Goal: Task Accomplishment & Management: Use online tool/utility

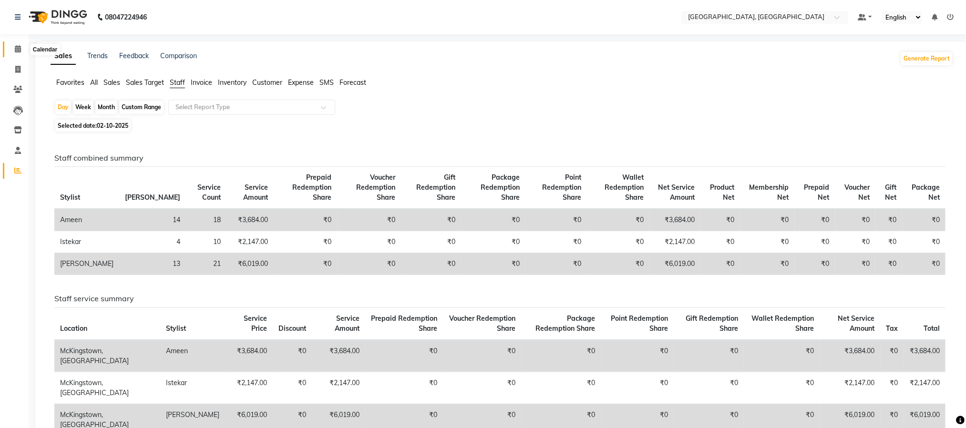
click at [15, 53] on span at bounding box center [18, 49] width 17 height 11
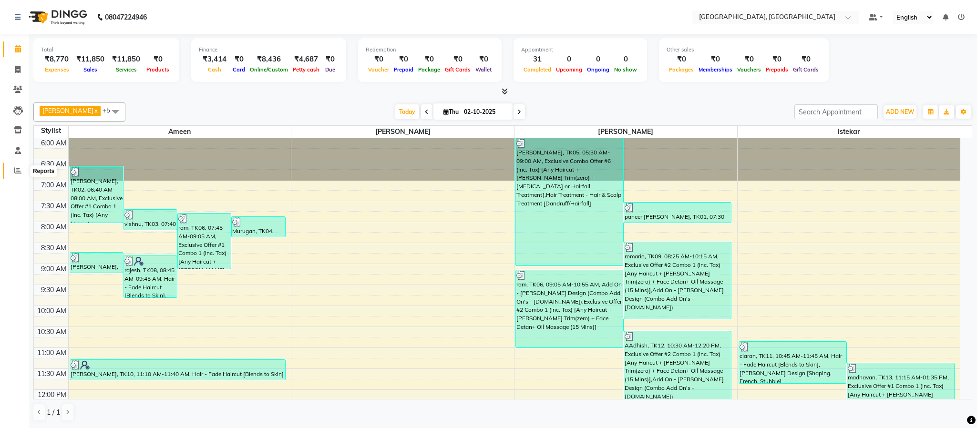
click at [17, 169] on icon at bounding box center [17, 170] width 7 height 7
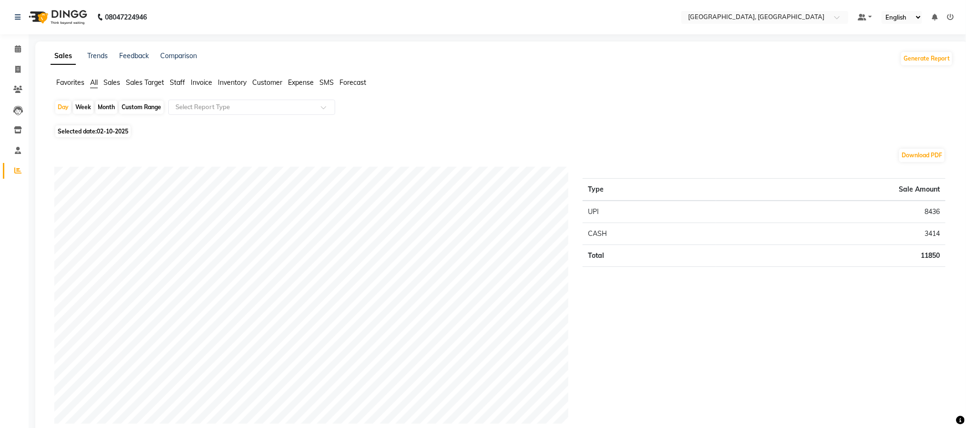
click at [179, 83] on span "Staff" at bounding box center [177, 82] width 15 height 9
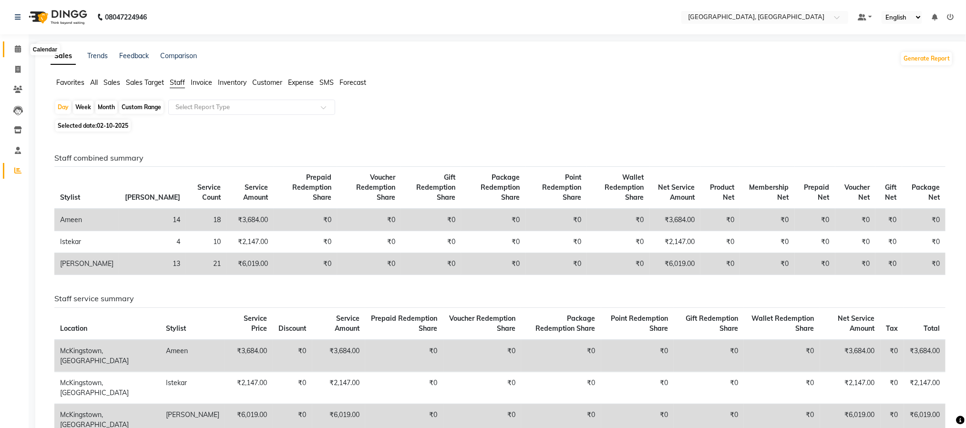
click at [15, 45] on icon at bounding box center [18, 48] width 6 height 7
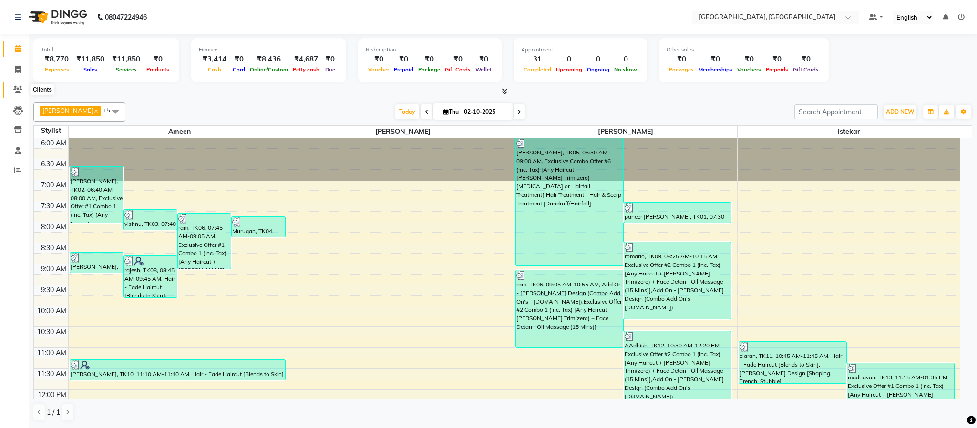
click at [18, 94] on span at bounding box center [18, 89] width 17 height 11
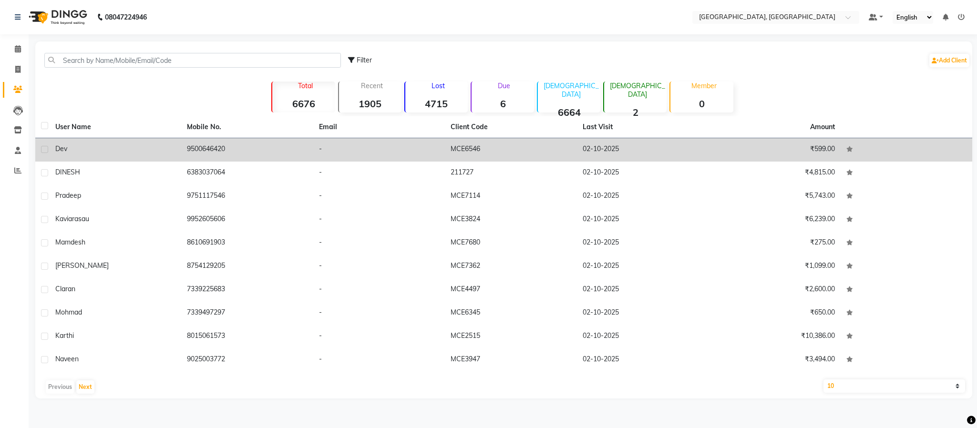
click at [209, 151] on td "9500646420" at bounding box center [247, 149] width 132 height 23
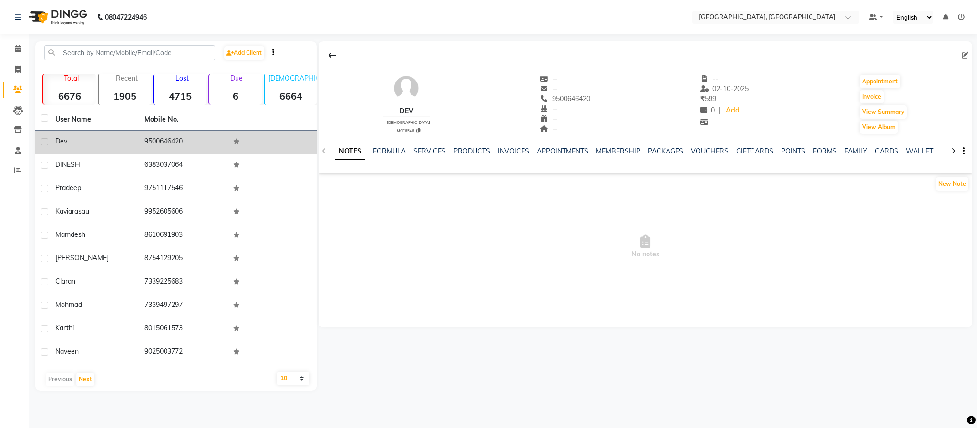
click at [168, 144] on td "9500646420" at bounding box center [183, 142] width 89 height 23
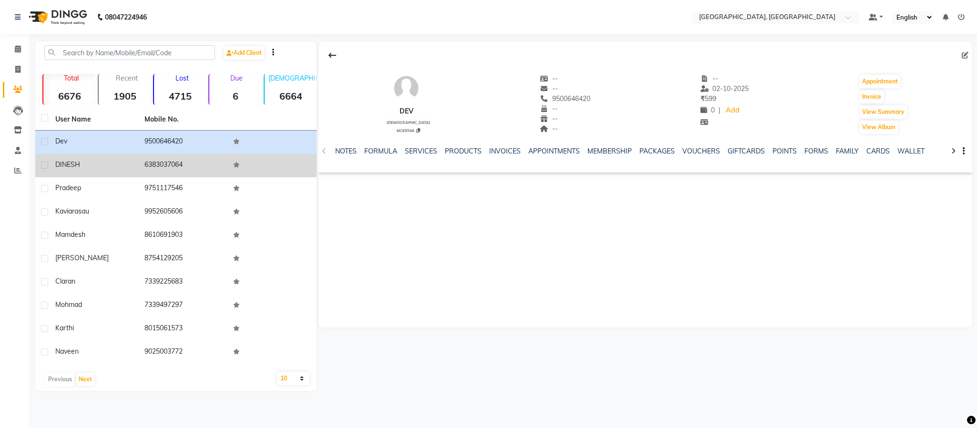
click at [164, 165] on td "6383037064" at bounding box center [183, 165] width 89 height 23
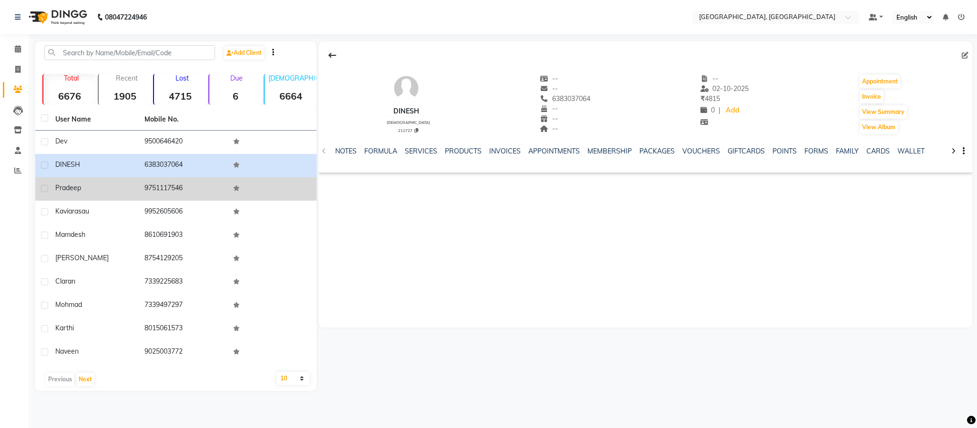
click at [164, 182] on td "9751117546" at bounding box center [183, 188] width 89 height 23
click at [165, 182] on td "9751117546" at bounding box center [183, 188] width 89 height 23
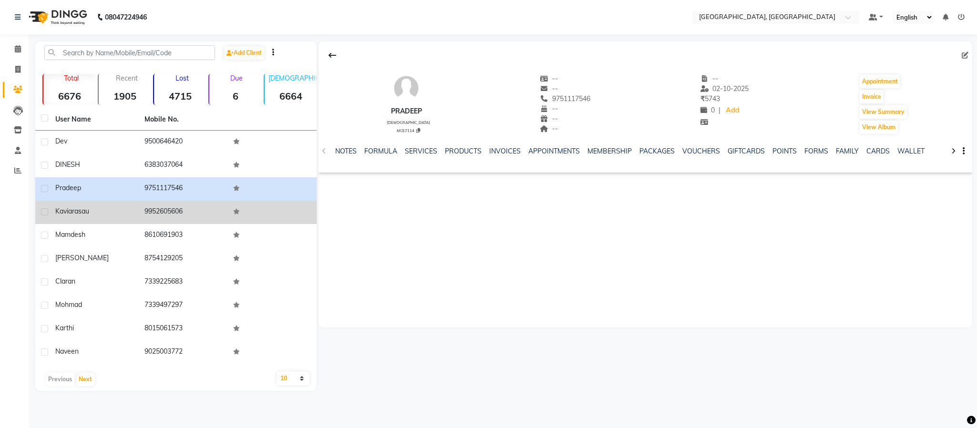
click at [171, 201] on td "9952605606" at bounding box center [183, 212] width 89 height 23
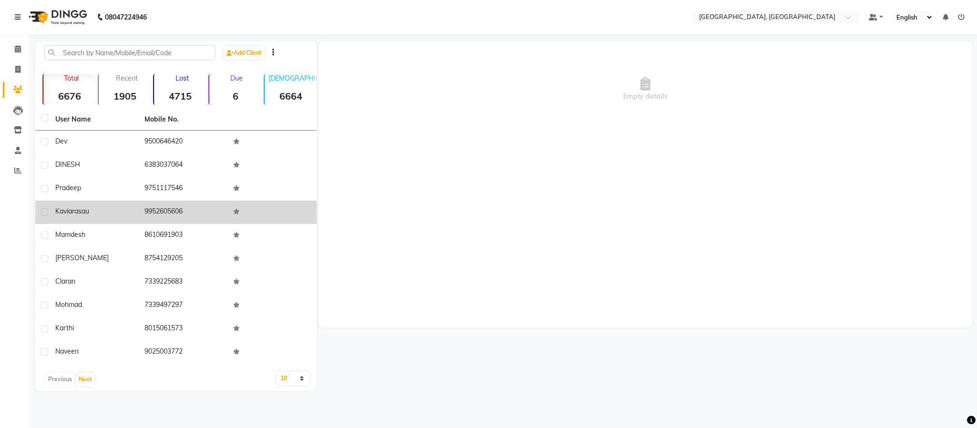
click at [171, 201] on td "9952605606" at bounding box center [183, 212] width 89 height 23
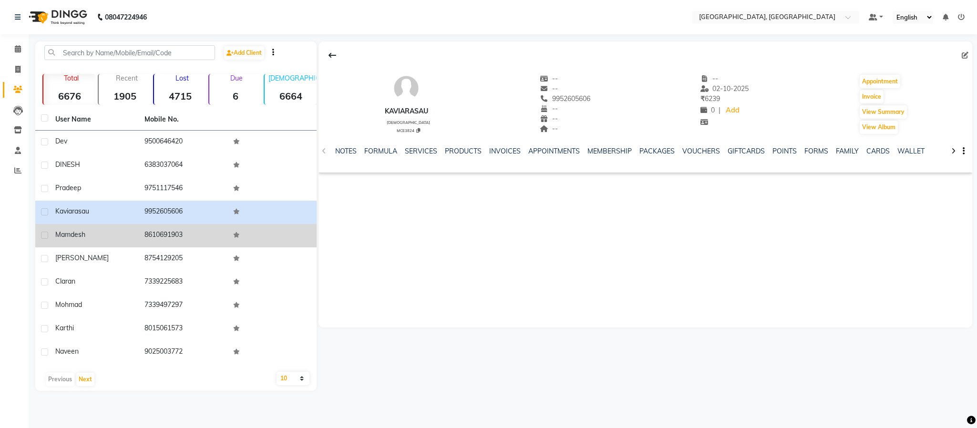
click at [178, 225] on td "8610691903" at bounding box center [183, 235] width 89 height 23
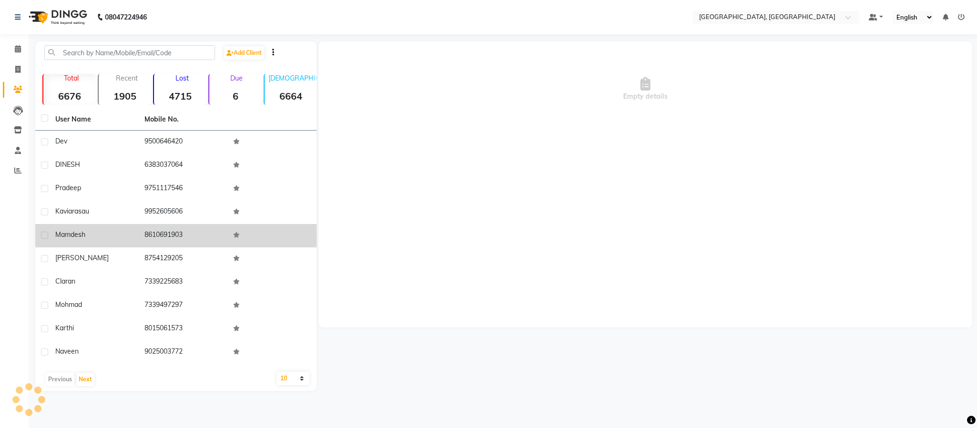
click at [178, 225] on td "8610691903" at bounding box center [183, 235] width 89 height 23
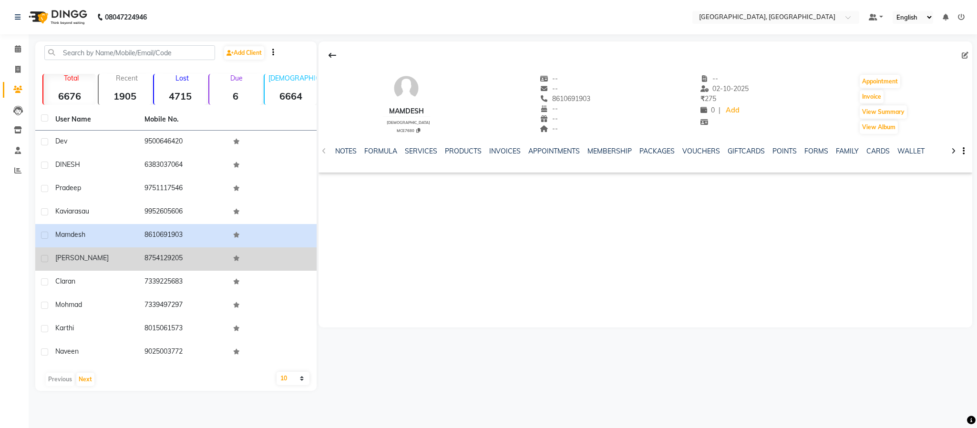
click at [166, 256] on td "8754129205" at bounding box center [183, 258] width 89 height 23
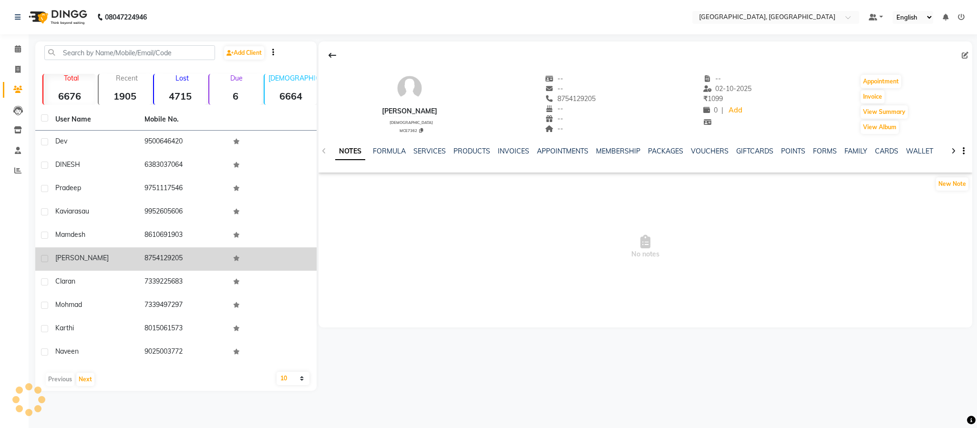
click at [166, 256] on td "8754129205" at bounding box center [183, 258] width 89 height 23
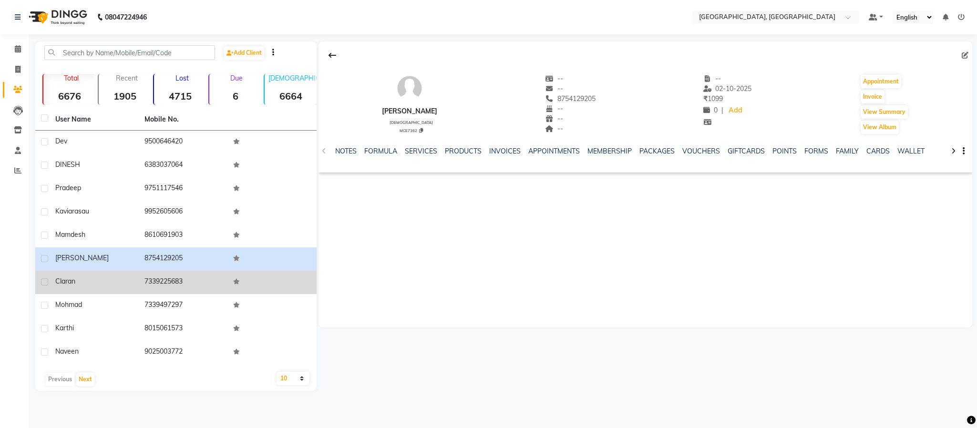
click at [159, 286] on td "7339225683" at bounding box center [183, 282] width 89 height 23
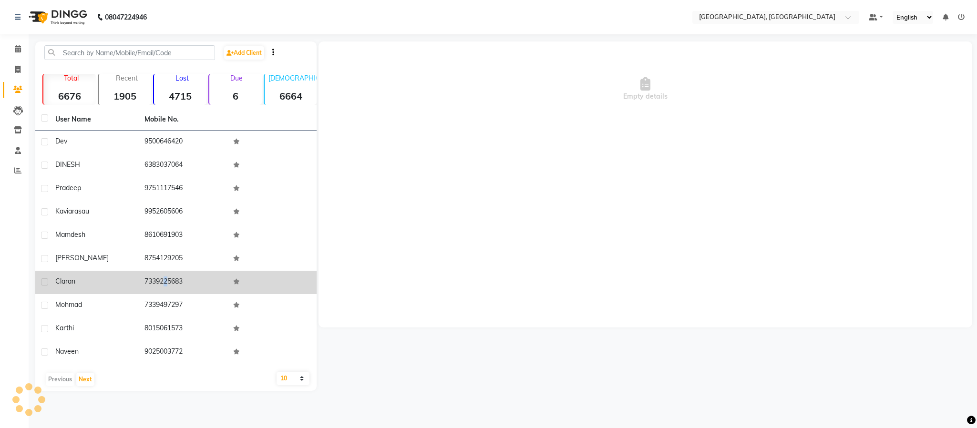
click at [159, 286] on td "7339225683" at bounding box center [183, 282] width 89 height 23
click at [159, 276] on td "7339225683" at bounding box center [183, 282] width 89 height 23
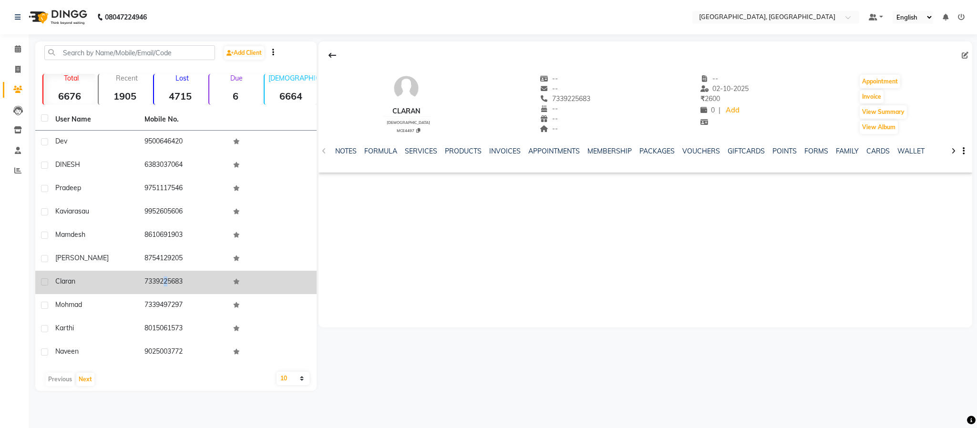
click at [159, 276] on td "7339225683" at bounding box center [183, 282] width 89 height 23
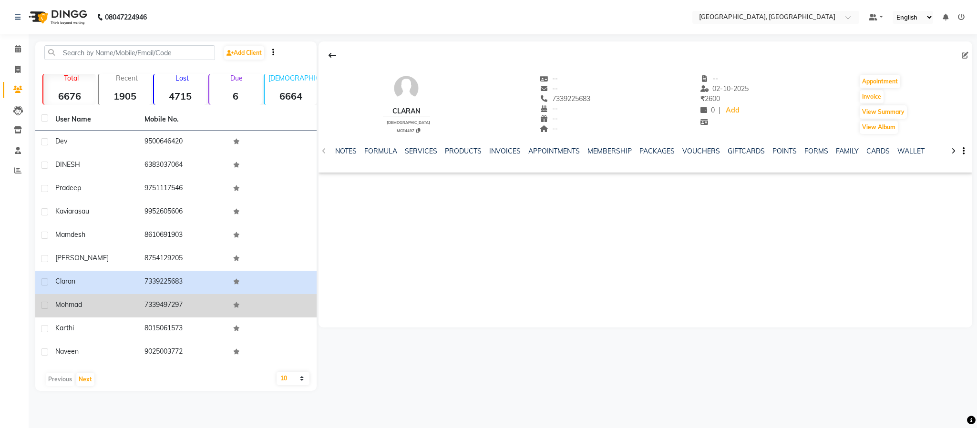
click at [175, 299] on td "7339497297" at bounding box center [183, 305] width 89 height 23
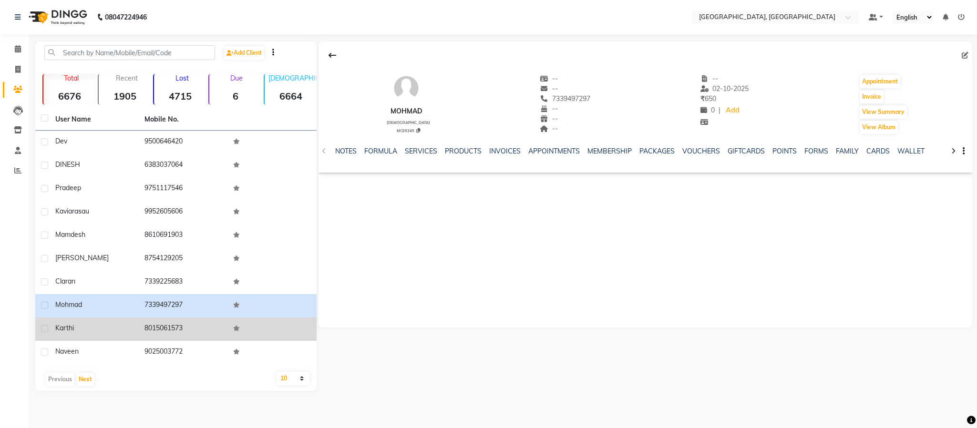
click at [153, 329] on td "8015061573" at bounding box center [183, 329] width 89 height 23
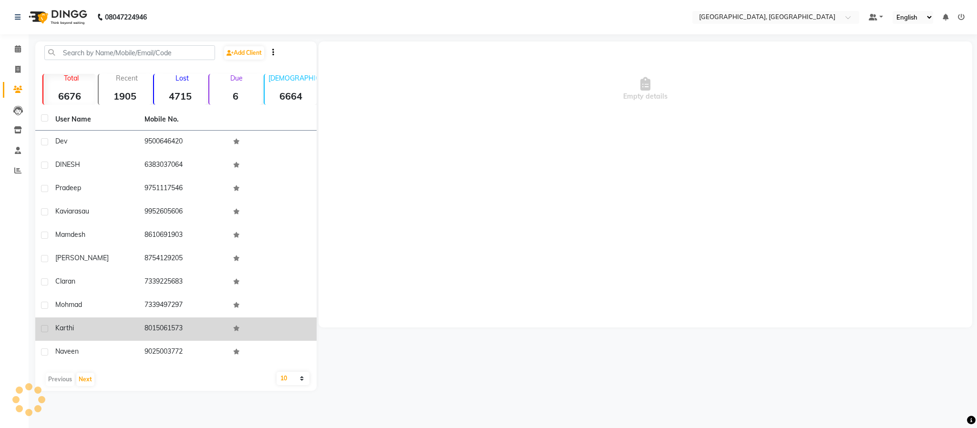
click at [153, 329] on td "8015061573" at bounding box center [183, 329] width 89 height 23
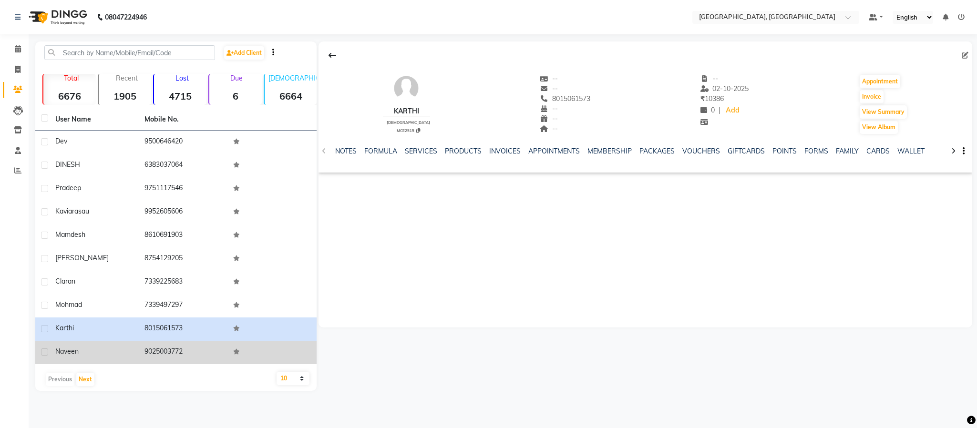
click at [166, 345] on td "9025003772" at bounding box center [183, 352] width 89 height 23
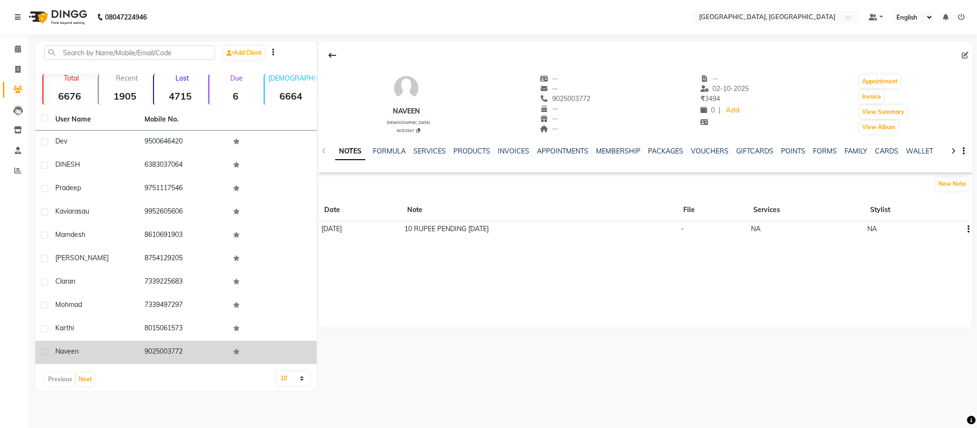
click at [166, 346] on td "9025003772" at bounding box center [183, 352] width 89 height 23
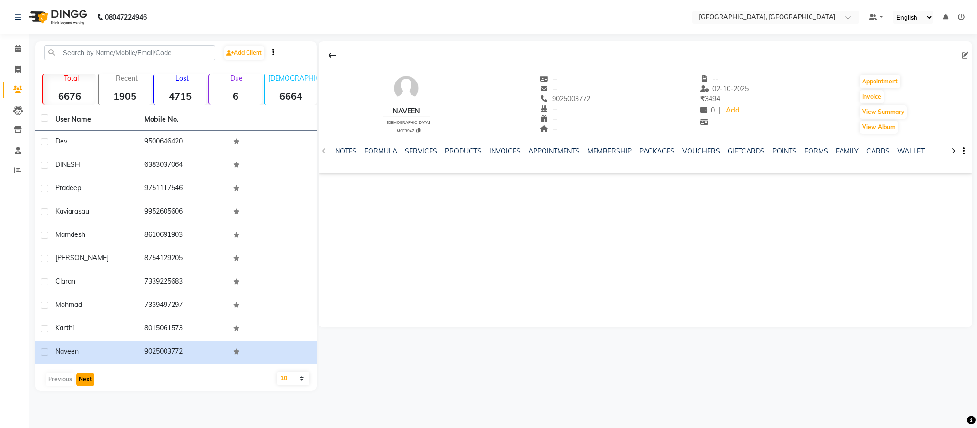
click at [85, 379] on button "Next" at bounding box center [85, 379] width 18 height 13
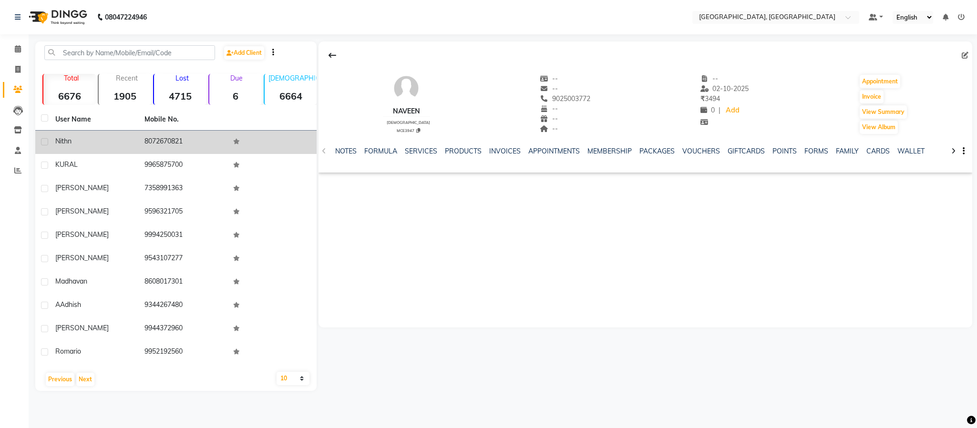
click at [160, 142] on td "8072670821" at bounding box center [183, 142] width 89 height 23
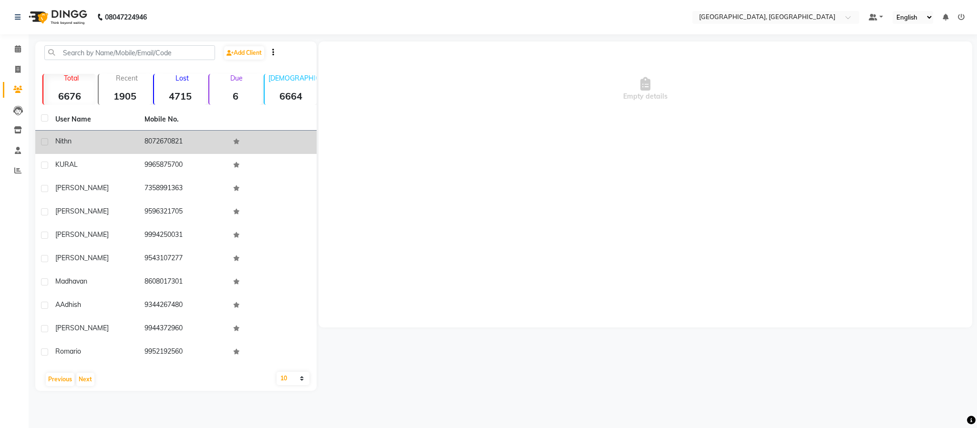
click at [160, 142] on td "8072670821" at bounding box center [183, 142] width 89 height 23
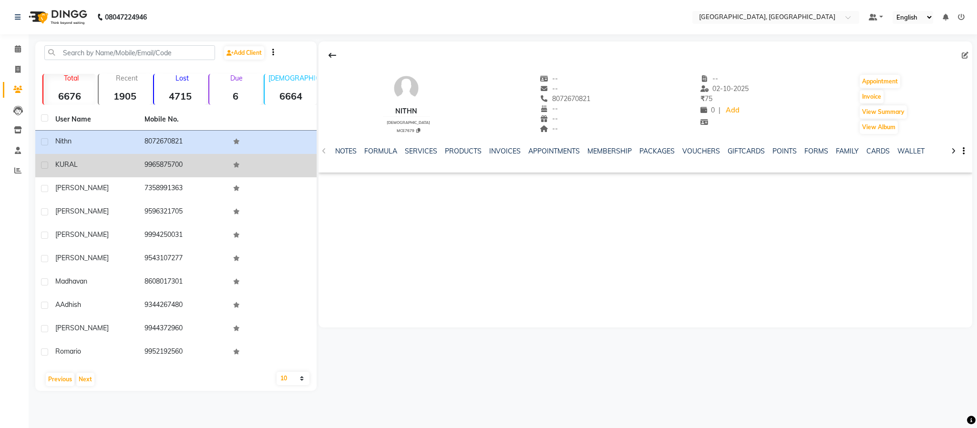
click at [160, 162] on td "9965875700" at bounding box center [183, 165] width 89 height 23
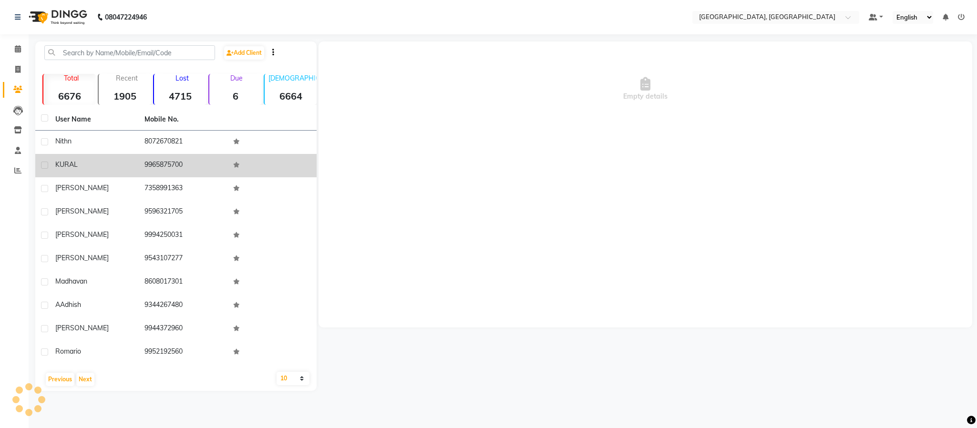
click at [160, 162] on td "9965875700" at bounding box center [183, 165] width 89 height 23
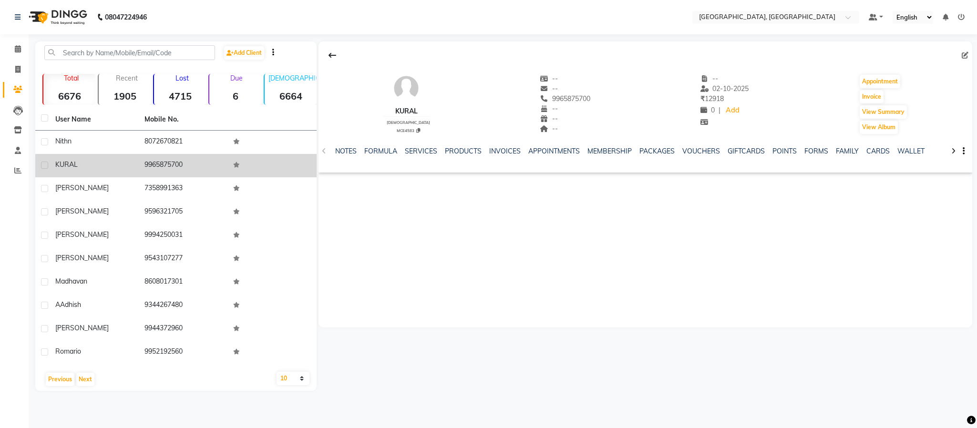
click at [160, 162] on td "9965875700" at bounding box center [183, 165] width 89 height 23
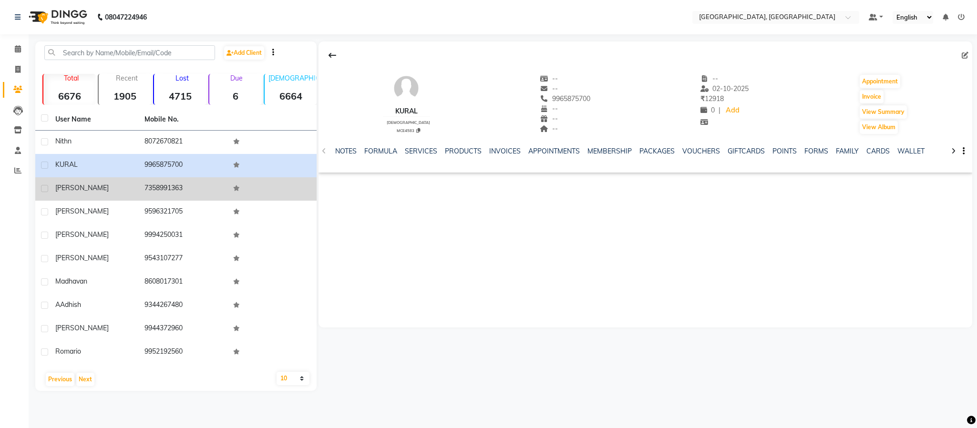
click at [169, 185] on td "7358991363" at bounding box center [183, 188] width 89 height 23
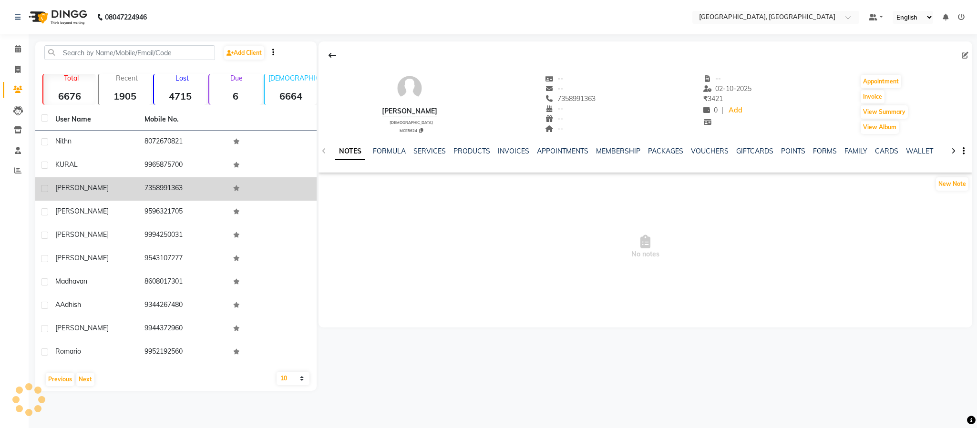
click at [174, 184] on td "7358991363" at bounding box center [183, 188] width 89 height 23
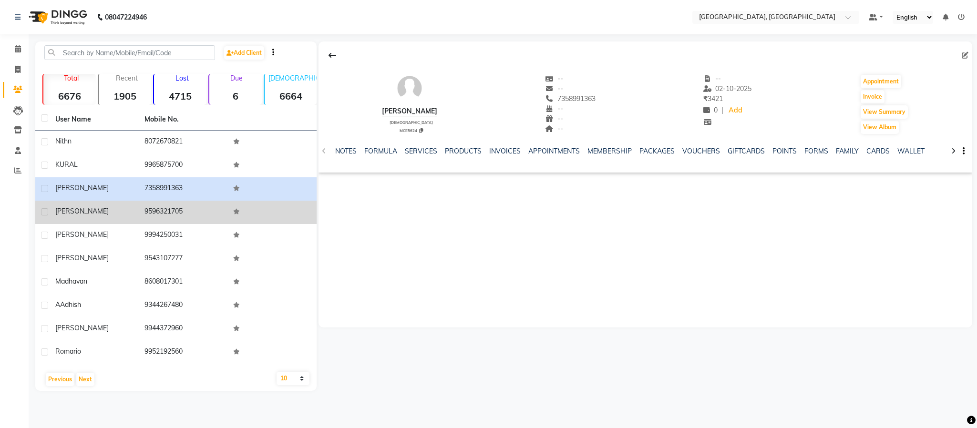
click at [167, 209] on td "9596321705" at bounding box center [183, 212] width 89 height 23
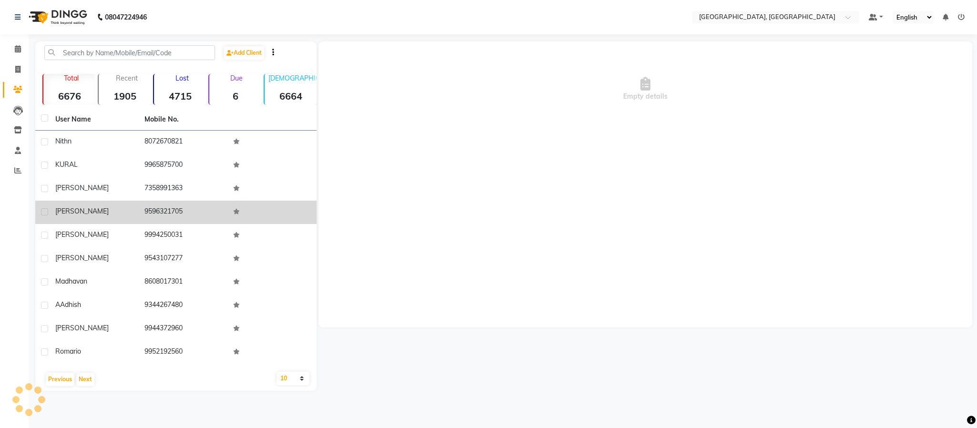
click at [167, 209] on td "9596321705" at bounding box center [183, 212] width 89 height 23
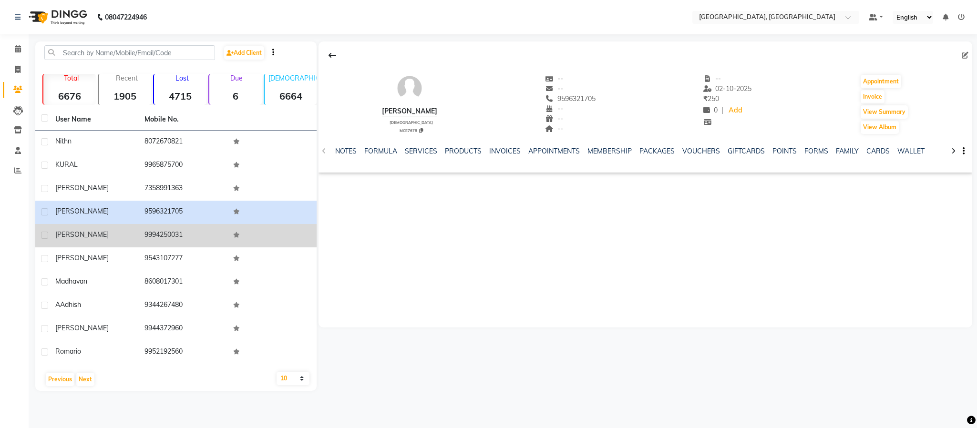
click at [168, 230] on td "9994250031" at bounding box center [183, 235] width 89 height 23
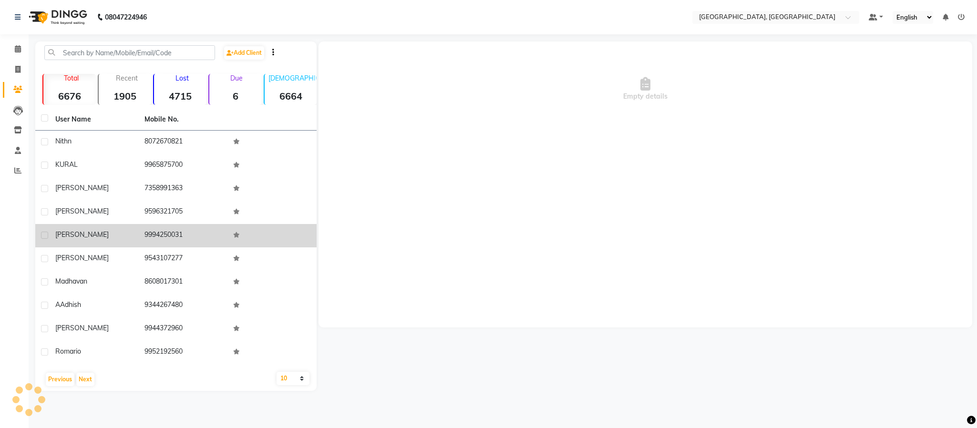
click at [169, 230] on td "9994250031" at bounding box center [183, 235] width 89 height 23
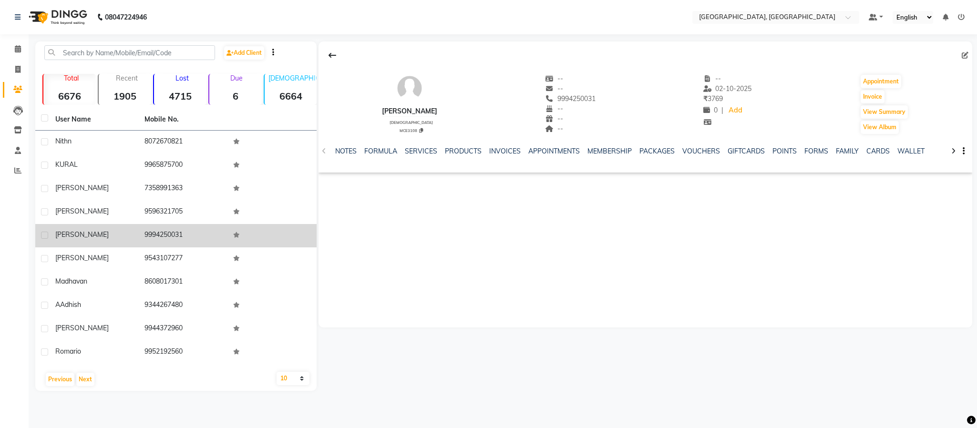
click at [171, 230] on td "9994250031" at bounding box center [183, 235] width 89 height 23
copy td "9994250031"
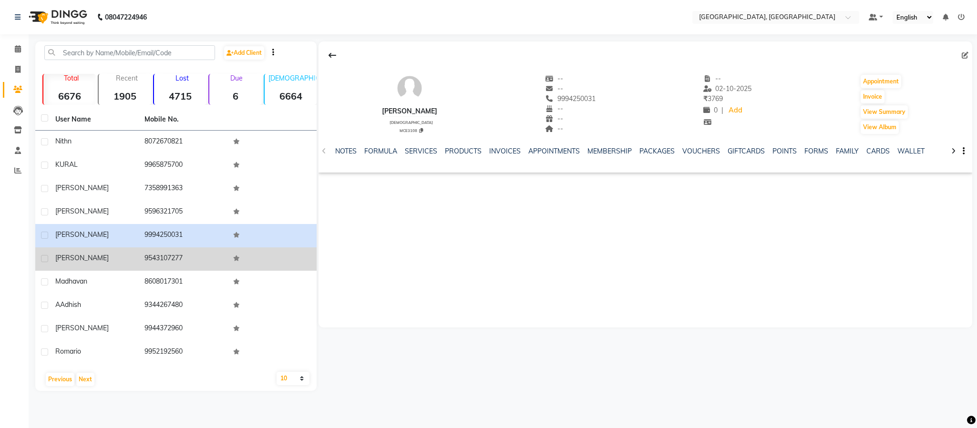
click at [169, 250] on td "9543107277" at bounding box center [183, 258] width 89 height 23
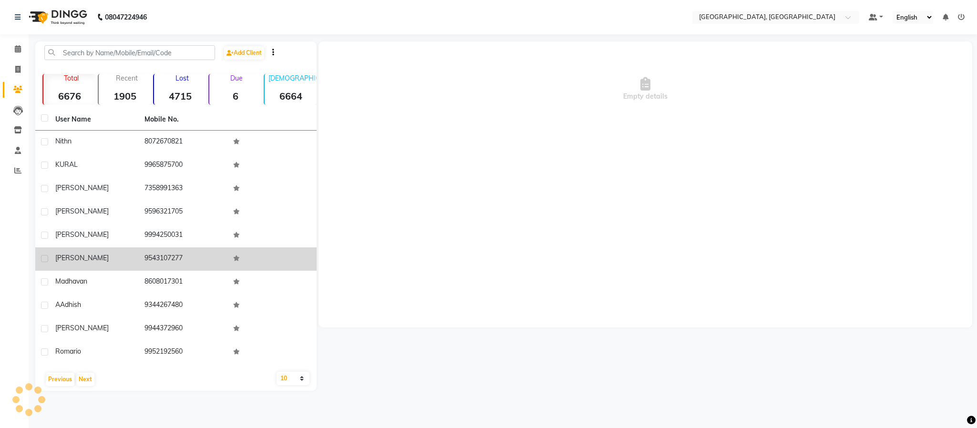
click at [171, 250] on td "9543107277" at bounding box center [183, 258] width 89 height 23
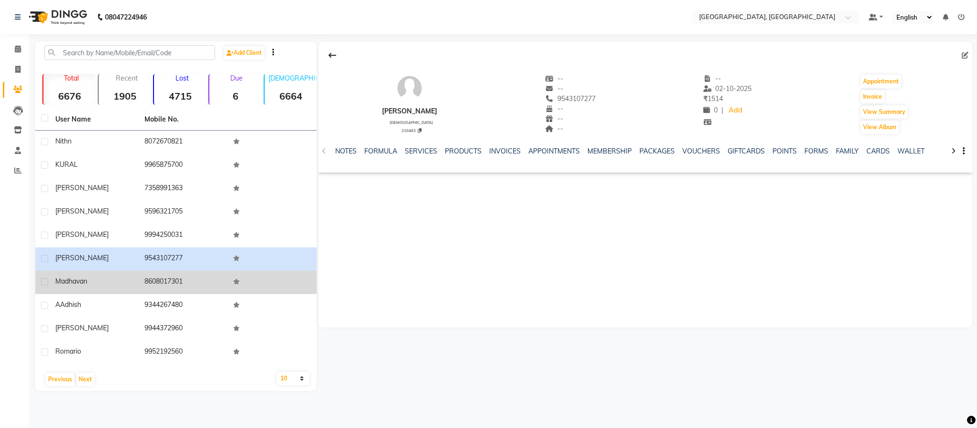
click at [162, 272] on td "8608017301" at bounding box center [183, 282] width 89 height 23
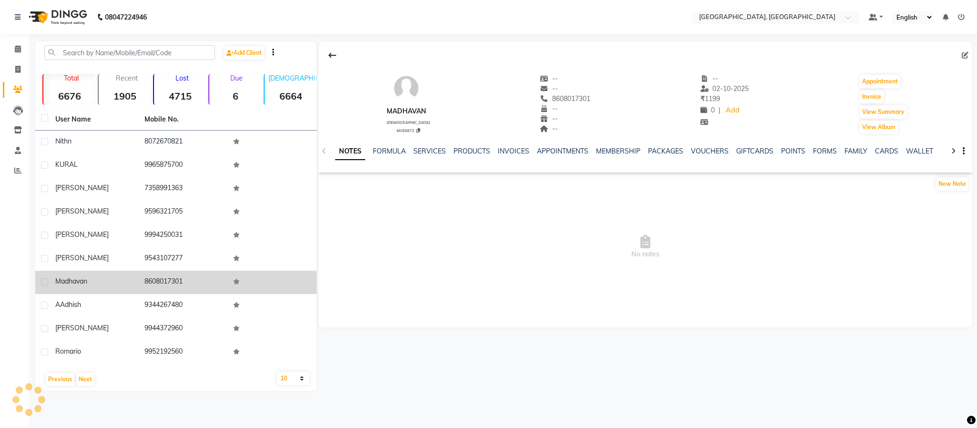
click at [162, 272] on td "8608017301" at bounding box center [183, 282] width 89 height 23
click at [177, 281] on td "8608017301" at bounding box center [183, 282] width 89 height 23
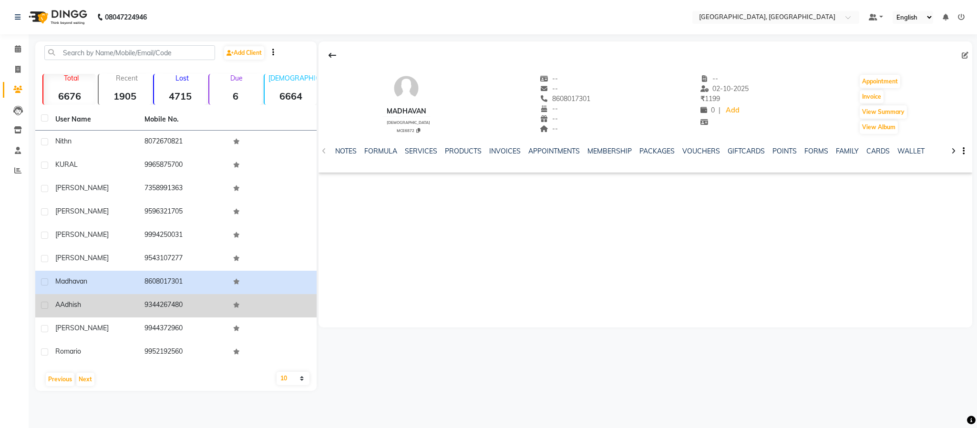
click at [165, 304] on td "9344267480" at bounding box center [183, 305] width 89 height 23
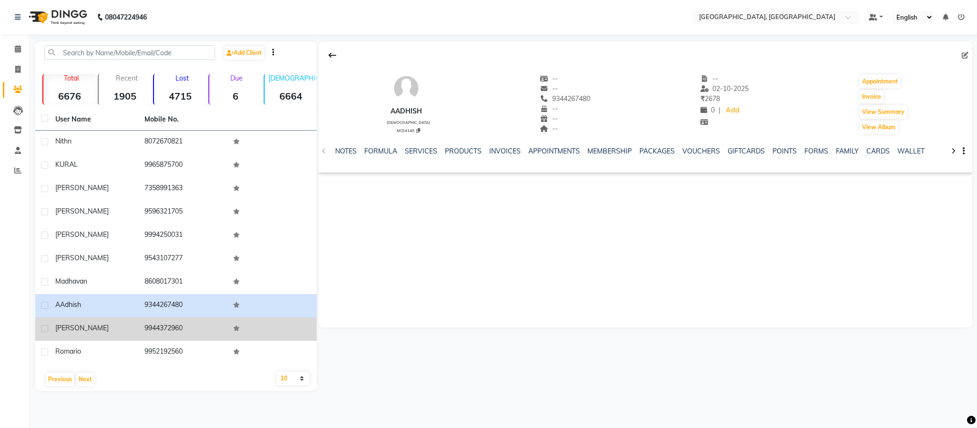
click at [159, 325] on td "9944372960" at bounding box center [183, 329] width 89 height 23
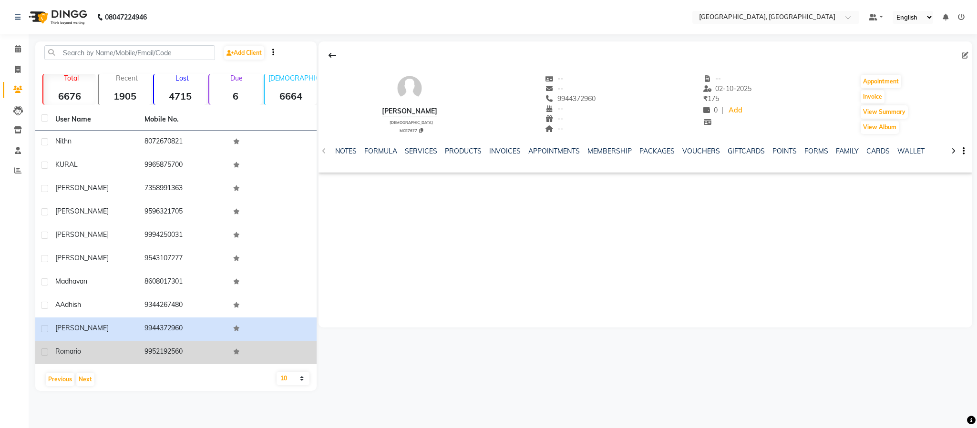
click at [165, 348] on td "9952192560" at bounding box center [183, 352] width 89 height 23
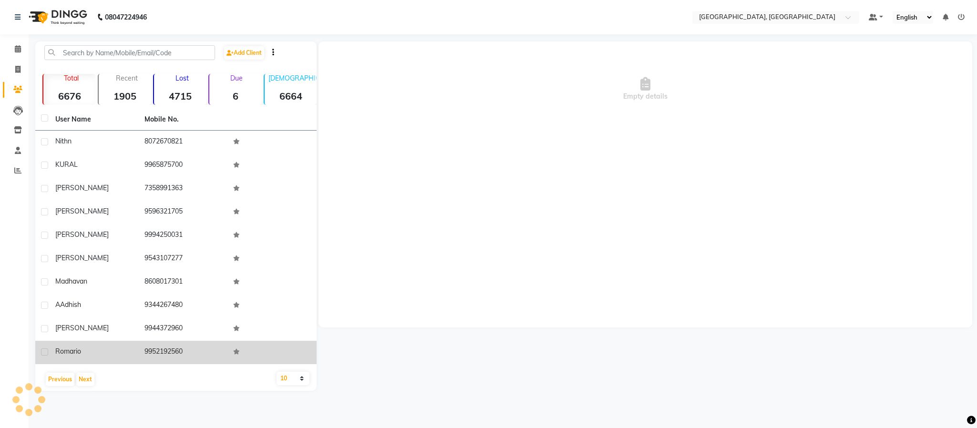
click at [168, 348] on td "9952192560" at bounding box center [183, 352] width 89 height 23
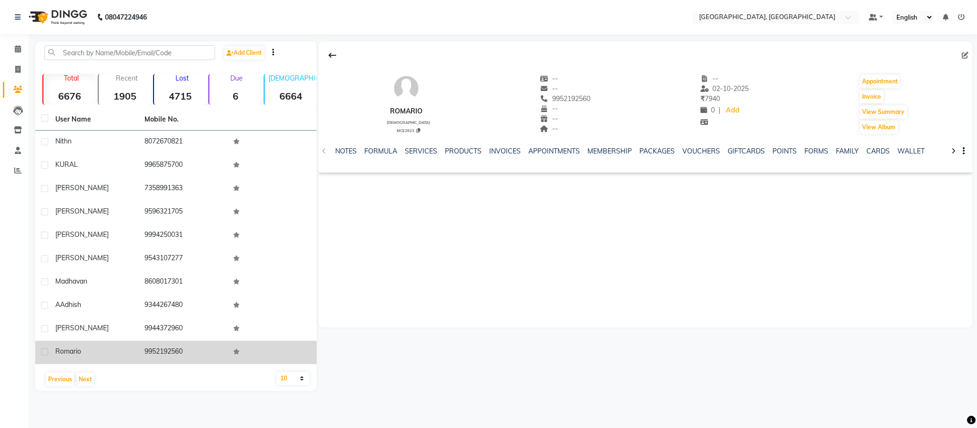
click at [168, 348] on td "9952192560" at bounding box center [183, 352] width 89 height 23
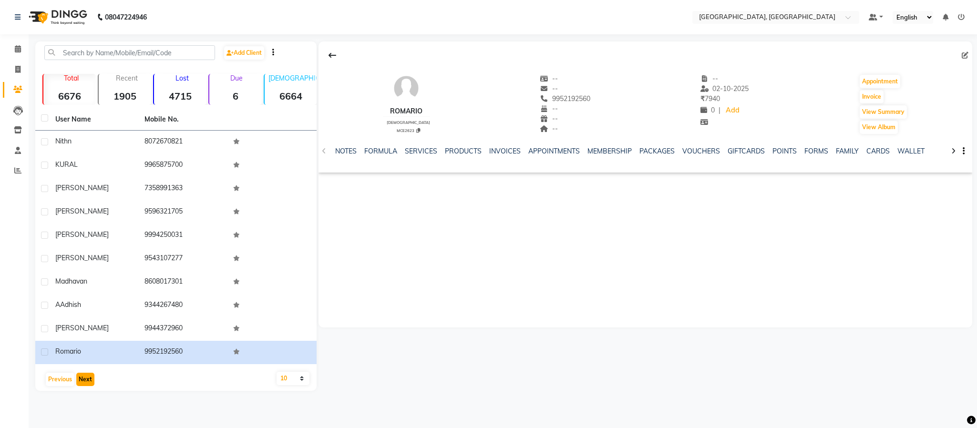
click at [91, 378] on button "Next" at bounding box center [85, 379] width 18 height 13
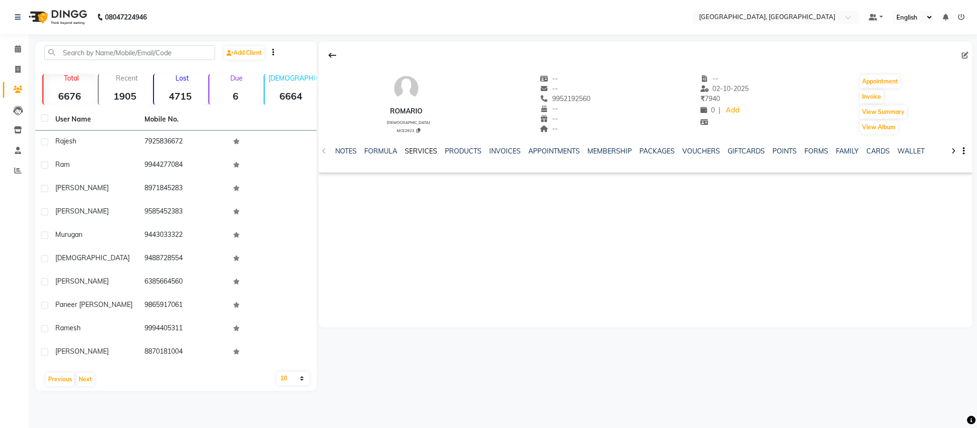
click at [419, 151] on link "SERVICES" at bounding box center [421, 151] width 32 height 9
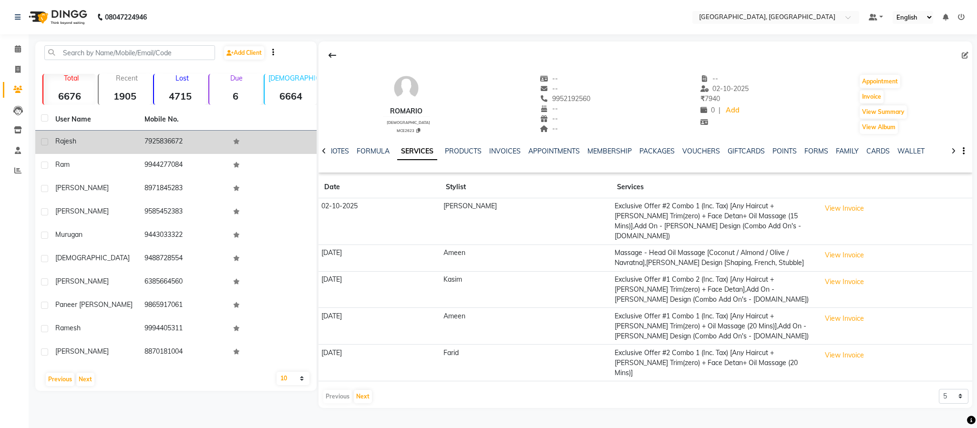
click at [167, 139] on td "7925836672" at bounding box center [183, 142] width 89 height 23
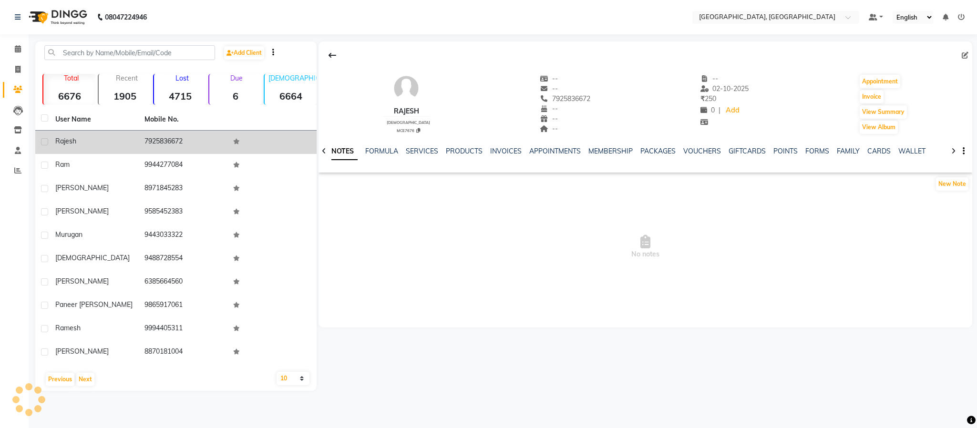
click at [167, 139] on td "7925836672" at bounding box center [183, 142] width 89 height 23
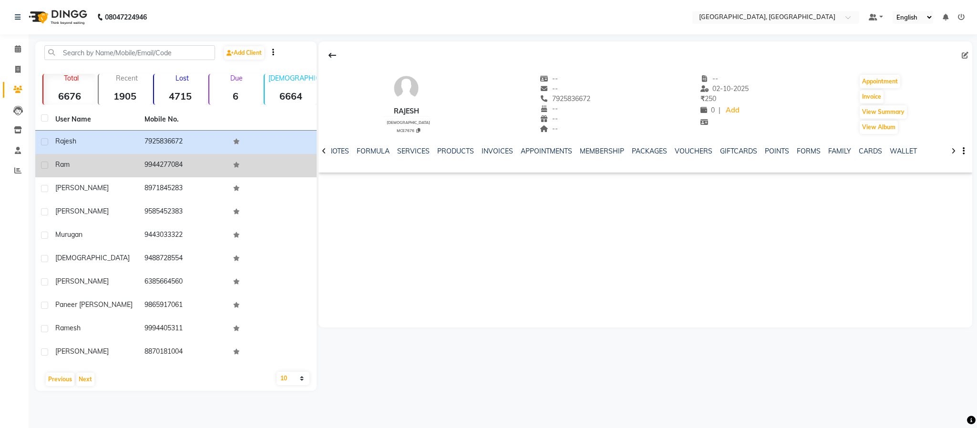
click at [159, 166] on td "9944277084" at bounding box center [183, 165] width 89 height 23
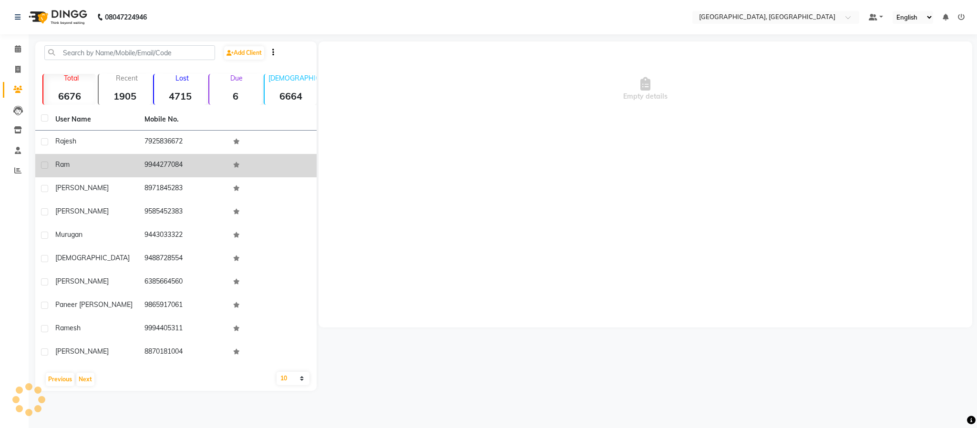
click at [160, 166] on td "9944277084" at bounding box center [183, 165] width 89 height 23
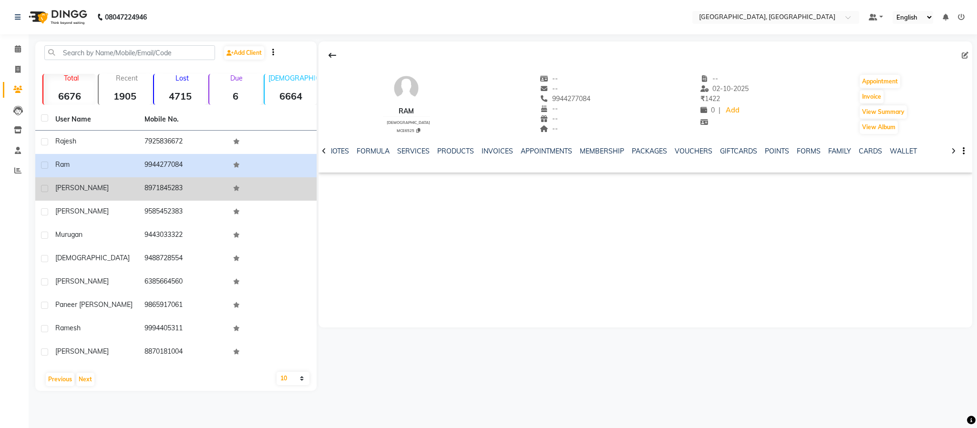
click at [175, 187] on td "8971845283" at bounding box center [183, 188] width 89 height 23
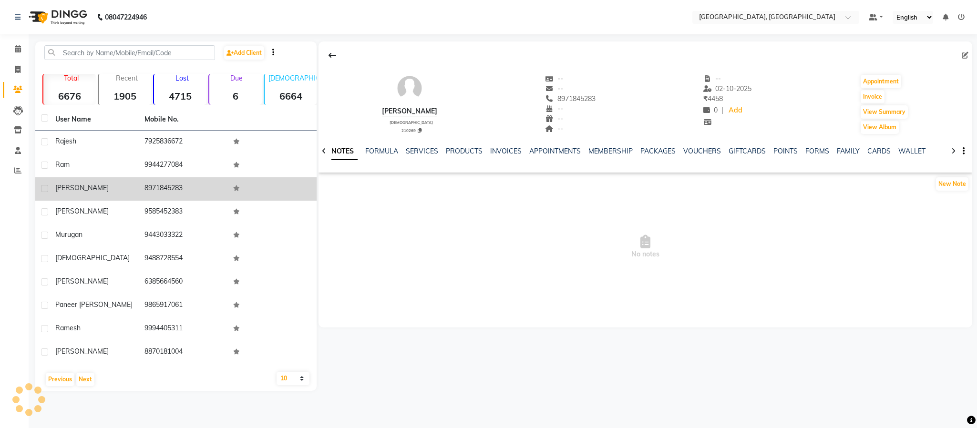
click at [175, 187] on td "8971845283" at bounding box center [183, 188] width 89 height 23
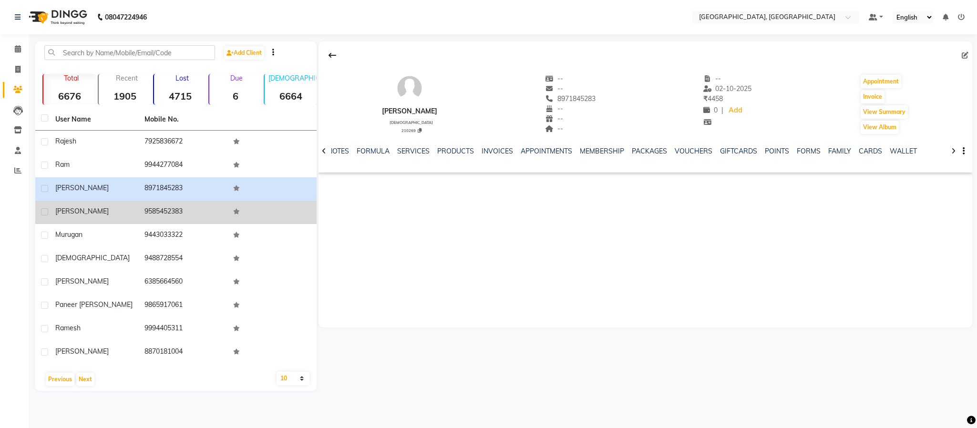
click at [164, 215] on td "9585452383" at bounding box center [183, 212] width 89 height 23
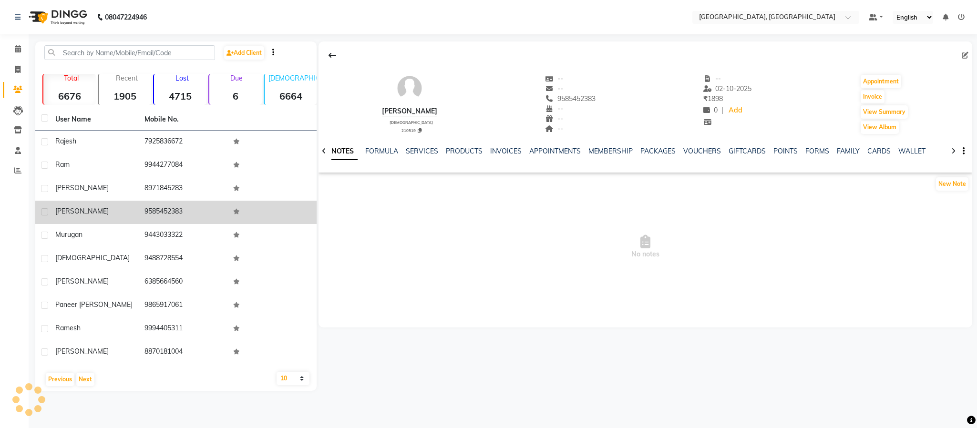
click at [164, 215] on td "9585452383" at bounding box center [183, 212] width 89 height 23
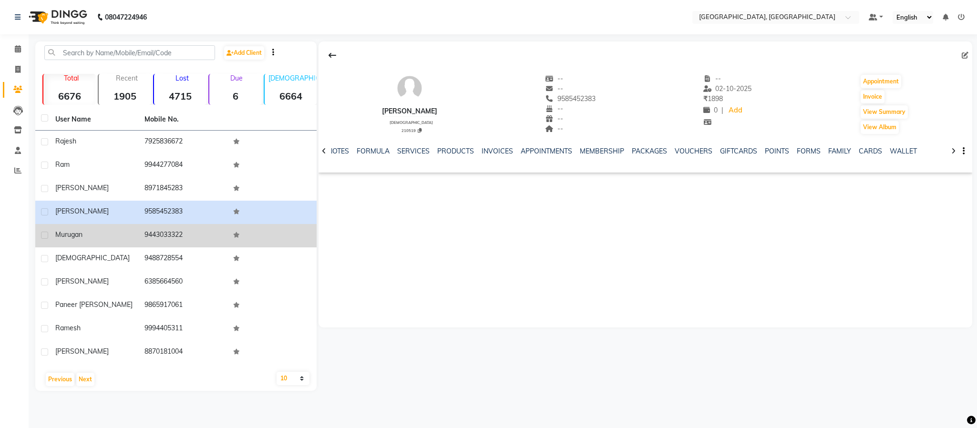
click at [172, 234] on td "9443033322" at bounding box center [183, 235] width 89 height 23
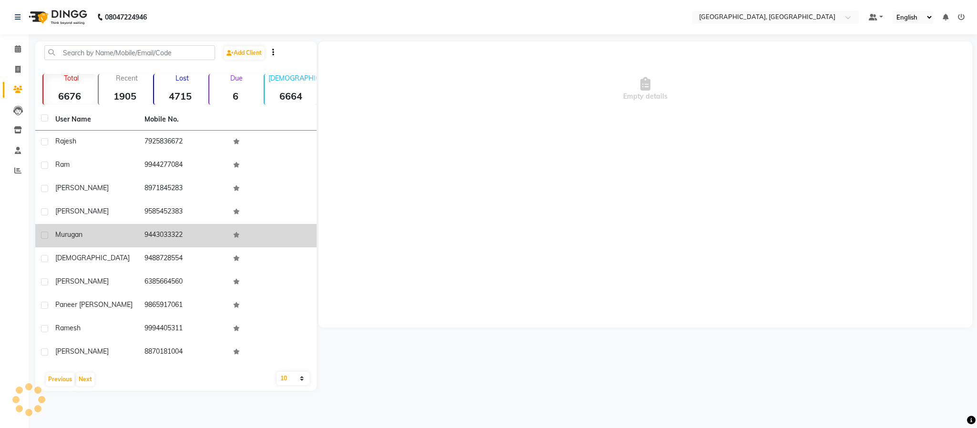
click at [174, 232] on td "9443033322" at bounding box center [183, 235] width 89 height 23
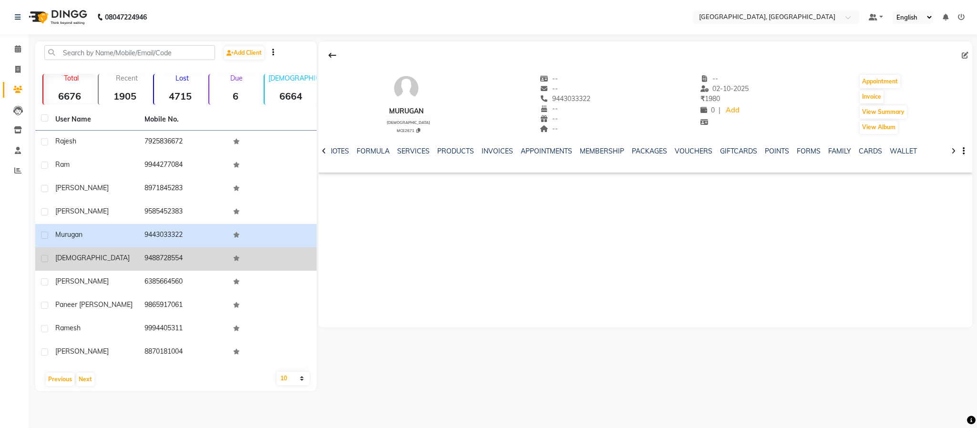
click at [163, 257] on td "9488728554" at bounding box center [183, 258] width 89 height 23
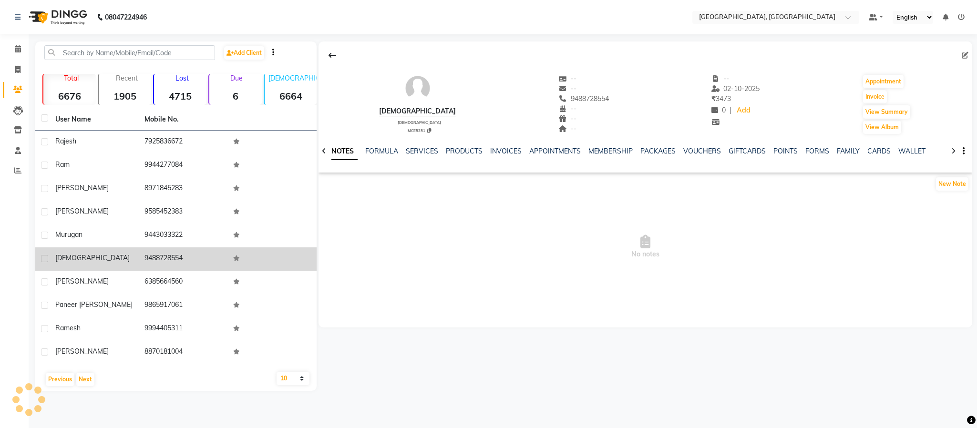
click at [163, 257] on td "9488728554" at bounding box center [183, 258] width 89 height 23
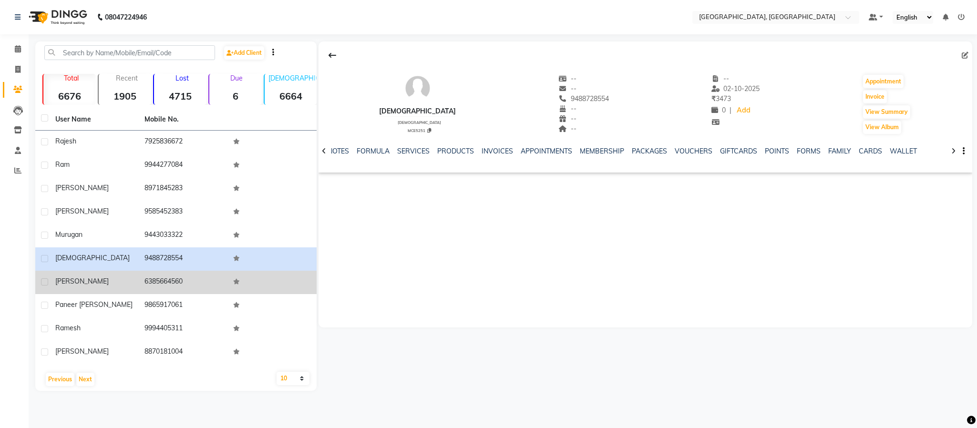
click at [162, 285] on td "6385664560" at bounding box center [183, 282] width 89 height 23
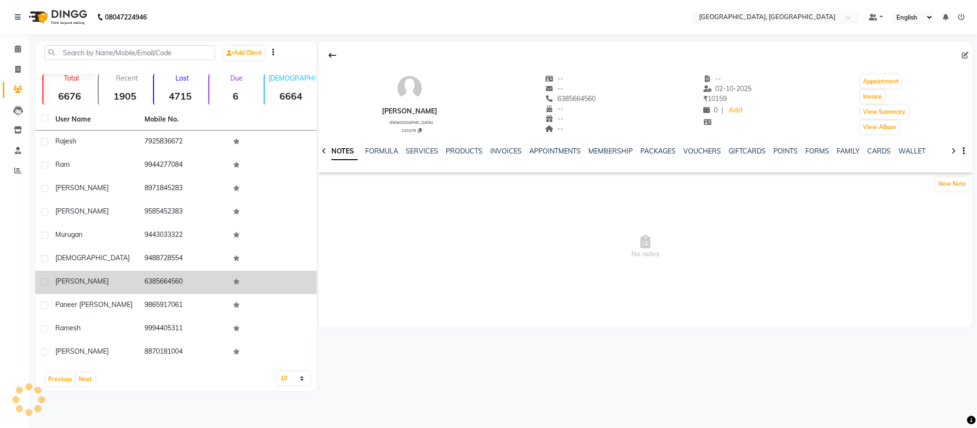
click at [162, 285] on td "6385664560" at bounding box center [183, 282] width 89 height 23
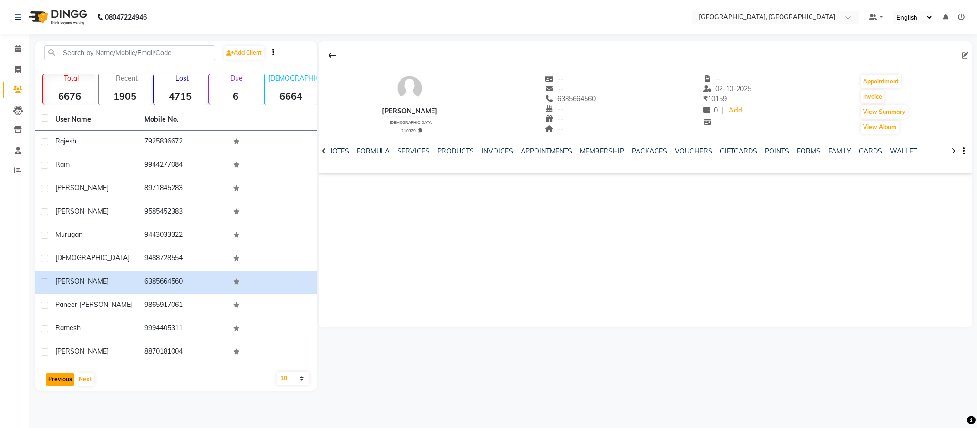
click at [59, 373] on button "Previous" at bounding box center [60, 379] width 29 height 13
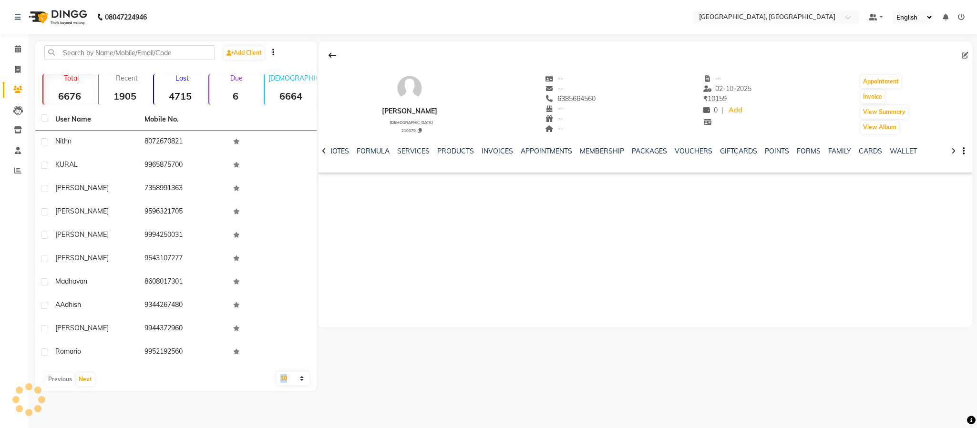
click at [59, 372] on div "Previous Next" at bounding box center [176, 379] width 274 height 15
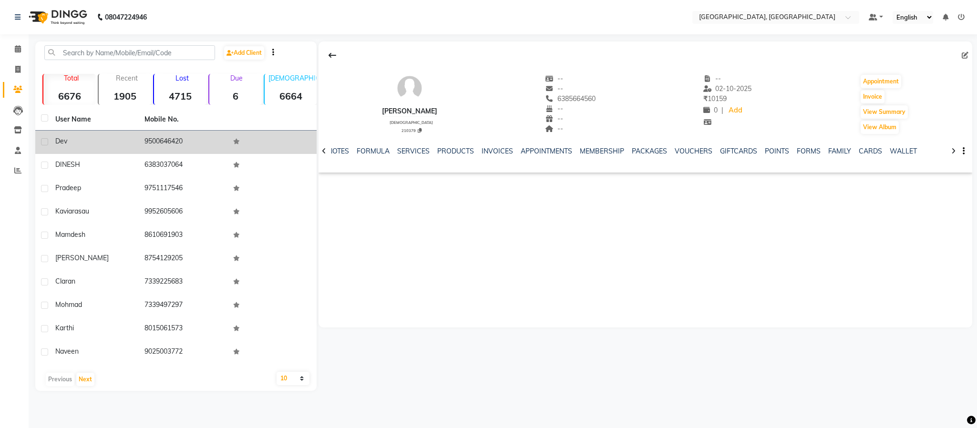
click at [154, 137] on td "9500646420" at bounding box center [183, 142] width 89 height 23
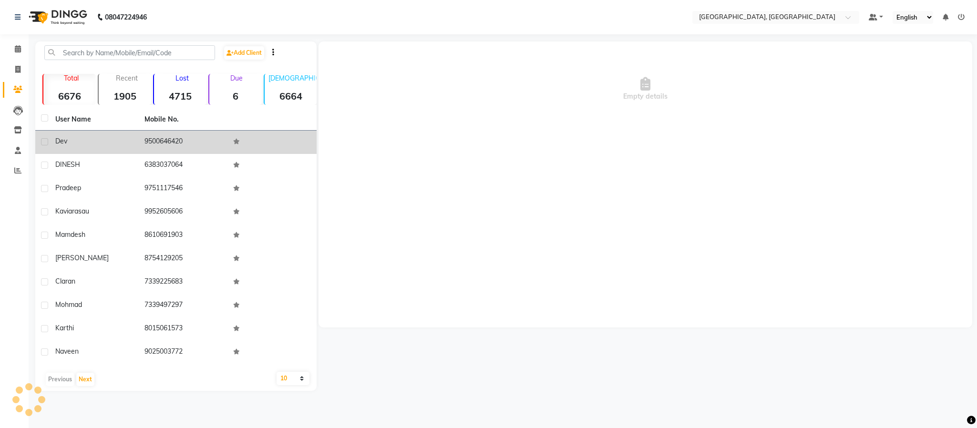
click at [156, 137] on td "9500646420" at bounding box center [183, 142] width 89 height 23
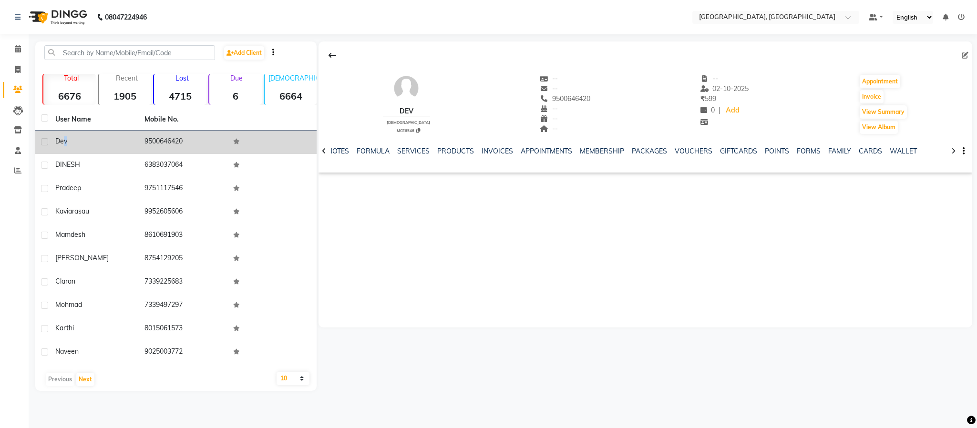
click at [66, 134] on td "Dev" at bounding box center [94, 142] width 89 height 23
drag, startPoint x: 66, startPoint y: 134, endPoint x: 49, endPoint y: 137, distance: 17.4
click at [62, 137] on td "Dev" at bounding box center [94, 142] width 89 height 23
click at [49, 137] on td at bounding box center [42, 142] width 14 height 23
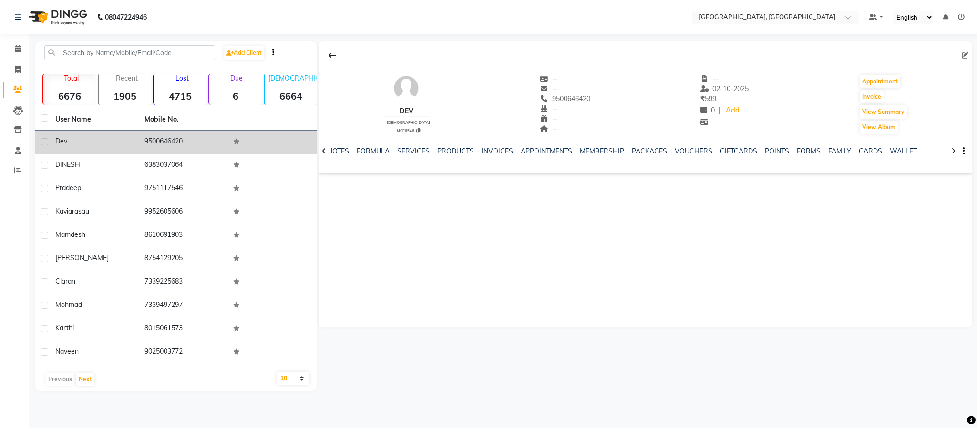
drag, startPoint x: 49, startPoint y: 137, endPoint x: 55, endPoint y: 138, distance: 6.2
click at [53, 137] on tr "Dev 9500646420" at bounding box center [175, 142] width 281 height 23
click at [56, 138] on span "Dev" at bounding box center [61, 141] width 12 height 9
click at [57, 138] on span "Dev" at bounding box center [61, 141] width 12 height 9
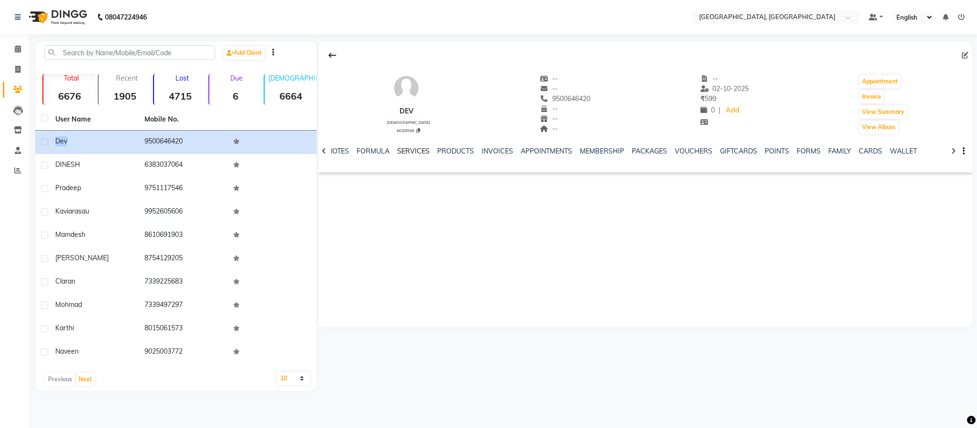
click at [421, 149] on link "SERVICES" at bounding box center [413, 151] width 32 height 9
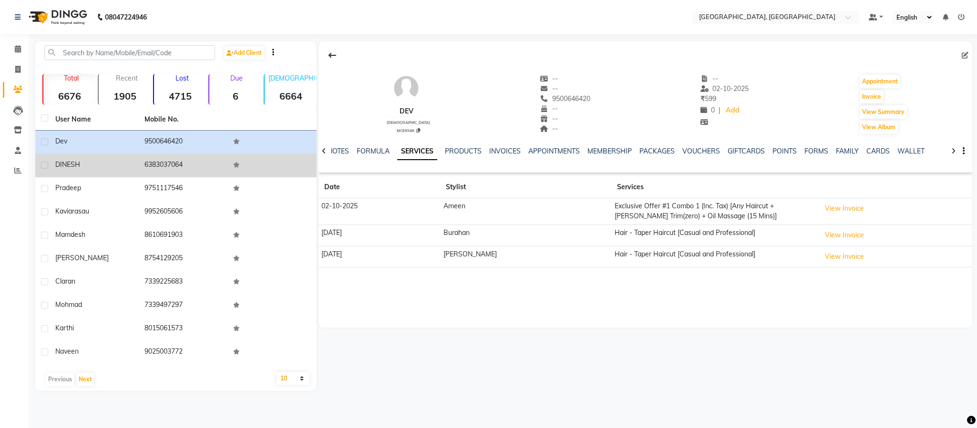
click at [69, 162] on span "DINESH" at bounding box center [67, 164] width 25 height 9
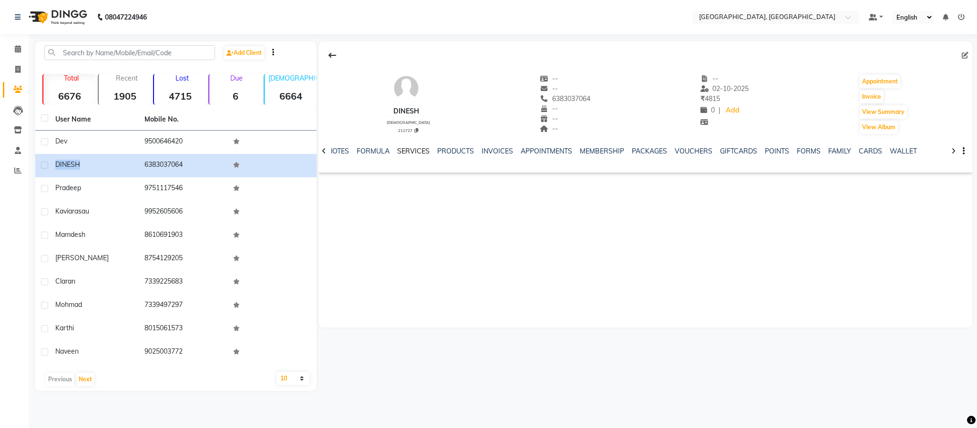
click at [412, 153] on link "SERVICES" at bounding box center [413, 151] width 32 height 9
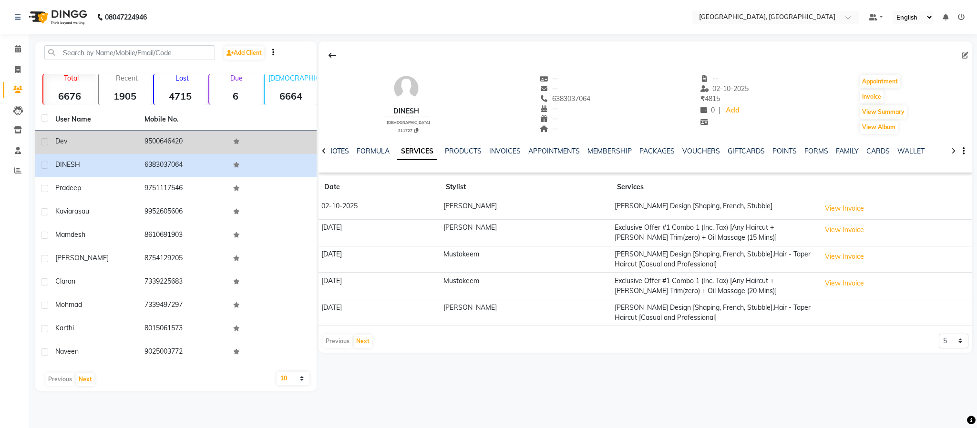
click at [67, 139] on span "Dev" at bounding box center [61, 141] width 12 height 9
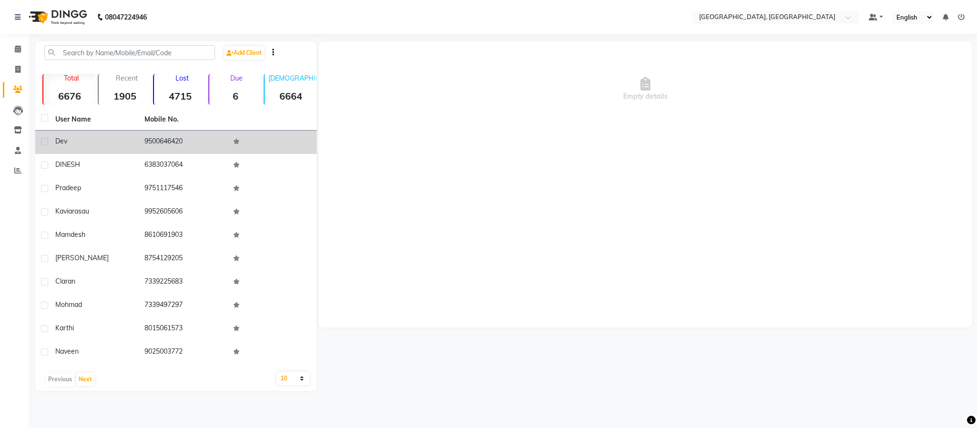
click at [67, 139] on span "Dev" at bounding box center [61, 141] width 12 height 9
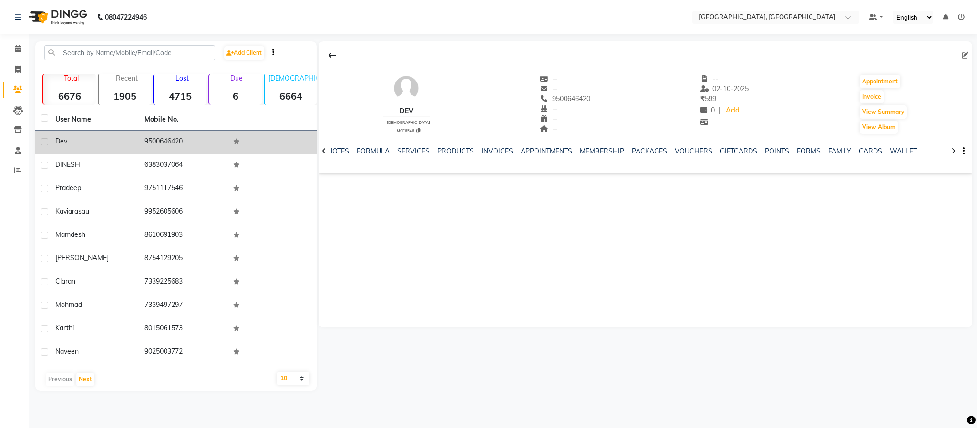
click at [153, 142] on td "9500646420" at bounding box center [183, 142] width 89 height 23
copy td "9500646420"
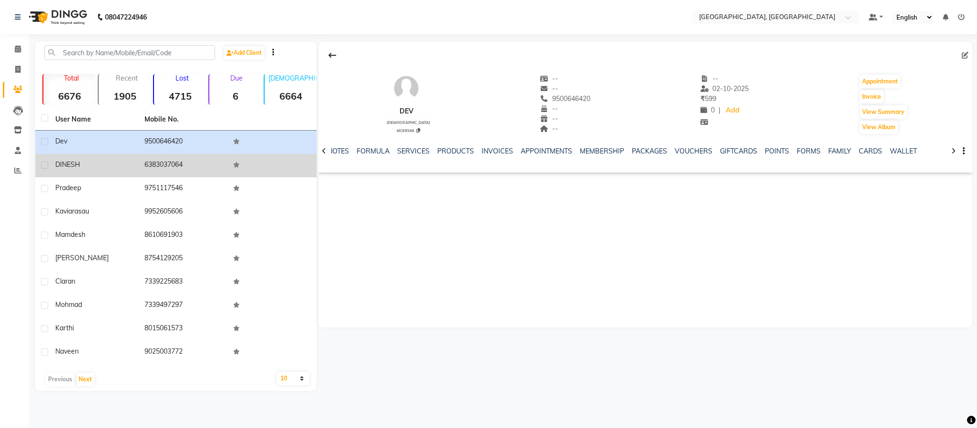
click at [69, 164] on span "DINESH" at bounding box center [67, 164] width 25 height 9
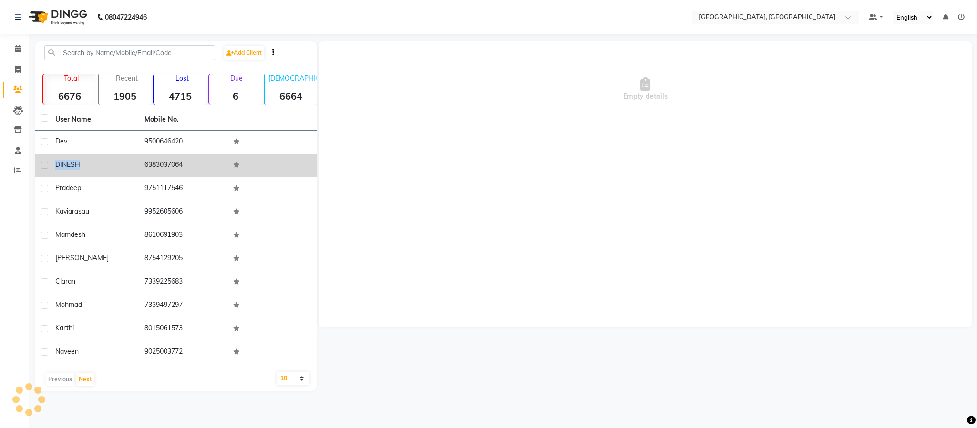
click at [69, 164] on span "DINESH" at bounding box center [67, 164] width 25 height 9
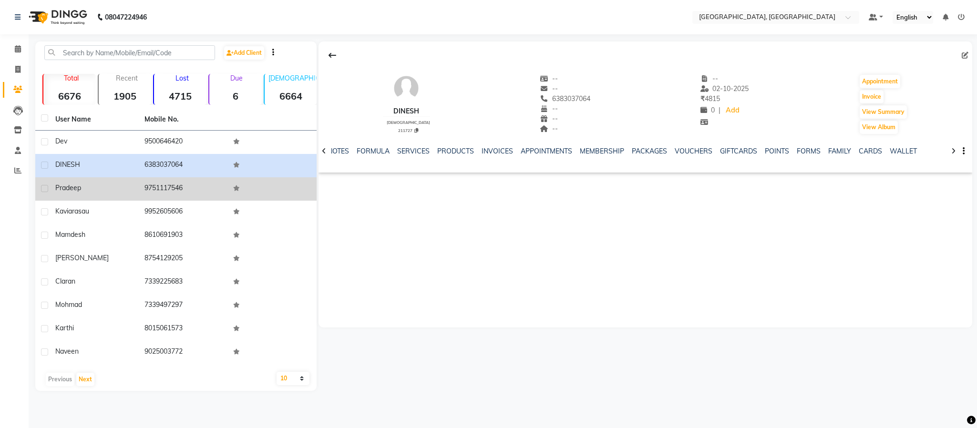
click at [60, 181] on td "pradeep" at bounding box center [94, 188] width 89 height 23
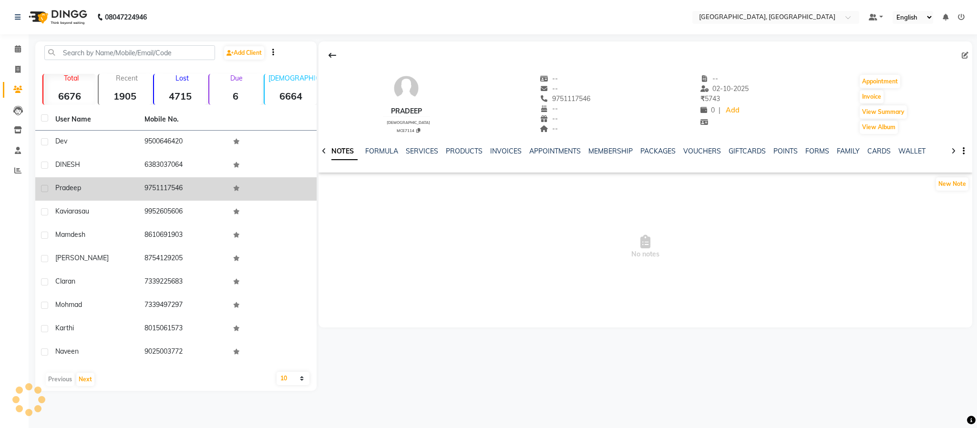
click at [63, 181] on td "pradeep" at bounding box center [94, 188] width 89 height 23
click at [67, 183] on td "pradeep" at bounding box center [94, 188] width 89 height 23
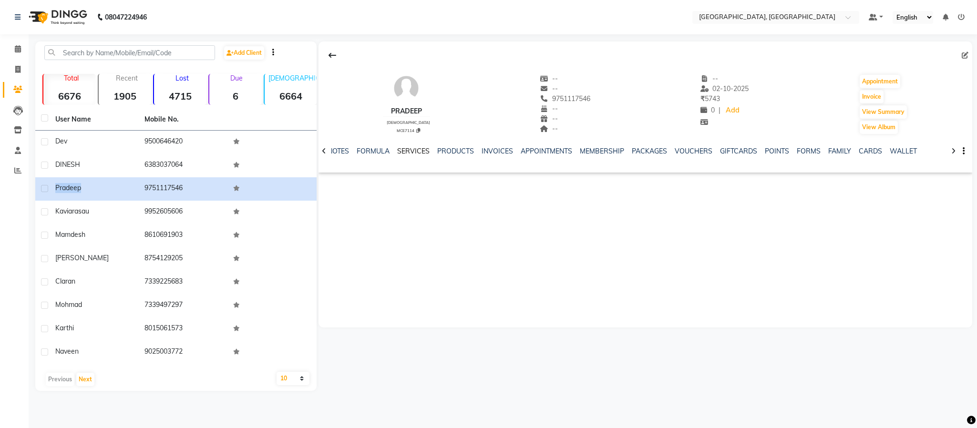
click at [408, 151] on link "SERVICES" at bounding box center [413, 151] width 32 height 9
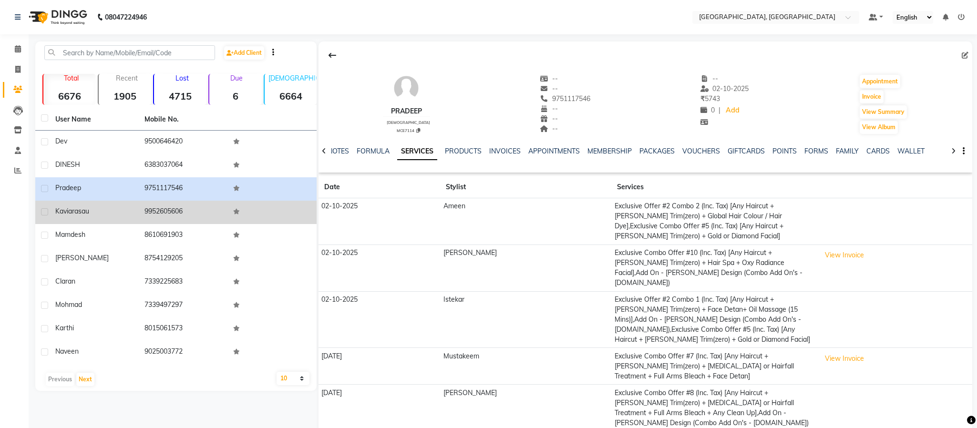
click at [163, 212] on td "9952605606" at bounding box center [183, 212] width 89 height 23
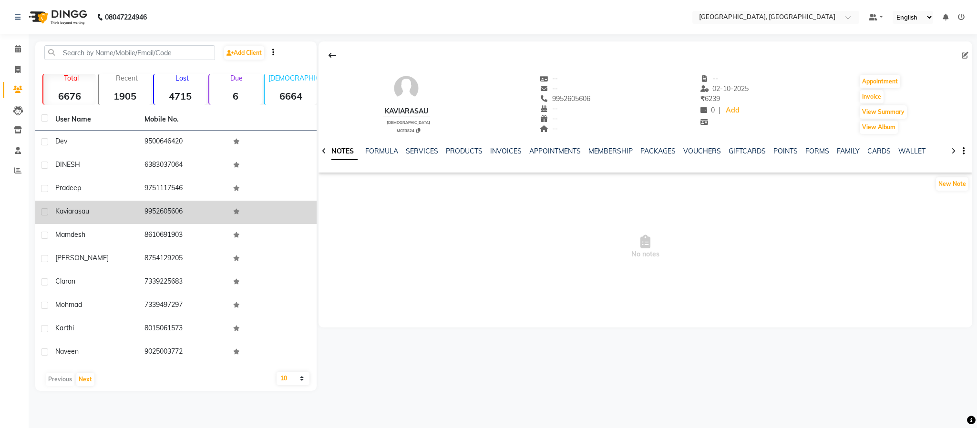
drag, startPoint x: 89, startPoint y: 212, endPoint x: 82, endPoint y: 212, distance: 7.2
click at [87, 212] on span "Kaviarasau" at bounding box center [72, 211] width 34 height 9
click at [82, 212] on span "Kaviarasau" at bounding box center [72, 211] width 34 height 9
click at [82, 211] on span "Kaviarasau" at bounding box center [72, 211] width 34 height 9
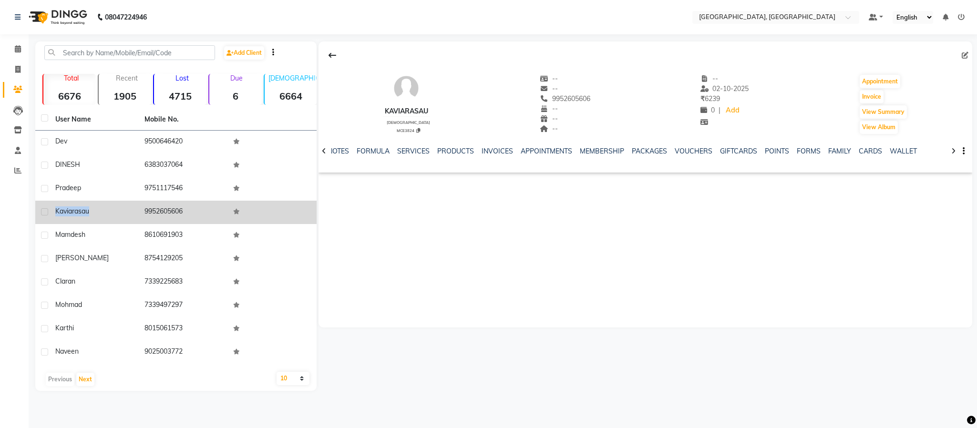
copy div "Kaviarasau"
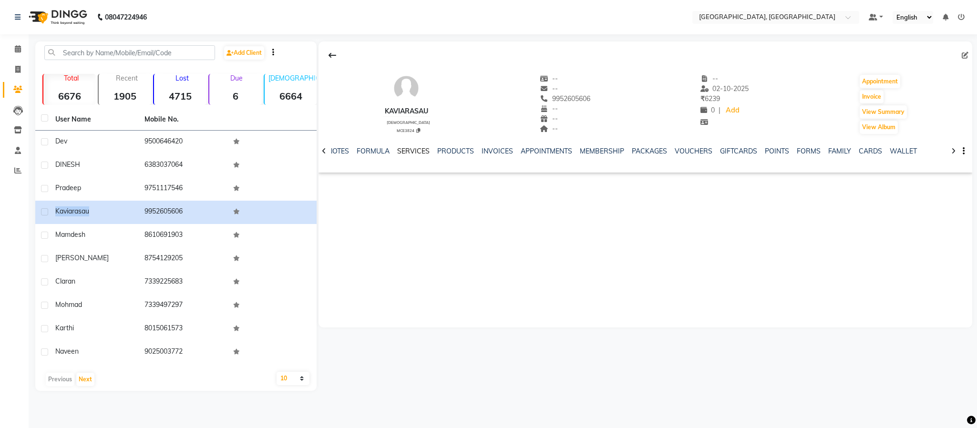
click at [410, 154] on link "SERVICES" at bounding box center [413, 151] width 32 height 9
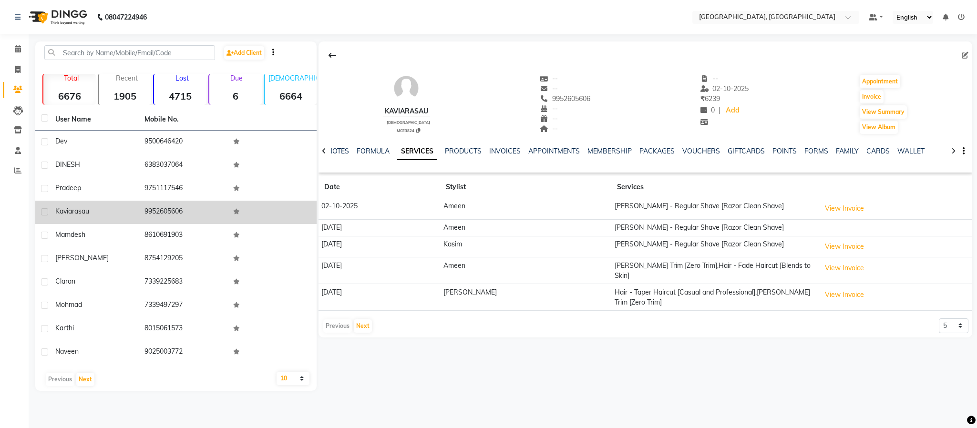
click at [162, 214] on td "9952605606" at bounding box center [183, 212] width 89 height 23
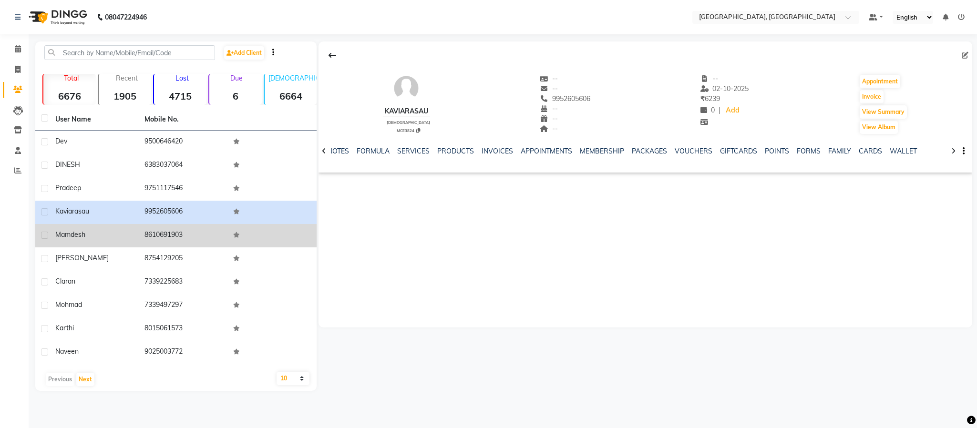
click at [85, 236] on span "mamdesh" at bounding box center [70, 234] width 30 height 9
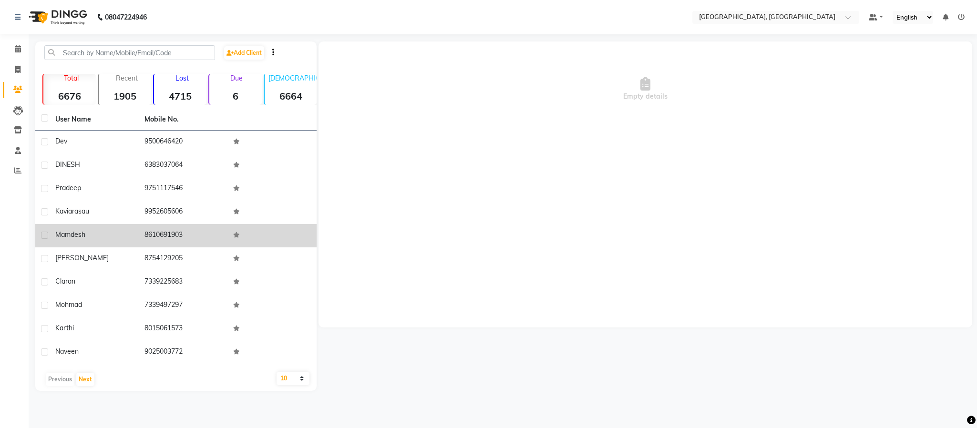
click at [83, 236] on span "mamdesh" at bounding box center [70, 234] width 30 height 9
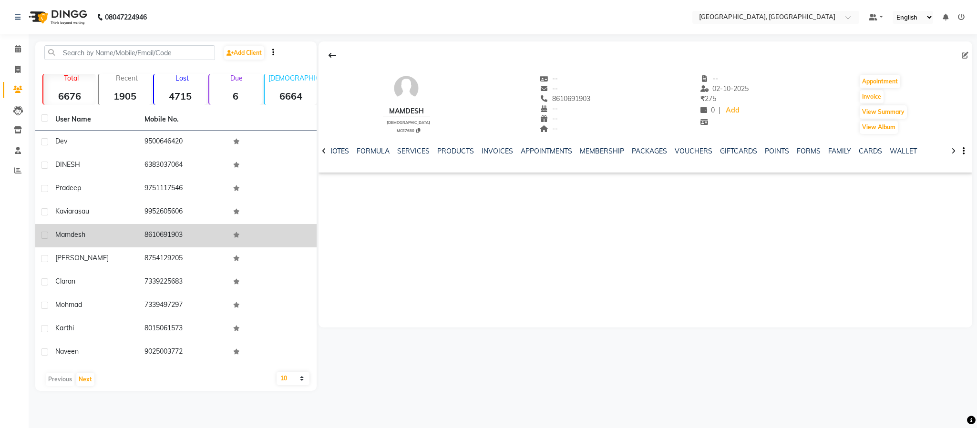
drag, startPoint x: 83, startPoint y: 236, endPoint x: 78, endPoint y: 232, distance: 6.8
click at [82, 235] on span "mamdesh" at bounding box center [70, 234] width 30 height 9
click at [78, 232] on span "mamdesh" at bounding box center [70, 234] width 30 height 9
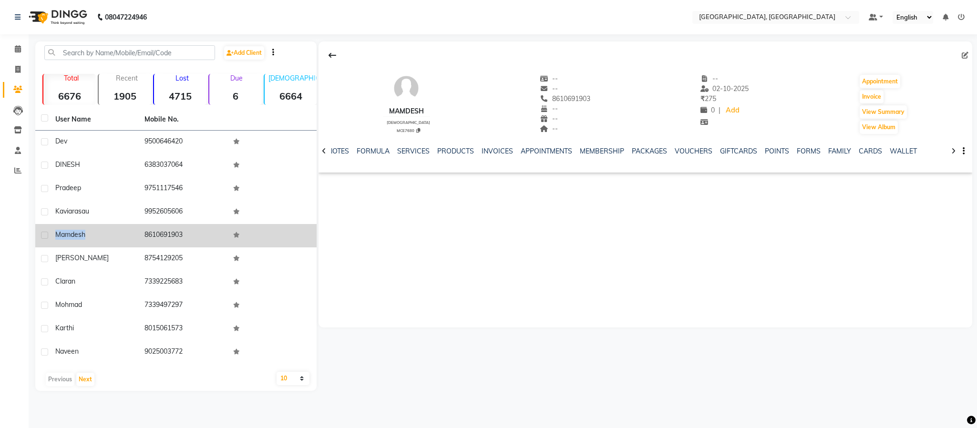
copy div "mamdesh"
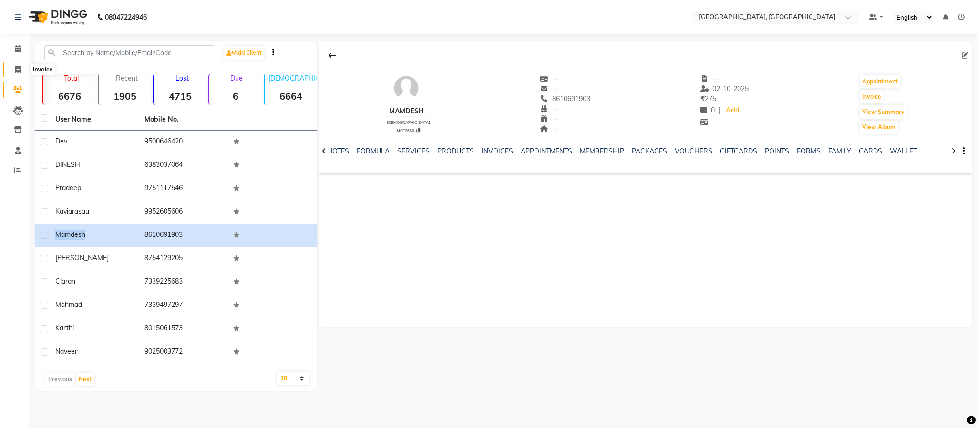
click at [14, 69] on span at bounding box center [18, 69] width 17 height 11
select select "service"
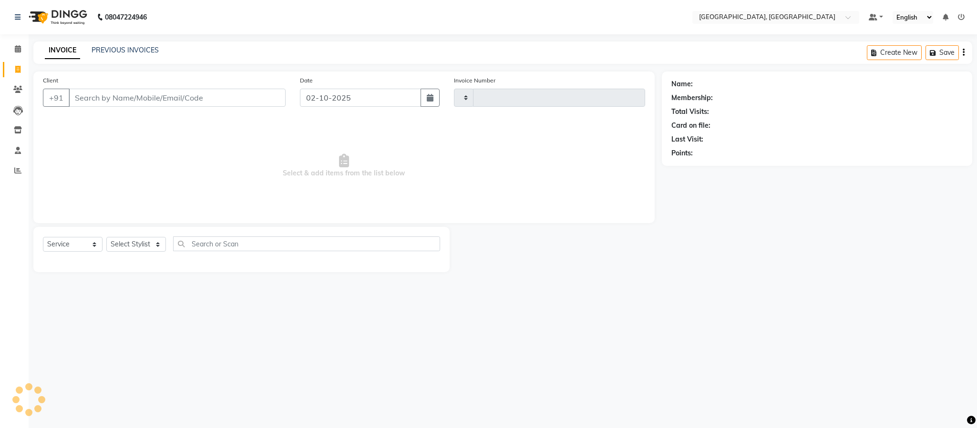
type input "6636"
select select "4977"
click at [140, 252] on div "Select Service Product Membership Package Voucher Prepaid Gift Card Select Styl…" at bounding box center [241, 247] width 397 height 22
click at [141, 249] on select "Select Stylist" at bounding box center [136, 244] width 60 height 15
select select "59056"
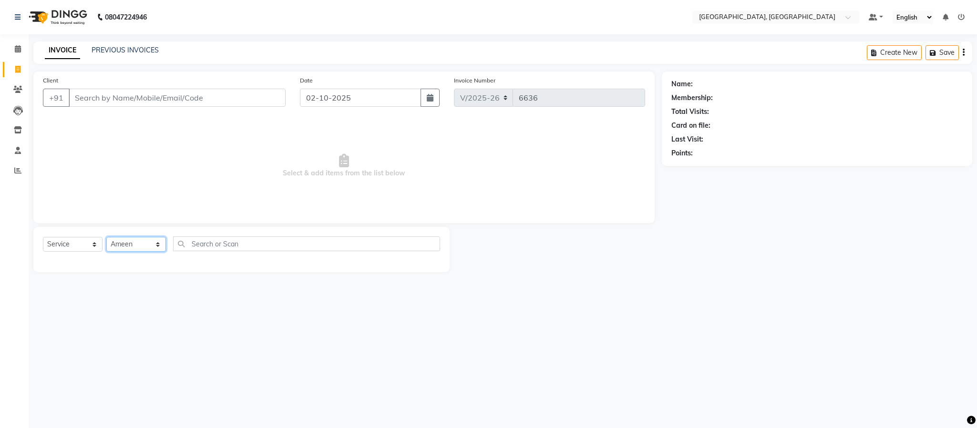
click at [106, 237] on select "Select Stylist Ameen House Keeping Istekar McKingstown [PERSON_NAME] Prathiswar…" at bounding box center [136, 244] width 60 height 15
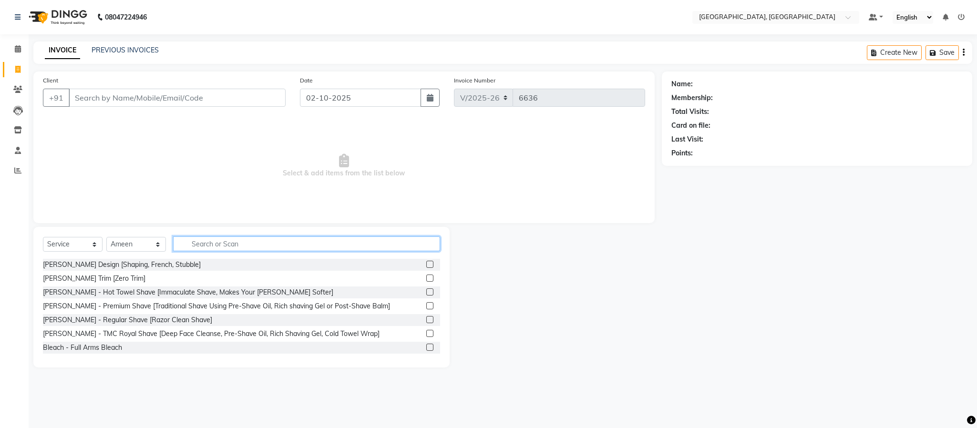
click at [215, 246] on input "text" at bounding box center [306, 243] width 267 height 15
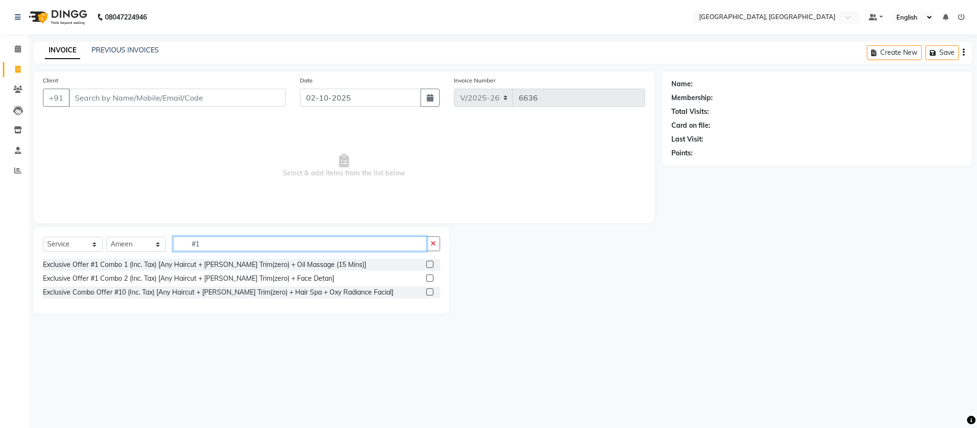
type input "#1"
click at [425, 263] on div "Exclusive Offer #1 Combo 1 (Inc. Tax) [Any Haircut + [PERSON_NAME] Trim(zero) +…" at bounding box center [241, 265] width 397 height 12
click at [428, 262] on label at bounding box center [429, 264] width 7 height 7
click at [428, 262] on input "checkbox" at bounding box center [429, 265] width 6 height 6
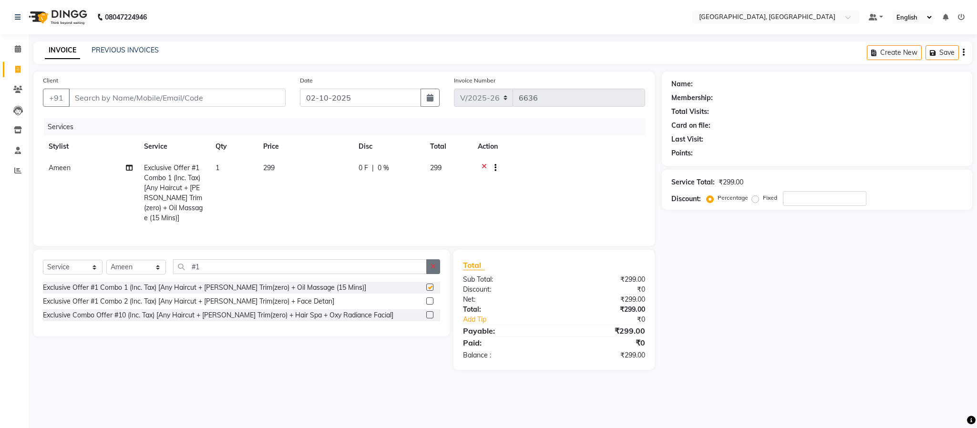
checkbox input "false"
drag, startPoint x: 432, startPoint y: 280, endPoint x: 422, endPoint y: 278, distance: 9.8
click at [431, 274] on button "button" at bounding box center [433, 266] width 14 height 15
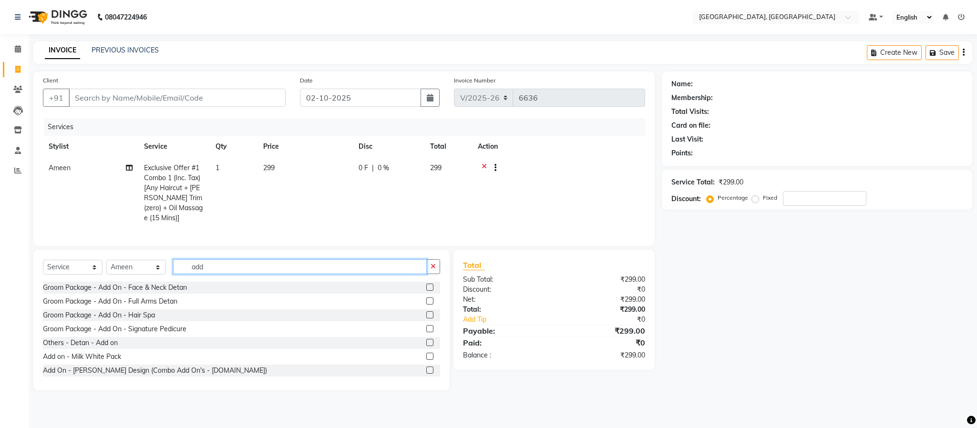
type input "add"
click at [426, 374] on label at bounding box center [429, 370] width 7 height 7
click at [426, 374] on input "checkbox" at bounding box center [429, 371] width 6 height 6
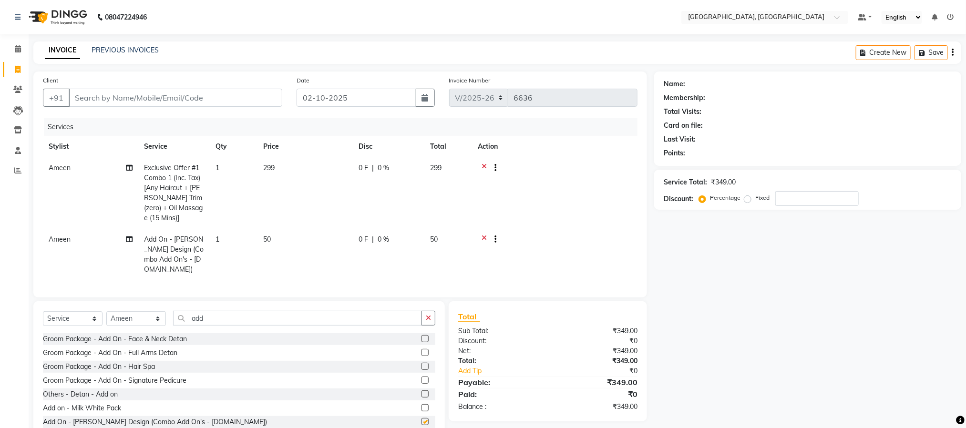
checkbox input "false"
click at [172, 103] on input "Client" at bounding box center [176, 98] width 214 height 18
type input "7"
type input "0"
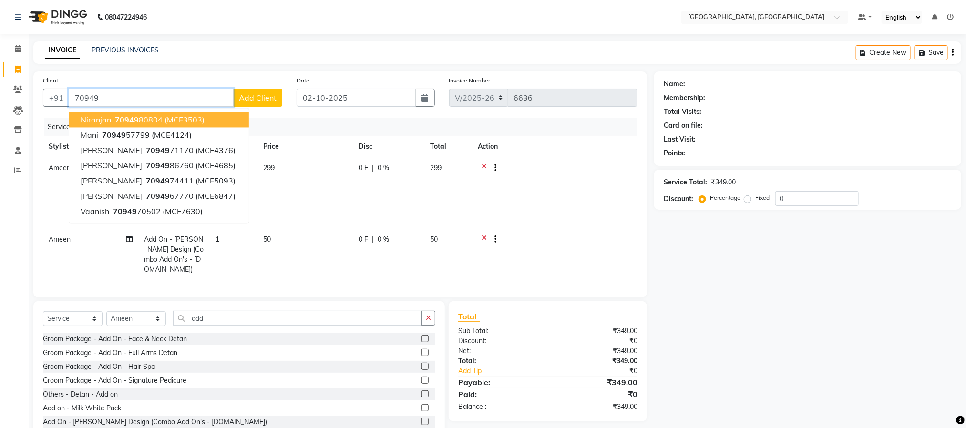
click at [184, 118] on span "(MCE3503)" at bounding box center [184, 120] width 40 height 10
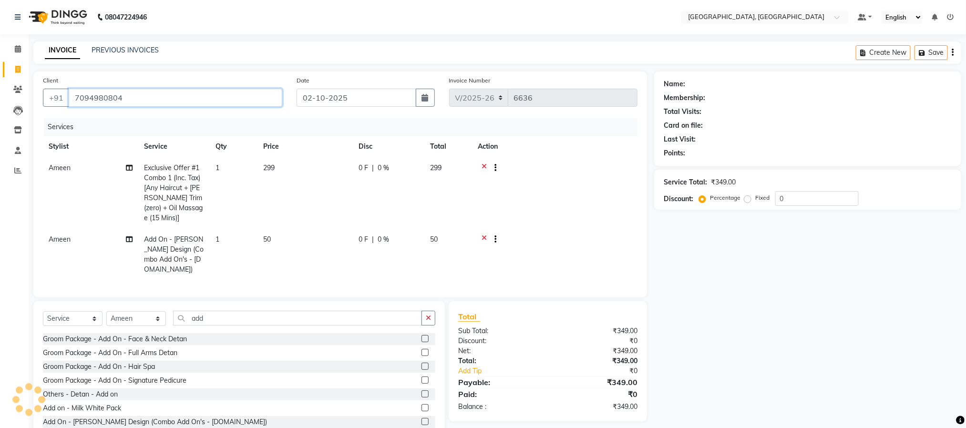
type input "7094980804"
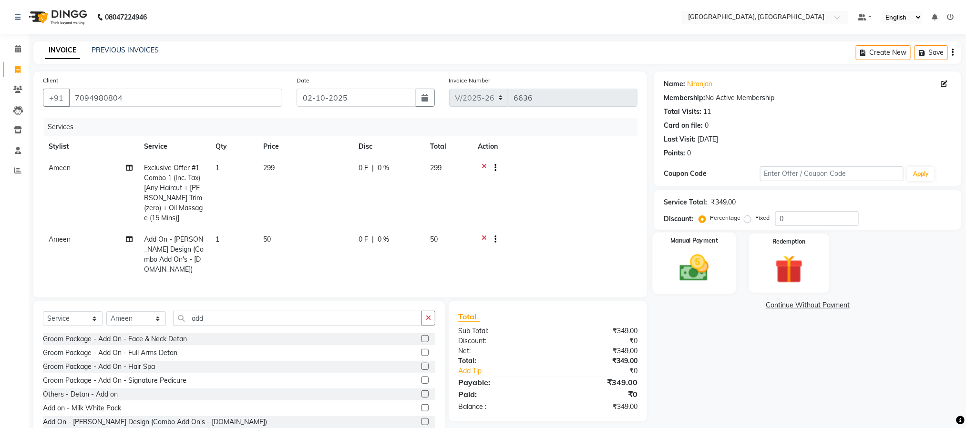
click at [699, 289] on div "Manual Payment" at bounding box center [694, 264] width 83 height 62
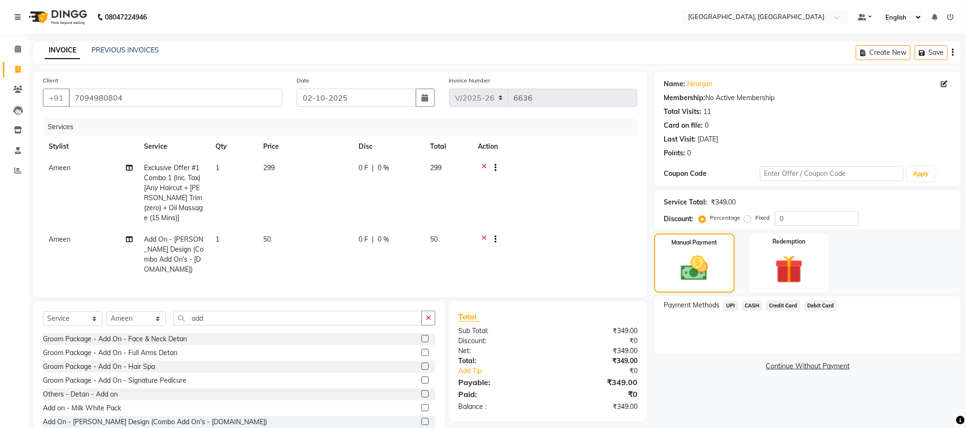
drag, startPoint x: 727, startPoint y: 305, endPoint x: 742, endPoint y: 308, distance: 15.6
click at [730, 305] on span "UPI" at bounding box center [730, 305] width 15 height 11
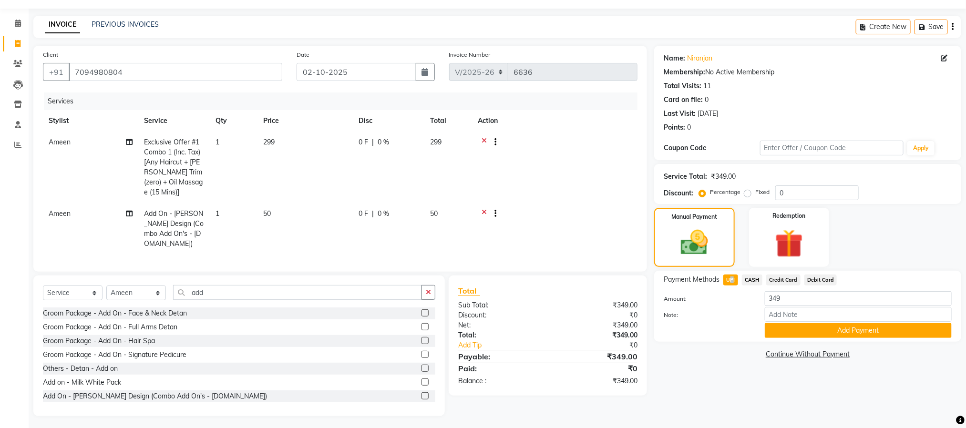
scroll to position [29, 0]
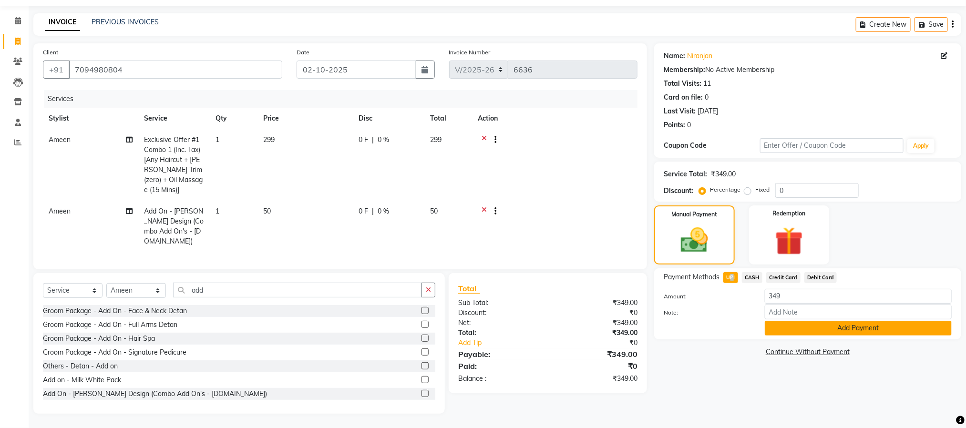
click at [821, 326] on button "Add Payment" at bounding box center [858, 328] width 187 height 15
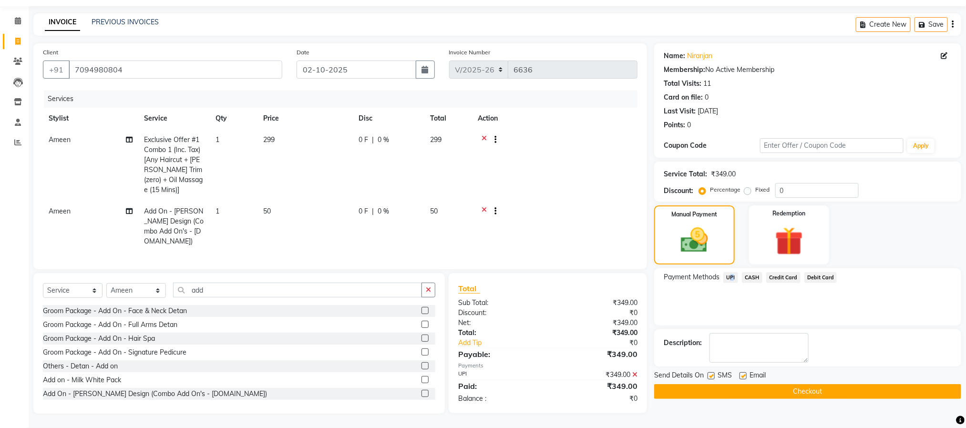
drag, startPoint x: 815, startPoint y: 395, endPoint x: 809, endPoint y: 387, distance: 10.5
click at [815, 395] on button "Checkout" at bounding box center [807, 391] width 307 height 15
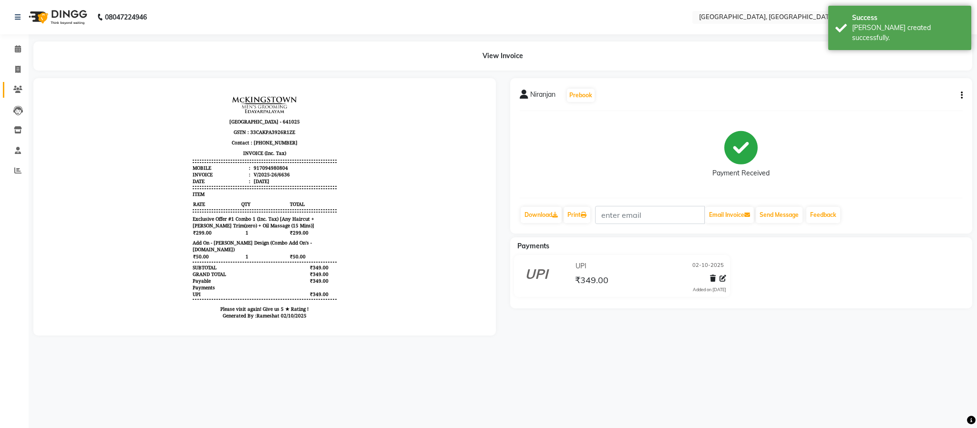
click at [16, 95] on link "Clients" at bounding box center [14, 90] width 23 height 16
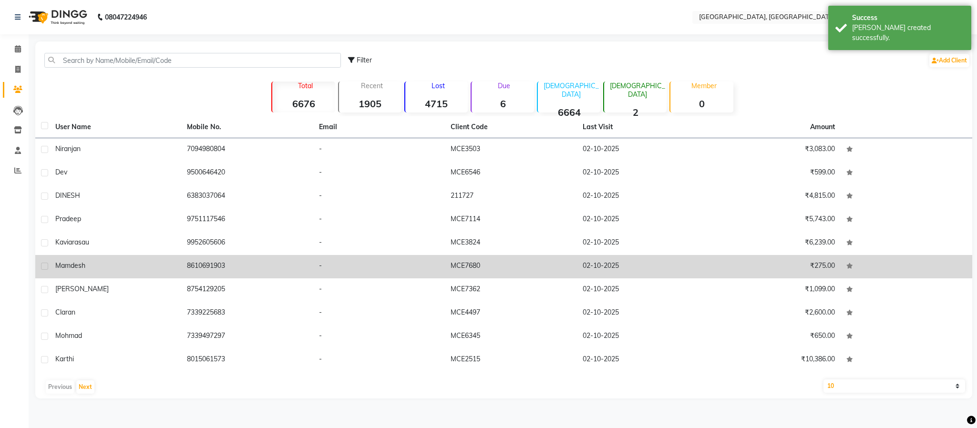
click at [67, 262] on span "mamdesh" at bounding box center [70, 265] width 30 height 9
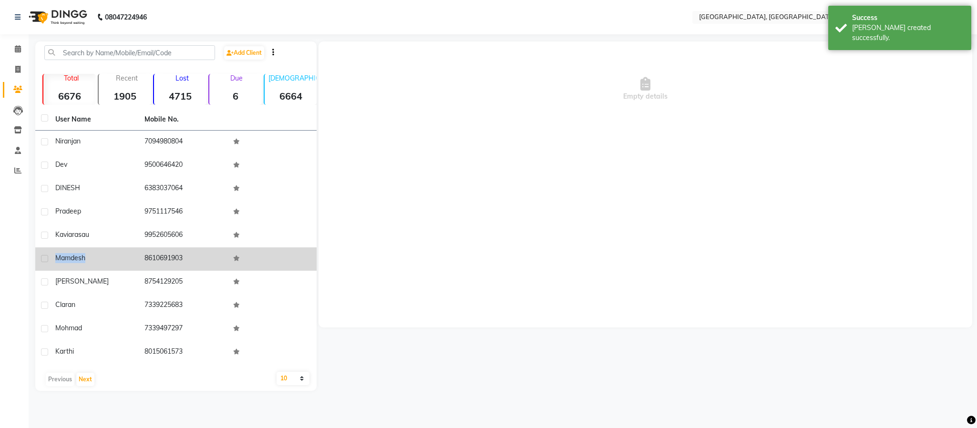
click at [67, 262] on div "mamdesh" at bounding box center [94, 258] width 78 height 10
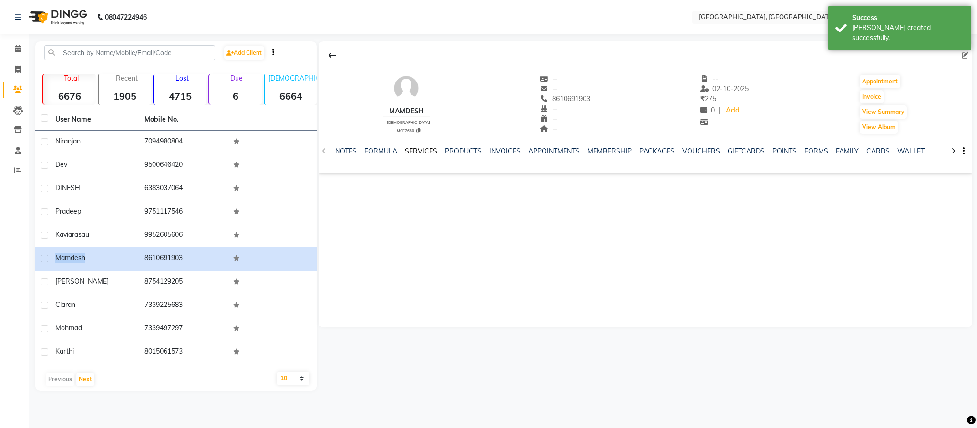
click at [425, 151] on link "SERVICES" at bounding box center [421, 151] width 32 height 9
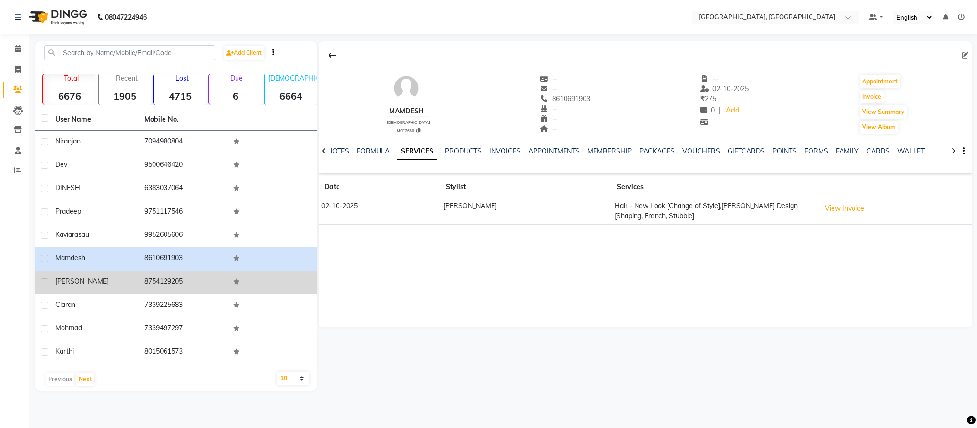
click at [72, 279] on span "[PERSON_NAME]" at bounding box center [81, 281] width 53 height 9
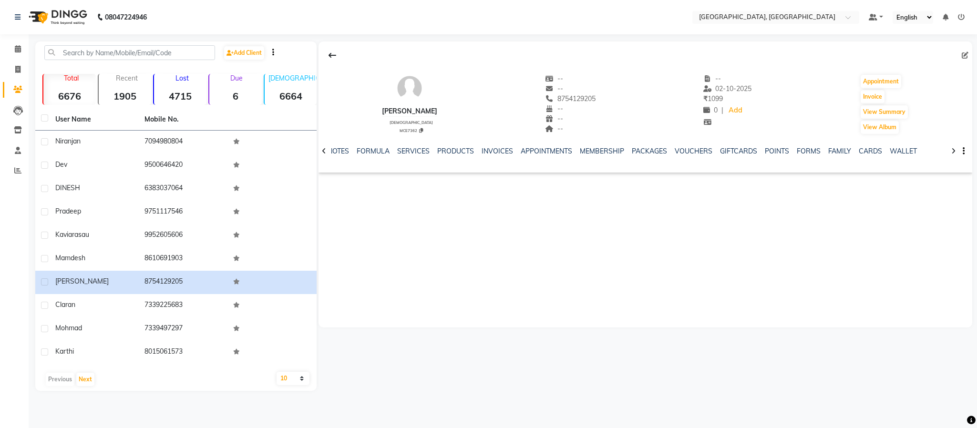
click at [402, 145] on div "NOTES FORMULA SERVICES PRODUCTS INVOICES APPOINTMENTS MEMBERSHIP PACKAGES VOUCH…" at bounding box center [646, 151] width 654 height 33
click at [406, 152] on link "SERVICES" at bounding box center [413, 151] width 32 height 9
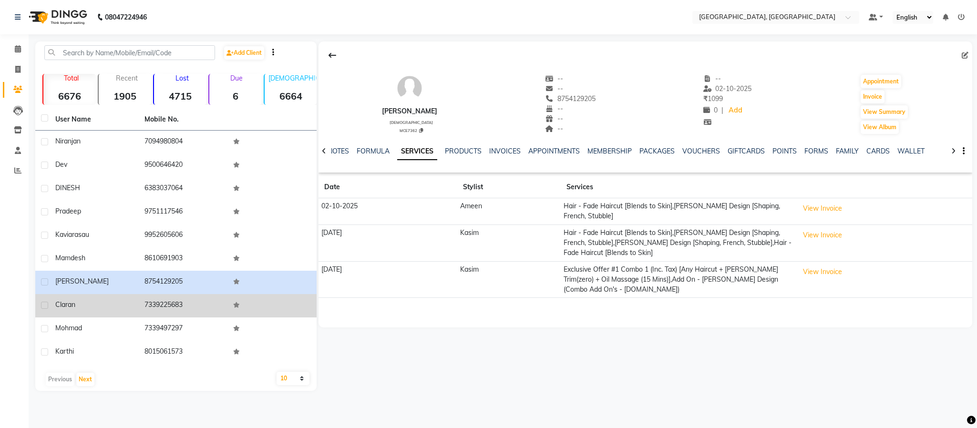
click at [153, 308] on td "7339225683" at bounding box center [183, 305] width 89 height 23
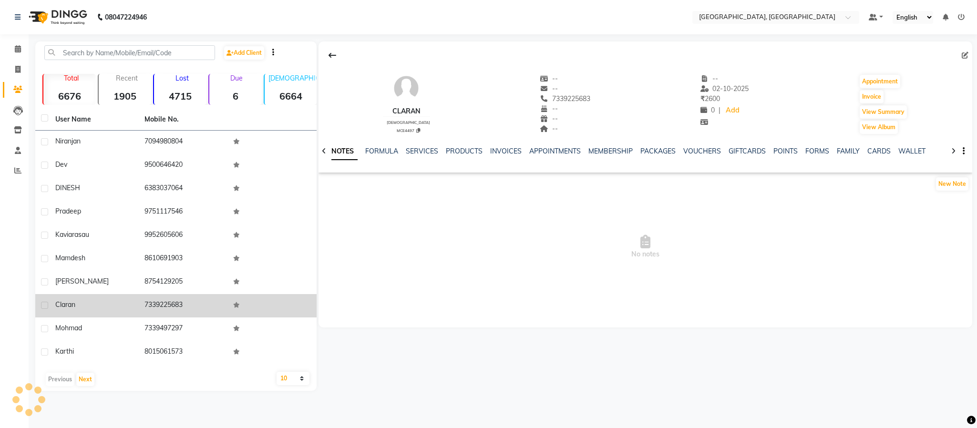
click at [153, 308] on td "7339225683" at bounding box center [183, 305] width 89 height 23
click at [58, 296] on td "claran" at bounding box center [94, 305] width 89 height 23
copy span "claran"
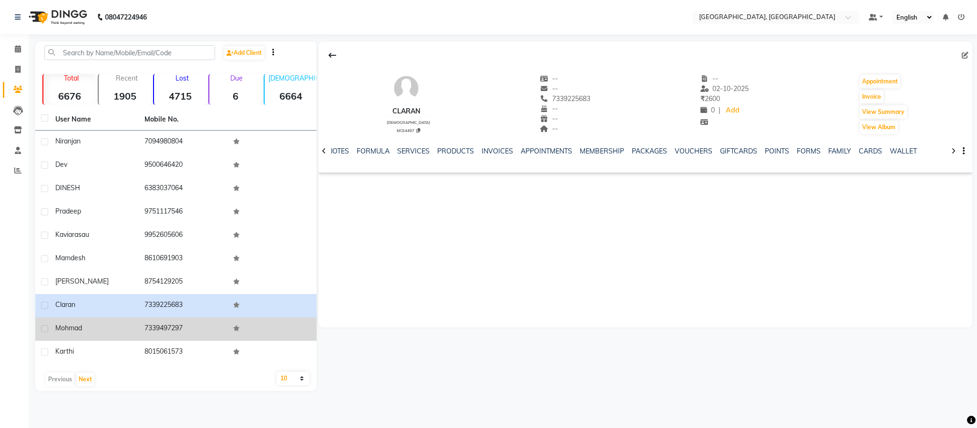
click at [69, 325] on span "mohmad" at bounding box center [68, 328] width 27 height 9
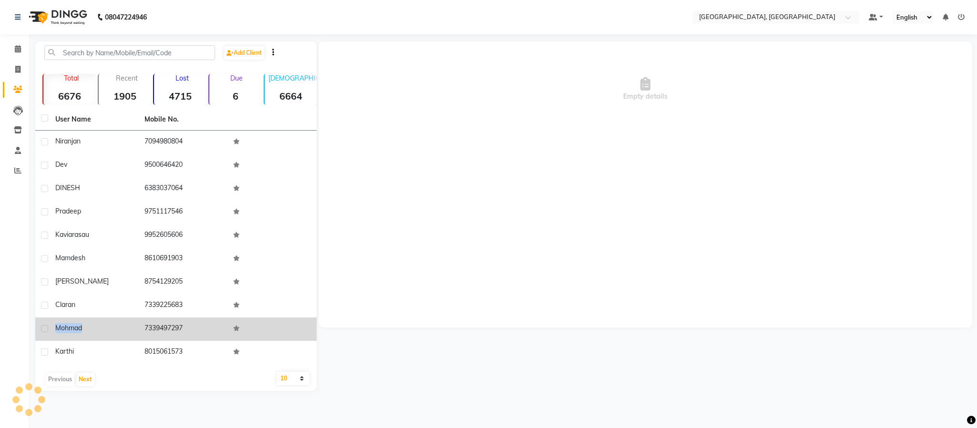
click at [69, 325] on span "mohmad" at bounding box center [68, 328] width 27 height 9
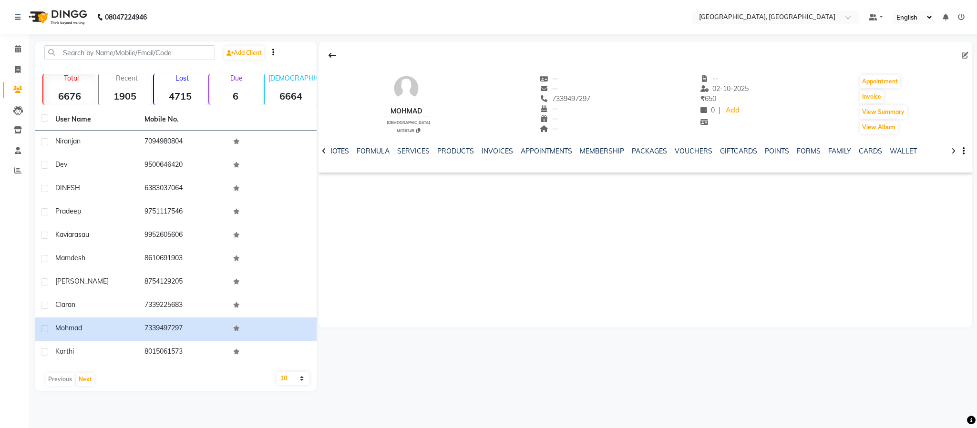
click at [425, 146] on div "SERVICES" at bounding box center [413, 151] width 32 height 10
click at [418, 152] on link "SERVICES" at bounding box center [413, 151] width 32 height 9
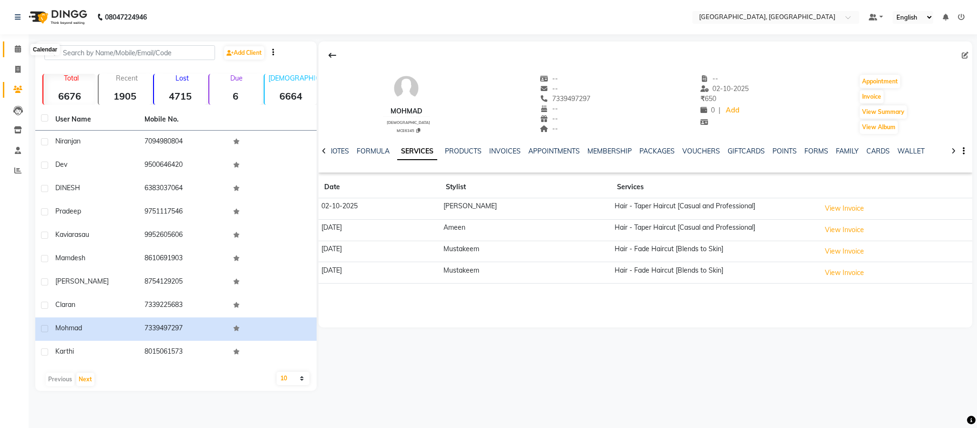
click at [17, 44] on span at bounding box center [18, 49] width 17 height 11
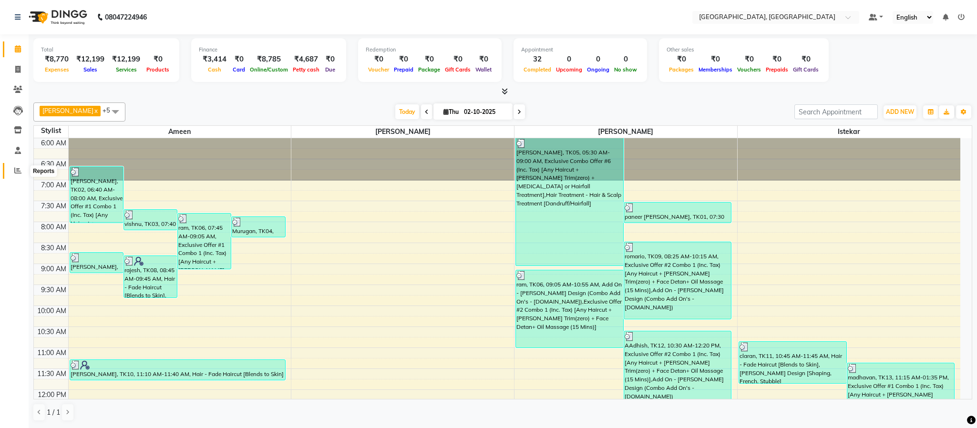
click at [18, 169] on icon at bounding box center [17, 170] width 7 height 7
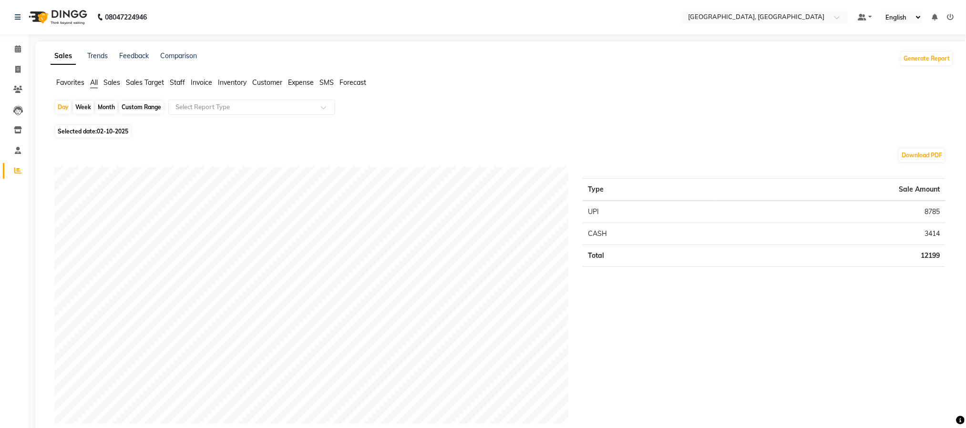
click at [298, 81] on span "Expense" at bounding box center [301, 82] width 26 height 9
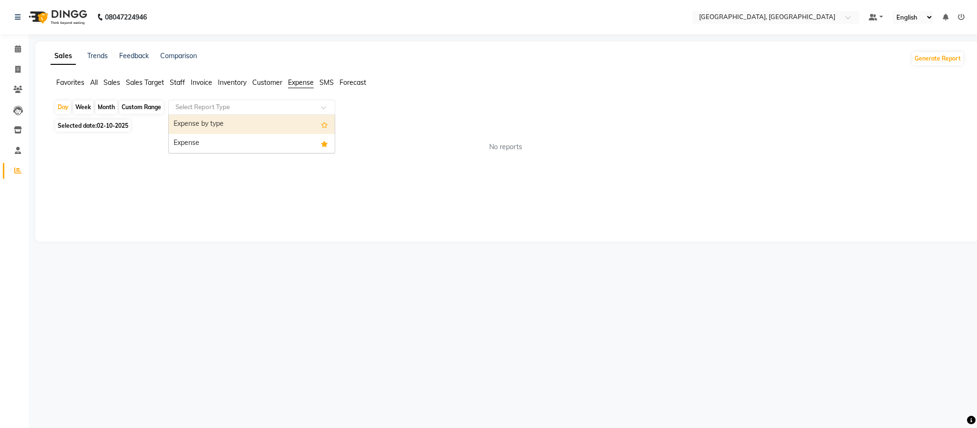
click at [316, 111] on div at bounding box center [252, 108] width 166 height 10
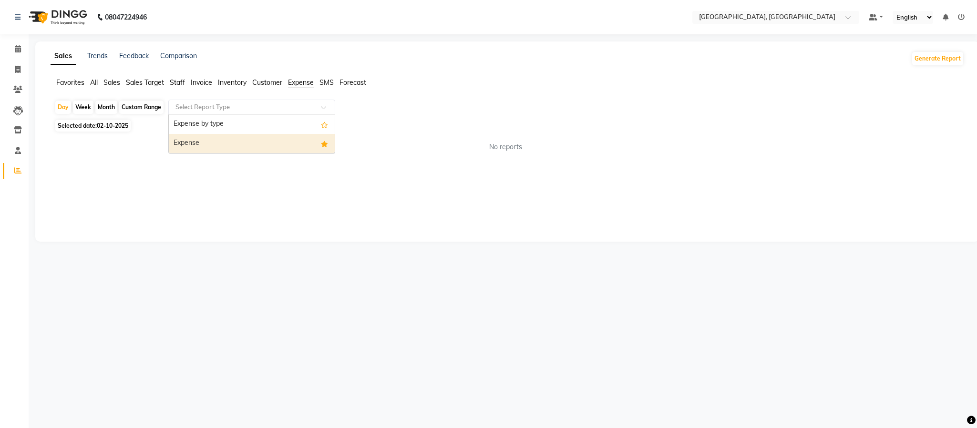
click at [305, 151] on div "Expense" at bounding box center [252, 143] width 166 height 19
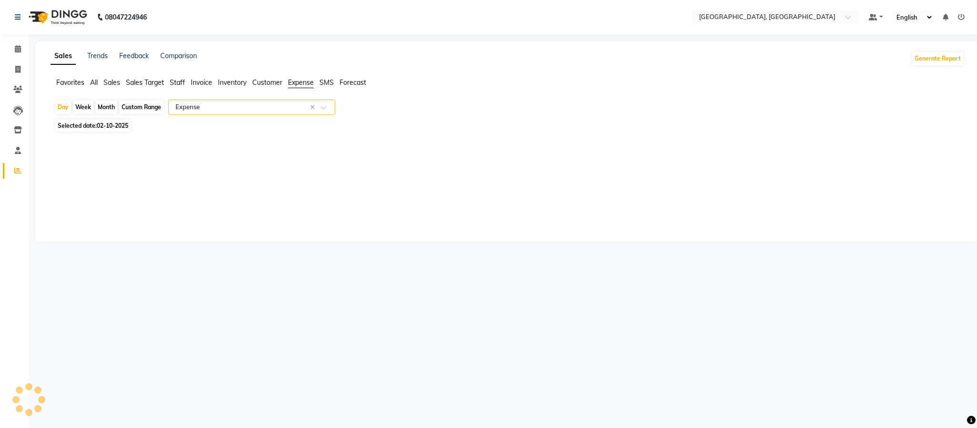
select select "full_report"
select select "csv"
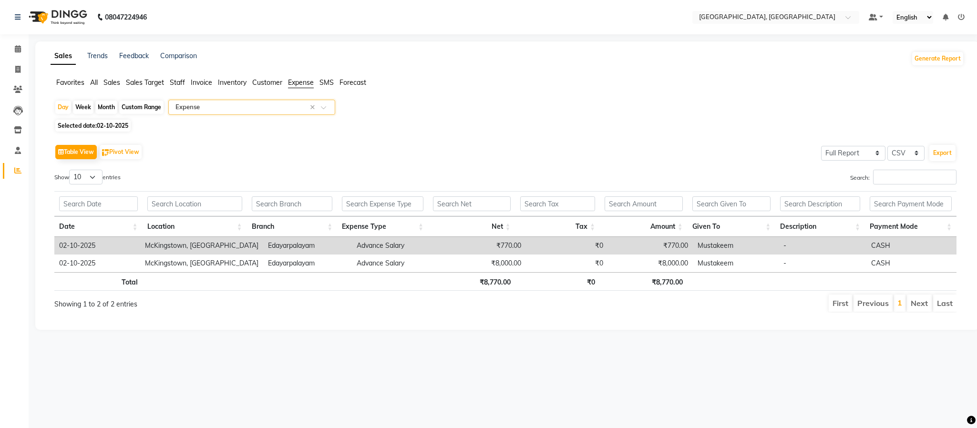
click at [103, 112] on div "Month" at bounding box center [106, 107] width 22 height 13
select select "10"
select select "2025"
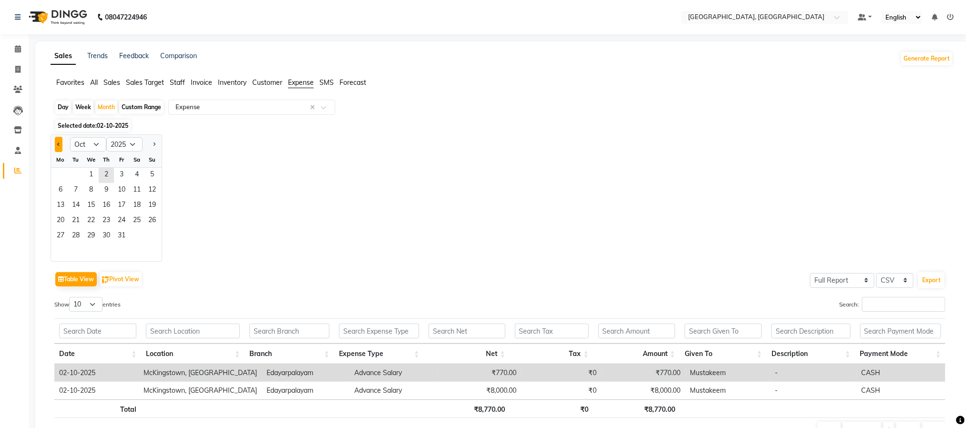
click at [61, 147] on button "Previous month" at bounding box center [59, 144] width 8 height 15
select select "9"
click at [63, 172] on span "1" at bounding box center [60, 175] width 15 height 15
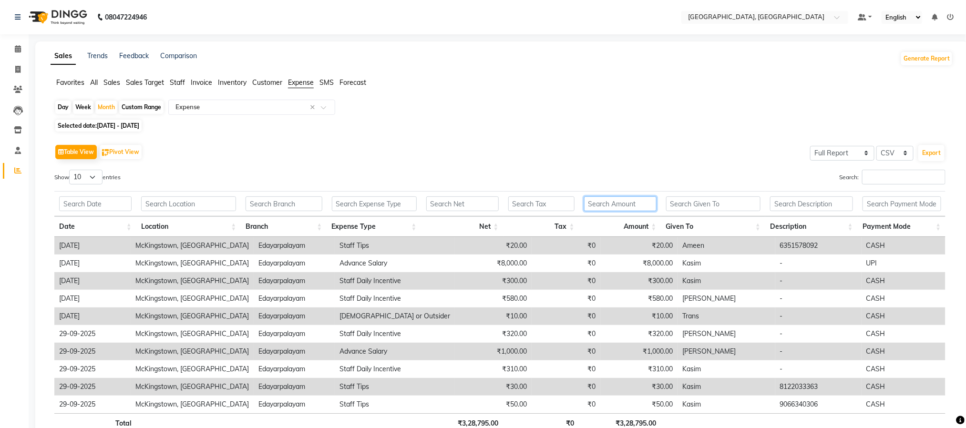
click at [601, 202] on input "text" at bounding box center [620, 203] width 72 height 15
drag, startPoint x: 661, startPoint y: 206, endPoint x: 674, endPoint y: 206, distance: 13.4
click at [667, 207] on tr at bounding box center [500, 203] width 892 height 25
click at [681, 205] on input "text" at bounding box center [713, 203] width 94 height 15
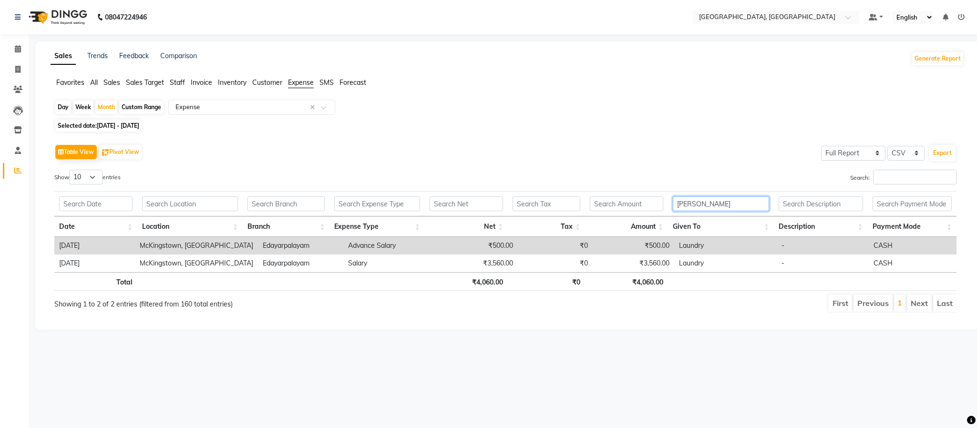
click at [705, 206] on input "lau" at bounding box center [721, 203] width 96 height 15
type input "l"
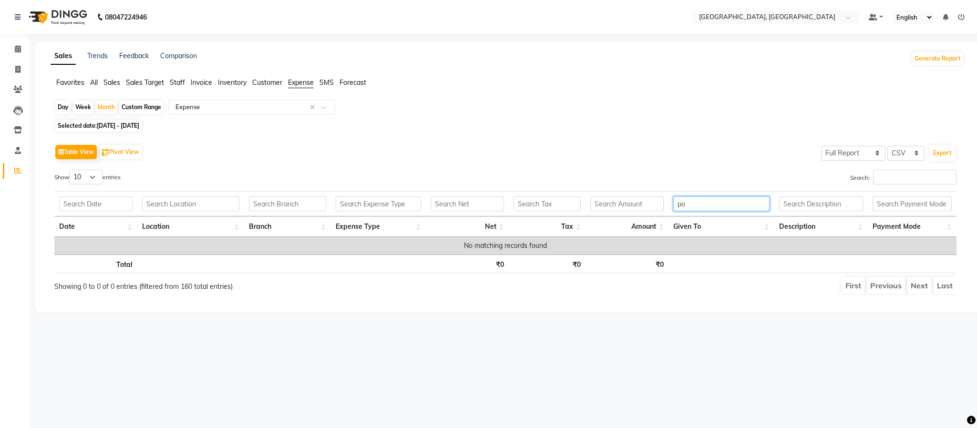
type input "p"
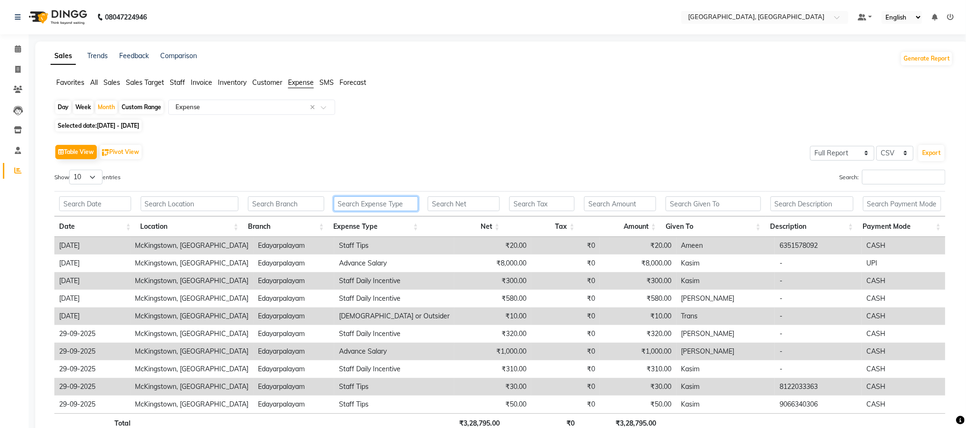
click at [386, 200] on input "text" at bounding box center [376, 203] width 85 height 15
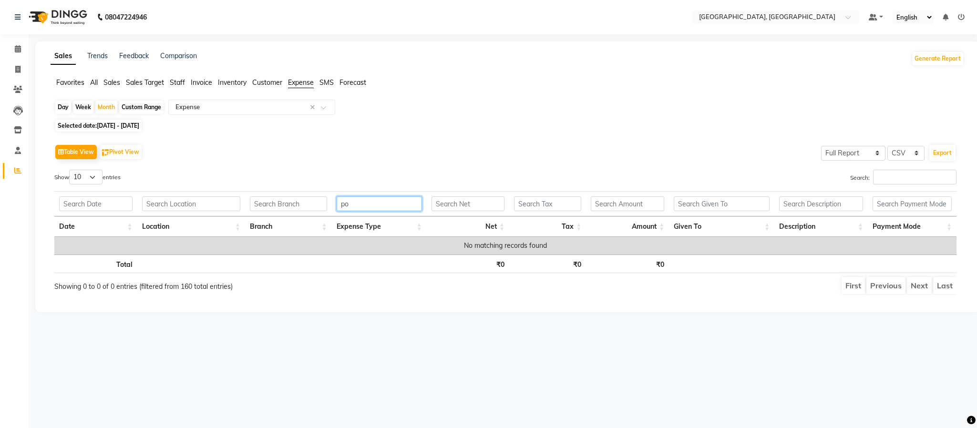
type input "p"
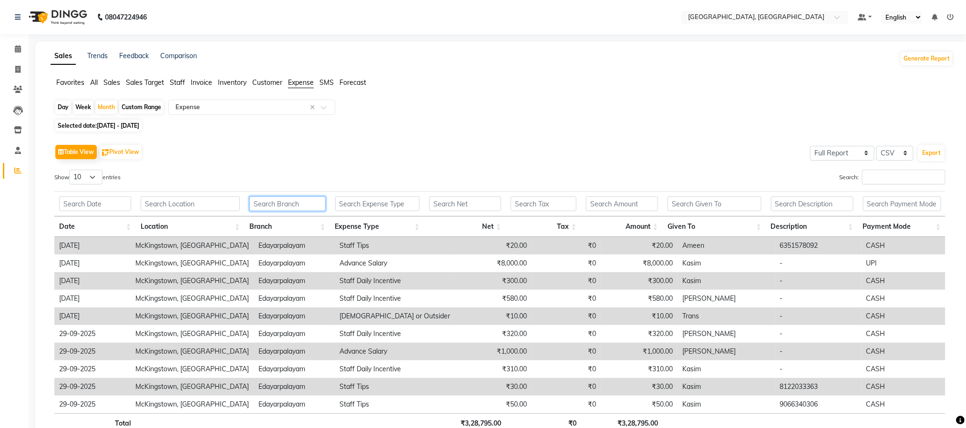
click at [290, 205] on input "text" at bounding box center [287, 203] width 76 height 15
click at [206, 204] on input "text" at bounding box center [190, 203] width 99 height 15
drag, startPoint x: 355, startPoint y: 193, endPoint x: 360, endPoint y: 199, distance: 8.1
click at [356, 196] on th at bounding box center [377, 203] width 94 height 25
click at [375, 201] on input "text" at bounding box center [377, 203] width 85 height 15
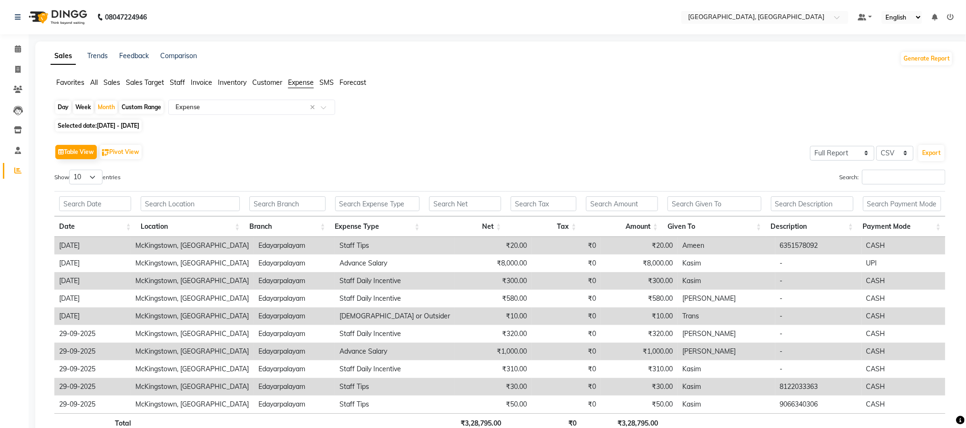
drag, startPoint x: 533, startPoint y: 196, endPoint x: 606, endPoint y: 209, distance: 74.1
click at [544, 199] on th at bounding box center [543, 203] width 75 height 25
click at [627, 209] on input "text" at bounding box center [622, 203] width 72 height 15
click at [746, 209] on input "text" at bounding box center [715, 203] width 94 height 15
click at [794, 208] on input "text" at bounding box center [812, 203] width 82 height 15
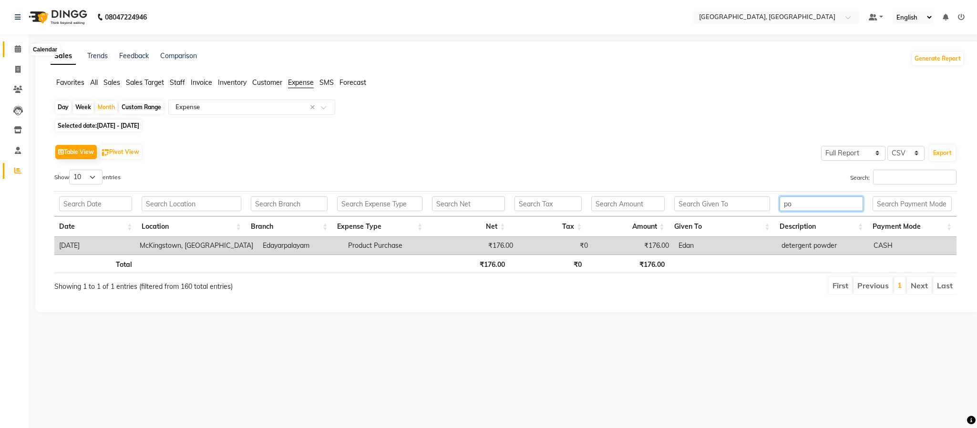
type input "po"
drag, startPoint x: 21, startPoint y: 48, endPoint x: 14, endPoint y: 49, distance: 7.2
click at [21, 48] on span at bounding box center [18, 49] width 17 height 11
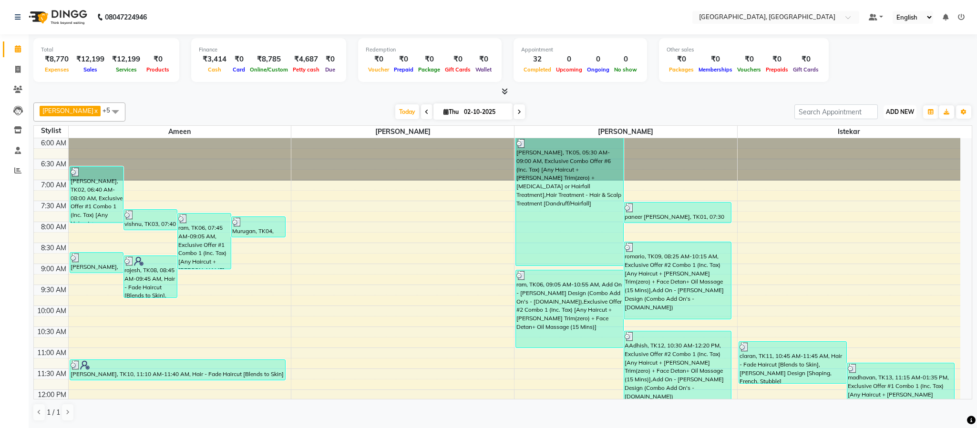
click at [907, 109] on span "ADD NEW" at bounding box center [900, 111] width 28 height 7
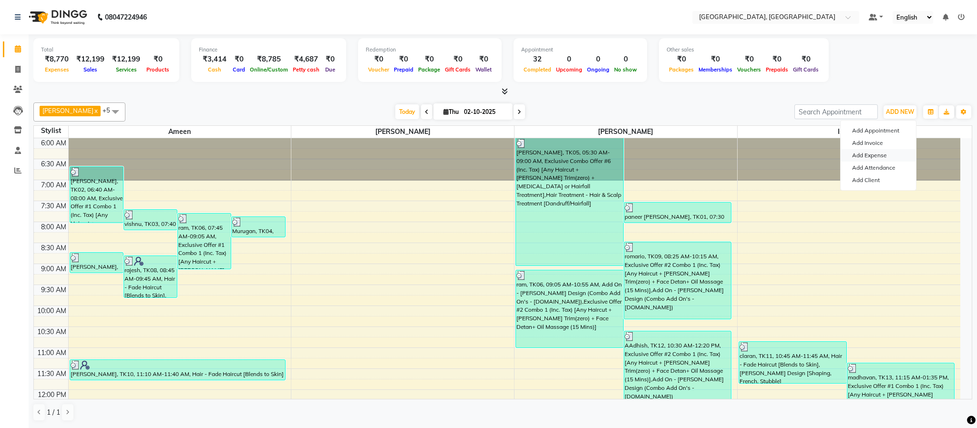
click at [889, 156] on link "Add Expense" at bounding box center [878, 155] width 75 height 12
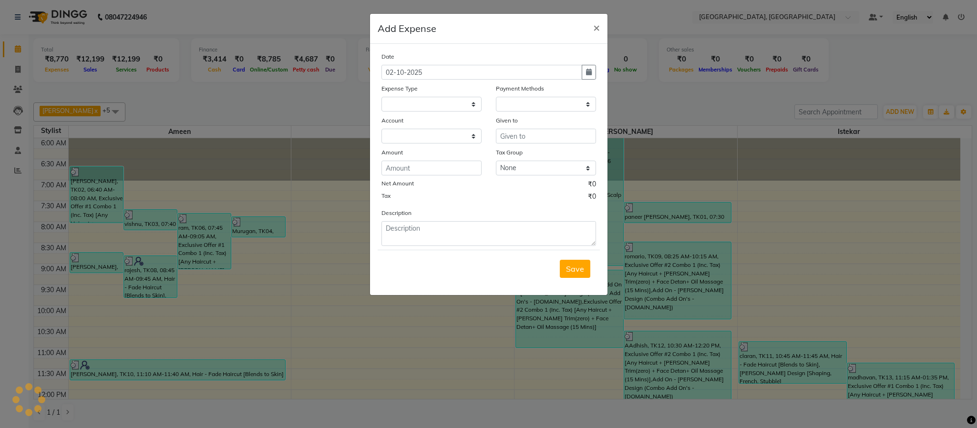
select select
select select "1"
select select "3862"
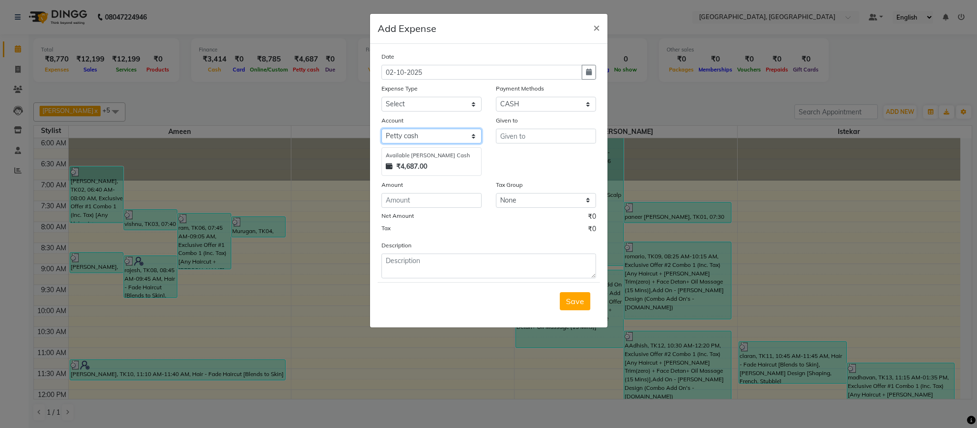
click at [454, 138] on select "Select [PERSON_NAME] [PERSON_NAME] Enterprises" at bounding box center [431, 136] width 100 height 15
drag, startPoint x: 460, startPoint y: 112, endPoint x: 460, endPoint y: 106, distance: 5.2
click at [460, 111] on select "Select Advance Salary Bank charges Cash Exchange Cash transfer to bank Customer…" at bounding box center [431, 104] width 100 height 15
click at [460, 106] on select "Select Advance Salary Bank charges Cash Exchange Cash transfer to bank Customer…" at bounding box center [431, 104] width 100 height 15
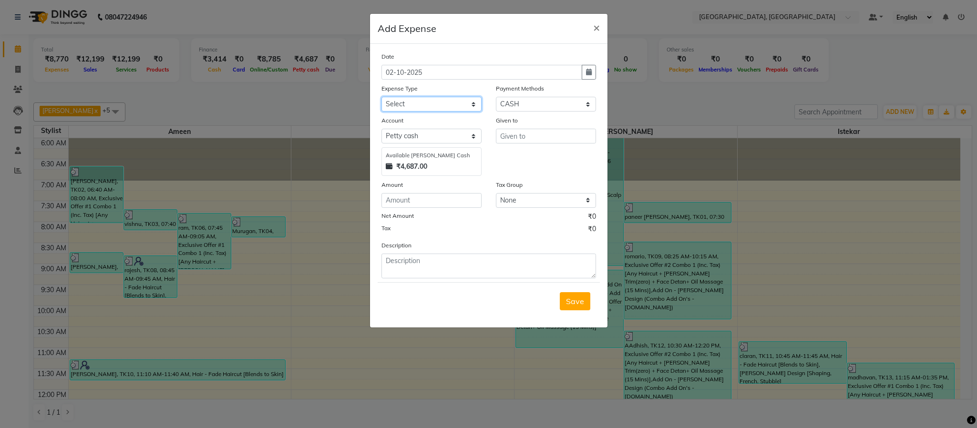
select select "9476"
click at [381, 97] on select "Select Advance Salary Bank charges Cash Exchange Cash transfer to bank Customer…" at bounding box center [431, 104] width 100 height 15
click at [563, 132] on input "text" at bounding box center [546, 136] width 100 height 15
type input "laundry"
click at [431, 259] on textarea at bounding box center [488, 266] width 215 height 25
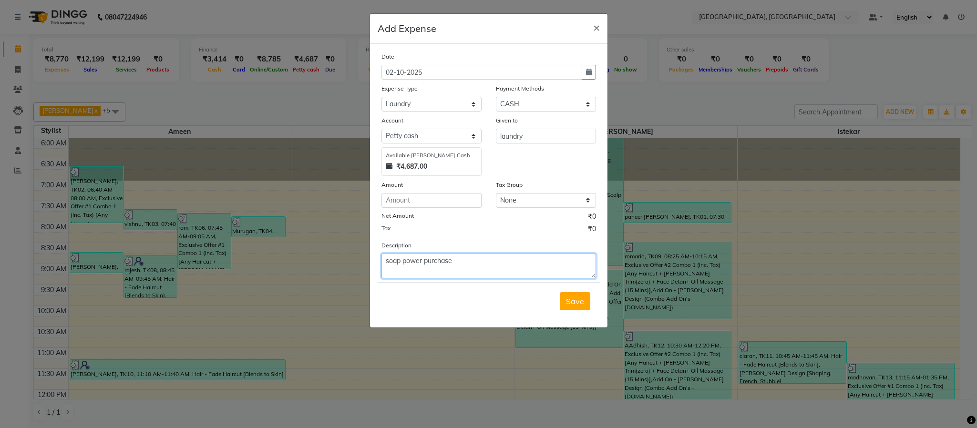
type textarea "soap power purchase"
click at [455, 202] on input "number" at bounding box center [431, 200] width 100 height 15
type input "200"
click at [571, 304] on span "Save" at bounding box center [575, 302] width 18 height 10
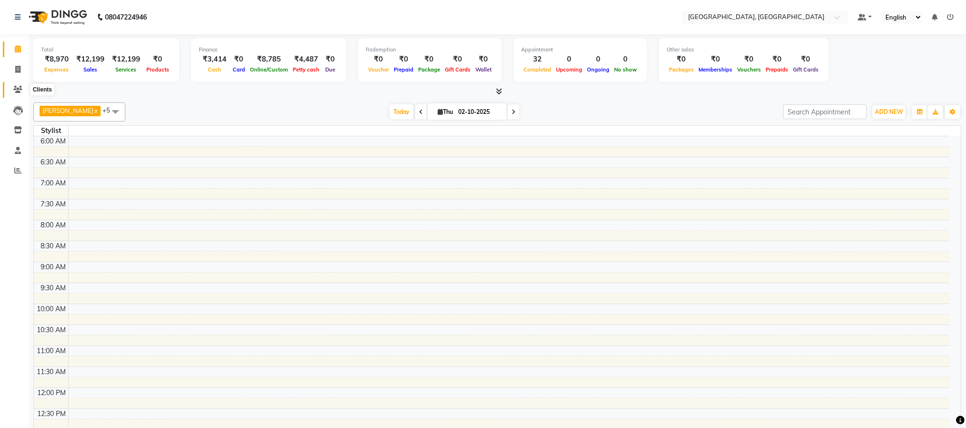
click at [20, 89] on icon at bounding box center [17, 89] width 9 height 7
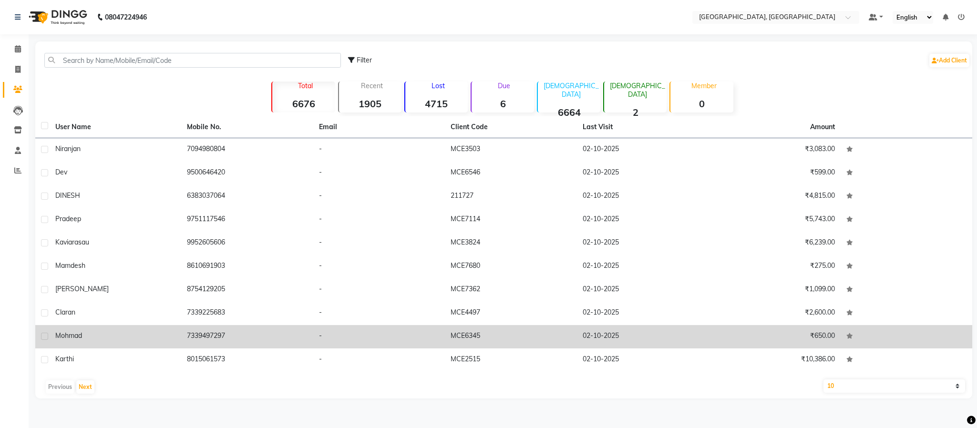
click at [219, 336] on td "7339497297" at bounding box center [247, 336] width 132 height 23
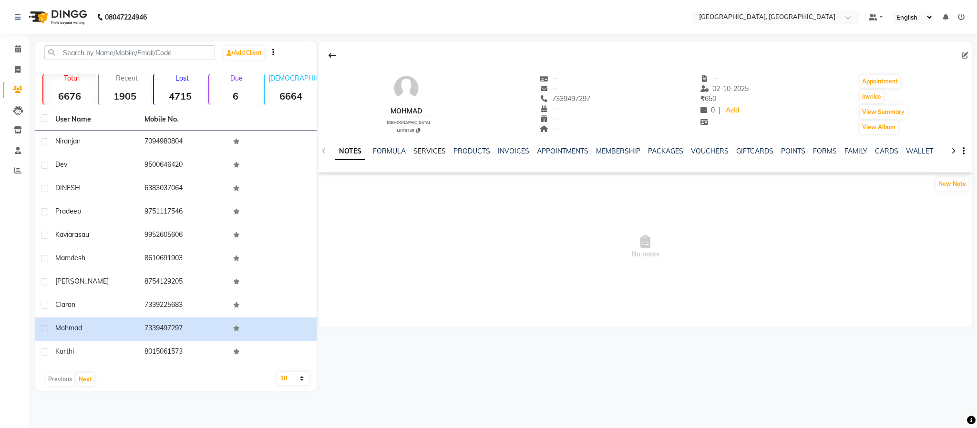
click at [430, 150] on link "SERVICES" at bounding box center [429, 151] width 32 height 9
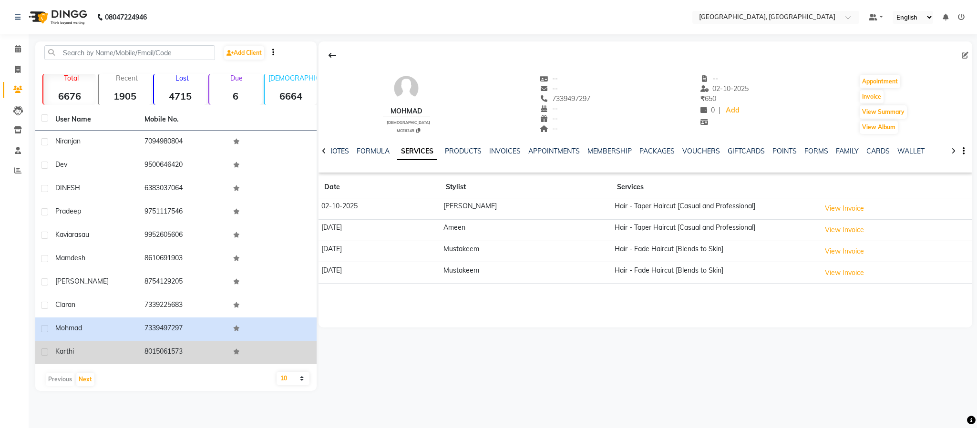
click at [59, 355] on span "karthi" at bounding box center [64, 351] width 19 height 9
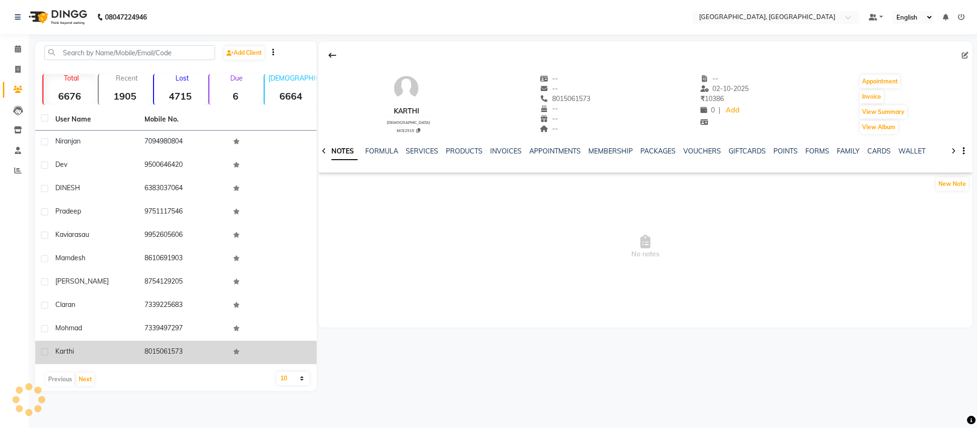
click at [60, 348] on span "karthi" at bounding box center [64, 351] width 19 height 9
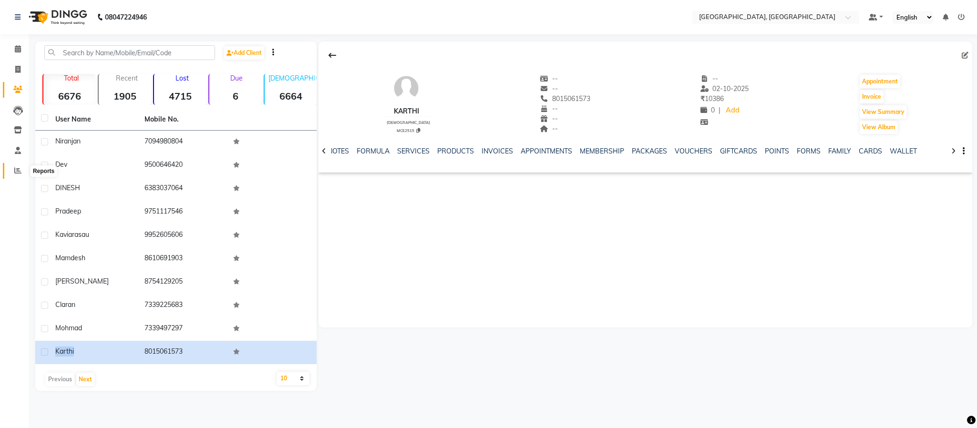
click at [16, 167] on icon at bounding box center [17, 170] width 7 height 7
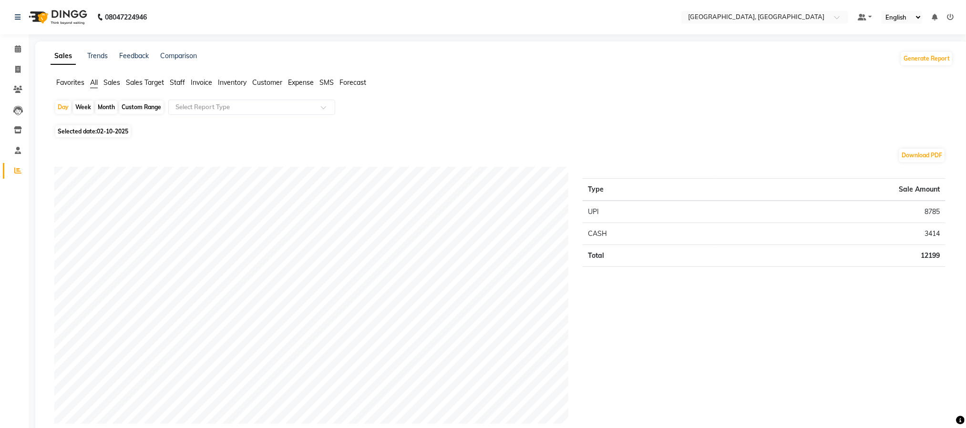
click at [176, 82] on span "Staff" at bounding box center [177, 82] width 15 height 9
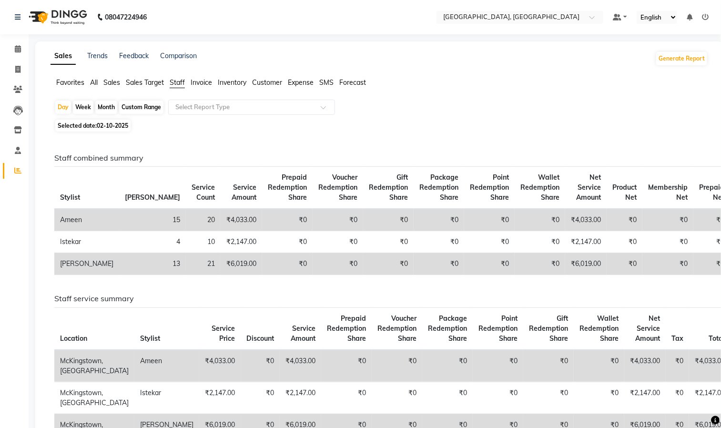
click at [144, 156] on h6 "Staff combined summary" at bounding box center [377, 158] width 647 height 9
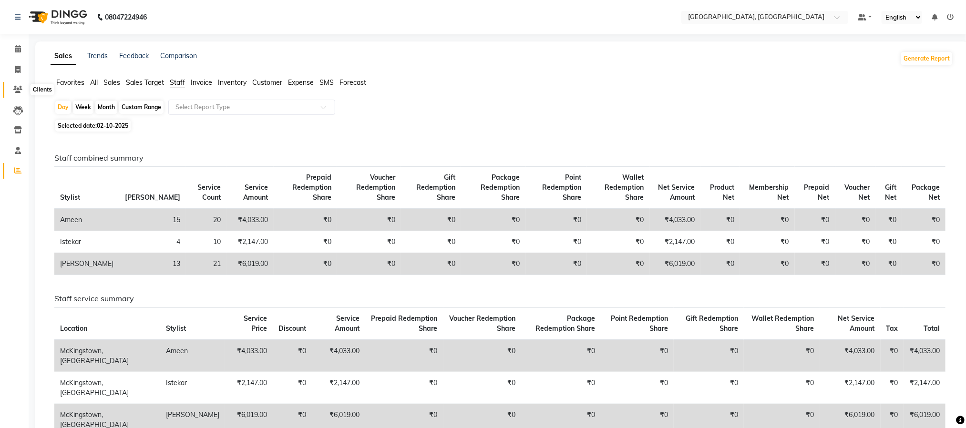
click at [23, 84] on span at bounding box center [18, 89] width 17 height 11
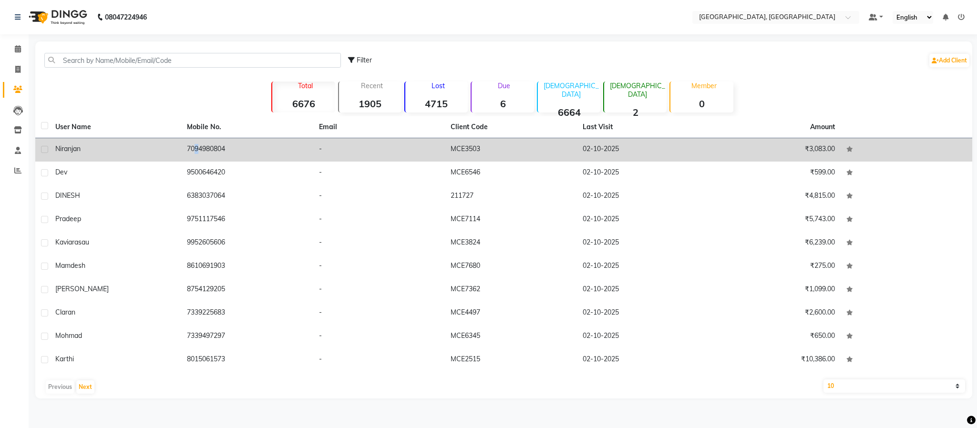
click at [190, 149] on td "7094980804" at bounding box center [247, 149] width 132 height 23
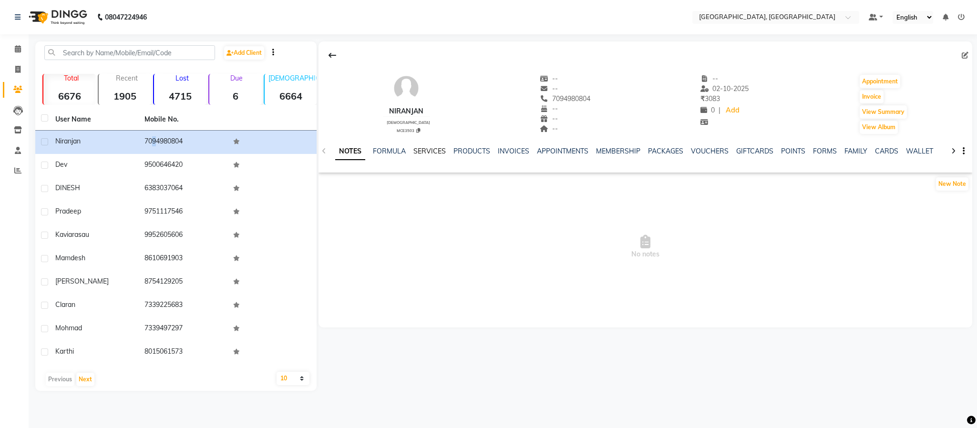
click at [418, 154] on link "SERVICES" at bounding box center [429, 151] width 32 height 9
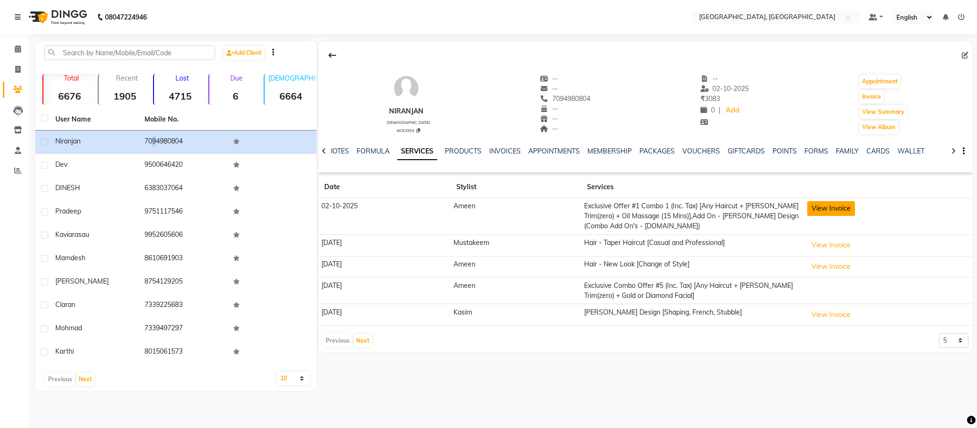
click at [842, 215] on button "View Invoice" at bounding box center [831, 208] width 48 height 15
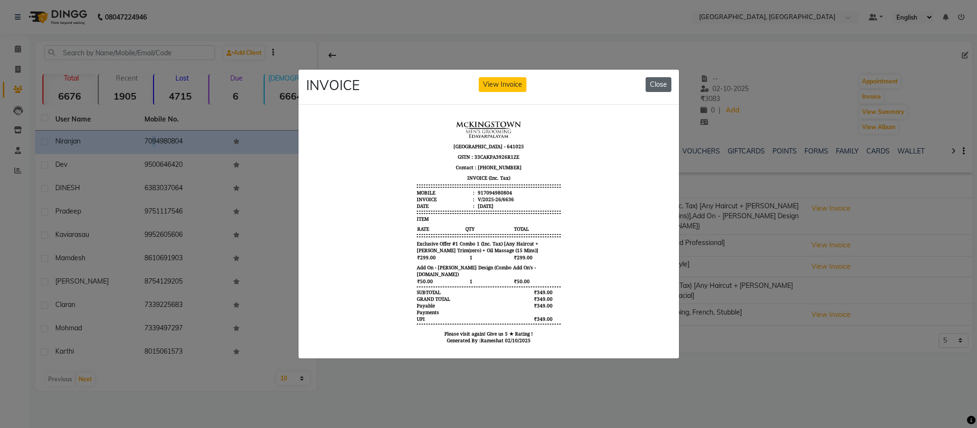
drag, startPoint x: 660, startPoint y: 81, endPoint x: 538, endPoint y: 92, distance: 122.1
click at [658, 80] on button "Close" at bounding box center [659, 84] width 26 height 15
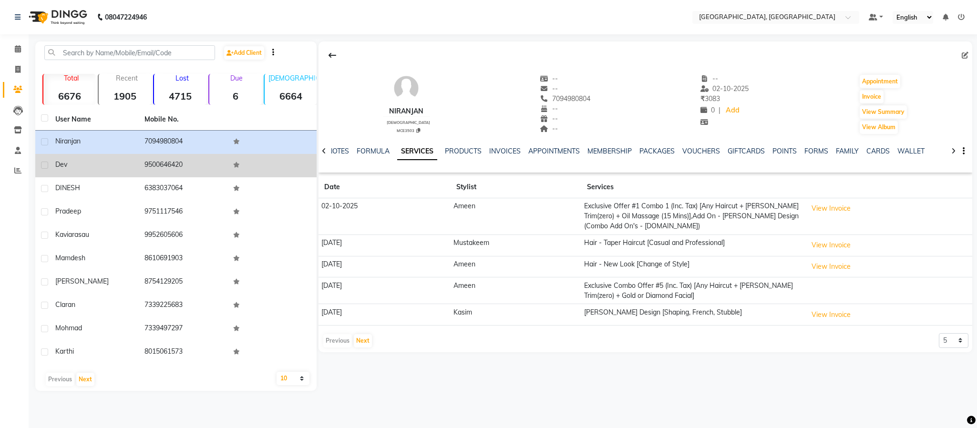
click at [154, 158] on td "9500646420" at bounding box center [183, 165] width 89 height 23
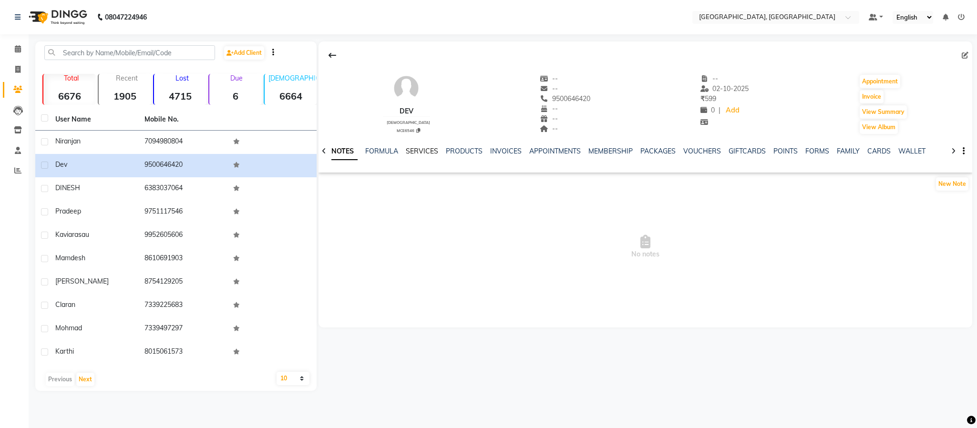
click at [421, 151] on link "SERVICES" at bounding box center [422, 151] width 32 height 9
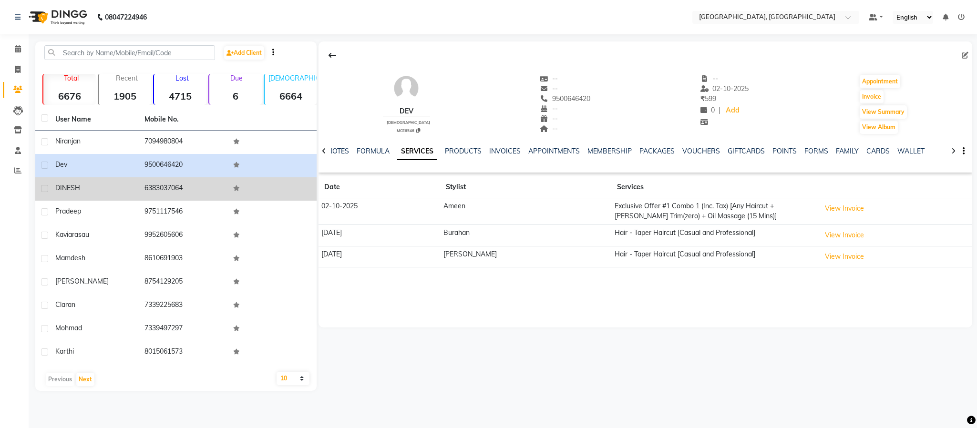
click at [162, 185] on td "6383037064" at bounding box center [183, 188] width 89 height 23
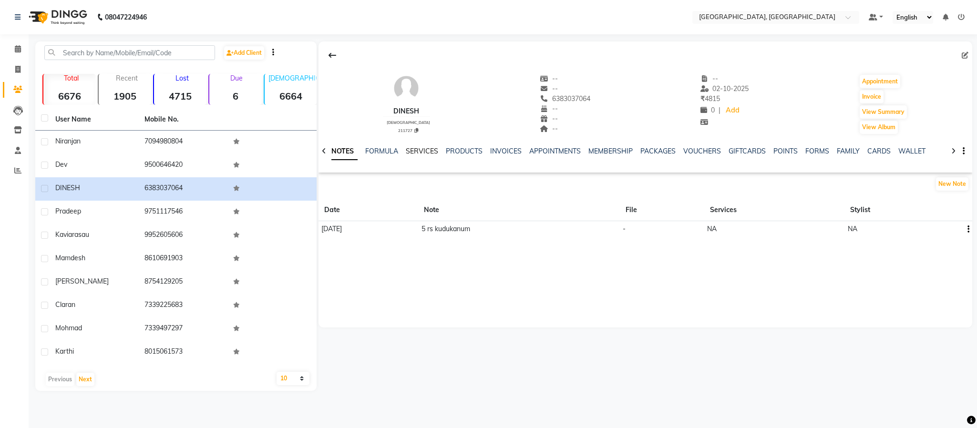
drag, startPoint x: 429, startPoint y: 148, endPoint x: 422, endPoint y: 149, distance: 7.2
click at [429, 147] on link "SERVICES" at bounding box center [422, 151] width 32 height 9
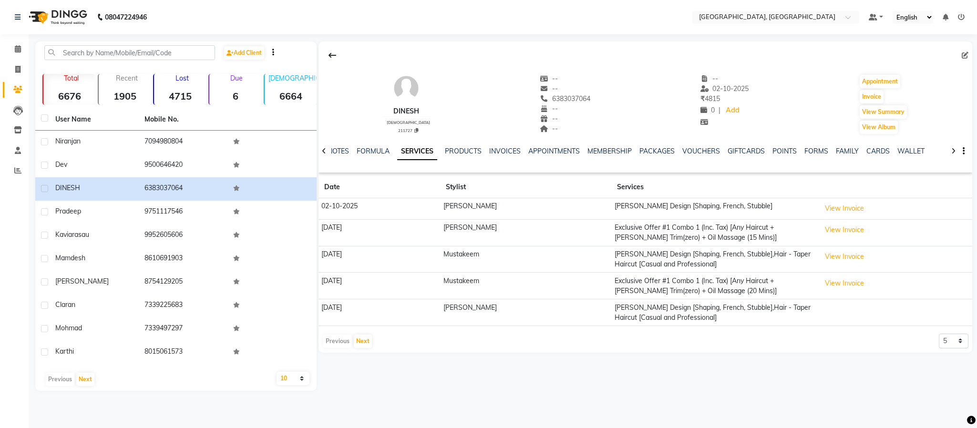
click at [328, 142] on div at bounding box center [324, 150] width 11 height 19
click at [20, 168] on icon at bounding box center [17, 170] width 7 height 7
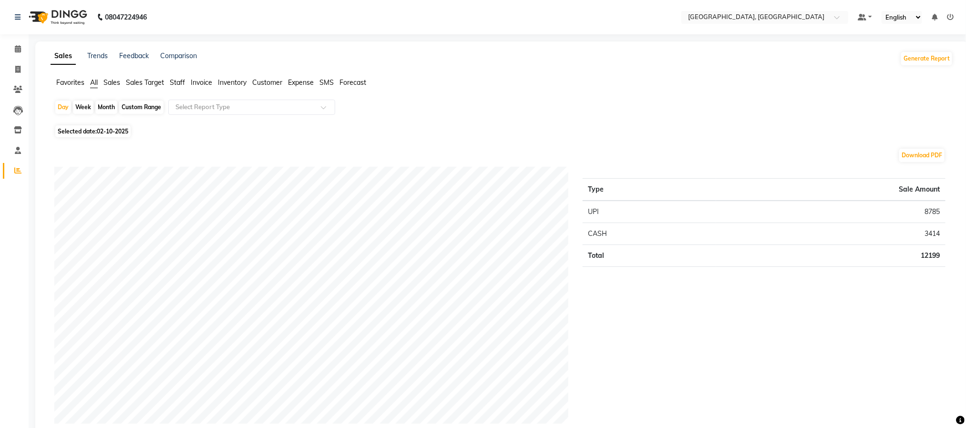
click at [175, 82] on span "Staff" at bounding box center [177, 82] width 15 height 9
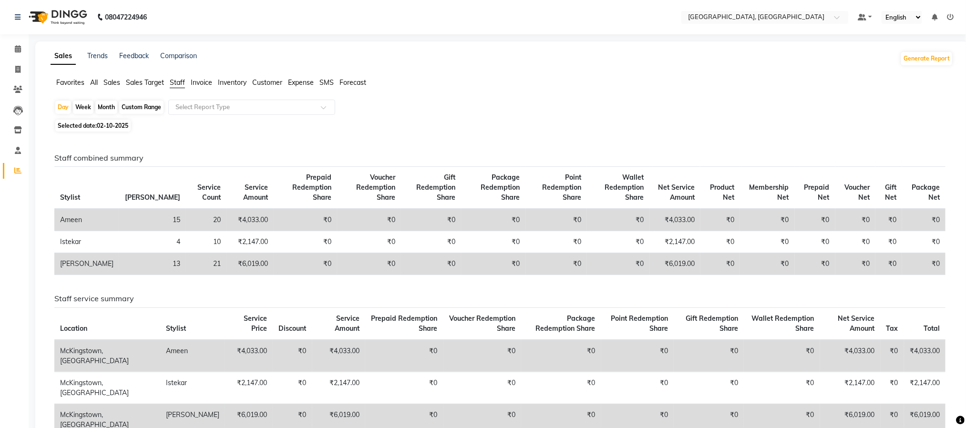
click at [481, 187] on span "Package Redemption Share" at bounding box center [500, 187] width 39 height 29
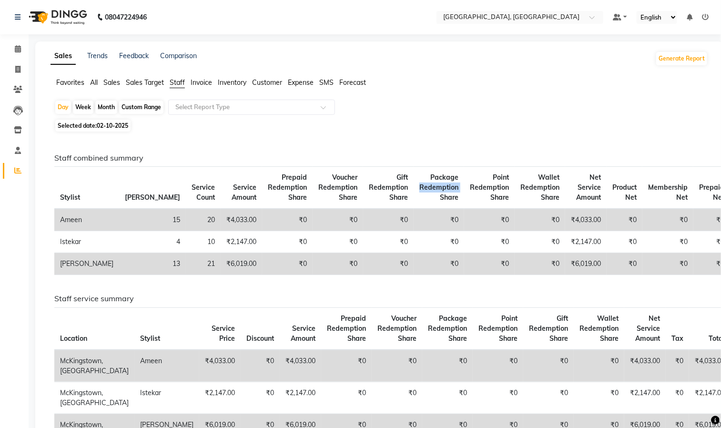
click at [420, 187] on span "Package Redemption Share" at bounding box center [439, 187] width 39 height 29
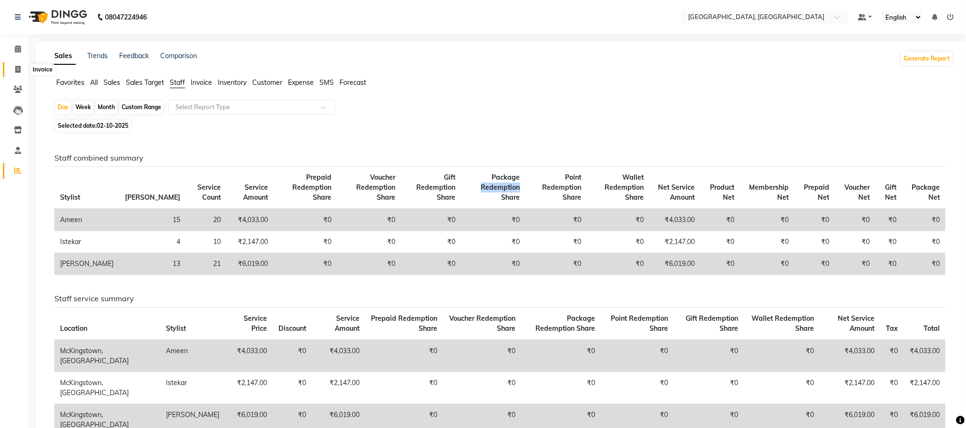
click at [20, 71] on icon at bounding box center [17, 69] width 5 height 7
select select "service"
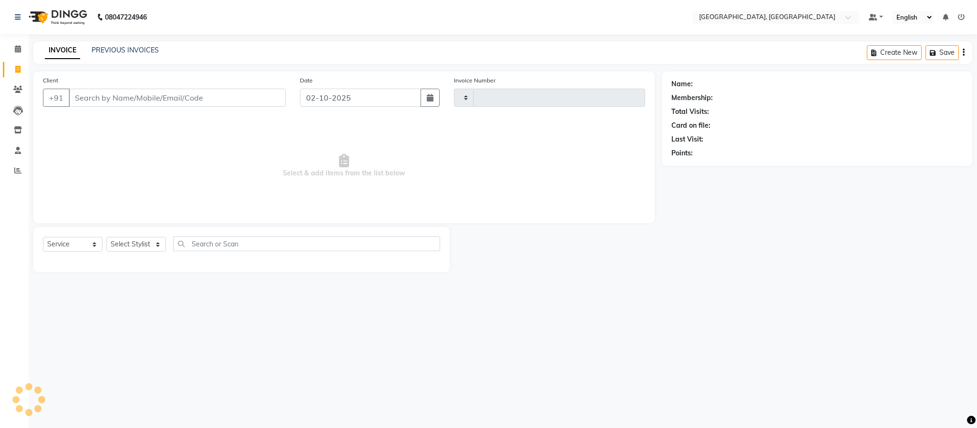
type input "6637"
select select "4977"
click at [121, 250] on select "Select Stylist" at bounding box center [136, 244] width 60 height 15
select select "93353"
click at [106, 237] on select "Select Stylist Ameen House Keeping Istekar McKingstown [PERSON_NAME] Prathiswar…" at bounding box center [136, 244] width 60 height 15
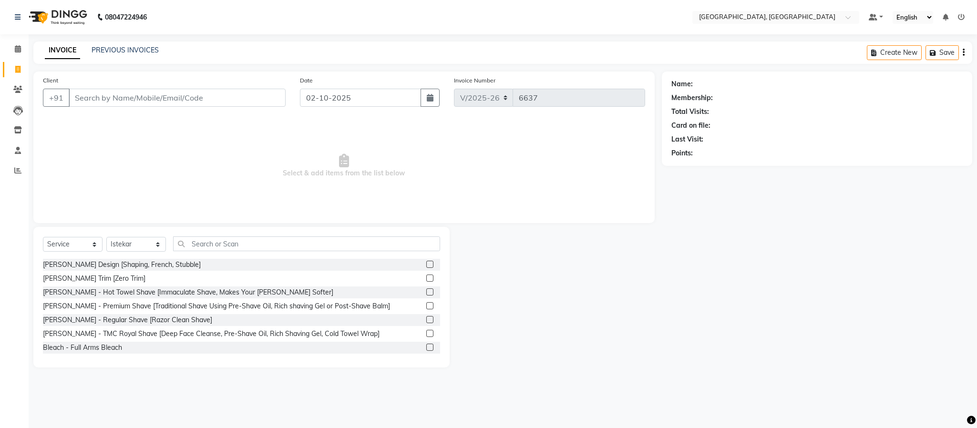
click at [426, 264] on label at bounding box center [429, 264] width 7 height 7
click at [426, 264] on input "checkbox" at bounding box center [429, 265] width 6 height 6
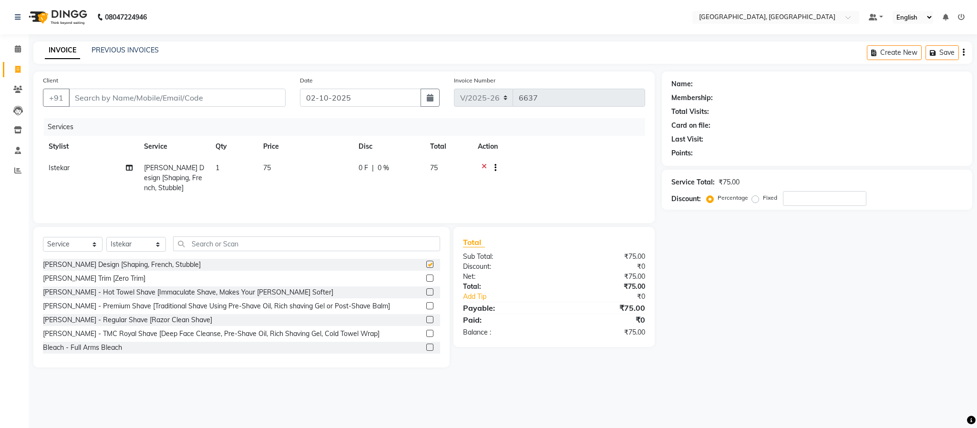
checkbox input "false"
click at [142, 93] on input "Client" at bounding box center [177, 98] width 217 height 18
type input "9"
type input "0"
click at [190, 152] on th "Service" at bounding box center [174, 146] width 72 height 21
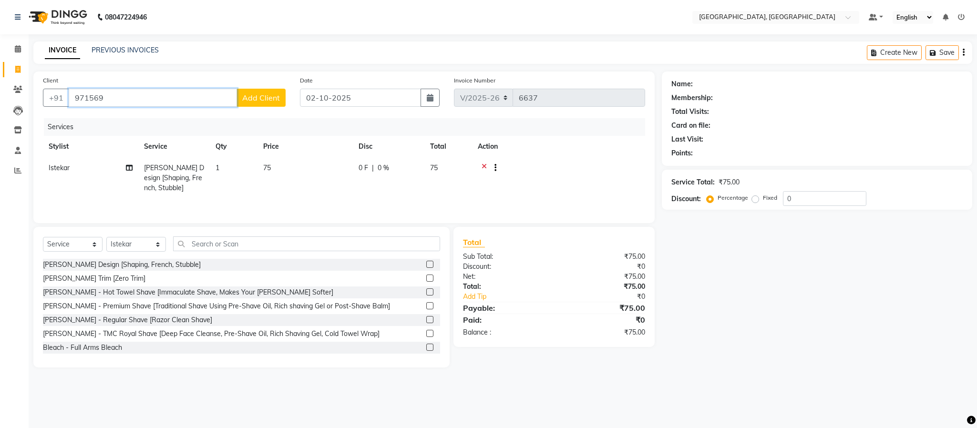
drag, startPoint x: 206, startPoint y: 99, endPoint x: 209, endPoint y: 104, distance: 6.2
click at [206, 100] on input "971569" at bounding box center [153, 98] width 168 height 18
click at [195, 121] on span "(MCE5072)" at bounding box center [215, 120] width 40 height 10
type input "9715676670"
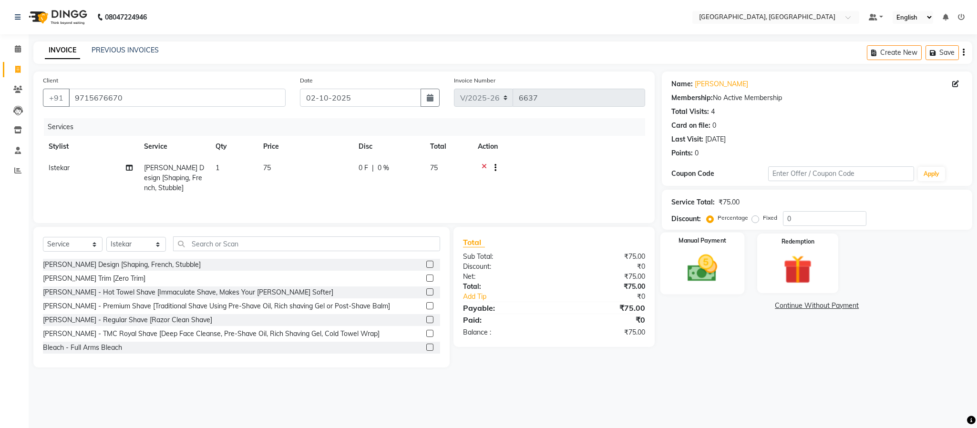
click at [692, 273] on img at bounding box center [702, 268] width 49 height 34
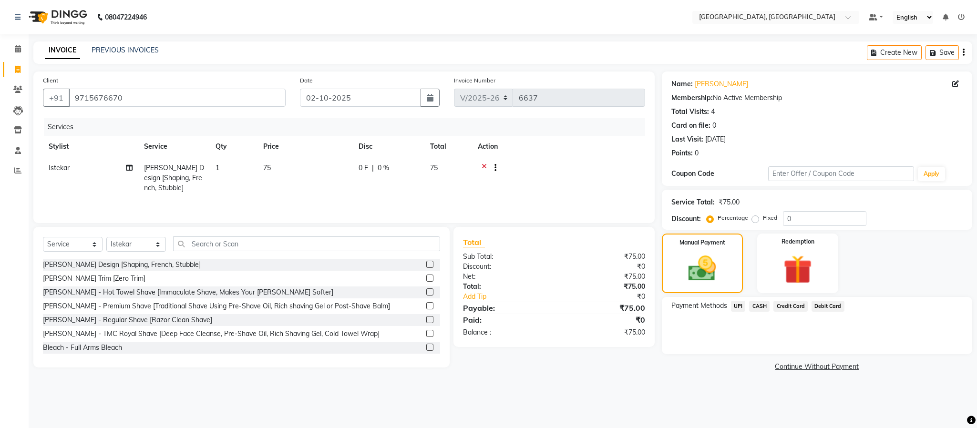
click at [739, 306] on span "UPI" at bounding box center [738, 306] width 15 height 11
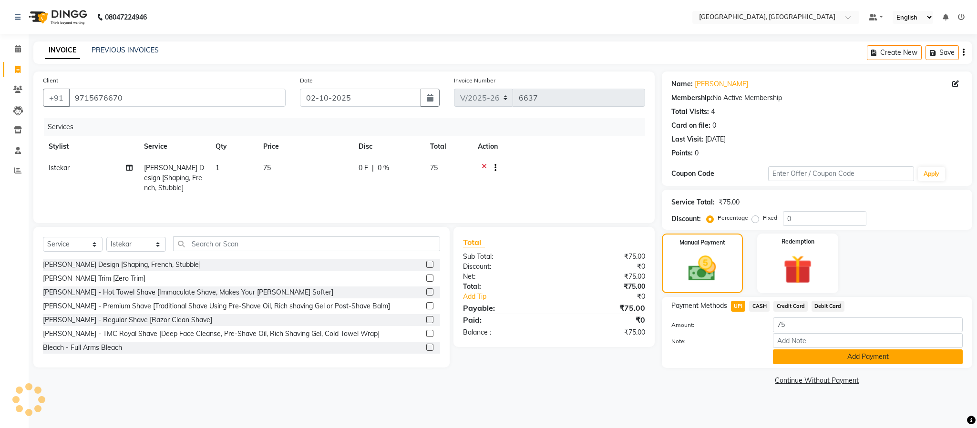
click at [864, 359] on button "Add Payment" at bounding box center [868, 356] width 190 height 15
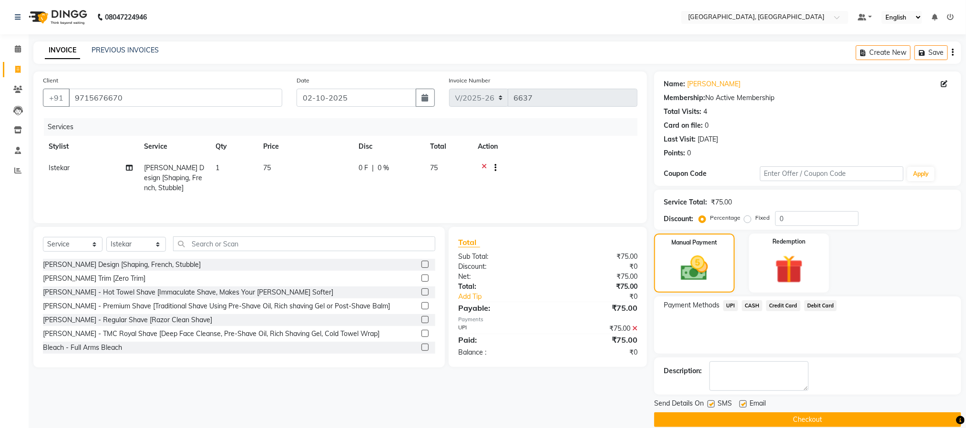
scroll to position [14, 0]
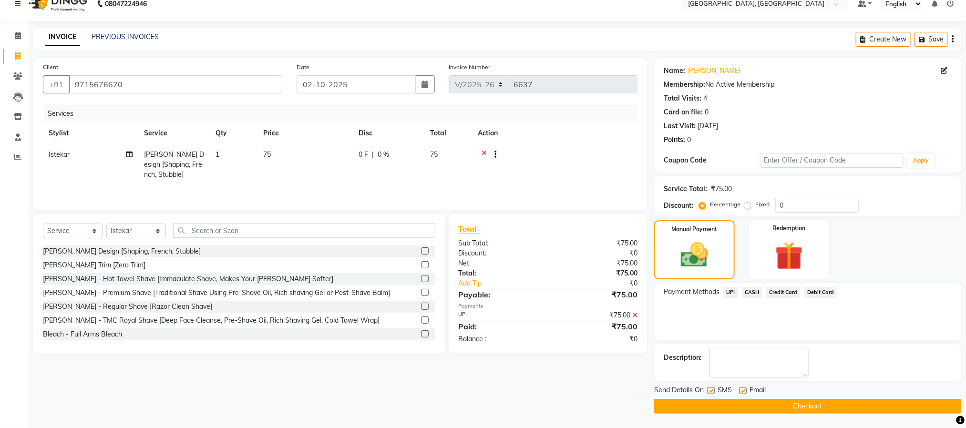
drag, startPoint x: 838, startPoint y: 406, endPoint x: 851, endPoint y: 405, distance: 13.0
click at [839, 406] on button "Checkout" at bounding box center [807, 406] width 307 height 15
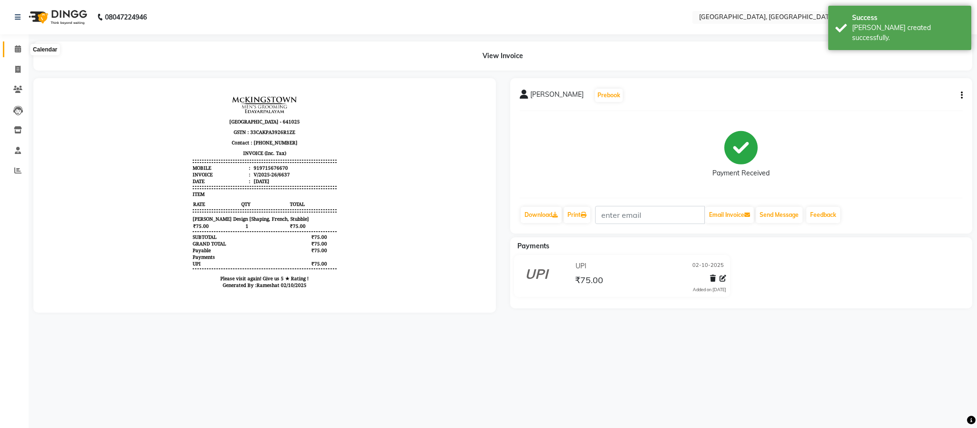
click at [19, 46] on icon at bounding box center [18, 48] width 6 height 7
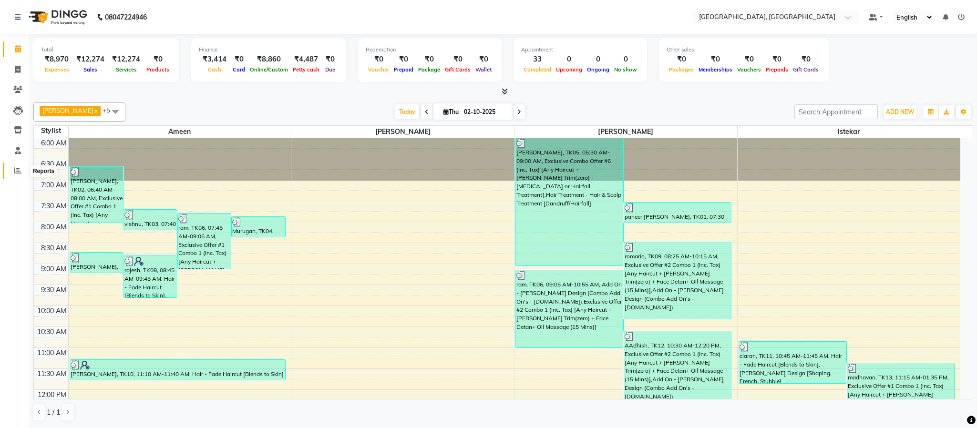
click at [15, 167] on icon at bounding box center [17, 170] width 7 height 7
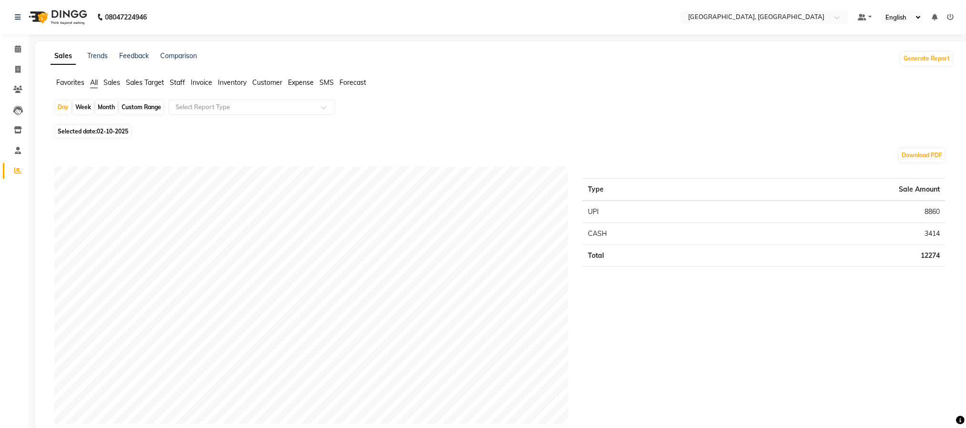
click at [182, 82] on span "Staff" at bounding box center [177, 82] width 15 height 9
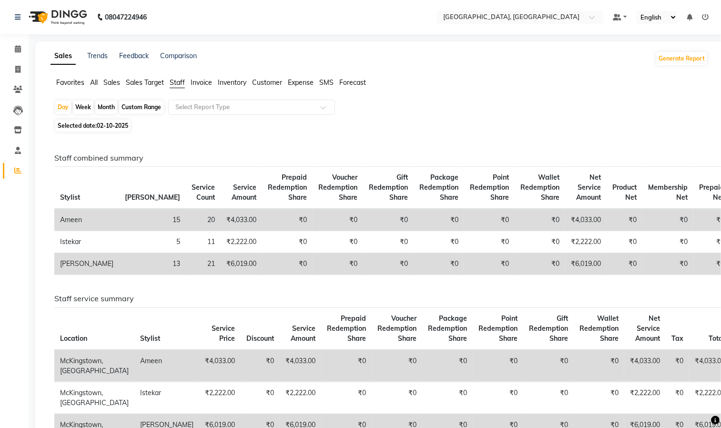
click at [420, 175] on span "Package Redemption Share" at bounding box center [439, 187] width 39 height 29
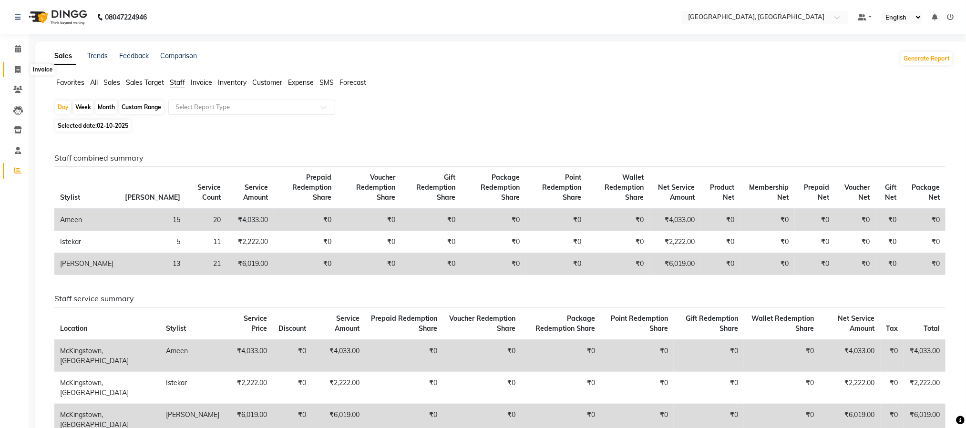
click at [23, 73] on span at bounding box center [18, 69] width 17 height 11
select select "service"
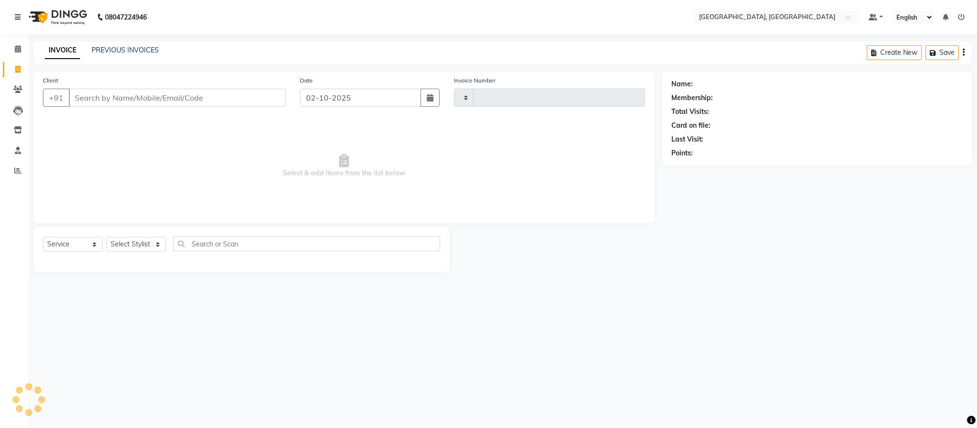
type input "6638"
select select "4977"
click at [19, 92] on icon at bounding box center [17, 89] width 9 height 7
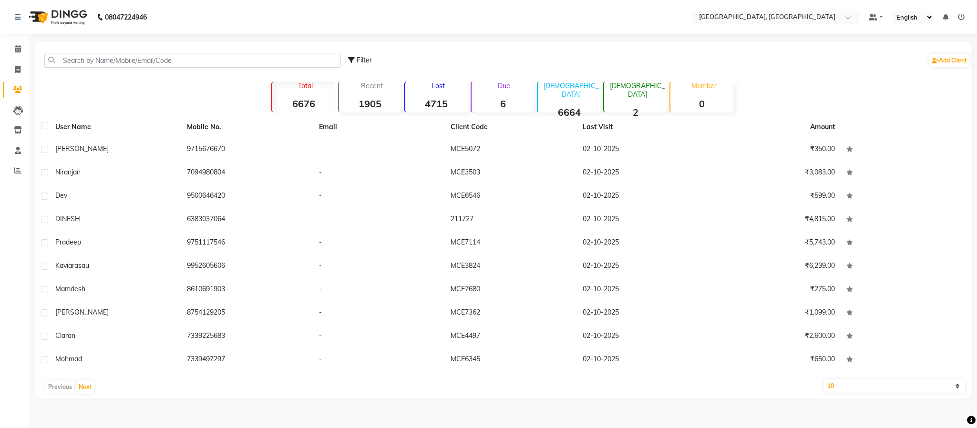
click at [14, 60] on li "Invoice" at bounding box center [14, 70] width 29 height 21
drag, startPoint x: 14, startPoint y: 43, endPoint x: 19, endPoint y: 50, distance: 8.6
click at [14, 42] on link "Calendar" at bounding box center [14, 49] width 23 height 16
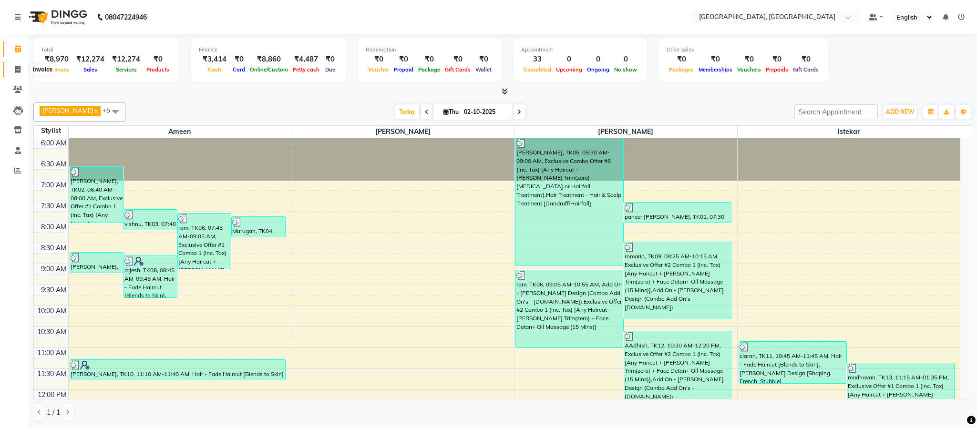
click at [22, 74] on span at bounding box center [18, 69] width 17 height 11
select select "service"
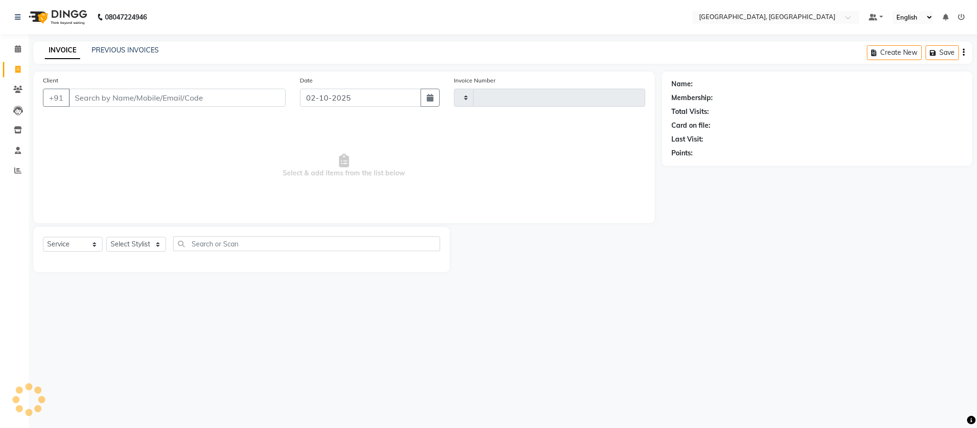
type input "6638"
select select "4977"
click at [157, 247] on select "Select Stylist Ameen House Keeping Istekar McKingstown [PERSON_NAME] Prathiswar…" at bounding box center [136, 244] width 60 height 15
select select "84531"
click at [106, 237] on select "Select Stylist Ameen House Keeping Istekar McKingstown [PERSON_NAME] Prathiswar…" at bounding box center [136, 244] width 60 height 15
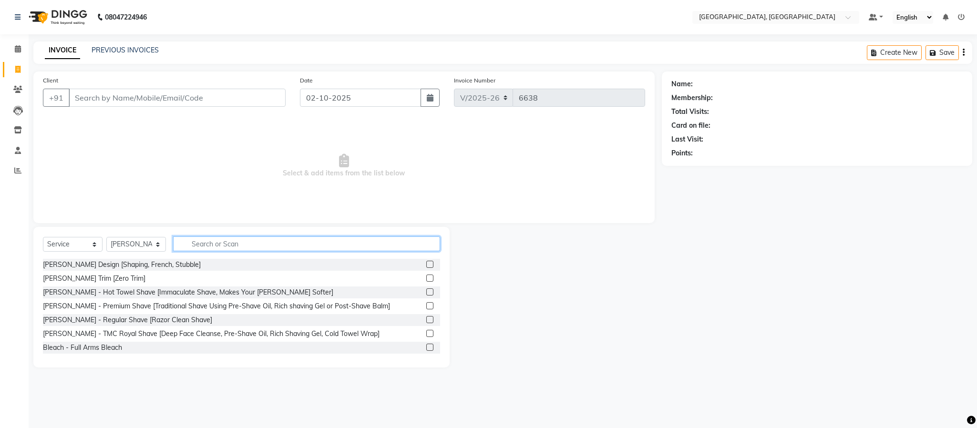
click at [261, 241] on input "text" at bounding box center [306, 243] width 267 height 15
click at [146, 245] on select "Select Stylist Ameen House Keeping Istekar McKingstown [PERSON_NAME] Prathiswar…" at bounding box center [136, 244] width 60 height 15
select select
click at [106, 237] on select "Select Stylist Ameen House Keeping Istekar McKingstown [PERSON_NAME] Prathiswar…" at bounding box center [136, 244] width 60 height 15
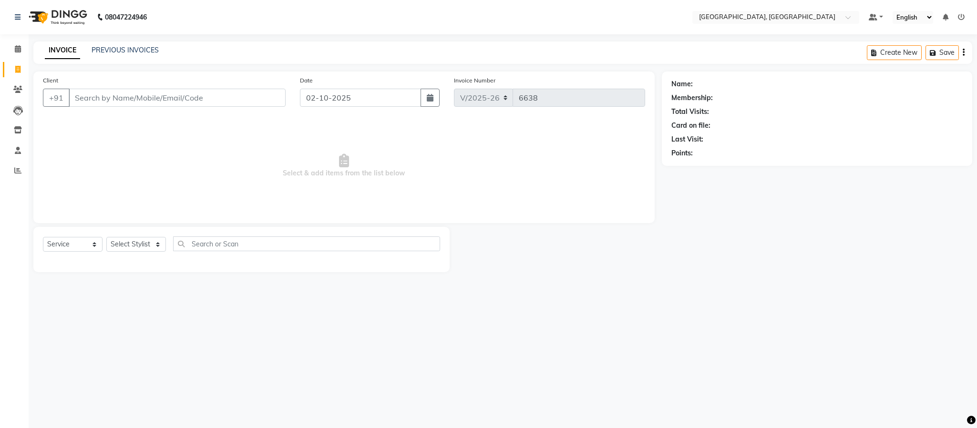
click at [161, 249] on div "Select Service Product Membership Package Voucher Prepaid Gift Card Select Styl…" at bounding box center [241, 247] width 397 height 22
click at [159, 249] on select "Select Stylist Ameen House Keeping Istekar McKingstown [PERSON_NAME] Prathiswar…" at bounding box center [136, 244] width 60 height 15
drag, startPoint x: 258, startPoint y: 122, endPoint x: 257, endPoint y: 128, distance: 6.2
click at [258, 122] on span "Select & add items from the list below" at bounding box center [344, 165] width 602 height 95
click at [21, 46] on span at bounding box center [18, 49] width 17 height 11
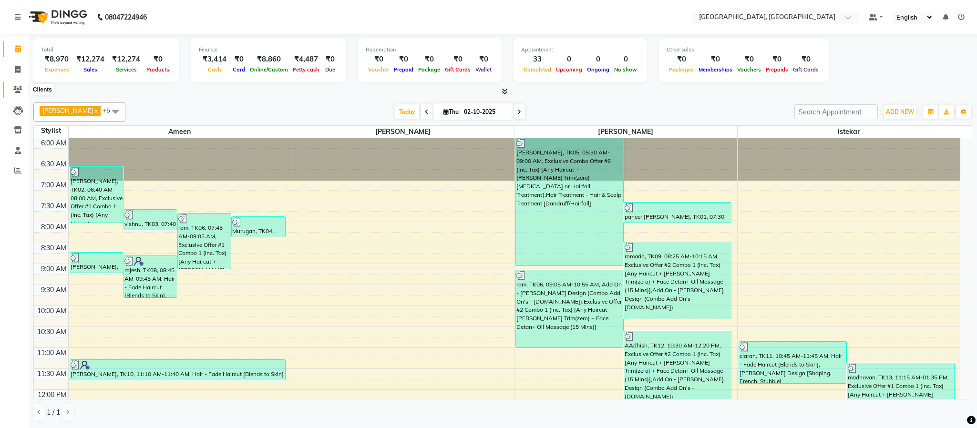
click at [21, 88] on icon at bounding box center [17, 89] width 9 height 7
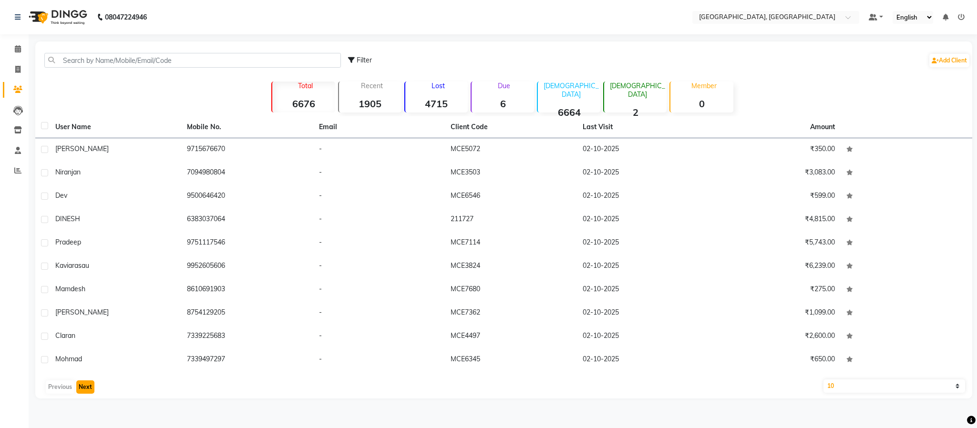
click at [83, 380] on button "Next" at bounding box center [85, 386] width 18 height 13
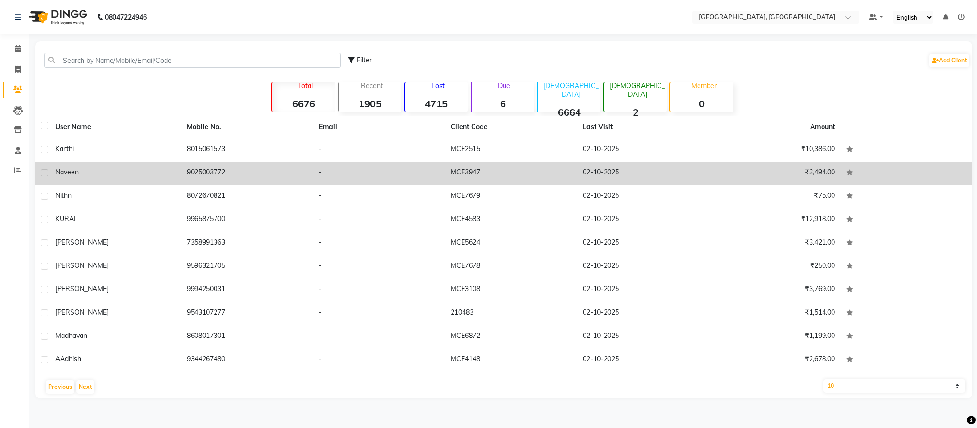
click at [202, 172] on td "9025003772" at bounding box center [247, 173] width 132 height 23
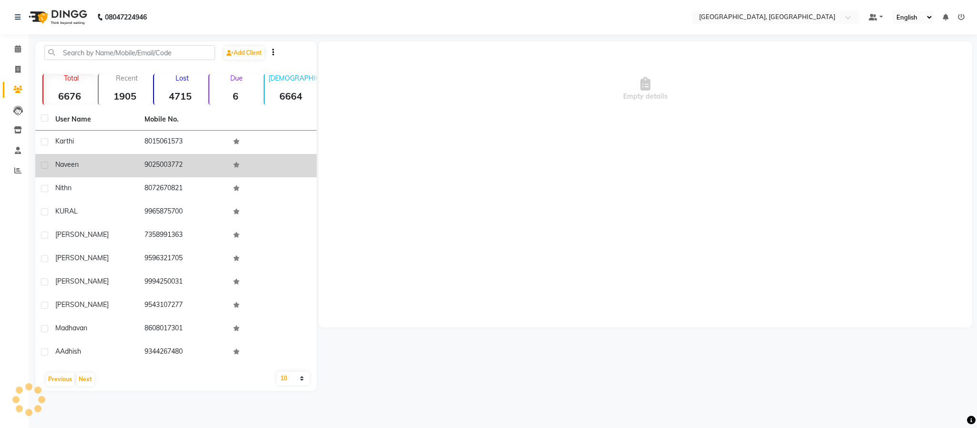
click at [202, 172] on td "9025003772" at bounding box center [183, 165] width 89 height 23
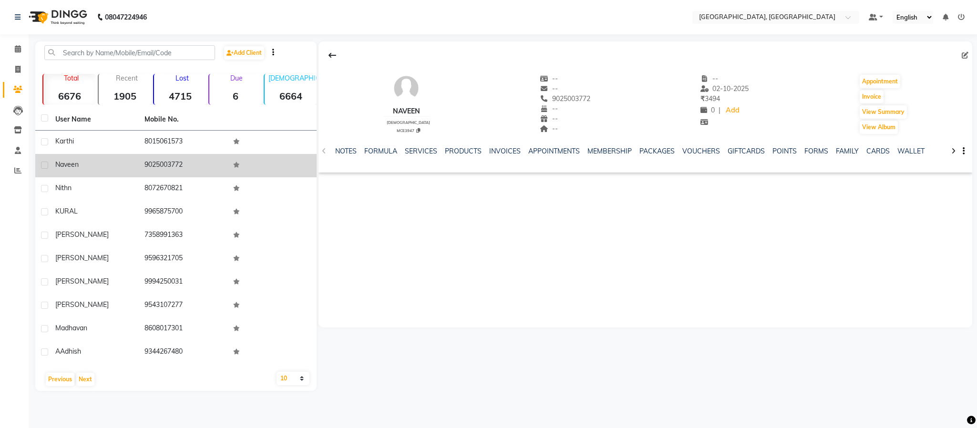
click at [160, 166] on td "9025003772" at bounding box center [183, 165] width 89 height 23
drag, startPoint x: 66, startPoint y: 164, endPoint x: 78, endPoint y: 169, distance: 12.7
click at [78, 169] on div "Naveen" at bounding box center [94, 165] width 78 height 10
drag, startPoint x: 67, startPoint y: 169, endPoint x: 62, endPoint y: 166, distance: 6.0
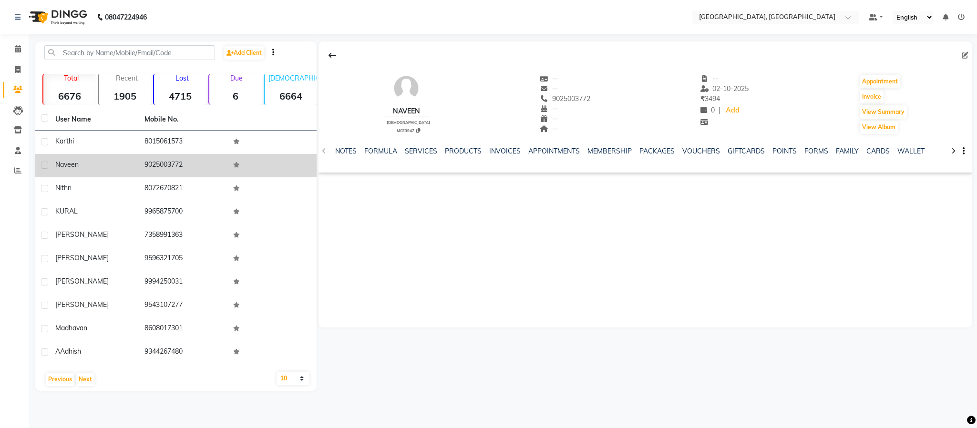
click at [64, 169] on div "Naveen" at bounding box center [94, 165] width 78 height 10
click at [62, 166] on span "Naveen" at bounding box center [66, 164] width 23 height 9
click at [64, 166] on span "Naveen" at bounding box center [66, 164] width 23 height 9
click at [67, 166] on span "Naveen" at bounding box center [66, 164] width 23 height 9
copy span "Naveen"
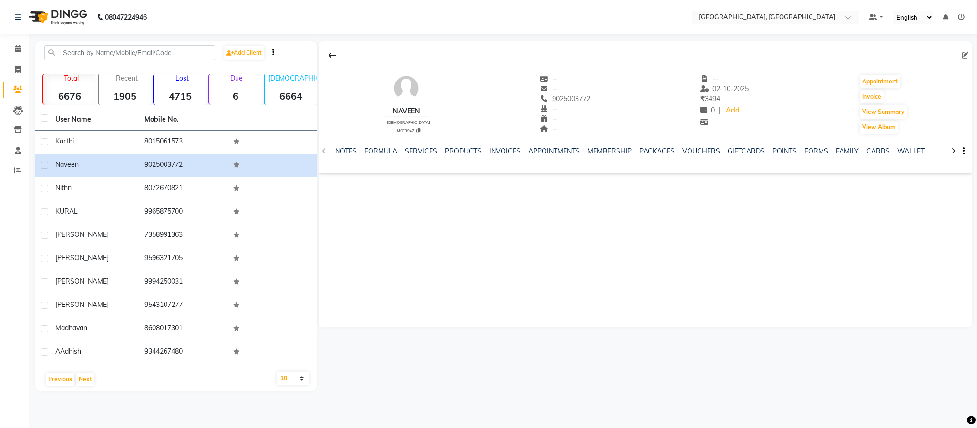
click at [421, 145] on div "NOTES FORMULA SERVICES PRODUCTS INVOICES APPOINTMENTS MEMBERSHIP PACKAGES VOUCH…" at bounding box center [646, 151] width 654 height 33
click at [421, 147] on div "SERVICES" at bounding box center [421, 151] width 32 height 10
click at [422, 152] on link "SERVICES" at bounding box center [421, 151] width 32 height 9
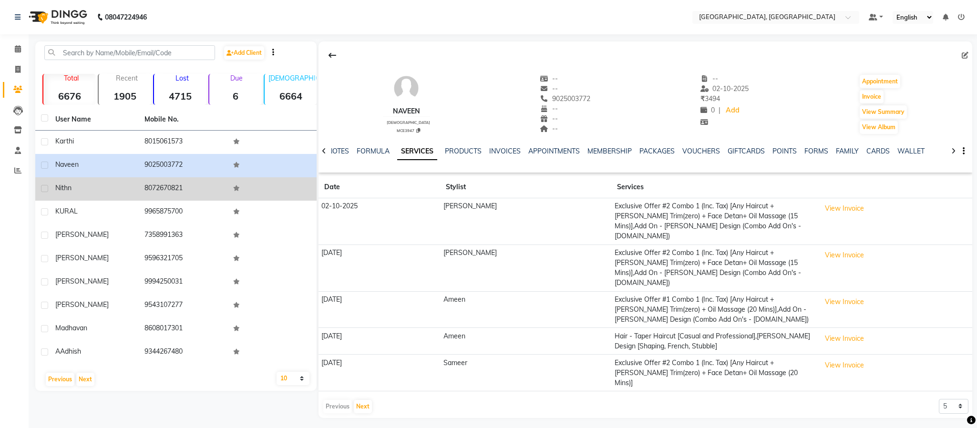
click at [61, 188] on span "nithn" at bounding box center [63, 188] width 16 height 9
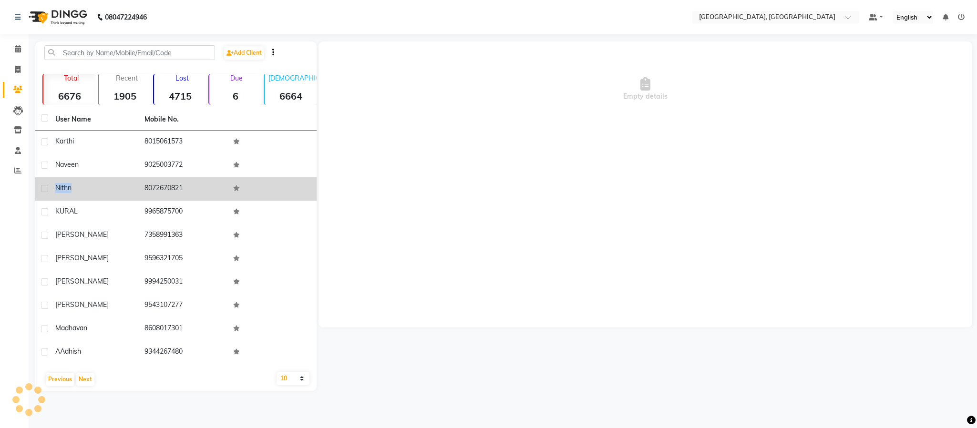
click at [61, 188] on span "nithn" at bounding box center [63, 188] width 16 height 9
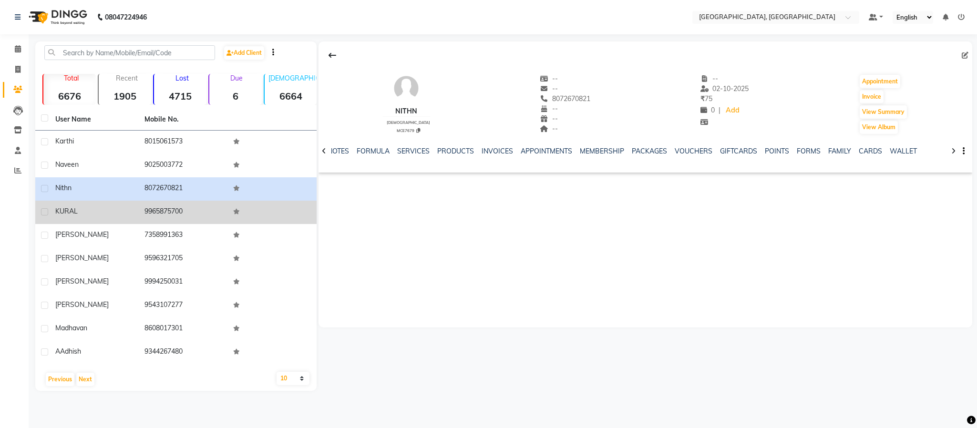
click at [169, 212] on td "9965875700" at bounding box center [183, 212] width 89 height 23
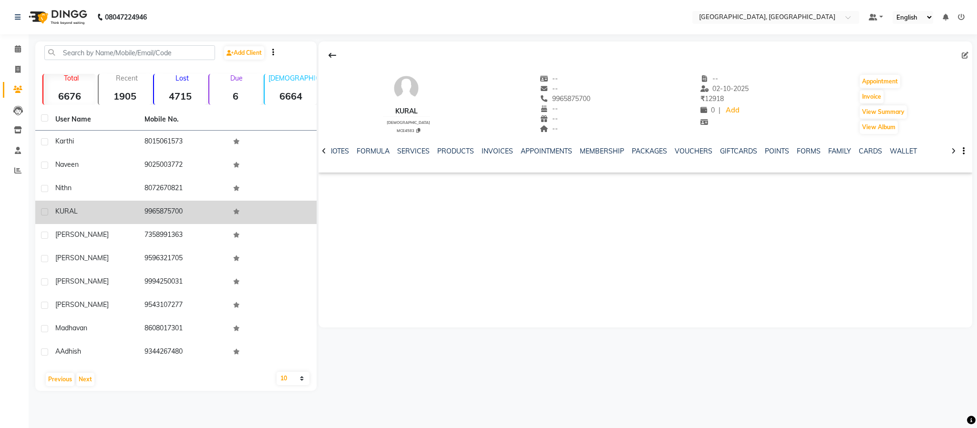
click at [60, 207] on span "kURAL" at bounding box center [66, 211] width 22 height 9
copy span "kURAL"
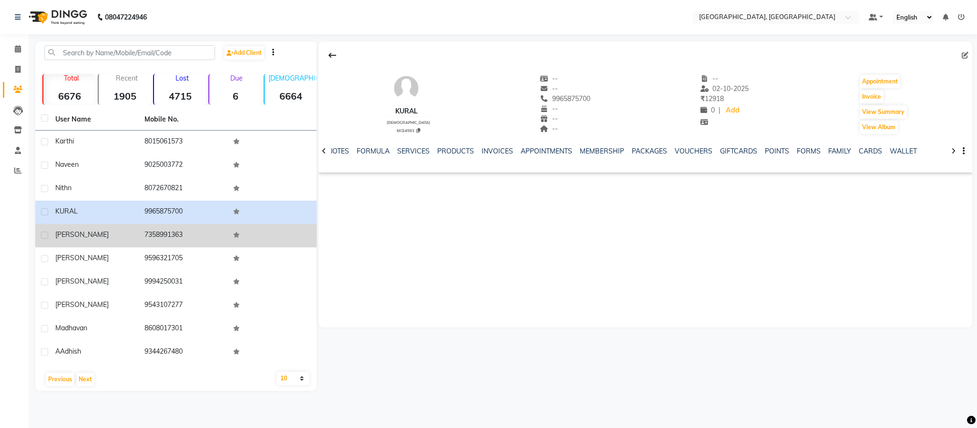
click at [149, 237] on td "7358991363" at bounding box center [183, 235] width 89 height 23
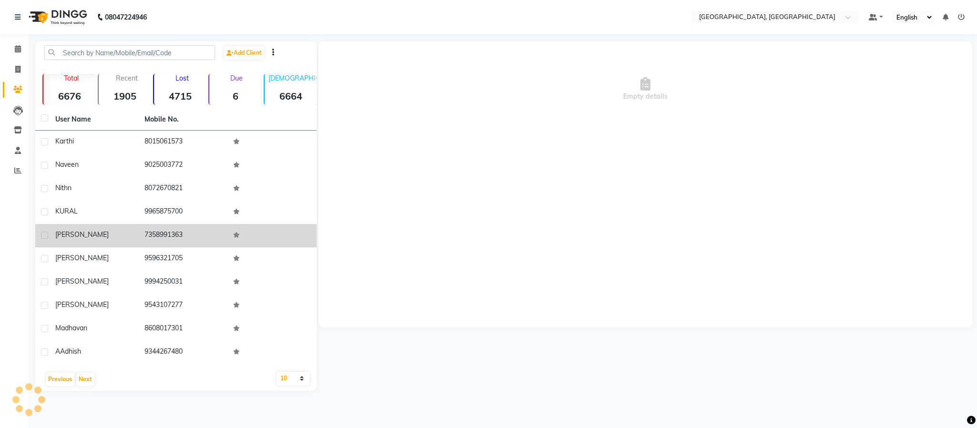
click at [151, 236] on td "7358991363" at bounding box center [183, 235] width 89 height 23
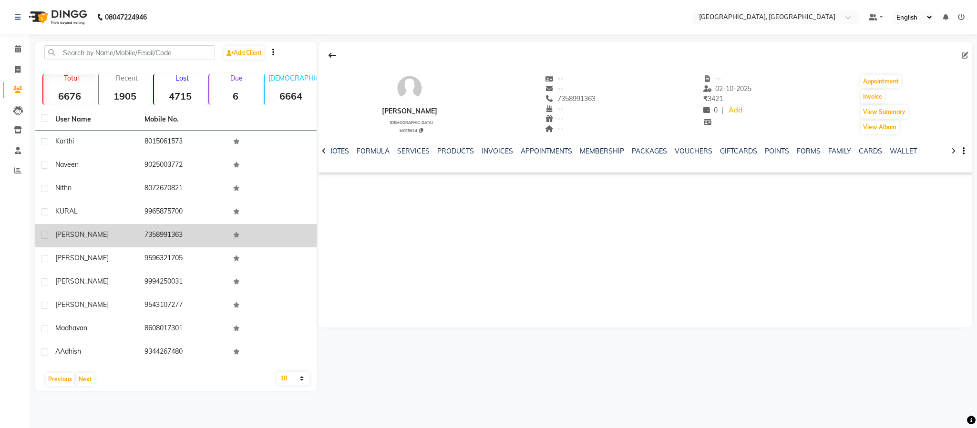
click at [151, 236] on td "7358991363" at bounding box center [183, 235] width 89 height 23
click at [63, 237] on span "[PERSON_NAME]" at bounding box center [81, 234] width 53 height 9
copy span "[PERSON_NAME]"
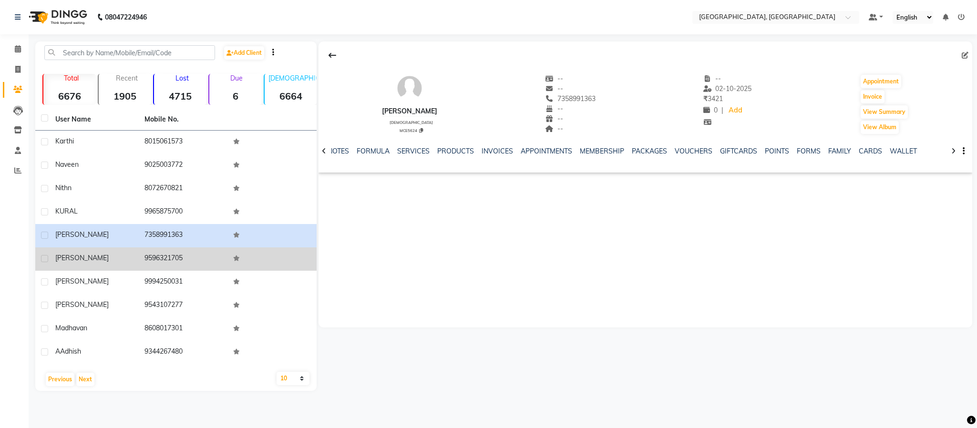
click at [66, 251] on td "[PERSON_NAME]" at bounding box center [94, 258] width 89 height 23
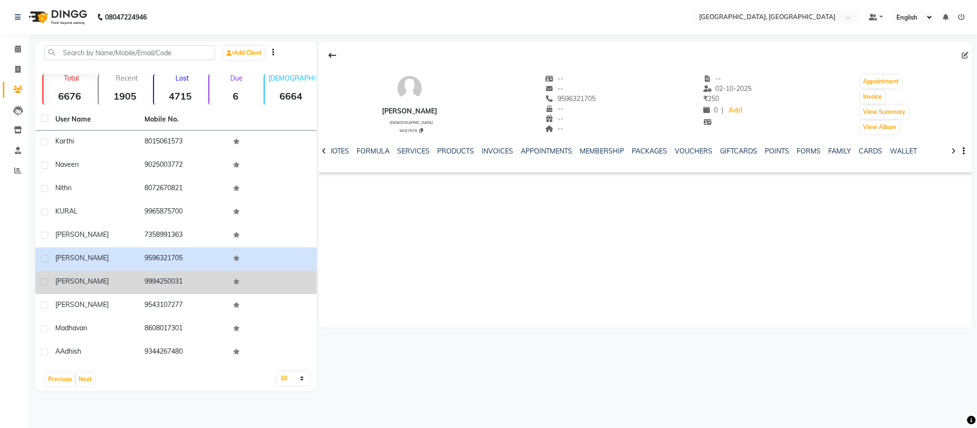
click at [57, 283] on span "[PERSON_NAME]" at bounding box center [81, 281] width 53 height 9
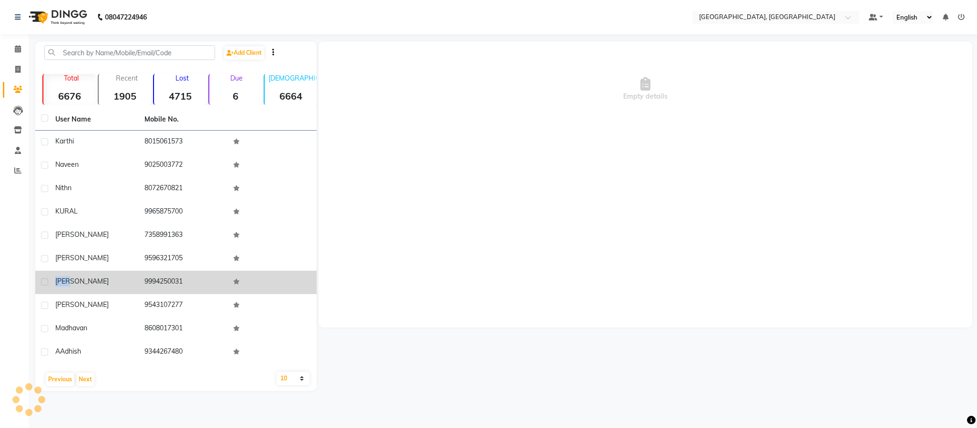
click at [57, 283] on span "[PERSON_NAME]" at bounding box center [81, 281] width 53 height 9
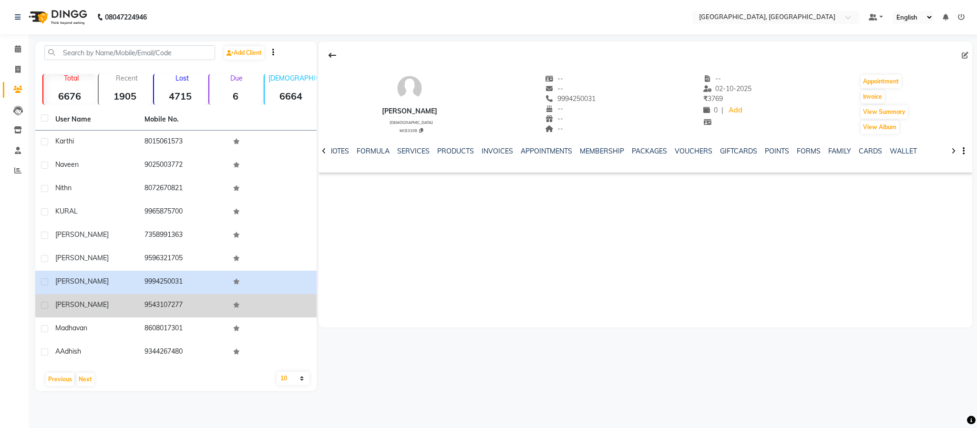
click at [166, 304] on td "9543107277" at bounding box center [183, 305] width 89 height 23
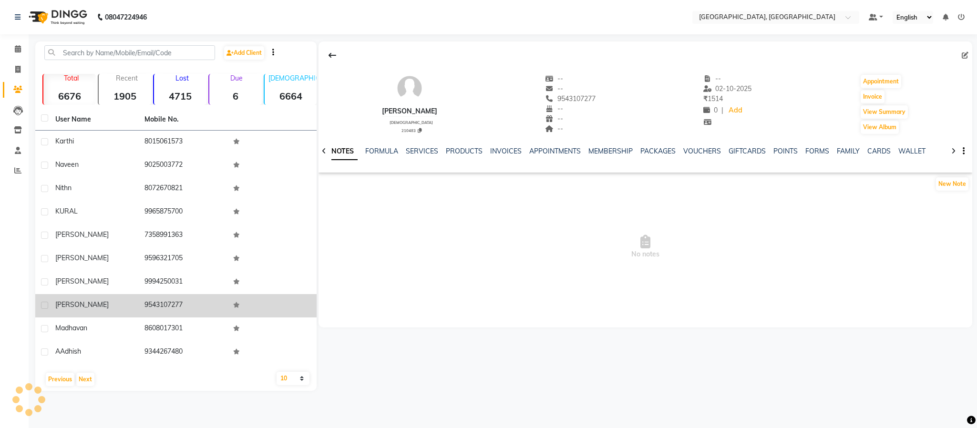
click at [166, 304] on td "9543107277" at bounding box center [183, 305] width 89 height 23
click at [81, 306] on span "[PERSON_NAME]" at bounding box center [81, 304] width 53 height 9
copy span "[PERSON_NAME]"
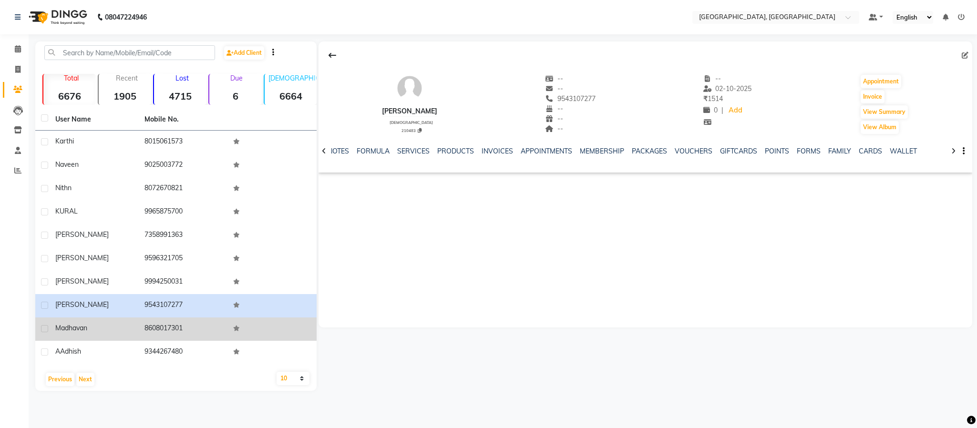
click at [76, 327] on span "madhavan" at bounding box center [71, 328] width 32 height 9
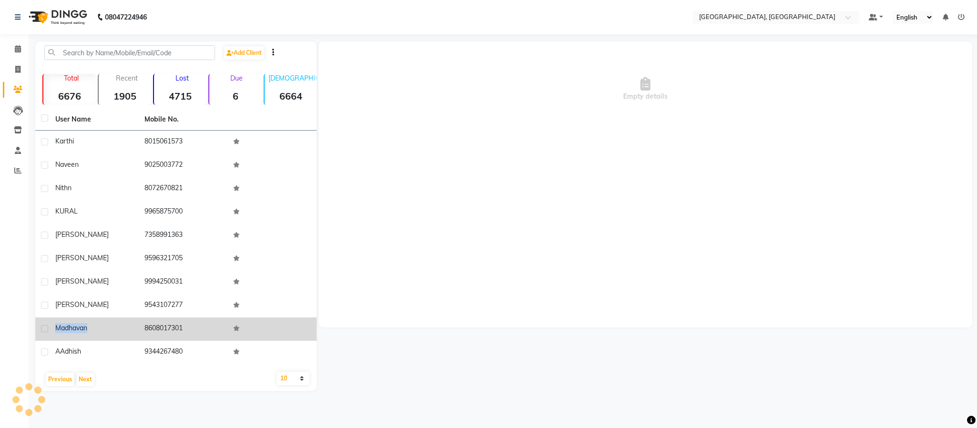
click at [76, 327] on span "madhavan" at bounding box center [71, 328] width 32 height 9
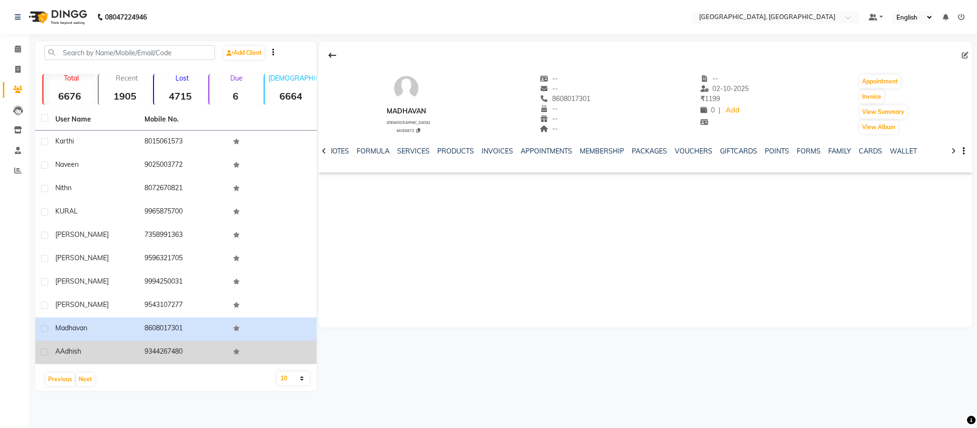
click at [59, 352] on span "AAdhish" at bounding box center [68, 351] width 26 height 9
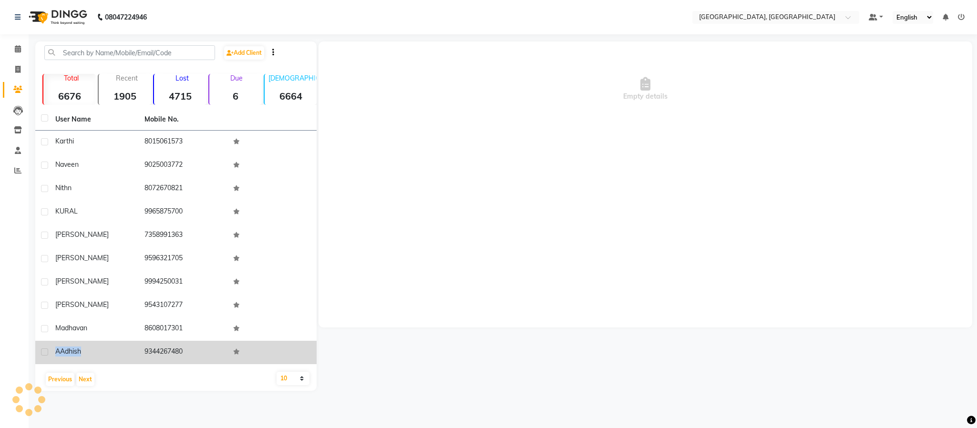
click at [59, 352] on span "AAdhish" at bounding box center [68, 351] width 26 height 9
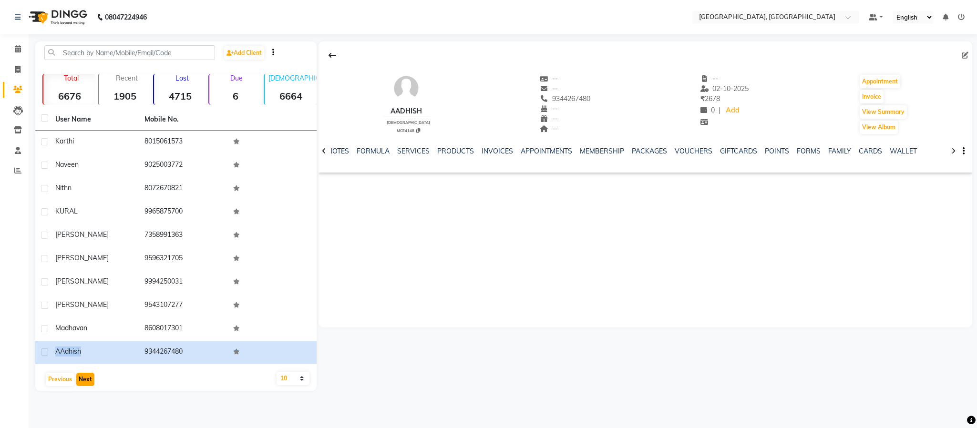
click at [85, 383] on button "Next" at bounding box center [85, 379] width 18 height 13
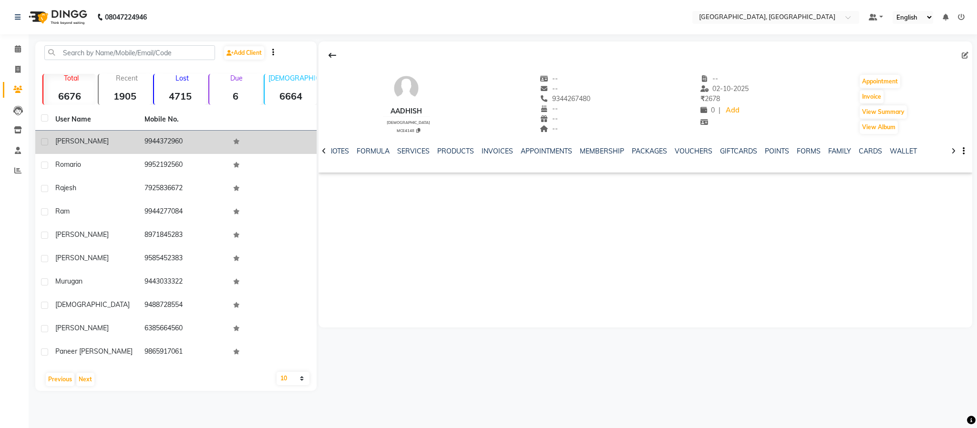
click at [66, 137] on span "[PERSON_NAME]" at bounding box center [81, 141] width 53 height 9
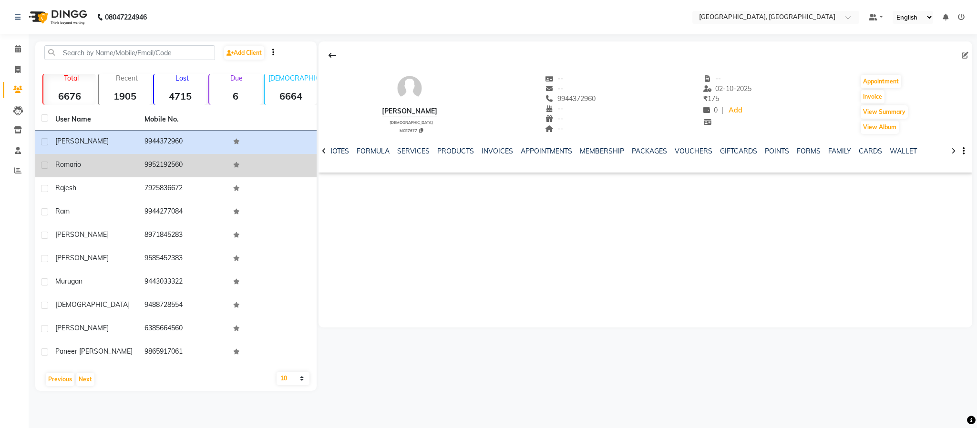
click at [65, 160] on span "romario" at bounding box center [68, 164] width 26 height 9
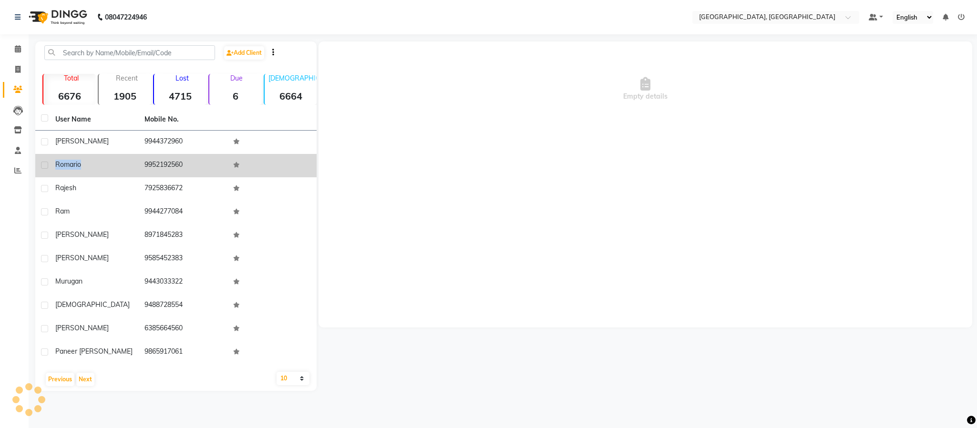
click at [65, 160] on span "romario" at bounding box center [68, 164] width 26 height 9
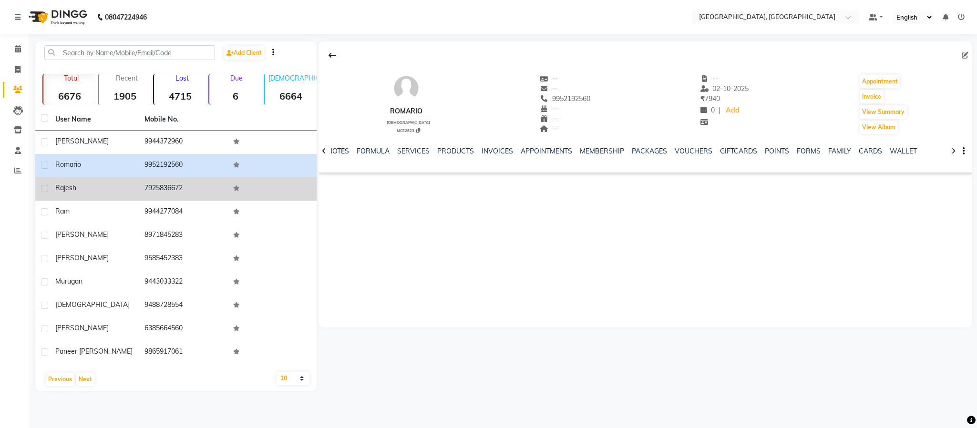
click at [70, 186] on span "rajesh" at bounding box center [65, 188] width 21 height 9
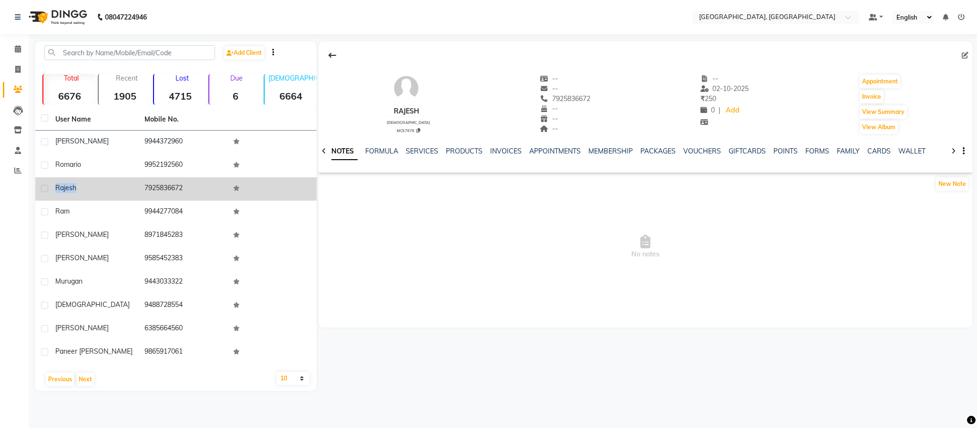
click at [70, 186] on span "rajesh" at bounding box center [65, 188] width 21 height 9
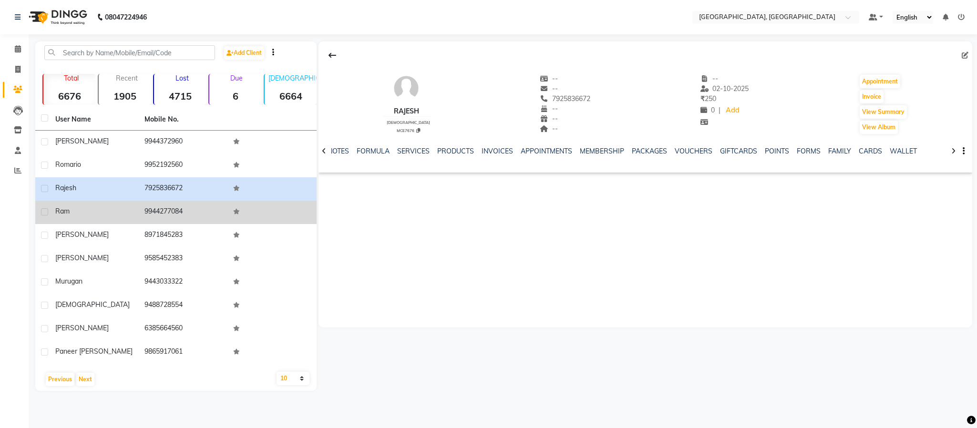
click at [61, 212] on span "ram" at bounding box center [62, 211] width 14 height 9
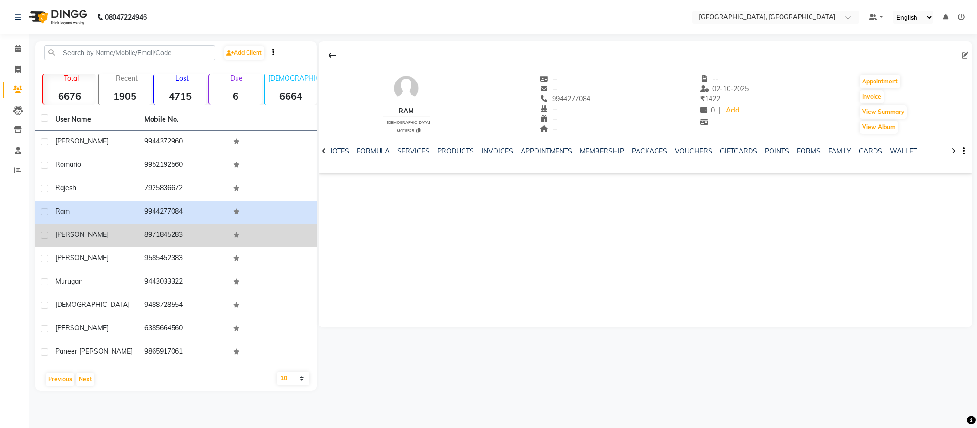
click at [59, 232] on span "[PERSON_NAME]" at bounding box center [81, 234] width 53 height 9
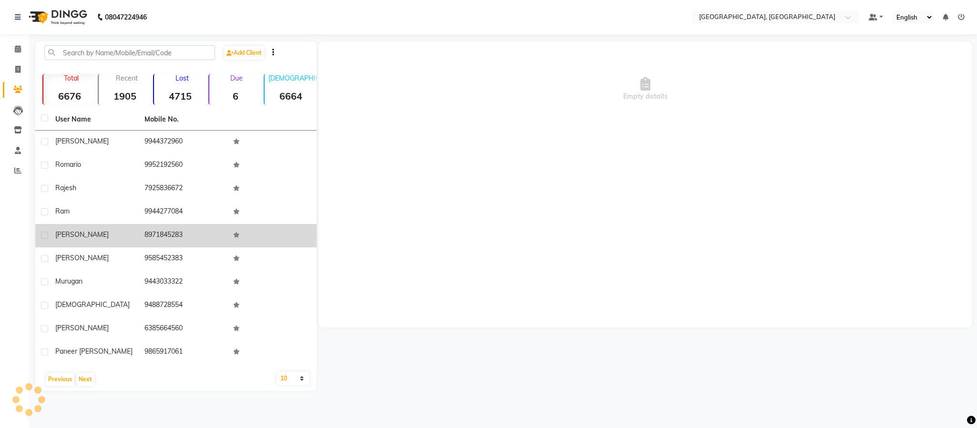
click at [65, 232] on span "[PERSON_NAME]" at bounding box center [81, 234] width 53 height 9
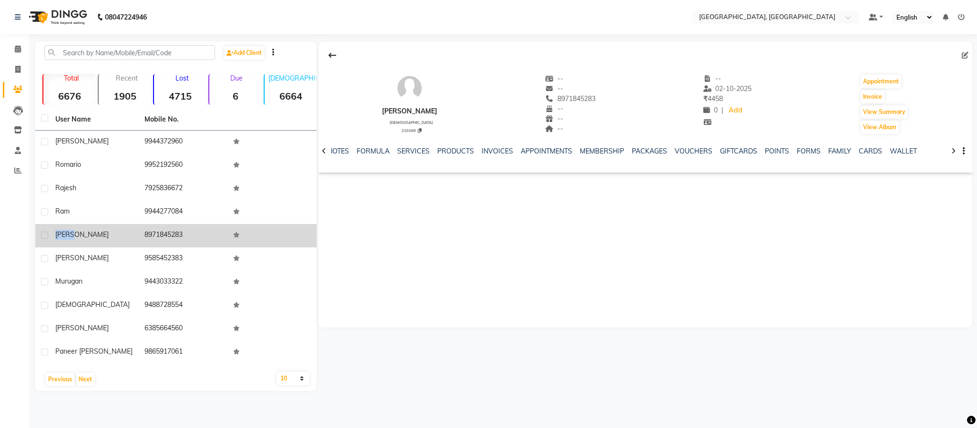
click at [65, 232] on span "[PERSON_NAME]" at bounding box center [81, 234] width 53 height 9
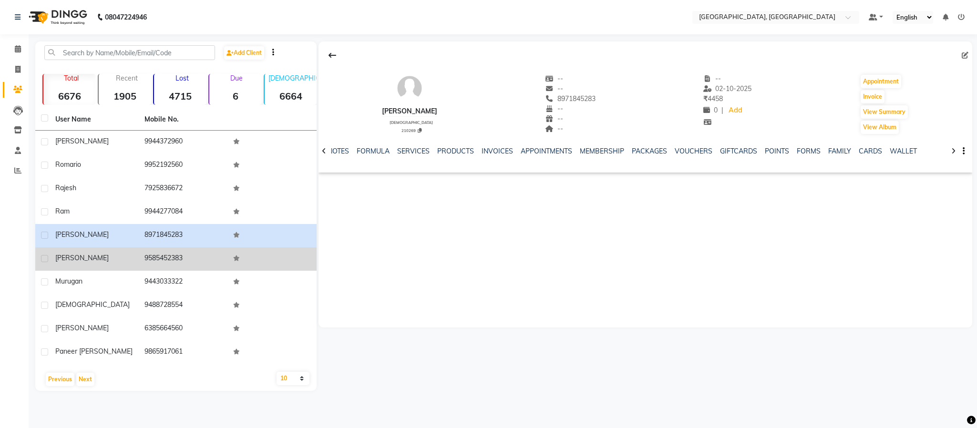
click at [144, 250] on td "9585452383" at bounding box center [183, 258] width 89 height 23
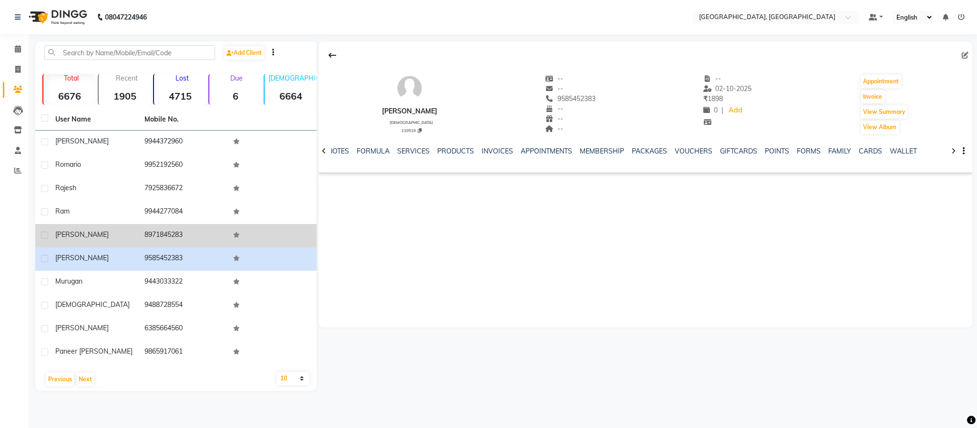
click at [169, 232] on td "8971845283" at bounding box center [183, 235] width 89 height 23
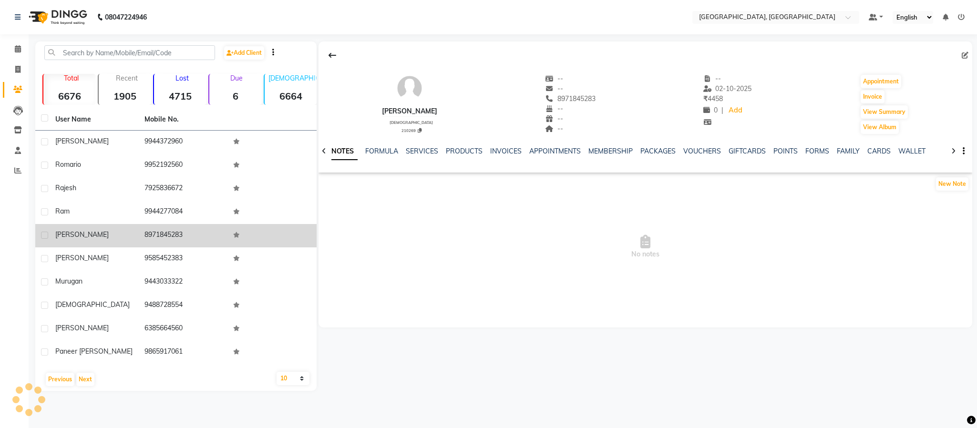
click at [169, 232] on td "8971845283" at bounding box center [183, 235] width 89 height 23
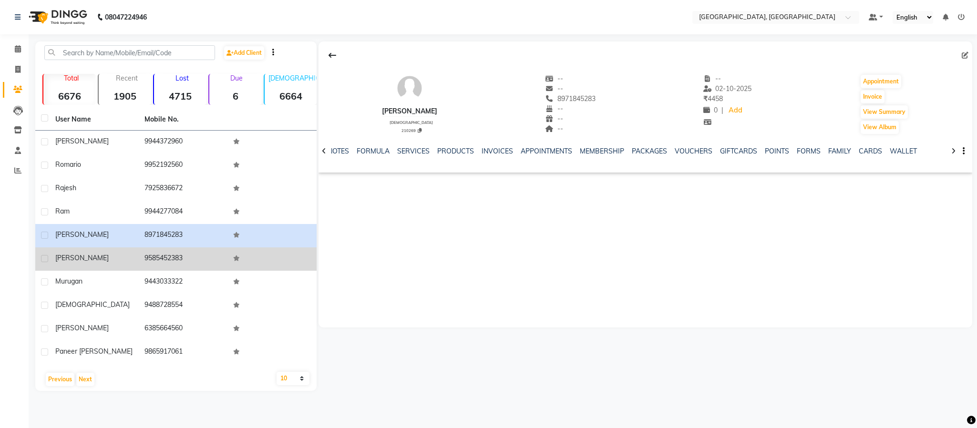
click at [70, 259] on span "[PERSON_NAME]" at bounding box center [81, 258] width 53 height 9
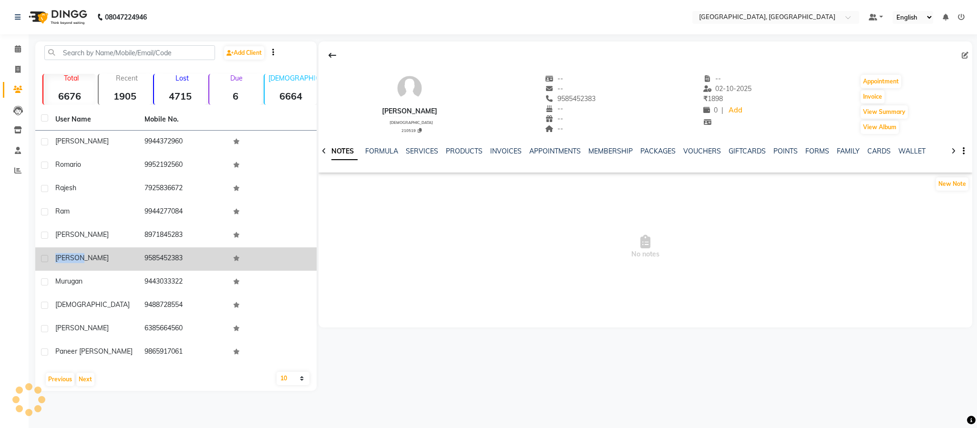
click at [70, 259] on span "[PERSON_NAME]" at bounding box center [81, 258] width 53 height 9
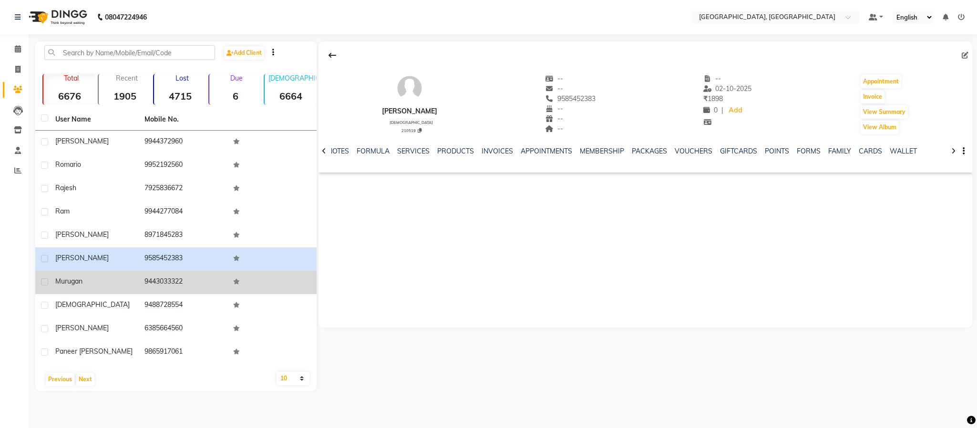
click at [74, 277] on span "Murugan" at bounding box center [68, 281] width 27 height 9
click at [74, 278] on span "Murugan" at bounding box center [68, 281] width 27 height 9
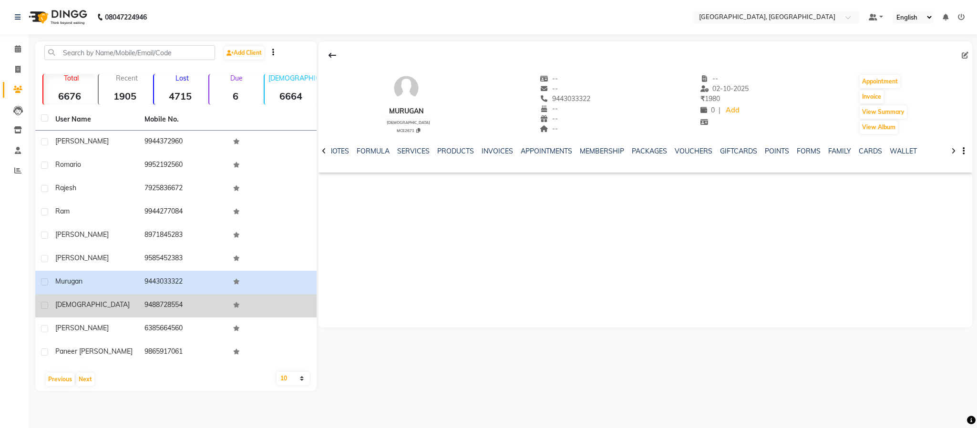
click at [62, 303] on span "[DEMOGRAPHIC_DATA]" at bounding box center [92, 304] width 74 height 9
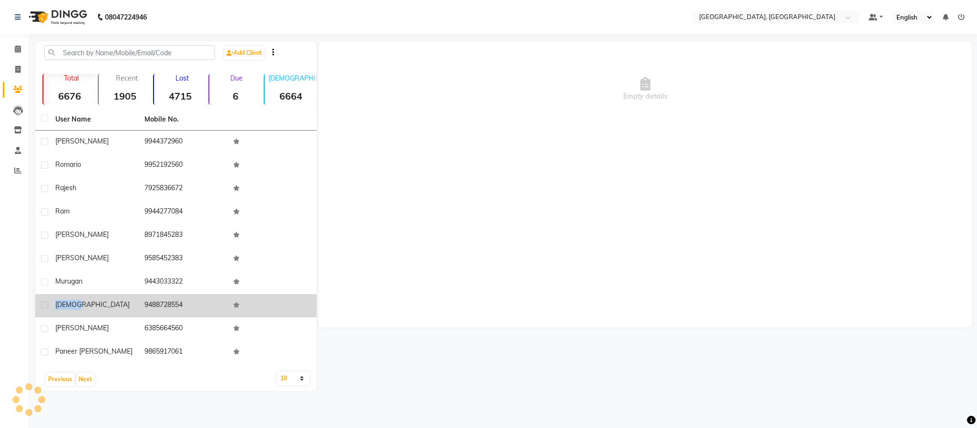
click at [62, 303] on span "[DEMOGRAPHIC_DATA]" at bounding box center [92, 304] width 74 height 9
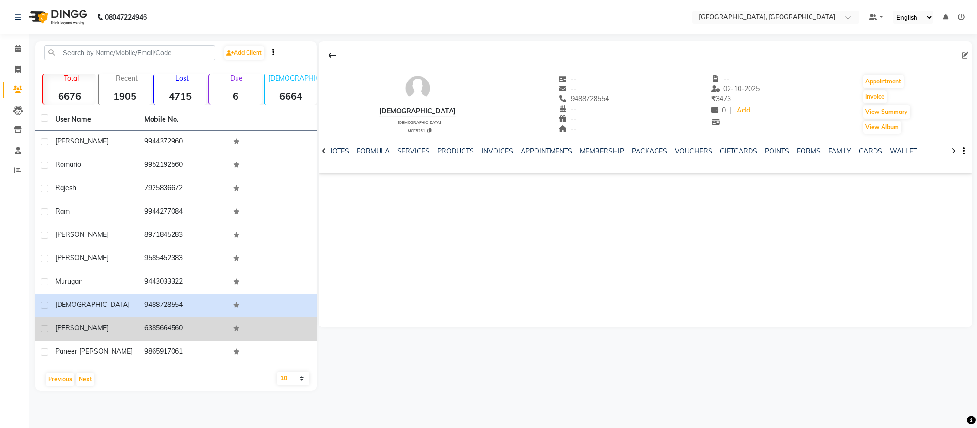
click at [69, 330] on span "[PERSON_NAME]" at bounding box center [81, 328] width 53 height 9
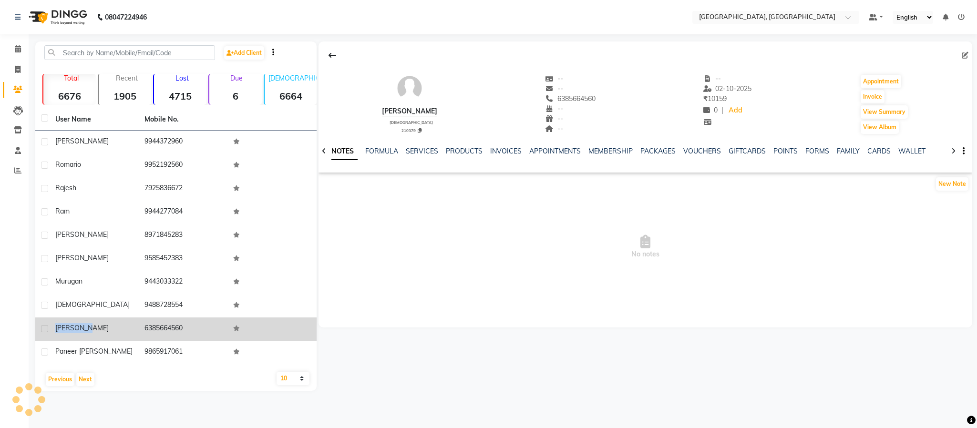
click at [69, 330] on span "[PERSON_NAME]" at bounding box center [81, 328] width 53 height 9
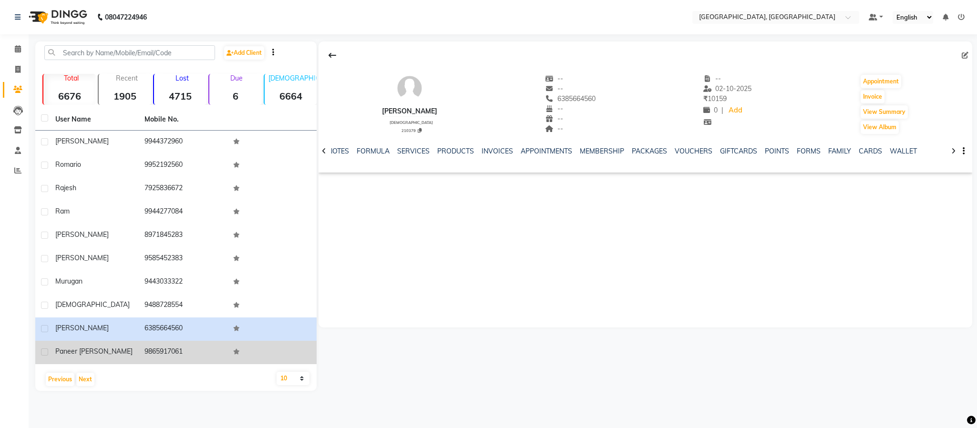
click at [88, 350] on span "paneer [PERSON_NAME]" at bounding box center [93, 351] width 77 height 9
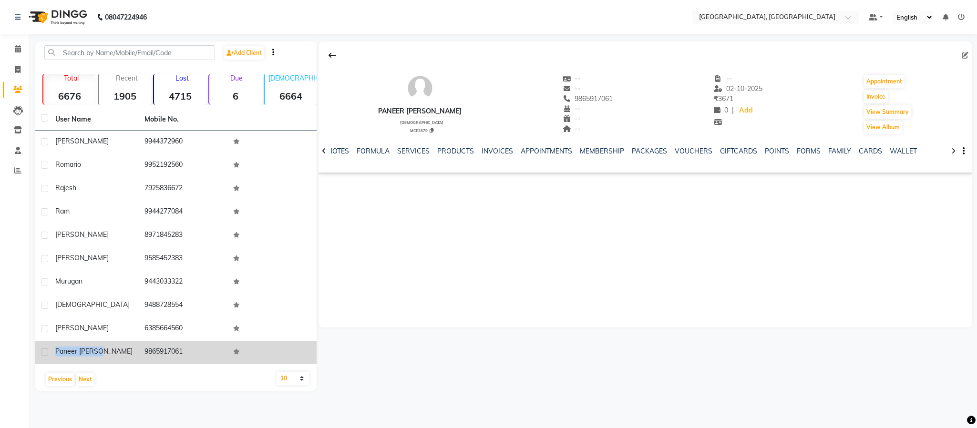
drag, startPoint x: 53, startPoint y: 352, endPoint x: 132, endPoint y: 358, distance: 78.9
click at [132, 358] on td "paneer [PERSON_NAME]" at bounding box center [94, 352] width 89 height 23
copy span "paneer [PERSON_NAME]"
drag, startPoint x: 144, startPoint y: 355, endPoint x: 249, endPoint y: 362, distance: 105.6
click at [199, 355] on td "9865917061" at bounding box center [183, 352] width 89 height 23
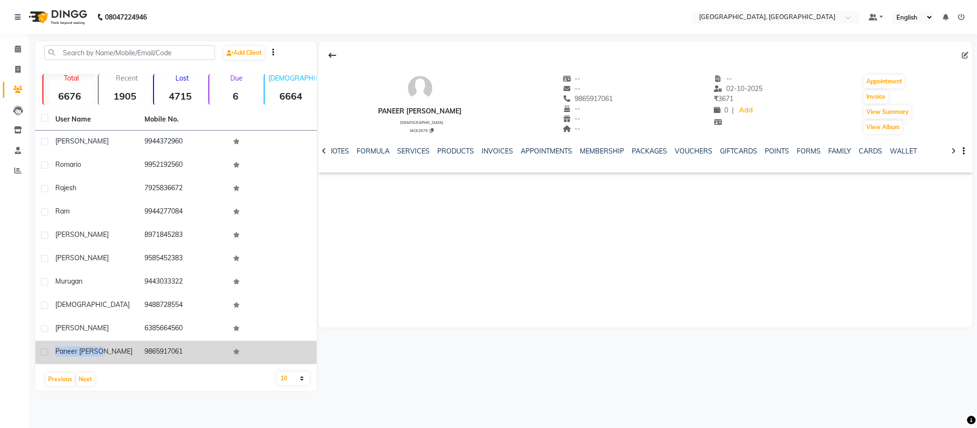
copy td "9865917061"
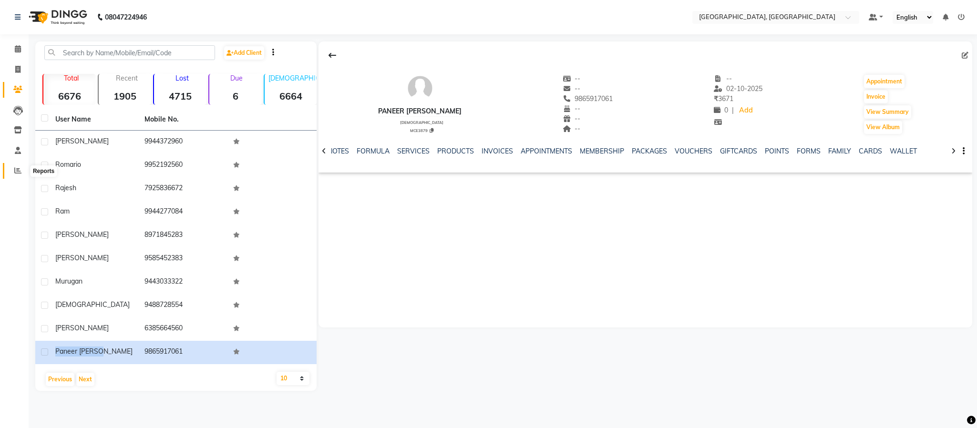
click at [19, 167] on icon at bounding box center [17, 170] width 7 height 7
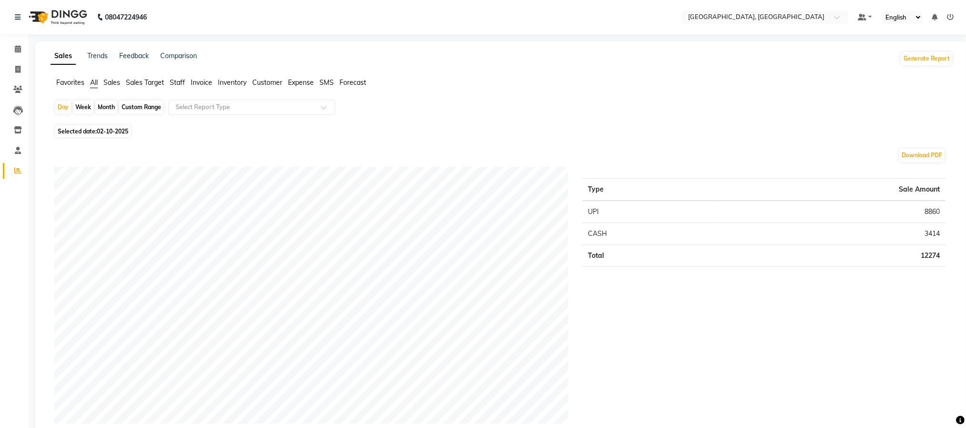
click at [179, 80] on span "Staff" at bounding box center [177, 82] width 15 height 9
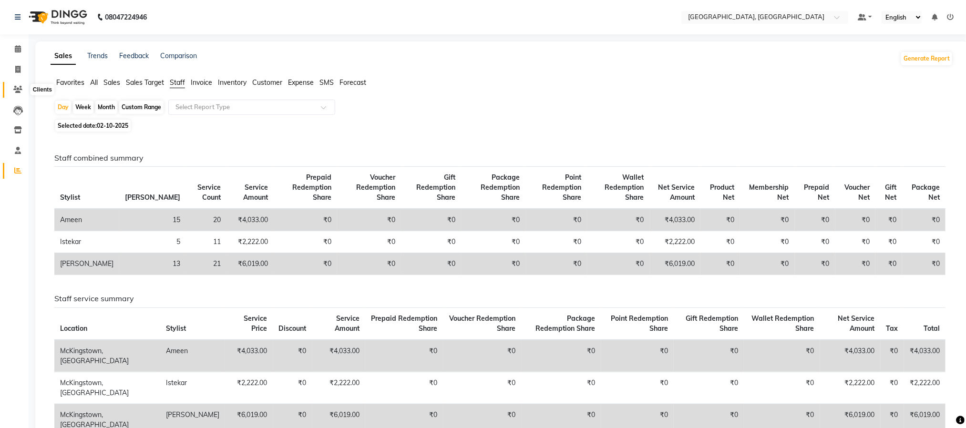
drag, startPoint x: 20, startPoint y: 89, endPoint x: 31, endPoint y: 89, distance: 10.5
click at [20, 89] on icon at bounding box center [17, 89] width 9 height 7
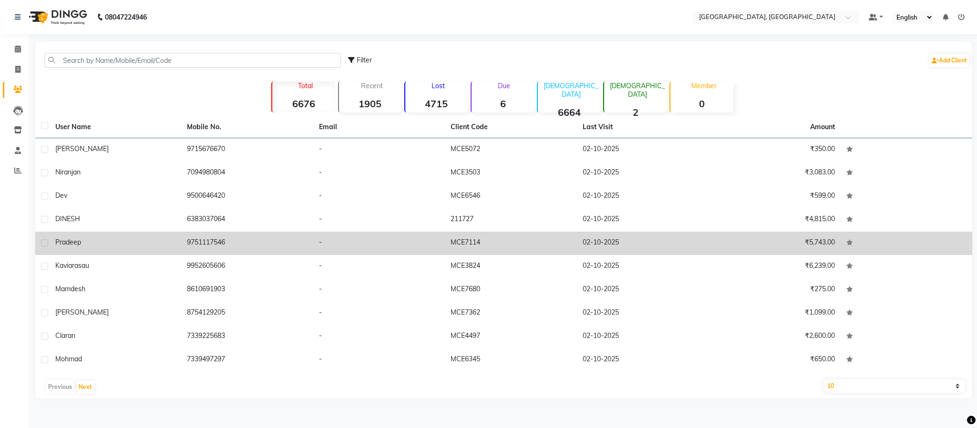
click at [206, 235] on td "9751117546" at bounding box center [247, 243] width 132 height 23
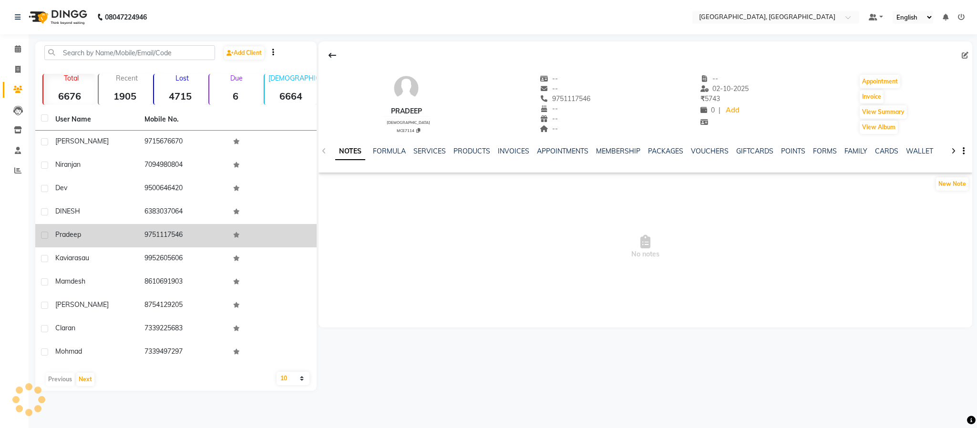
click at [162, 229] on td "9751117546" at bounding box center [183, 235] width 89 height 23
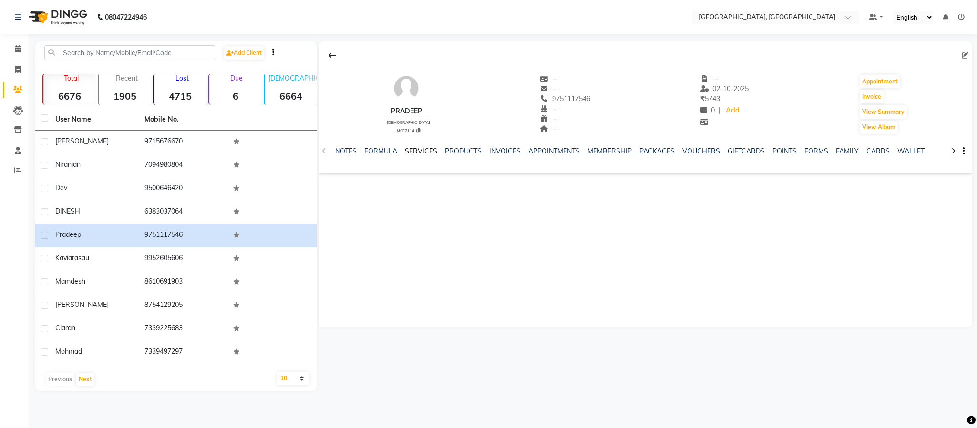
click at [418, 151] on link "SERVICES" at bounding box center [421, 151] width 32 height 9
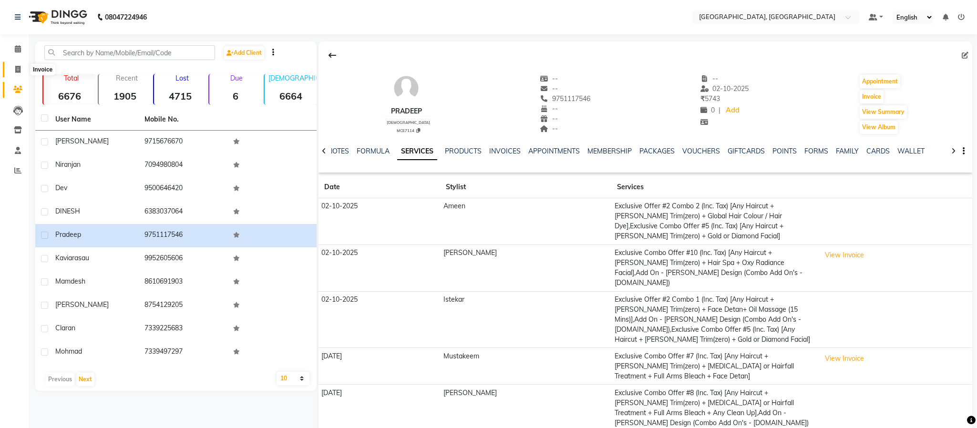
click at [23, 67] on span at bounding box center [18, 69] width 17 height 11
select select "service"
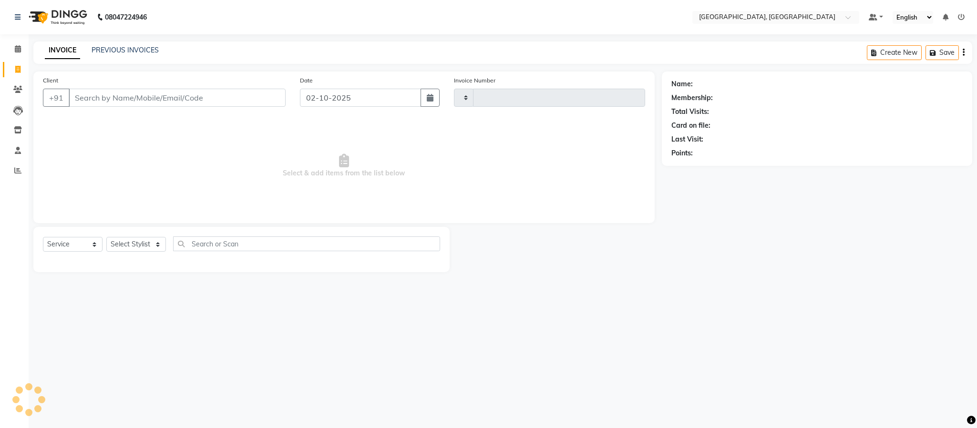
type input "6638"
select select "4977"
click at [132, 245] on select "Select Stylist Ameen House Keeping Istekar McKingstown [PERSON_NAME] Prathiswar…" at bounding box center [136, 244] width 60 height 15
select select "93353"
click at [106, 237] on select "Select Stylist Ameen House Keeping Istekar McKingstown [PERSON_NAME] Prathiswar…" at bounding box center [136, 244] width 60 height 15
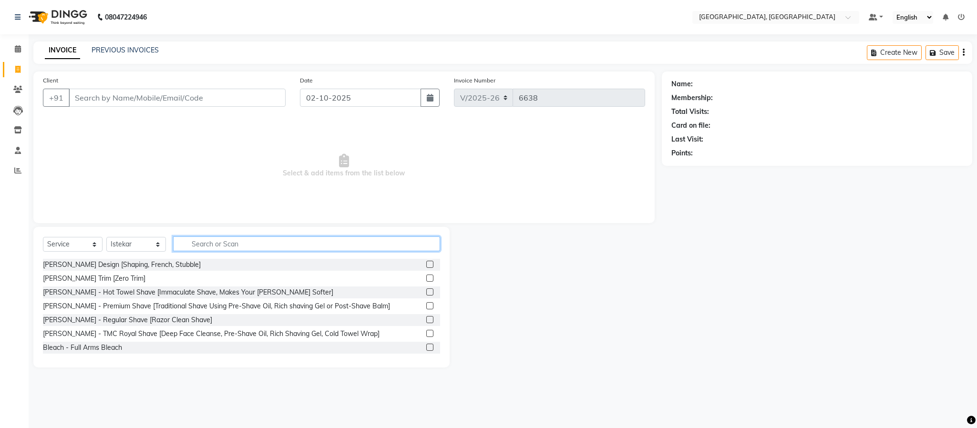
click at [207, 245] on input "text" at bounding box center [306, 243] width 267 height 15
click at [16, 49] on icon at bounding box center [18, 48] width 6 height 7
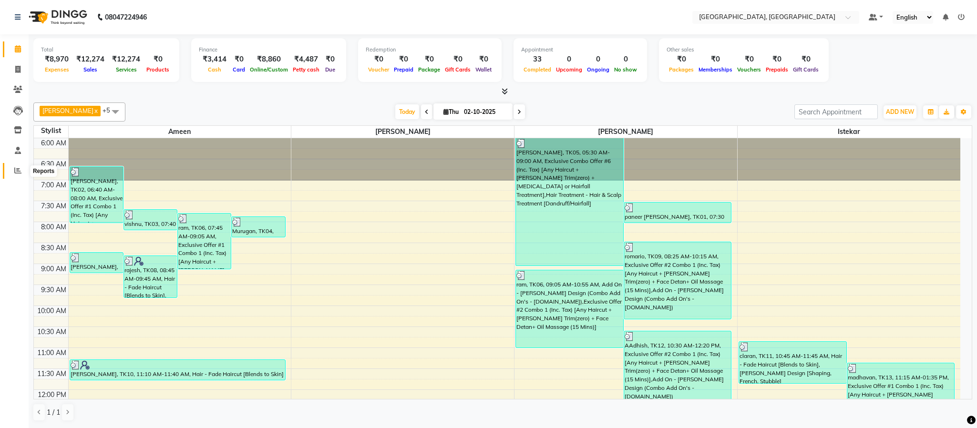
click at [22, 167] on span at bounding box center [18, 170] width 17 height 11
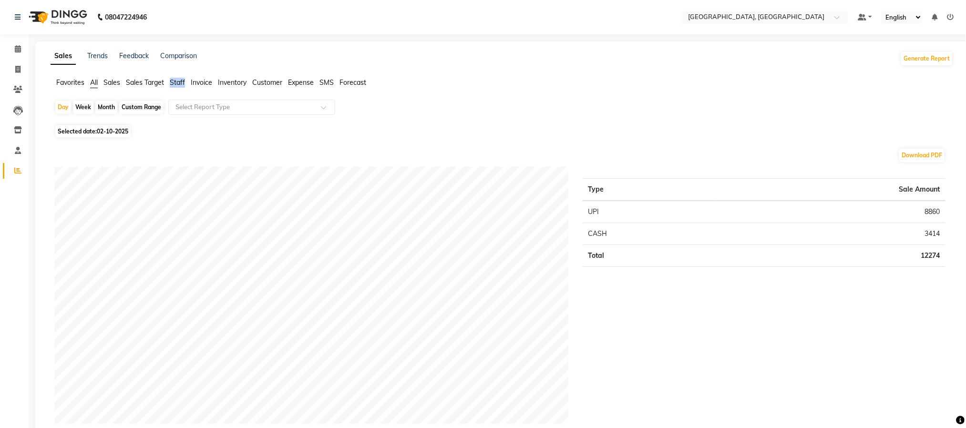
click at [175, 85] on span "Staff" at bounding box center [177, 82] width 15 height 9
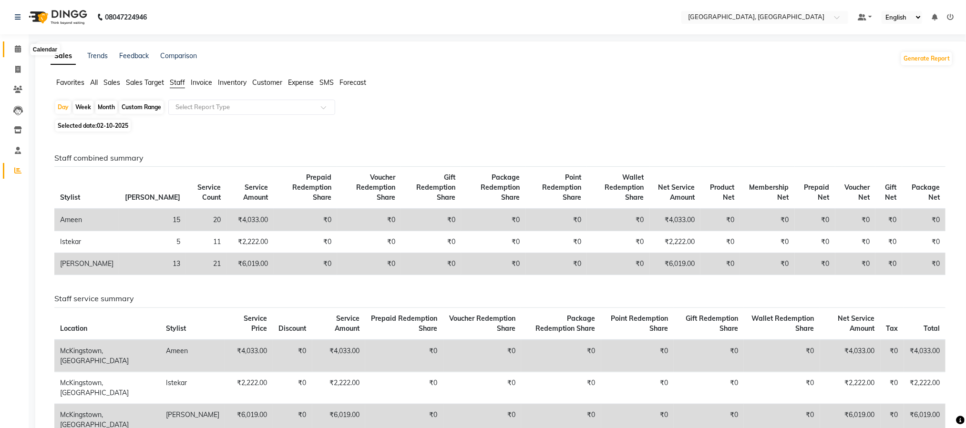
click at [15, 52] on icon at bounding box center [18, 48] width 6 height 7
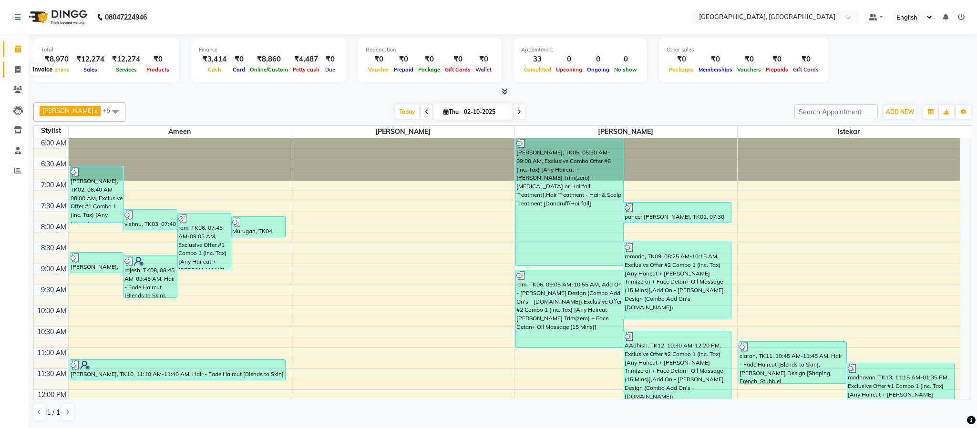
click at [19, 69] on icon at bounding box center [17, 69] width 5 height 7
select select "service"
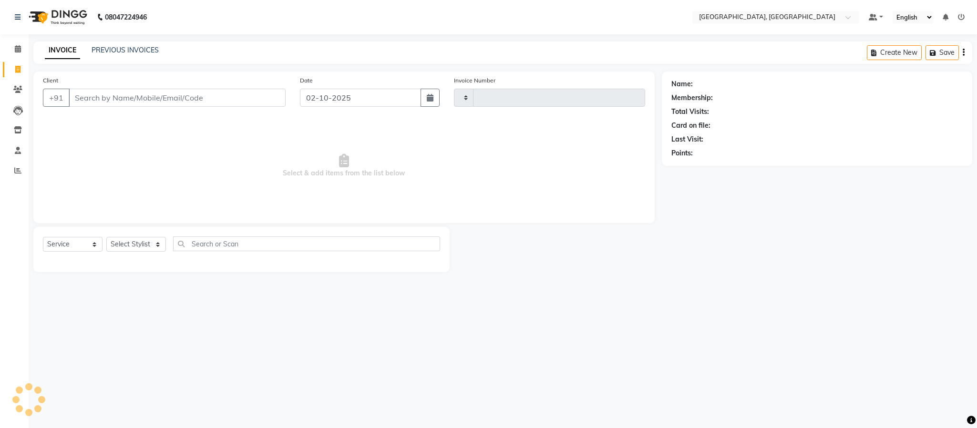
type input "6638"
select select "4977"
click at [145, 242] on select "Select Stylist Ameen House Keeping Istekar McKingstown [PERSON_NAME] Prathiswar…" at bounding box center [136, 244] width 60 height 15
select select "93353"
click at [106, 237] on select "Select Stylist Ameen House Keeping Istekar McKingstown [PERSON_NAME] Prathiswar…" at bounding box center [136, 244] width 60 height 15
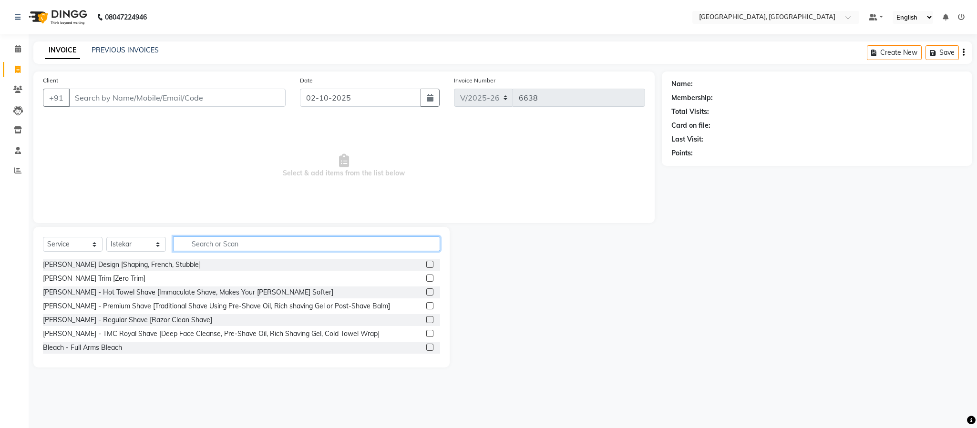
click at [201, 247] on input "text" at bounding box center [306, 243] width 267 height 15
click at [216, 243] on input "text" at bounding box center [306, 243] width 267 height 15
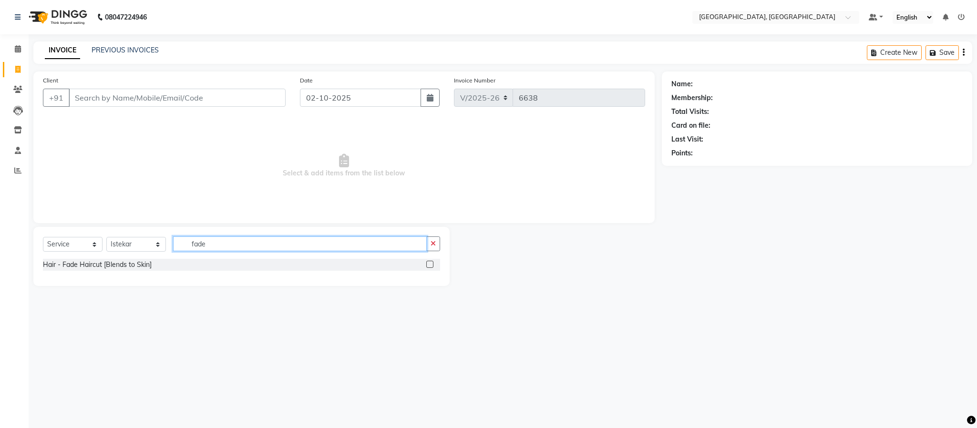
type input "fade"
click at [431, 262] on label at bounding box center [429, 264] width 7 height 7
click at [431, 262] on input "checkbox" at bounding box center [429, 265] width 6 height 6
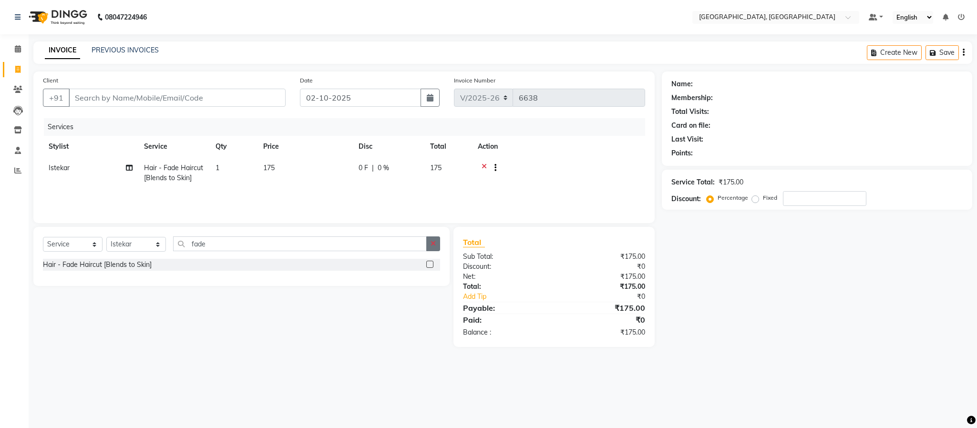
checkbox input "false"
click at [434, 249] on button "button" at bounding box center [433, 243] width 14 height 15
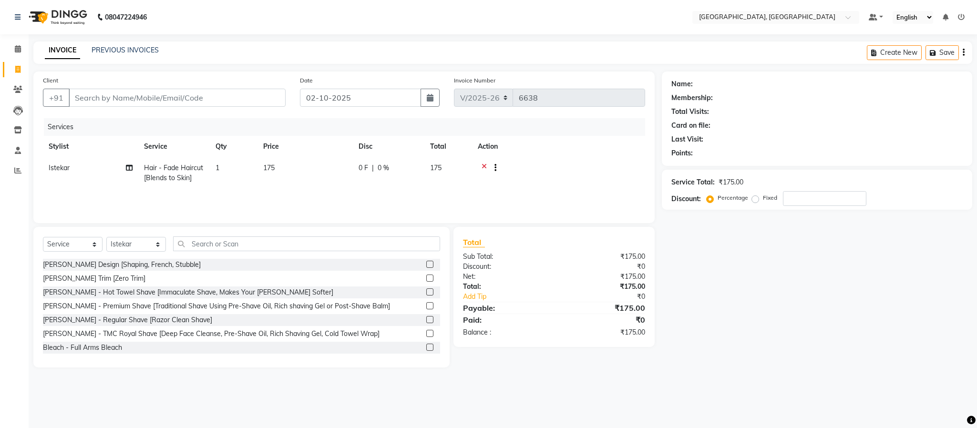
click at [426, 262] on label at bounding box center [429, 264] width 7 height 7
click at [426, 262] on input "checkbox" at bounding box center [429, 265] width 6 height 6
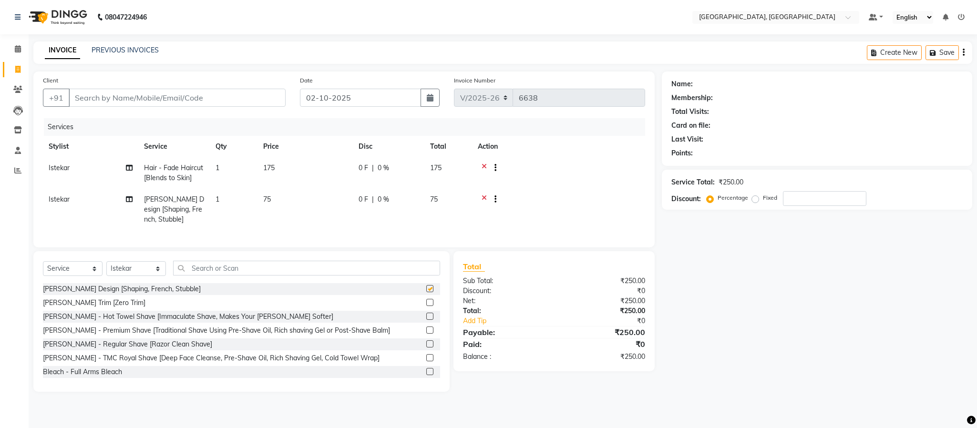
checkbox input "false"
click at [144, 96] on input "Client" at bounding box center [177, 98] width 217 height 18
type input "7"
type input "0"
type input "7339312001"
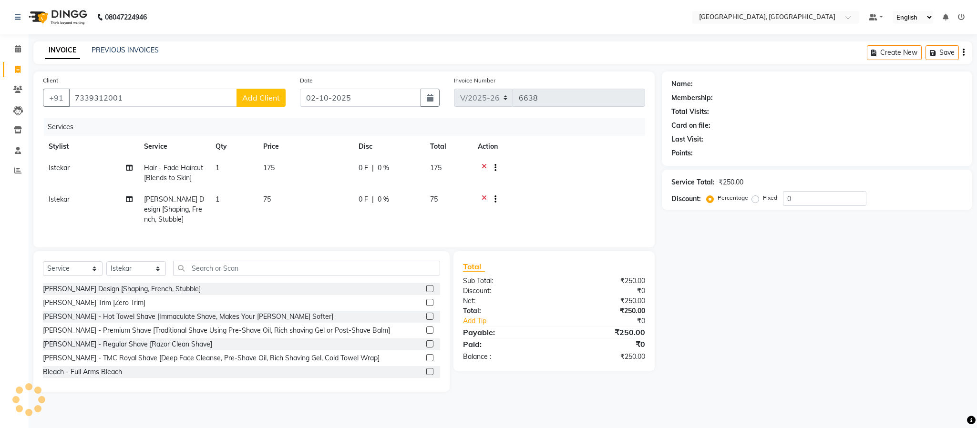
click at [262, 98] on span "Add Client" at bounding box center [261, 98] width 38 height 10
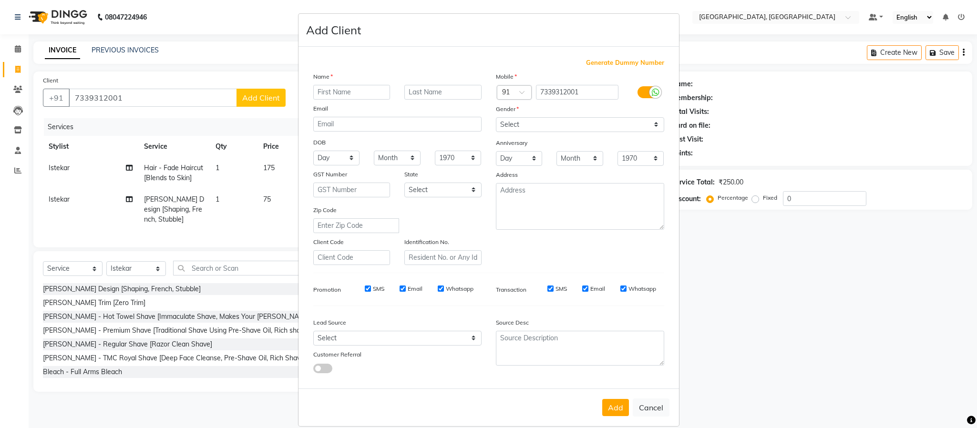
click at [342, 93] on input "text" at bounding box center [351, 92] width 77 height 15
type input "[PERSON_NAME]"
click at [580, 134] on div "Mobile Country Code × 91 7339312001 Gender Select [DEMOGRAPHIC_DATA] [DEMOGRAPH…" at bounding box center [580, 169] width 183 height 194
click at [578, 122] on select "Select [DEMOGRAPHIC_DATA] [DEMOGRAPHIC_DATA] Other Prefer Not To Say" at bounding box center [580, 124] width 168 height 15
select select "[DEMOGRAPHIC_DATA]"
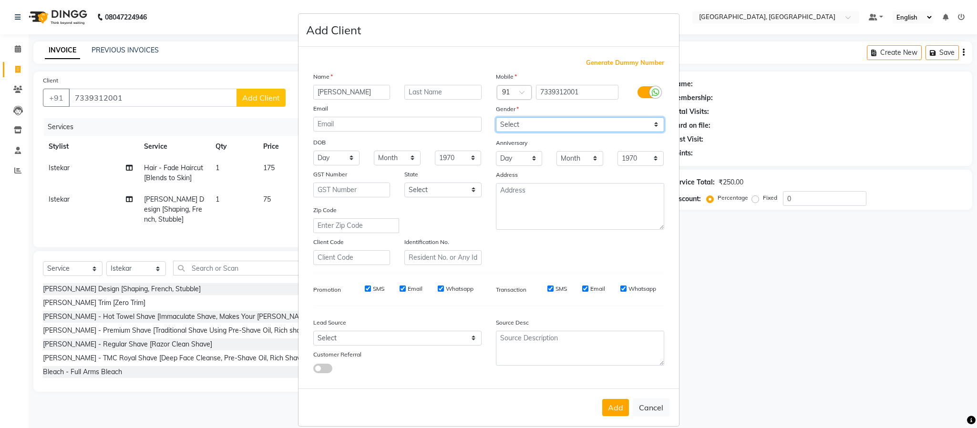
click at [496, 117] on select "Select [DEMOGRAPHIC_DATA] [DEMOGRAPHIC_DATA] Other Prefer Not To Say" at bounding box center [580, 124] width 168 height 15
click at [613, 406] on button "Add" at bounding box center [615, 407] width 27 height 17
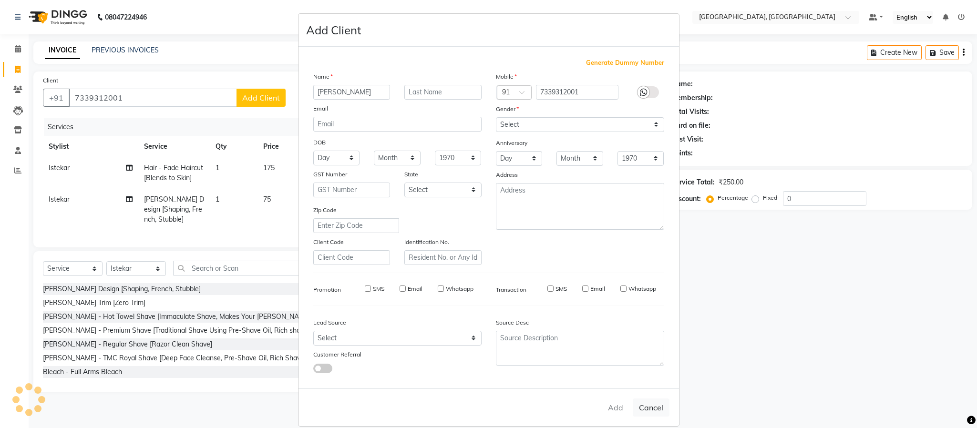
select select
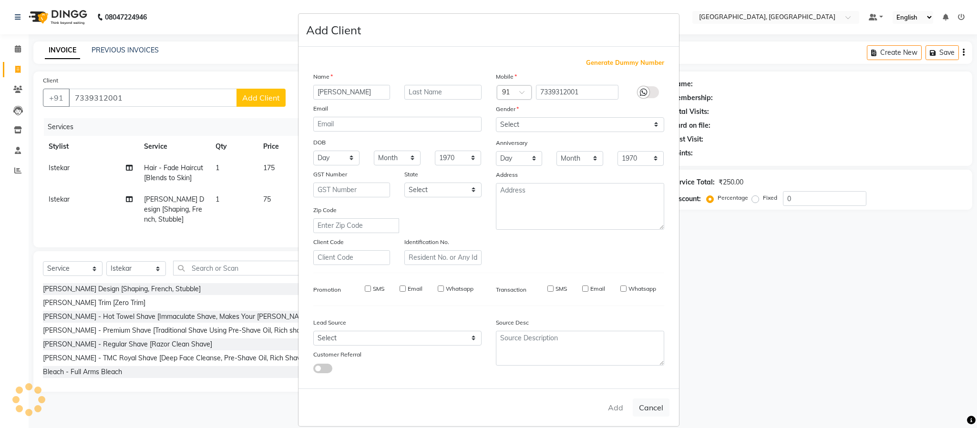
select select
checkbox input "false"
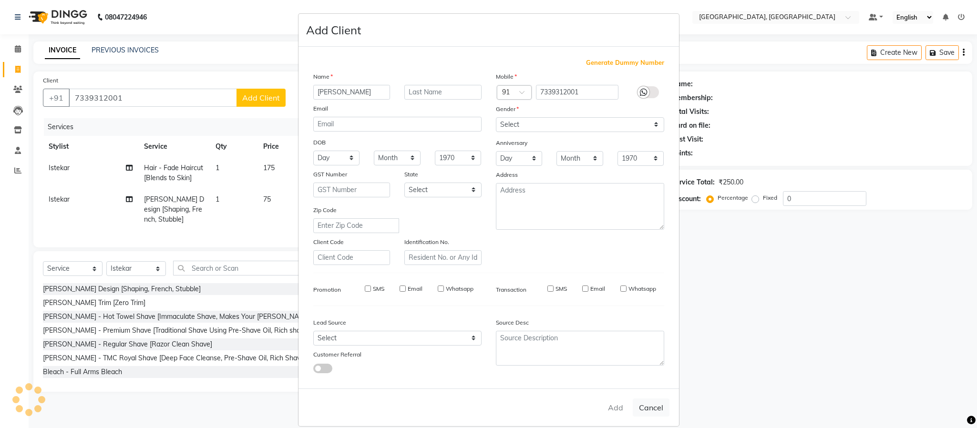
checkbox input "false"
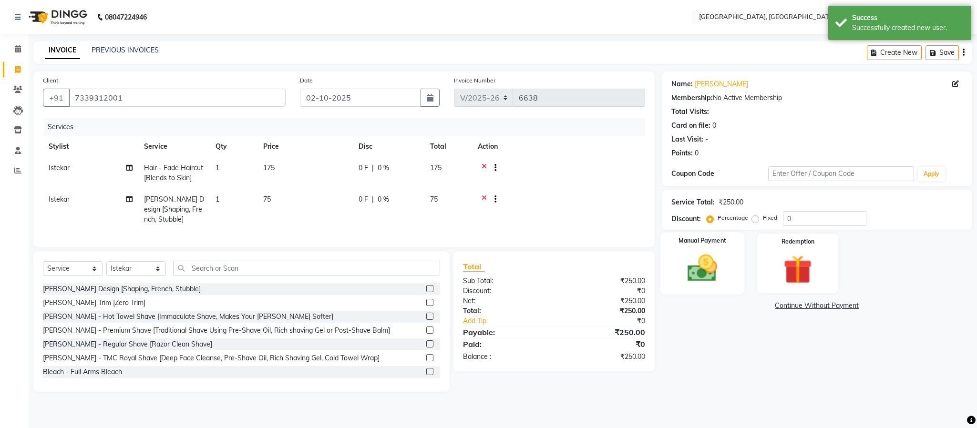
click at [703, 288] on div "Manual Payment" at bounding box center [702, 264] width 84 height 62
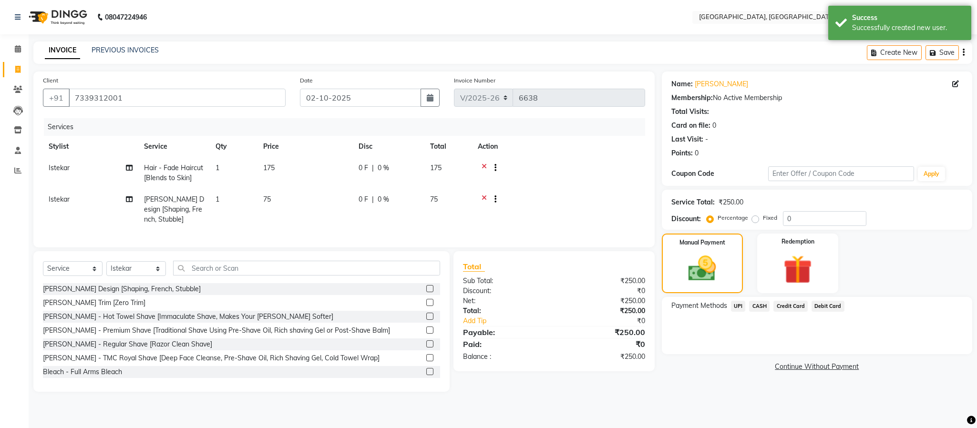
click at [740, 307] on span "UPI" at bounding box center [738, 306] width 15 height 11
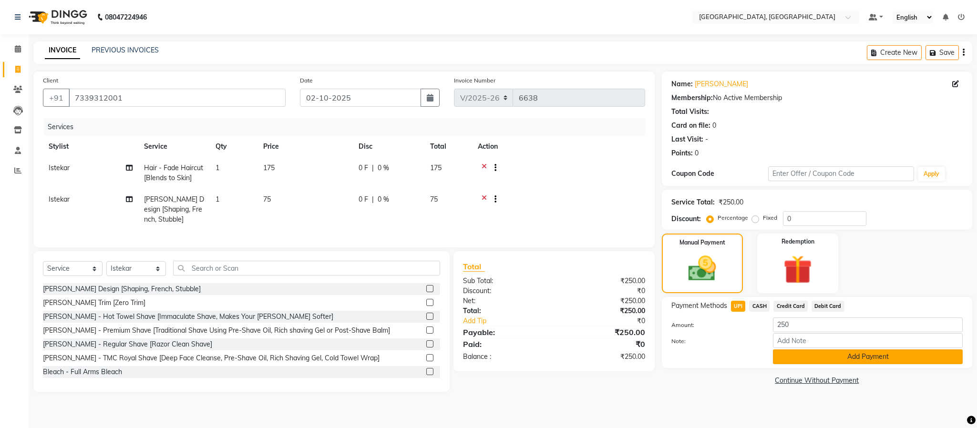
click at [783, 352] on button "Add Payment" at bounding box center [868, 356] width 190 height 15
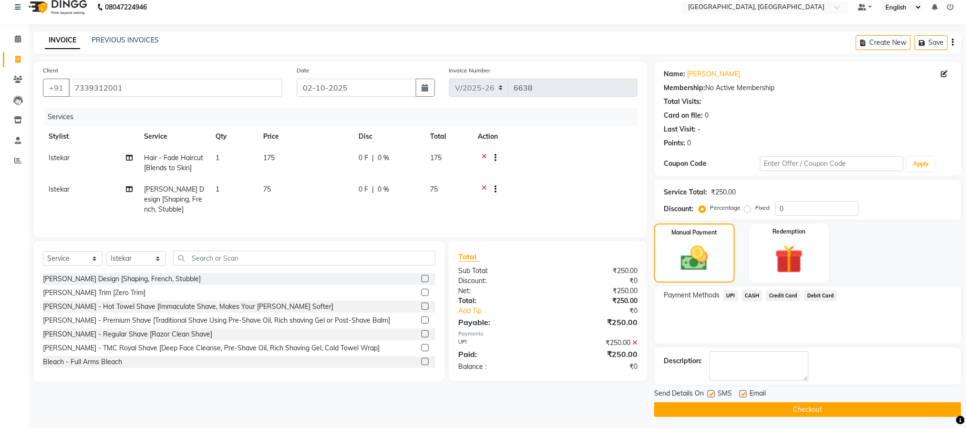
scroll to position [14, 0]
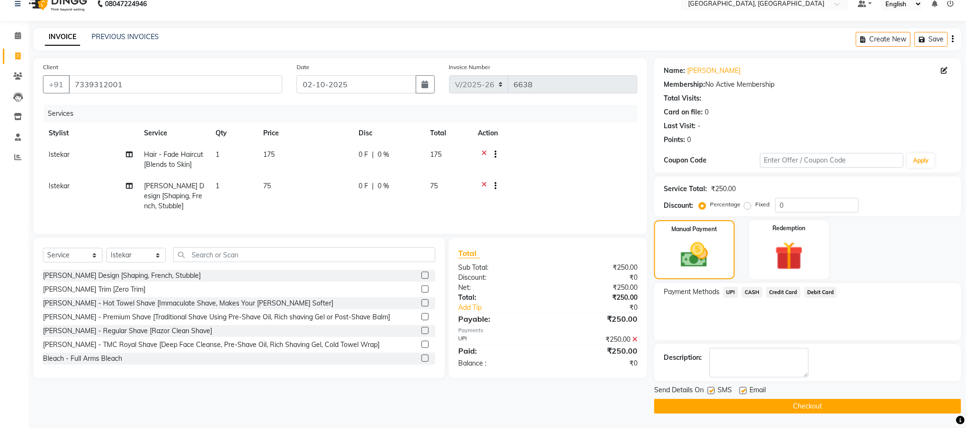
click at [776, 403] on button "Checkout" at bounding box center [807, 406] width 307 height 15
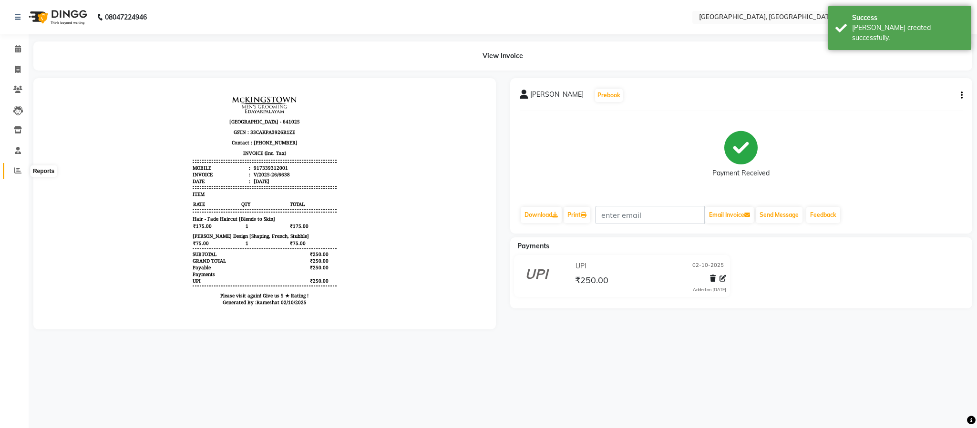
click at [16, 172] on icon at bounding box center [17, 170] width 7 height 7
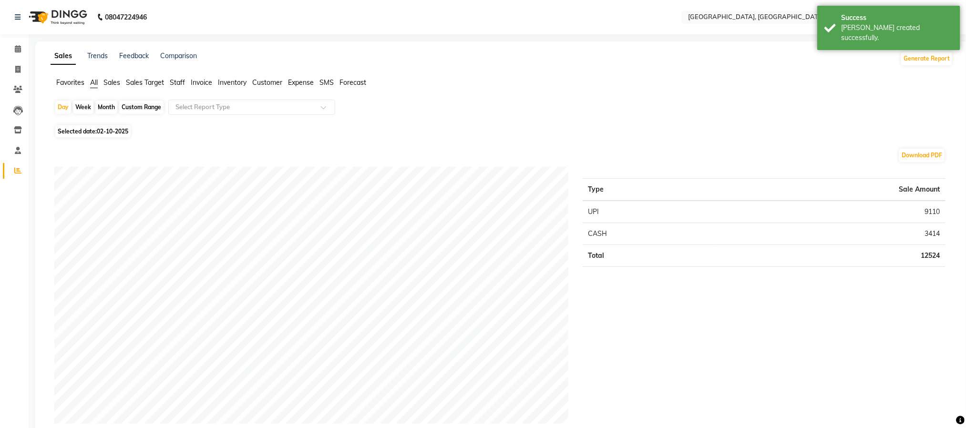
click at [175, 82] on span "Staff" at bounding box center [177, 82] width 15 height 9
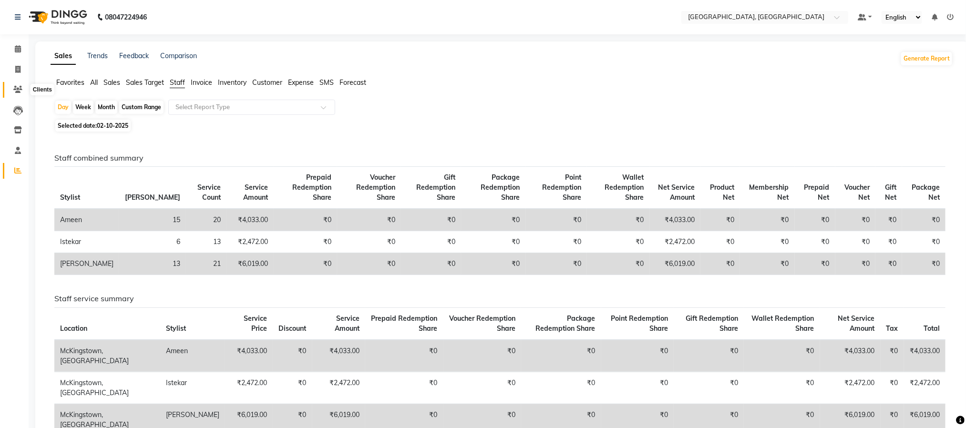
click at [20, 89] on icon at bounding box center [17, 89] width 9 height 7
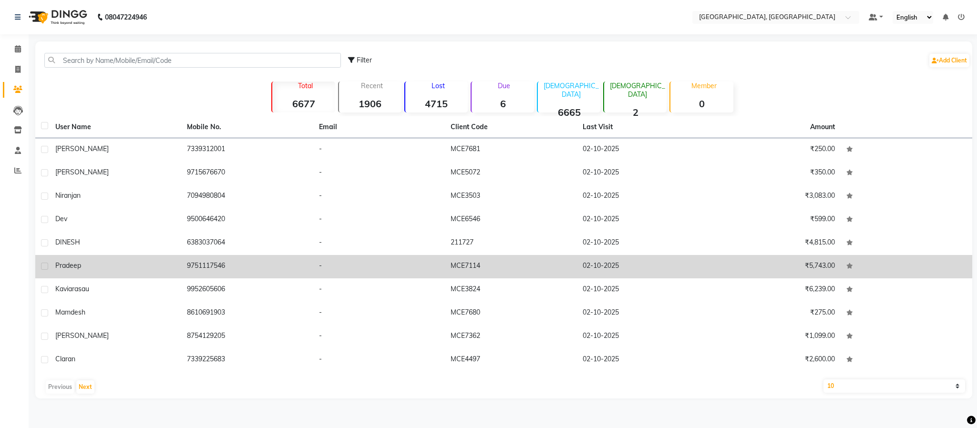
click at [202, 267] on td "9751117546" at bounding box center [247, 266] width 132 height 23
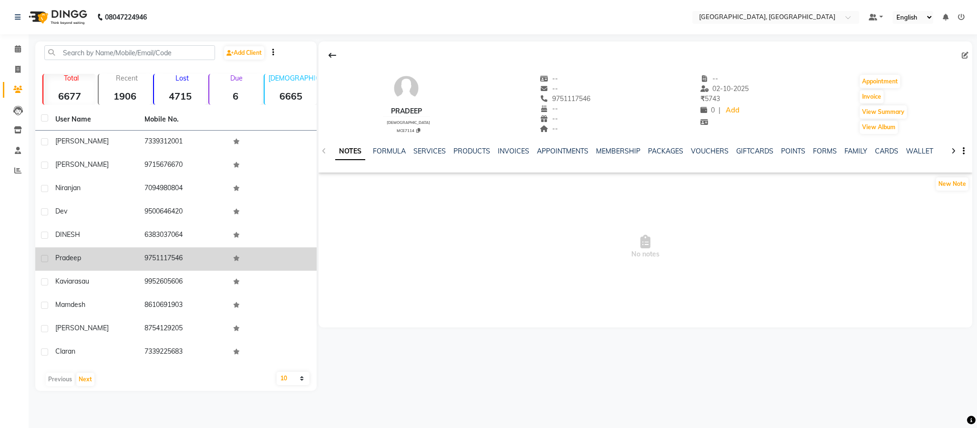
click at [178, 255] on td "9751117546" at bounding box center [183, 258] width 89 height 23
click at [56, 255] on span "pradeep" at bounding box center [68, 258] width 26 height 9
copy span "pradeep"
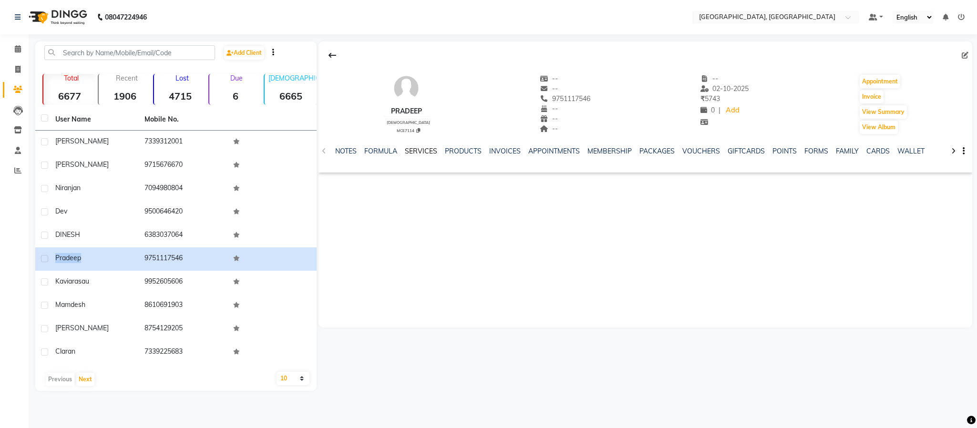
click at [419, 148] on link "SERVICES" at bounding box center [421, 151] width 32 height 9
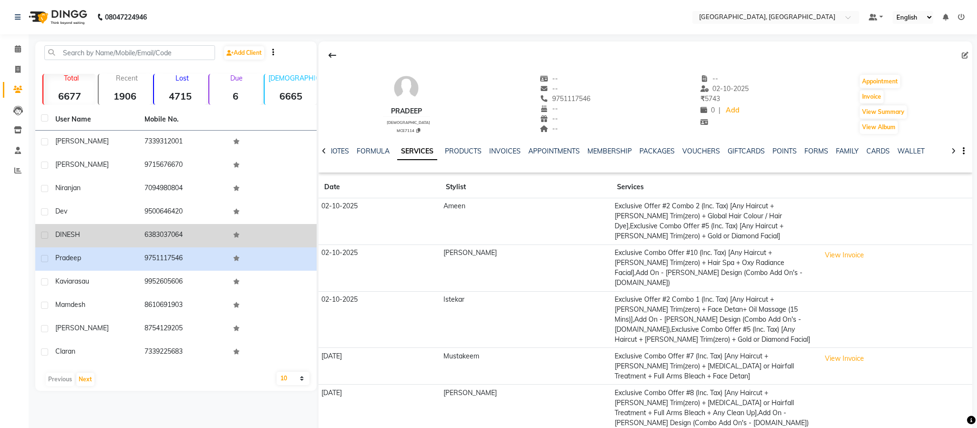
click at [173, 229] on td "6383037064" at bounding box center [183, 235] width 89 height 23
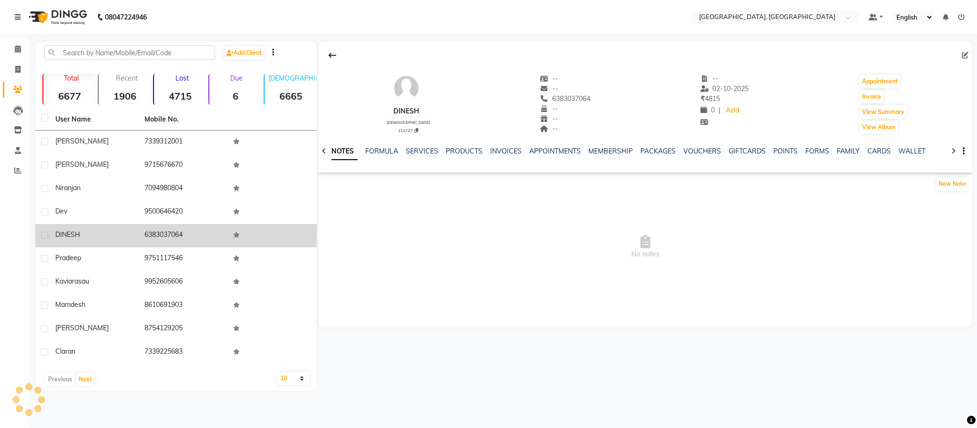
click at [173, 229] on td "6383037064" at bounding box center [183, 235] width 89 height 23
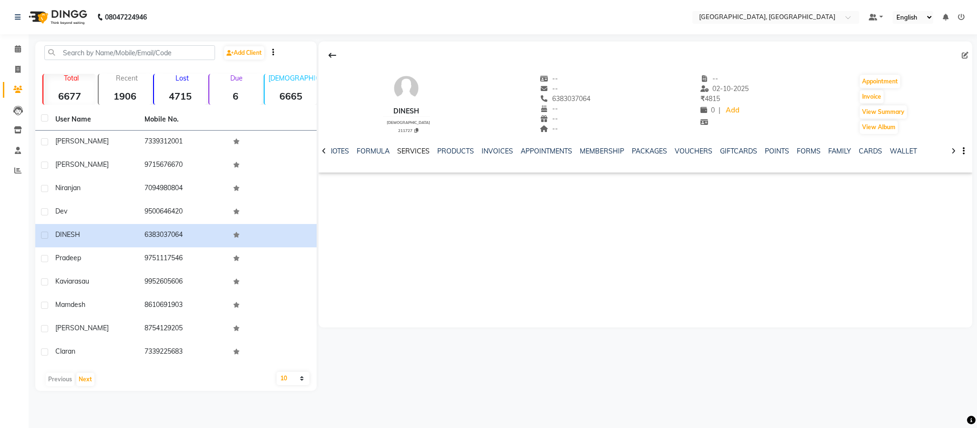
click at [423, 148] on link "SERVICES" at bounding box center [413, 151] width 32 height 9
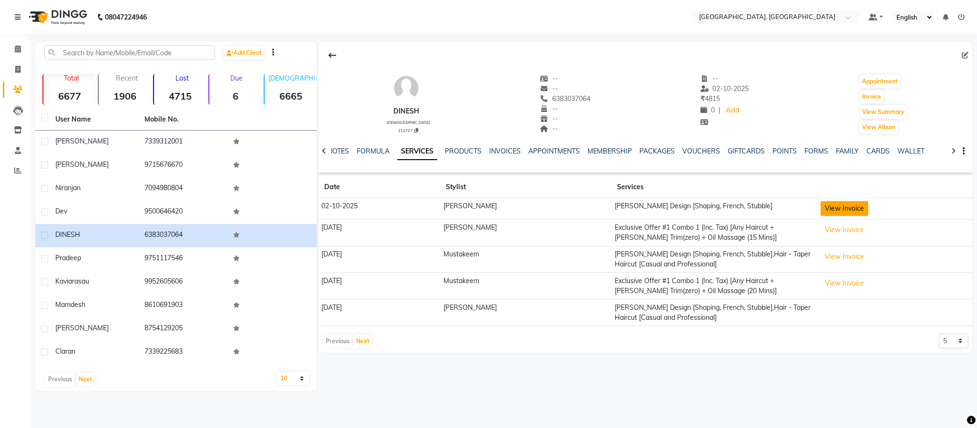
click at [835, 206] on button "View Invoice" at bounding box center [845, 208] width 48 height 15
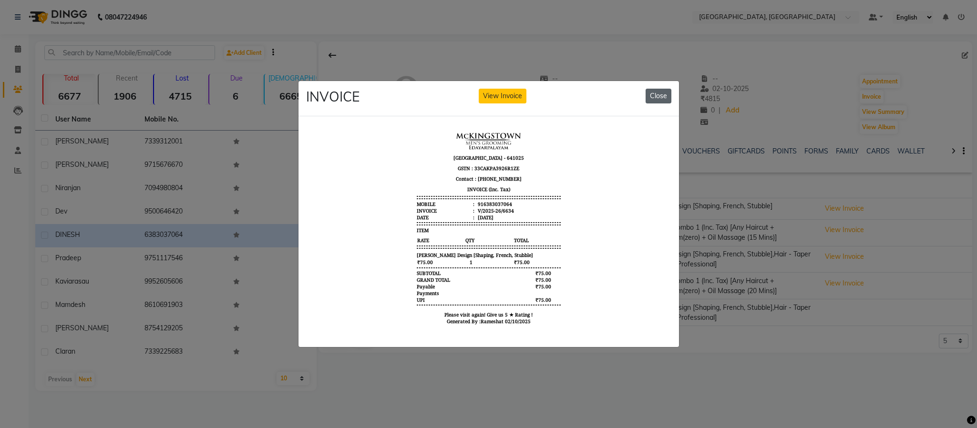
click at [669, 82] on div "INVOICE View Invoice Close" at bounding box center [488, 99] width 380 height 36
click at [662, 89] on button "Close" at bounding box center [659, 96] width 26 height 15
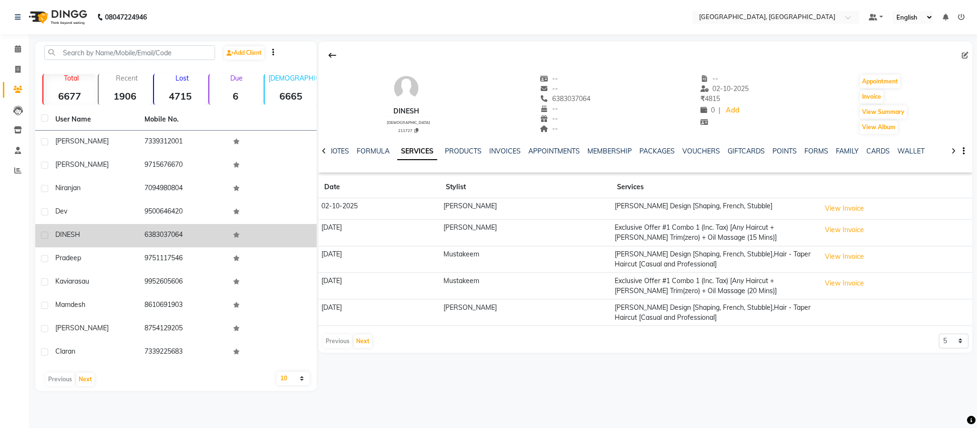
click at [68, 232] on span "DINESH" at bounding box center [67, 234] width 25 height 9
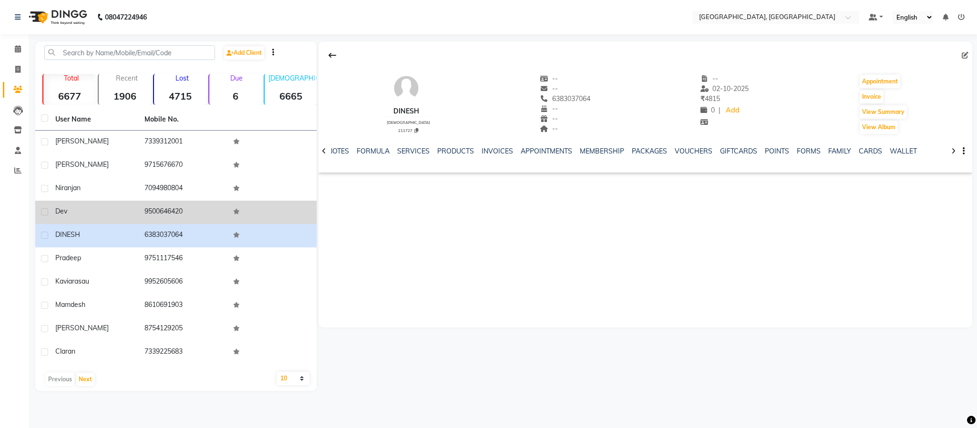
click at [176, 208] on td "9500646420" at bounding box center [183, 212] width 89 height 23
click at [175, 208] on td "9500646420" at bounding box center [183, 212] width 89 height 23
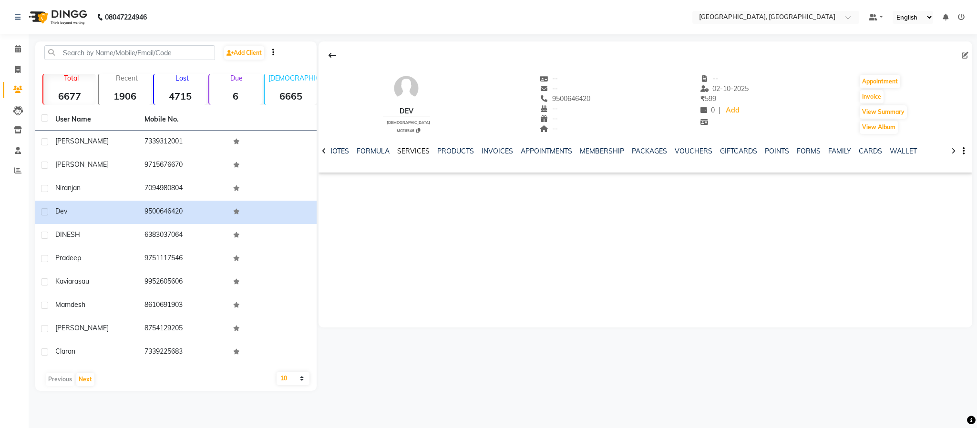
click at [421, 150] on link "SERVICES" at bounding box center [413, 151] width 32 height 9
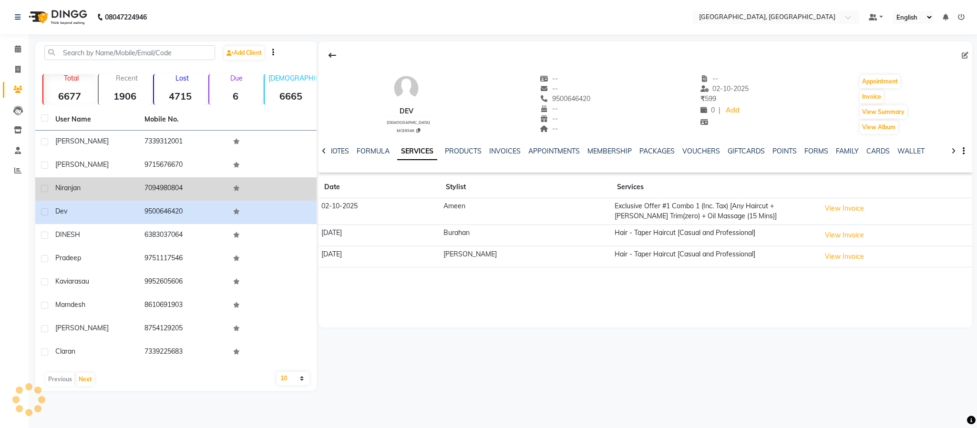
click at [173, 185] on td "7094980804" at bounding box center [183, 188] width 89 height 23
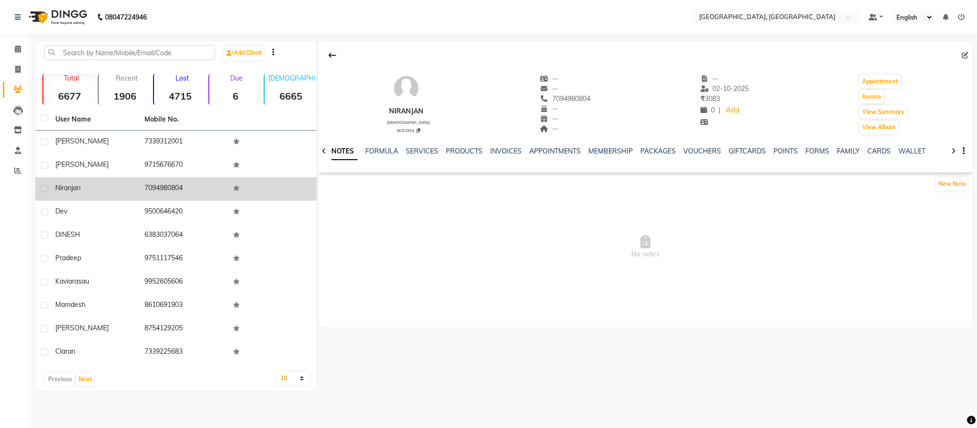
click at [173, 185] on td "7094980804" at bounding box center [183, 188] width 89 height 23
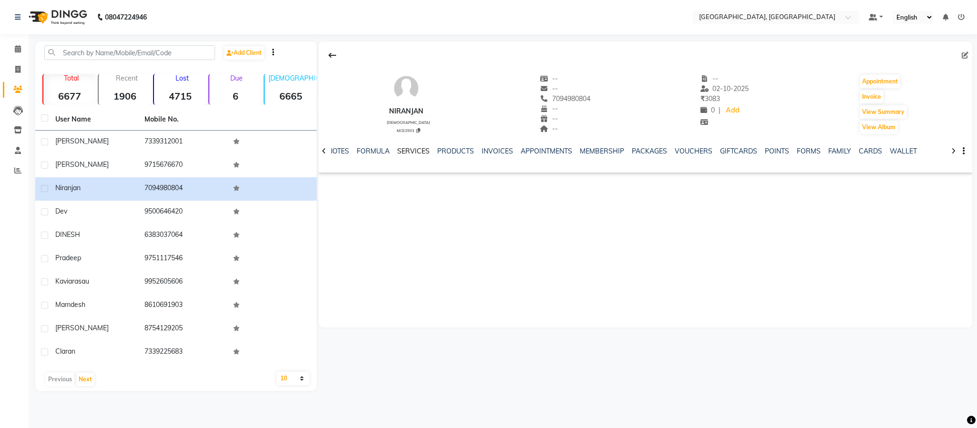
click at [408, 152] on link "SERVICES" at bounding box center [413, 151] width 32 height 9
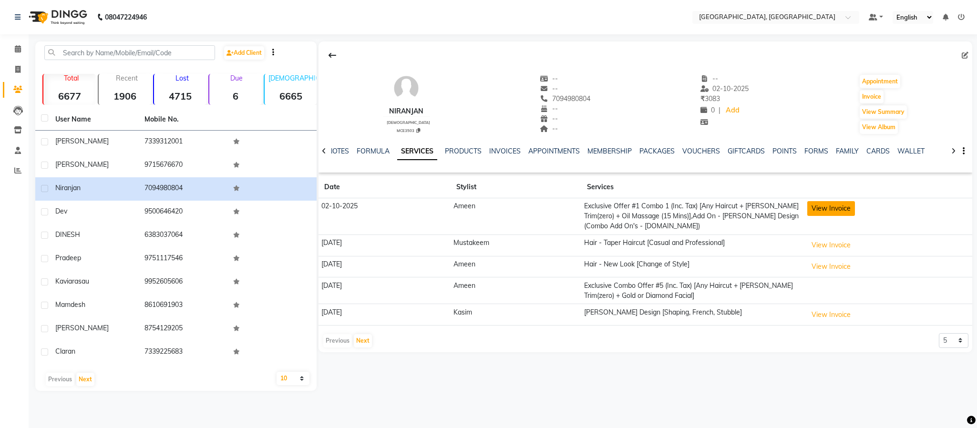
click at [821, 213] on button "View Invoice" at bounding box center [831, 208] width 48 height 15
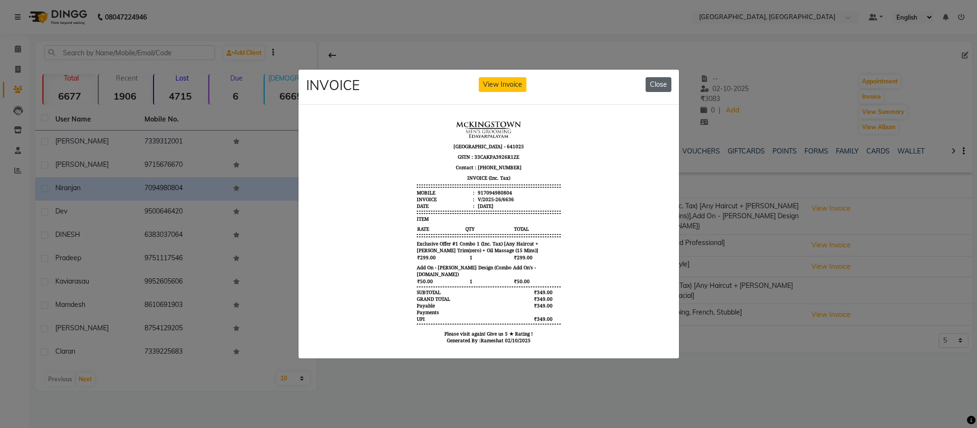
click at [654, 78] on button "Close" at bounding box center [659, 84] width 26 height 15
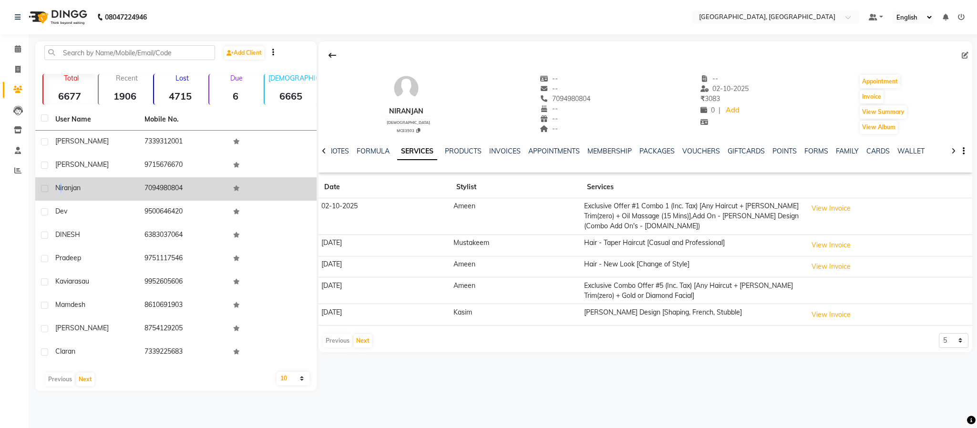
click at [62, 185] on td "Niranjan" at bounding box center [94, 188] width 89 height 23
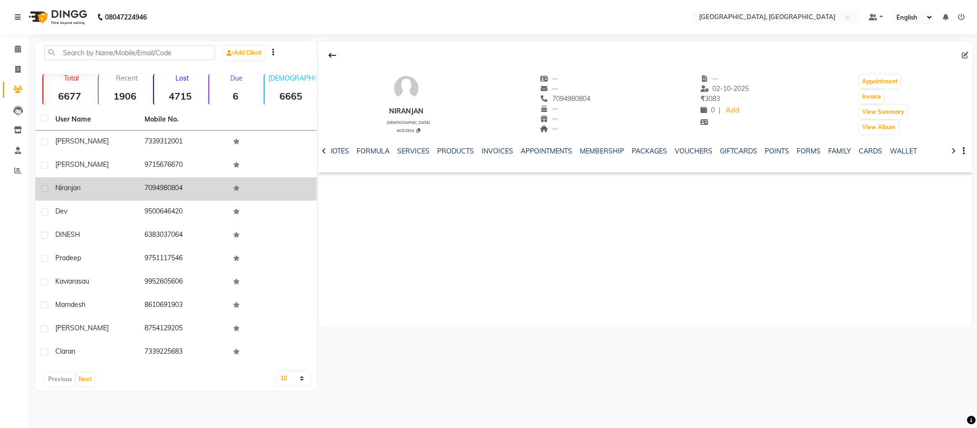
click at [62, 185] on span "Niranjan" at bounding box center [67, 188] width 25 height 9
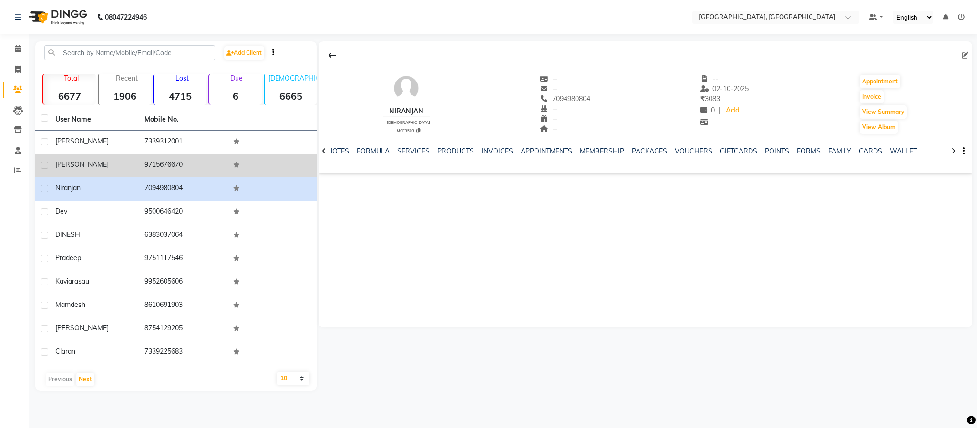
click at [159, 161] on td "9715676670" at bounding box center [183, 165] width 89 height 23
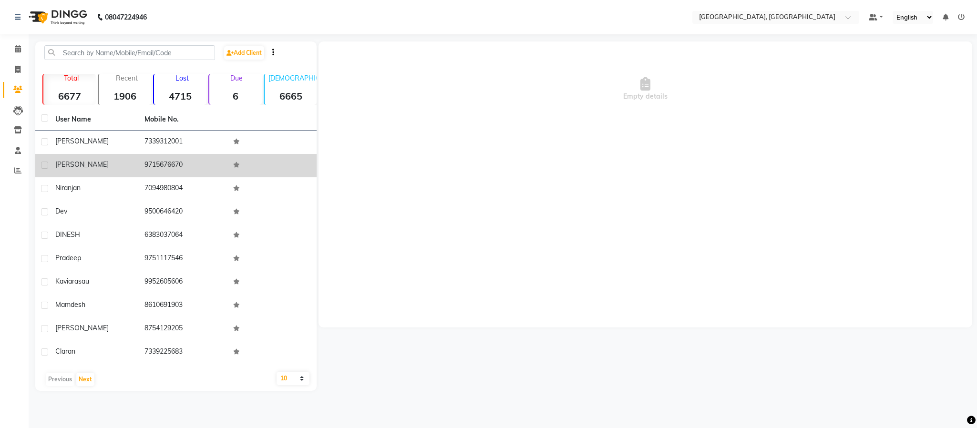
click at [159, 161] on td "9715676670" at bounding box center [183, 165] width 89 height 23
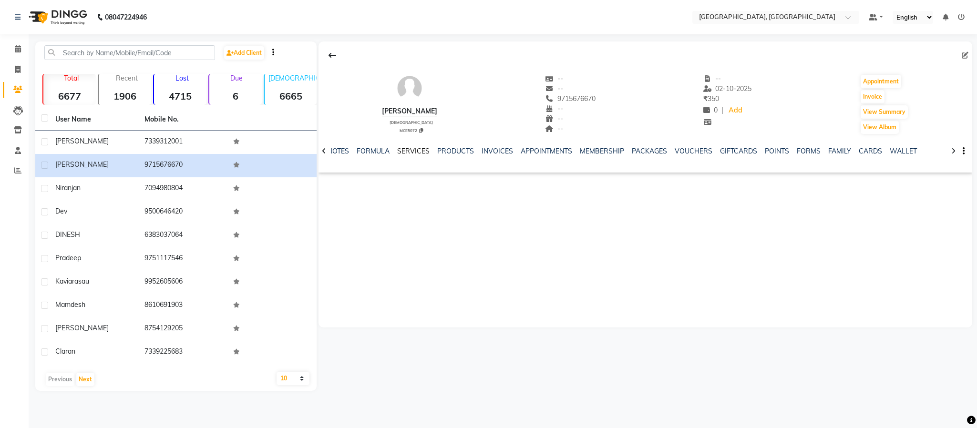
click at [420, 150] on link "SERVICES" at bounding box center [413, 151] width 32 height 9
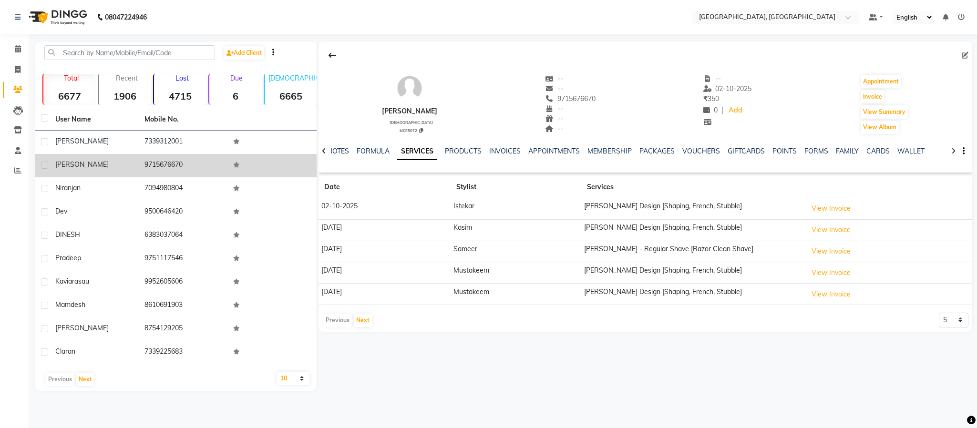
click at [72, 162] on span "[PERSON_NAME]" at bounding box center [81, 164] width 53 height 9
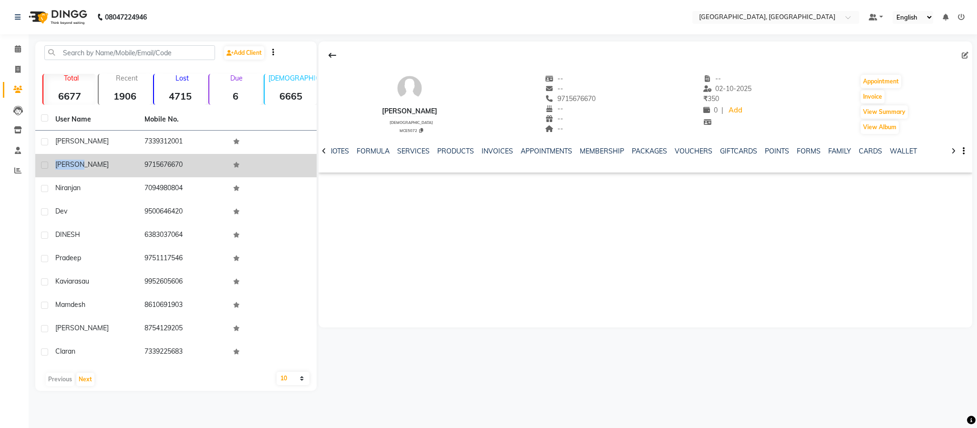
click at [72, 161] on span "[PERSON_NAME]" at bounding box center [81, 164] width 53 height 9
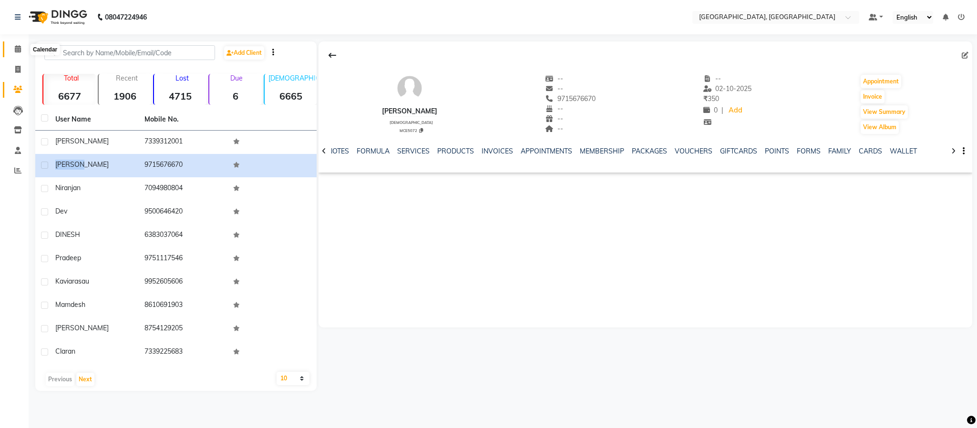
click at [19, 48] on icon at bounding box center [18, 48] width 6 height 7
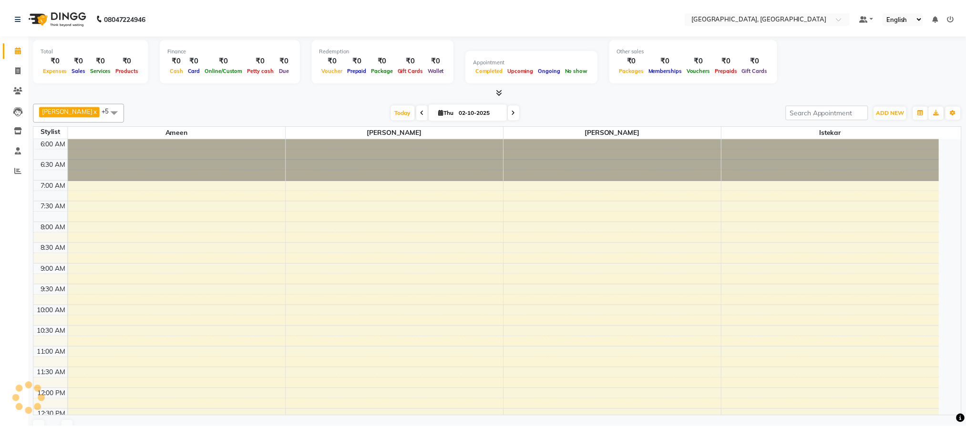
scroll to position [407, 0]
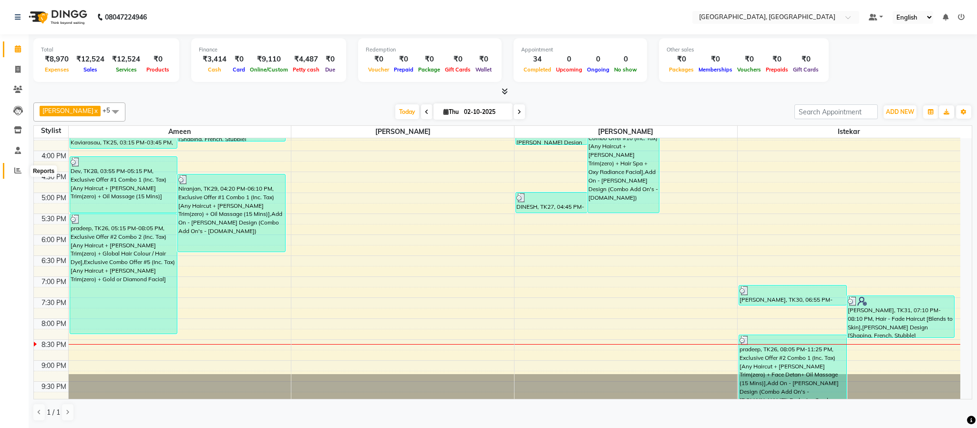
drag, startPoint x: 19, startPoint y: 169, endPoint x: 39, endPoint y: 164, distance: 20.1
click at [19, 169] on icon at bounding box center [17, 170] width 7 height 7
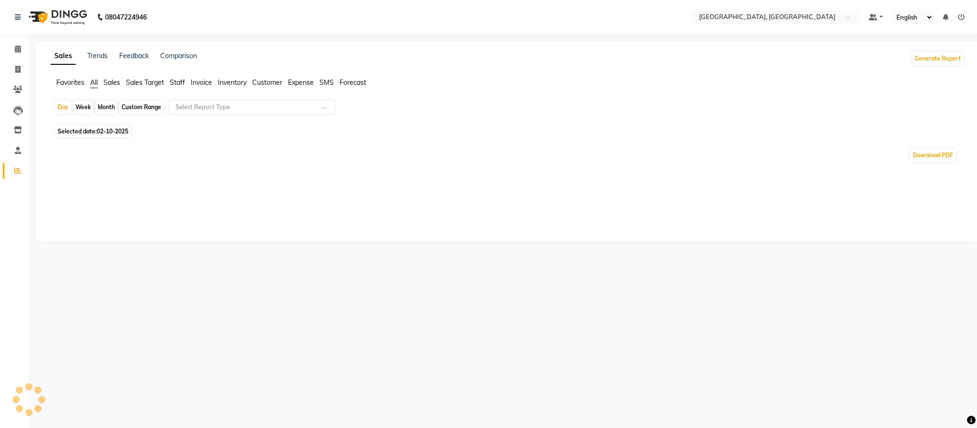
click at [175, 83] on span "Staff" at bounding box center [177, 82] width 15 height 9
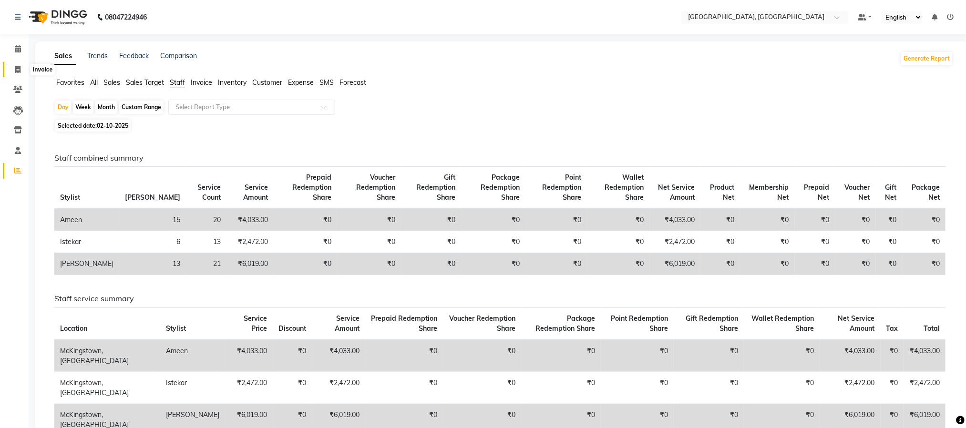
click at [20, 72] on icon at bounding box center [17, 69] width 5 height 7
select select "service"
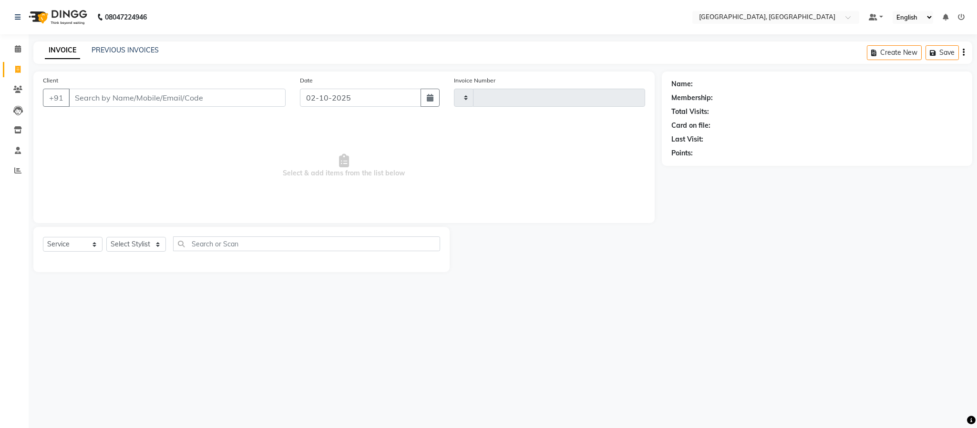
type input "6639"
select select "4977"
click at [148, 245] on select "Select Stylist Ameen House Keeping Istekar McKingstown [PERSON_NAME] Prathiswar…" at bounding box center [136, 244] width 60 height 15
select select "93353"
click at [106, 237] on select "Select Stylist Ameen House Keeping Istekar McKingstown [PERSON_NAME] Prathiswar…" at bounding box center [136, 244] width 60 height 15
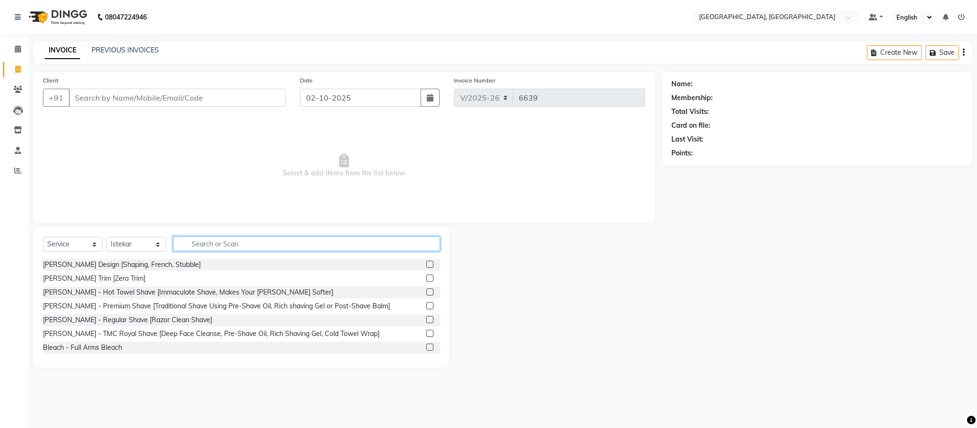
click at [240, 247] on input "text" at bounding box center [306, 243] width 267 height 15
click at [146, 99] on input "Client" at bounding box center [177, 98] width 217 height 18
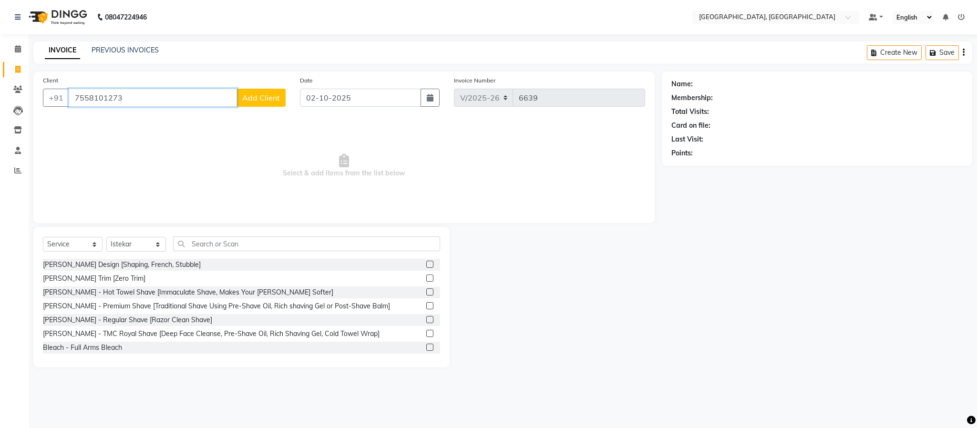
type input "7558101273"
click at [259, 104] on button "Add Client" at bounding box center [260, 98] width 49 height 18
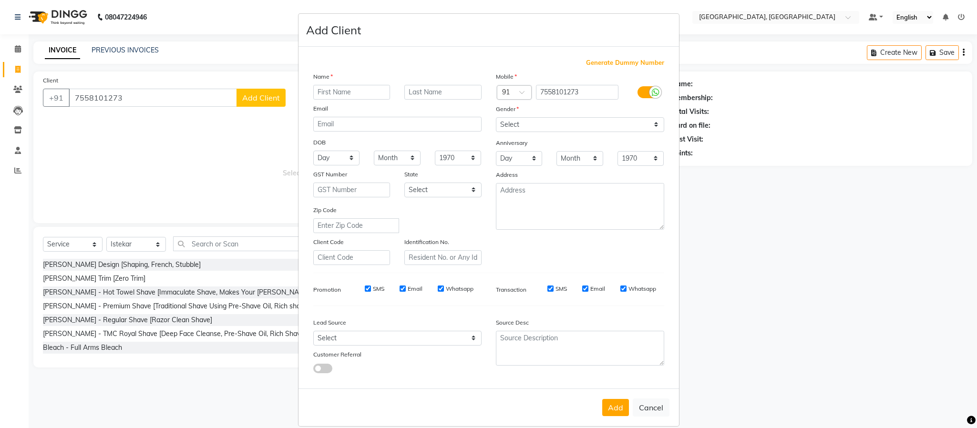
click at [332, 90] on input "text" at bounding box center [351, 92] width 77 height 15
type input "[GEOGRAPHIC_DATA]"
drag, startPoint x: 537, startPoint y: 123, endPoint x: 536, endPoint y: 130, distance: 7.2
click at [537, 123] on select "Select [DEMOGRAPHIC_DATA] [DEMOGRAPHIC_DATA] Other Prefer Not To Say" at bounding box center [580, 124] width 168 height 15
select select "[DEMOGRAPHIC_DATA]"
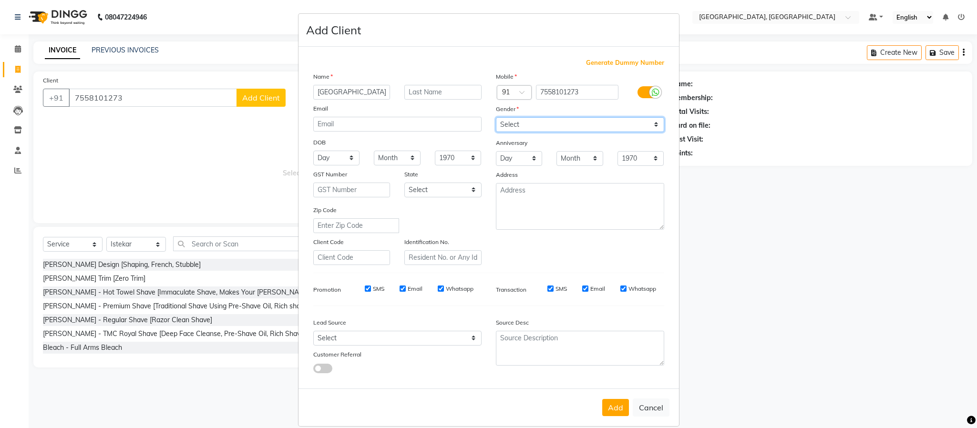
click at [496, 117] on select "Select [DEMOGRAPHIC_DATA] [DEMOGRAPHIC_DATA] Other Prefer Not To Say" at bounding box center [580, 124] width 168 height 15
click at [618, 411] on button "Add" at bounding box center [615, 407] width 27 height 17
select select
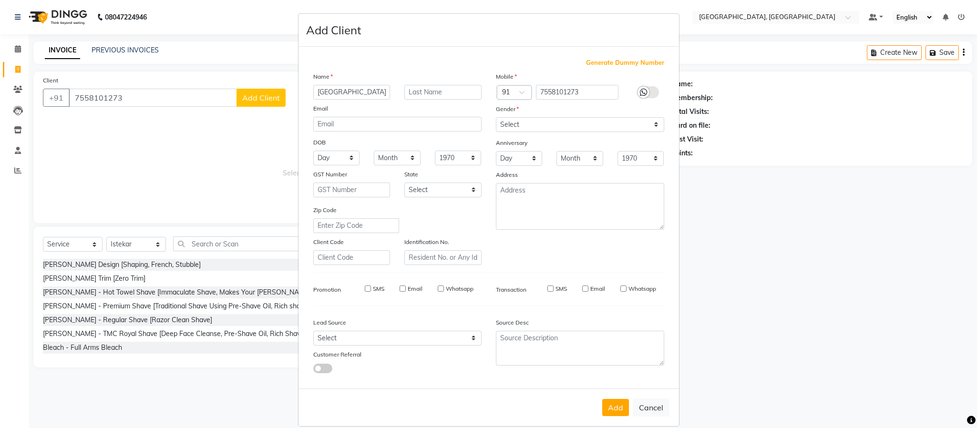
select select
checkbox input "false"
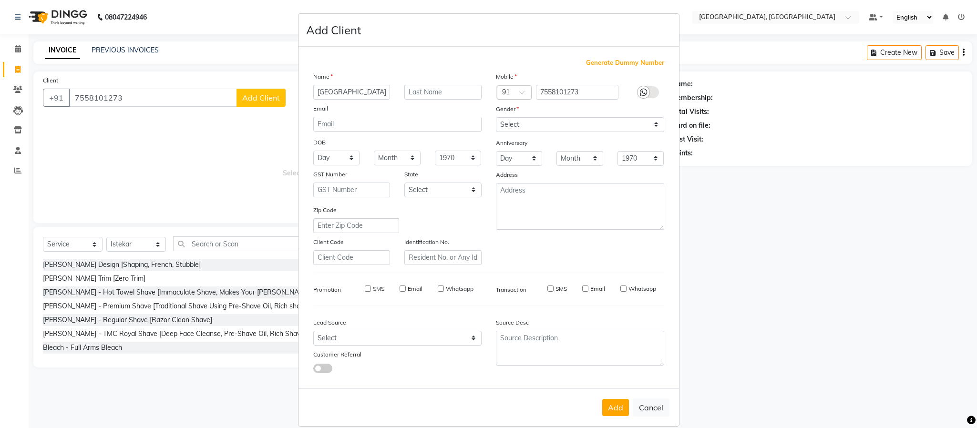
checkbox input "false"
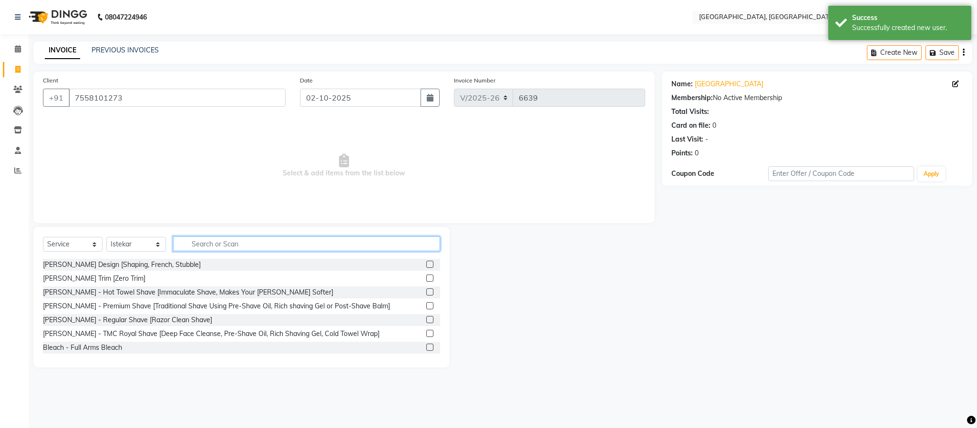
click at [188, 245] on input "text" at bounding box center [306, 243] width 267 height 15
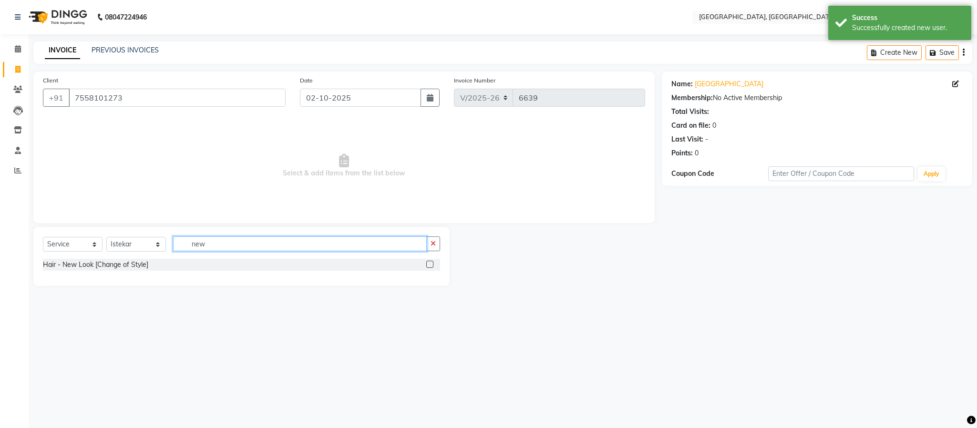
type input "new"
click at [426, 266] on label at bounding box center [429, 264] width 7 height 7
click at [426, 266] on input "checkbox" at bounding box center [429, 265] width 6 height 6
checkbox input "true"
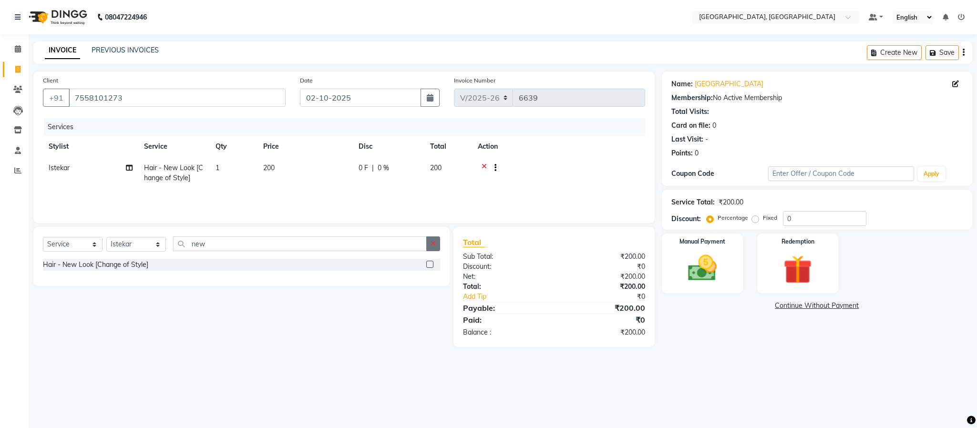
click at [432, 247] on button "button" at bounding box center [433, 243] width 14 height 15
checkbox input "false"
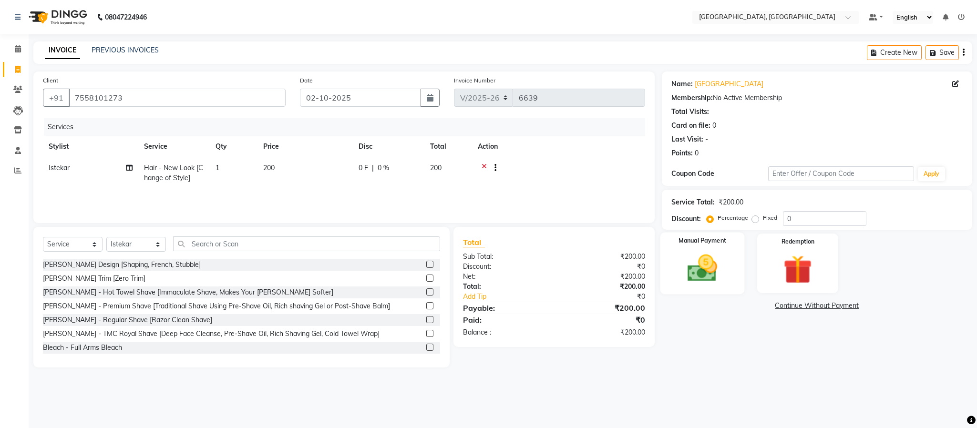
drag, startPoint x: 687, startPoint y: 289, endPoint x: 717, endPoint y: 290, distance: 30.5
click at [687, 289] on div "Manual Payment" at bounding box center [702, 264] width 84 height 62
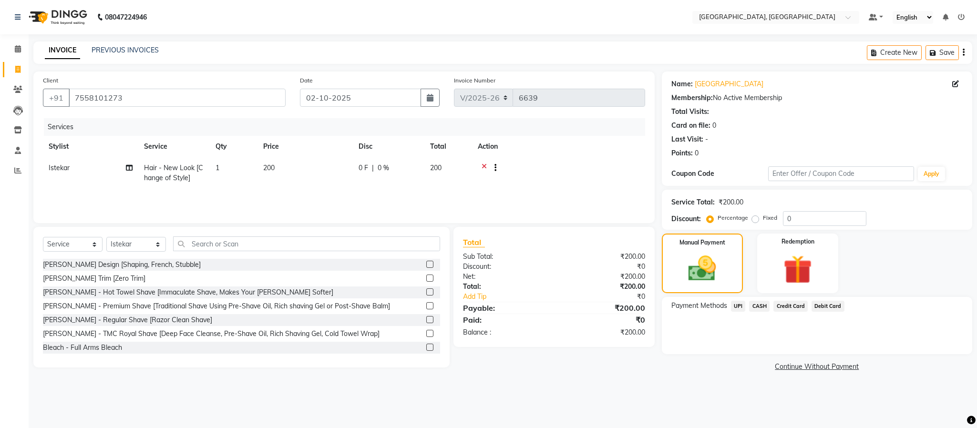
click at [762, 309] on span "CASH" at bounding box center [759, 306] width 21 height 11
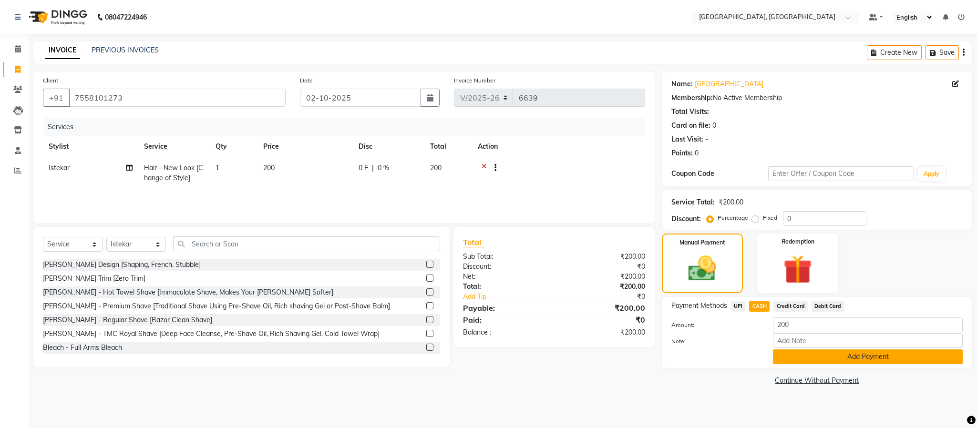
click at [815, 355] on button "Add Payment" at bounding box center [868, 356] width 190 height 15
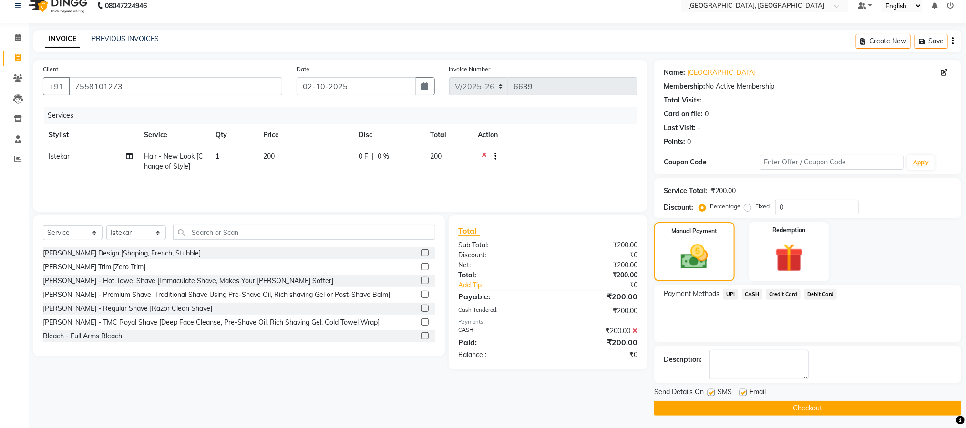
scroll to position [14, 0]
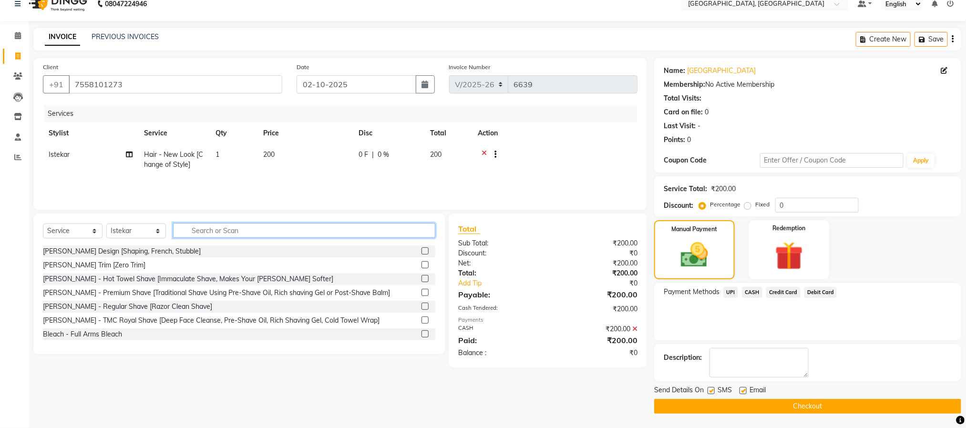
click at [251, 229] on input "text" at bounding box center [304, 230] width 262 height 15
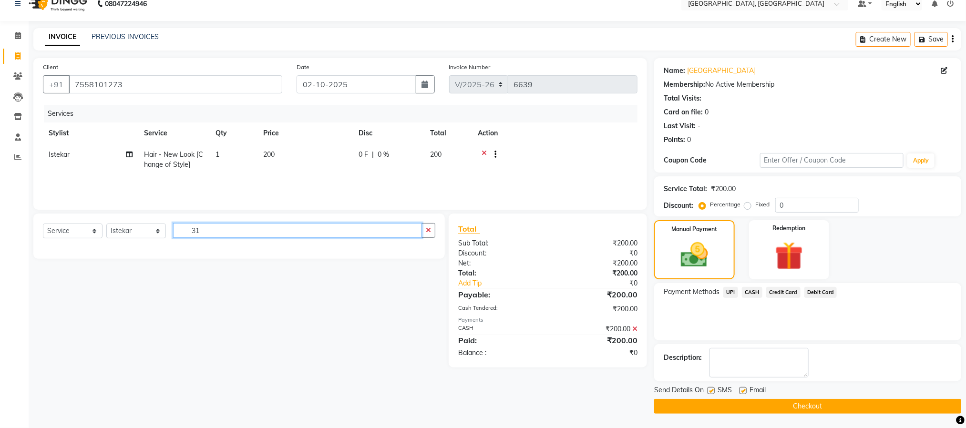
type input "3"
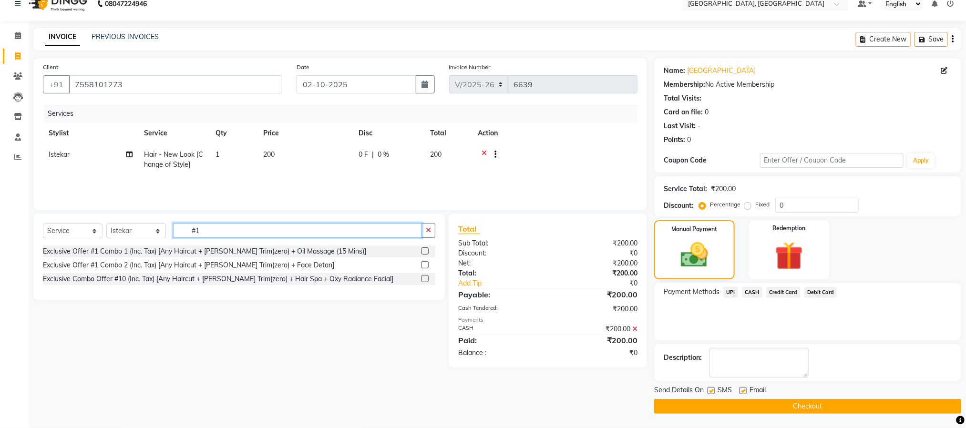
type input "#1"
click at [426, 252] on label at bounding box center [424, 250] width 7 height 7
click at [426, 252] on input "checkbox" at bounding box center [424, 251] width 6 height 6
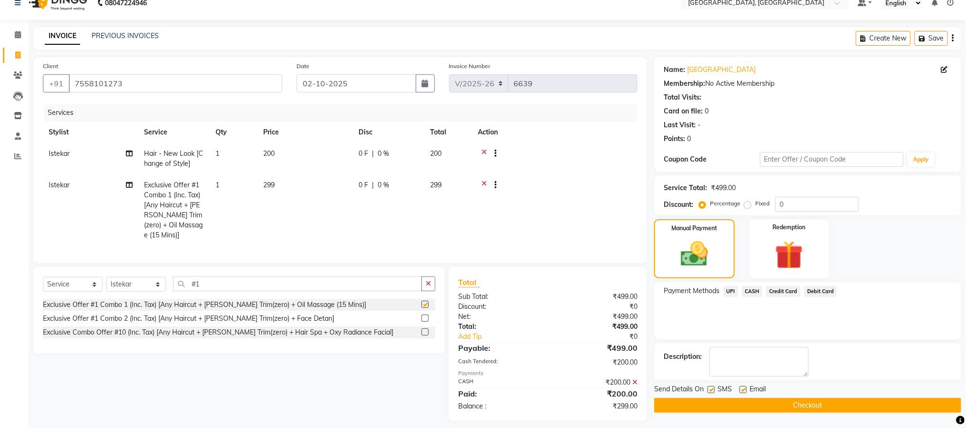
checkbox input "false"
drag, startPoint x: 430, startPoint y: 289, endPoint x: 420, endPoint y: 292, distance: 10.3
click at [428, 289] on button "button" at bounding box center [428, 284] width 14 height 15
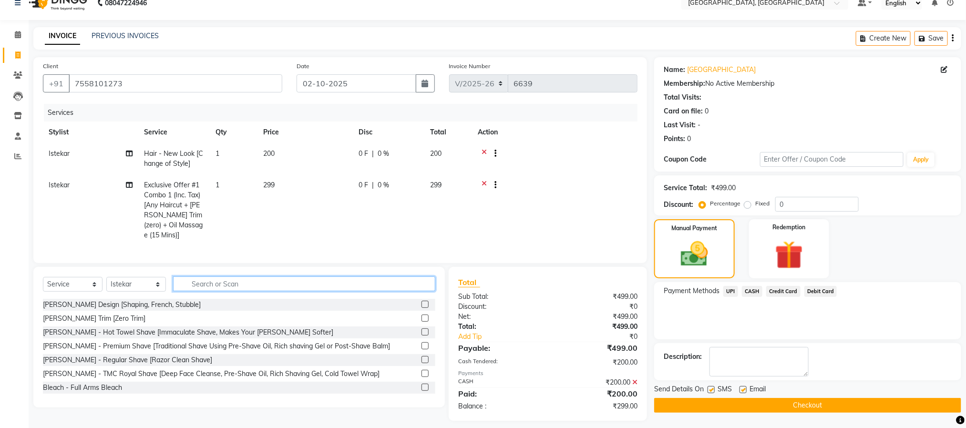
click at [384, 291] on input "text" at bounding box center [304, 284] width 262 height 15
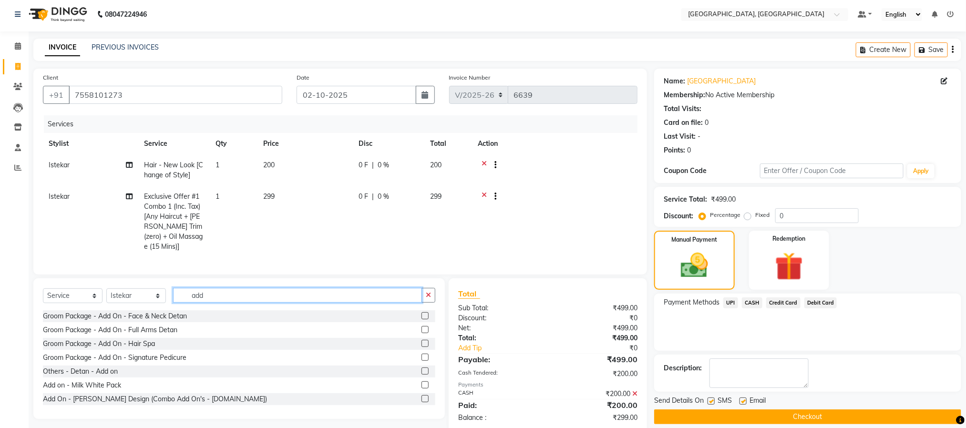
scroll to position [0, 0]
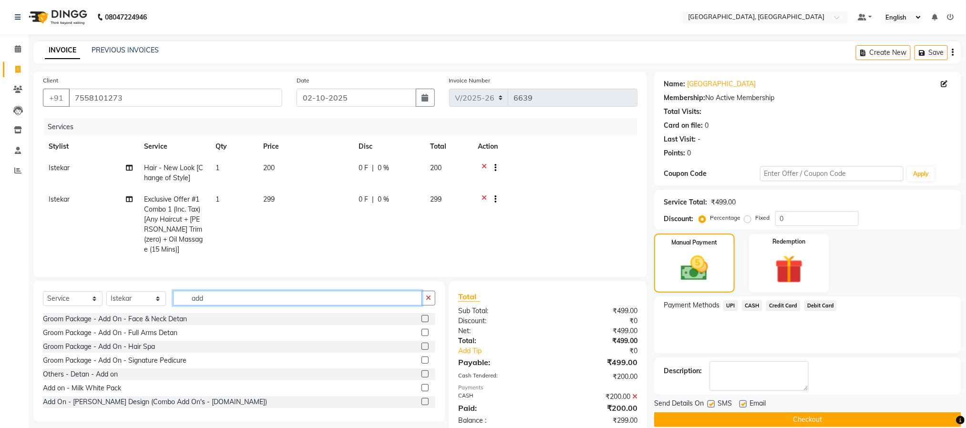
type input "add"
click at [485, 195] on icon at bounding box center [484, 201] width 5 height 12
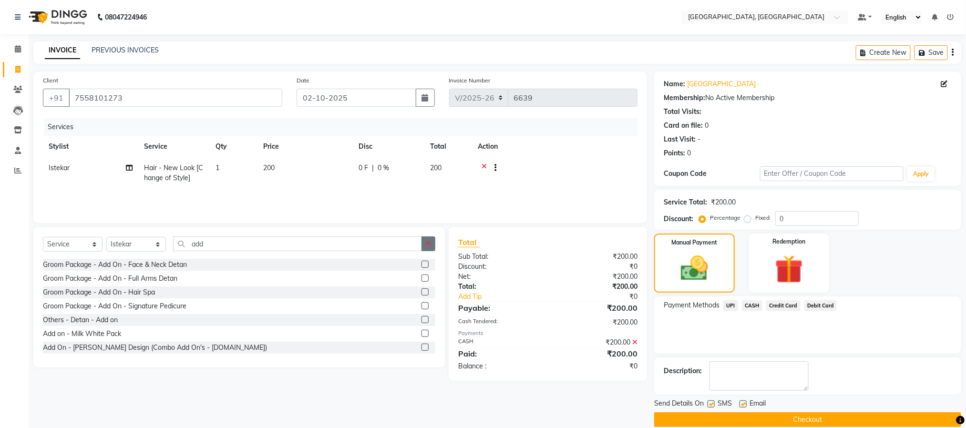
click at [434, 242] on button "button" at bounding box center [428, 243] width 14 height 15
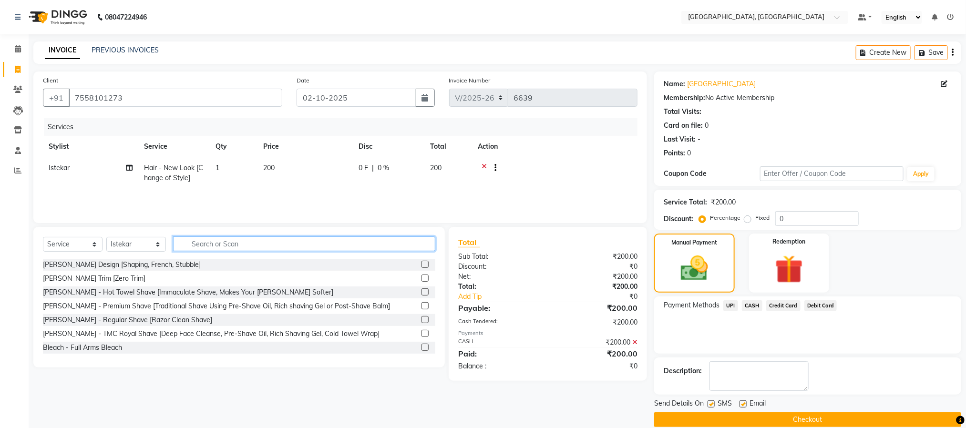
click at [392, 251] on input "text" at bounding box center [304, 243] width 262 height 15
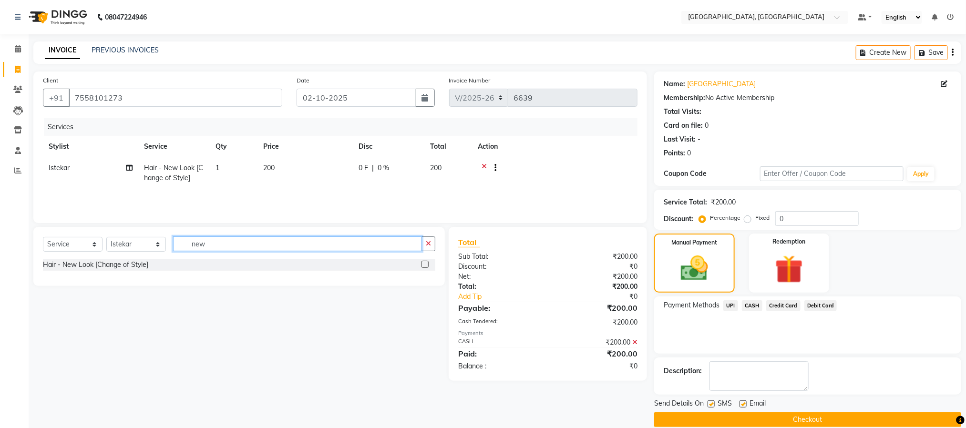
type input "new"
click at [425, 263] on label at bounding box center [424, 264] width 7 height 7
click at [425, 263] on input "checkbox" at bounding box center [424, 265] width 6 height 6
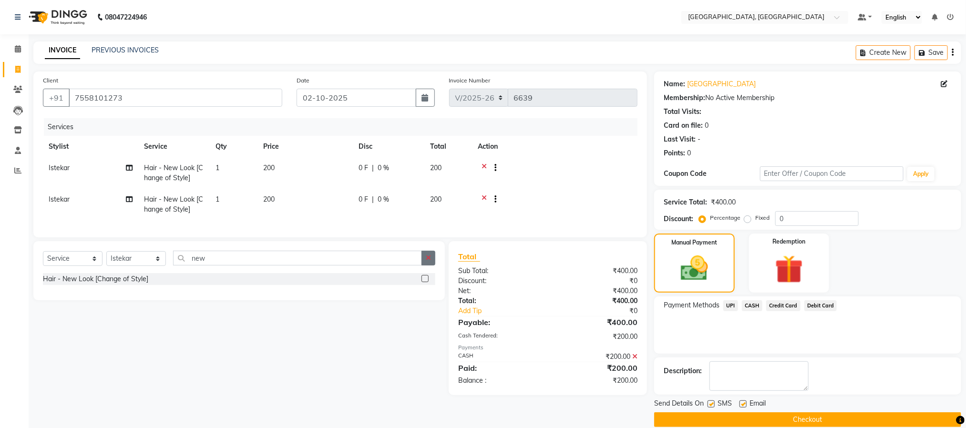
checkbox input "false"
drag, startPoint x: 425, startPoint y: 264, endPoint x: 399, endPoint y: 267, distance: 26.4
click at [425, 265] on button "button" at bounding box center [428, 258] width 14 height 15
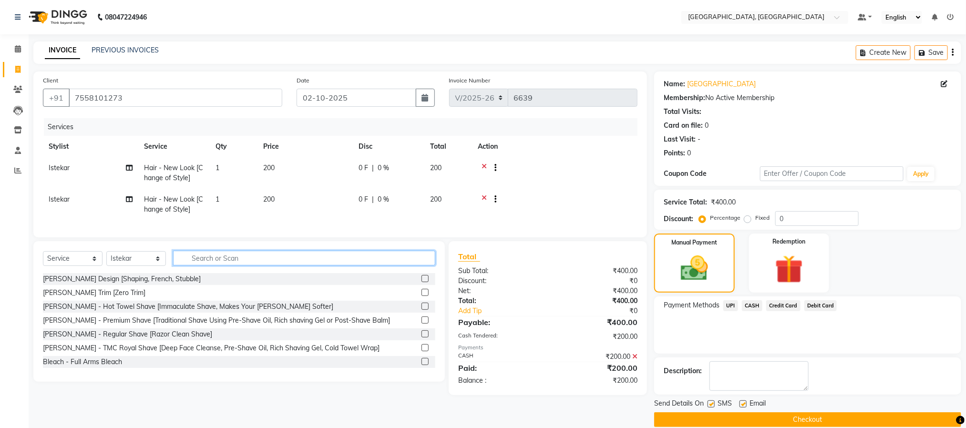
click at [386, 266] on input "text" at bounding box center [304, 258] width 262 height 15
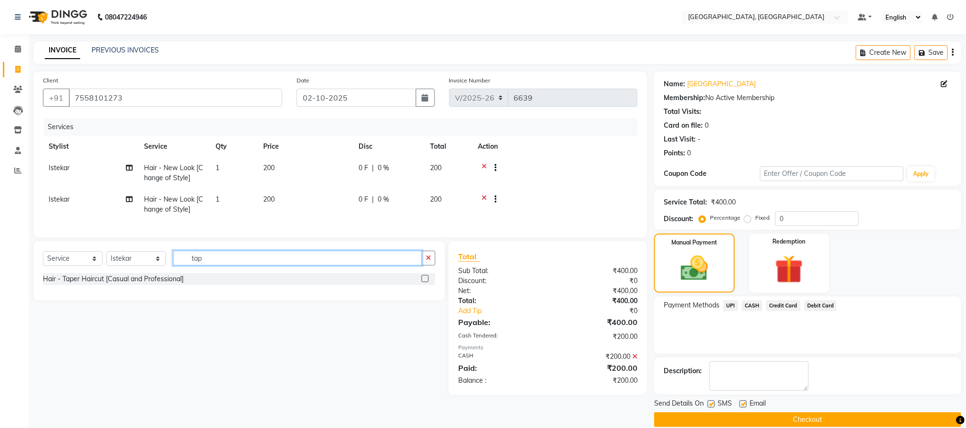
type input "tap"
click at [424, 282] on label at bounding box center [424, 278] width 7 height 7
click at [424, 282] on input "checkbox" at bounding box center [424, 279] width 6 height 6
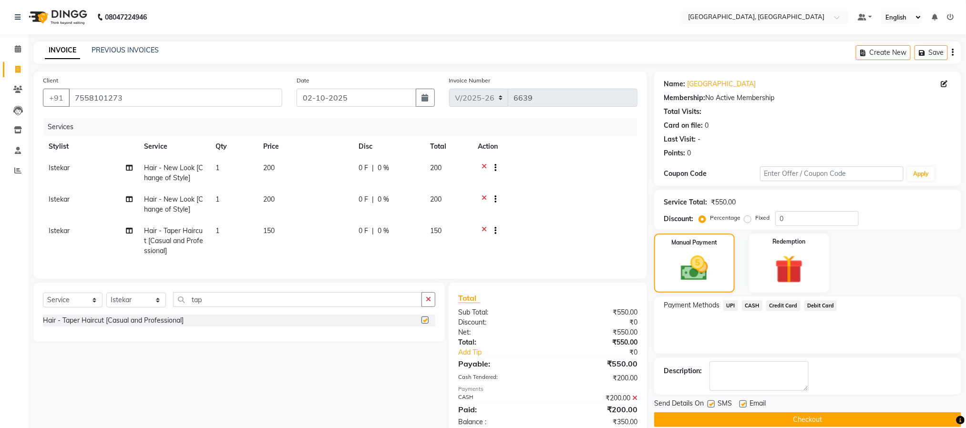
checkbox input "false"
click at [430, 315] on div "Select Service Product Membership Package Voucher Prepaid Gift Card Select Styl…" at bounding box center [239, 303] width 392 height 22
click at [431, 303] on icon "button" at bounding box center [428, 299] width 5 height 7
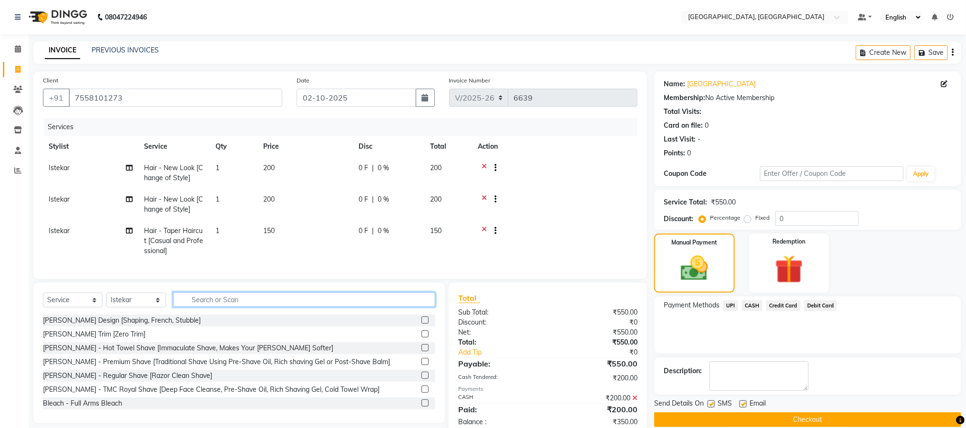
scroll to position [33, 0]
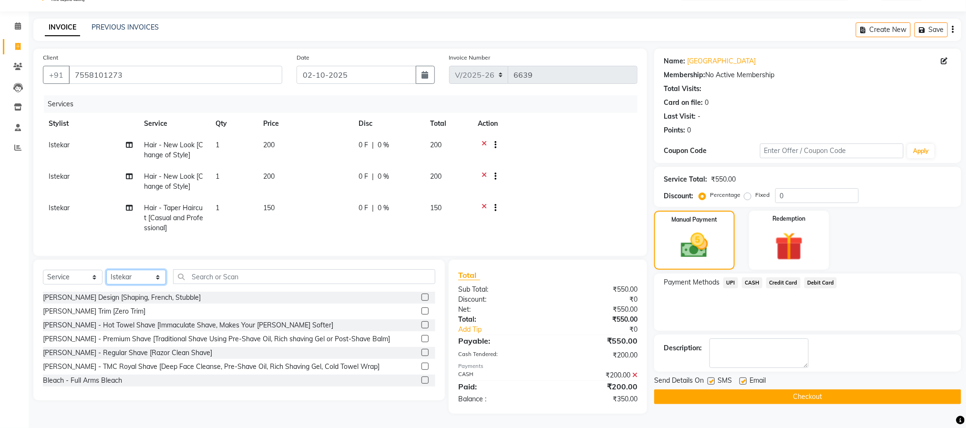
click at [132, 274] on select "Select Stylist Ameen House Keeping Istekar McKingstown [PERSON_NAME] Prathiswar…" at bounding box center [136, 277] width 60 height 15
select select "84531"
click at [106, 270] on select "Select Stylist Ameen House Keeping Istekar McKingstown [PERSON_NAME] Prathiswar…" at bounding box center [136, 277] width 60 height 15
click at [217, 277] on input "text" at bounding box center [304, 276] width 262 height 15
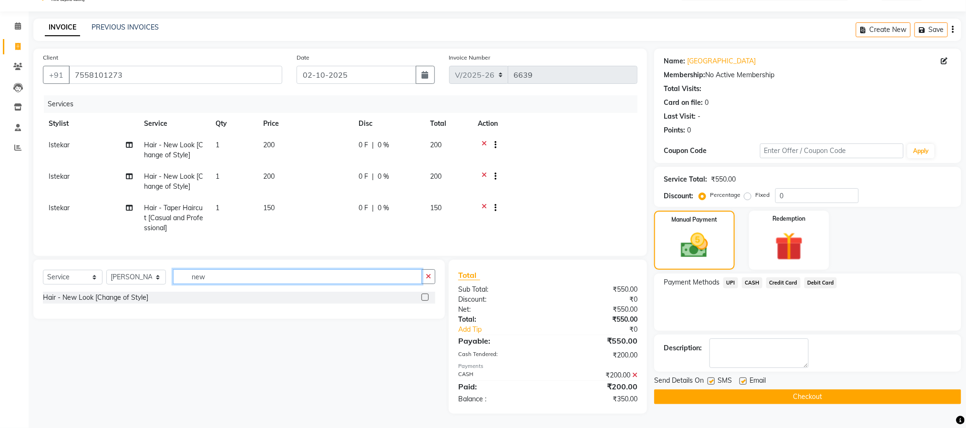
type input "new"
click at [425, 299] on label at bounding box center [424, 297] width 7 height 7
click at [425, 299] on input "checkbox" at bounding box center [424, 298] width 6 height 6
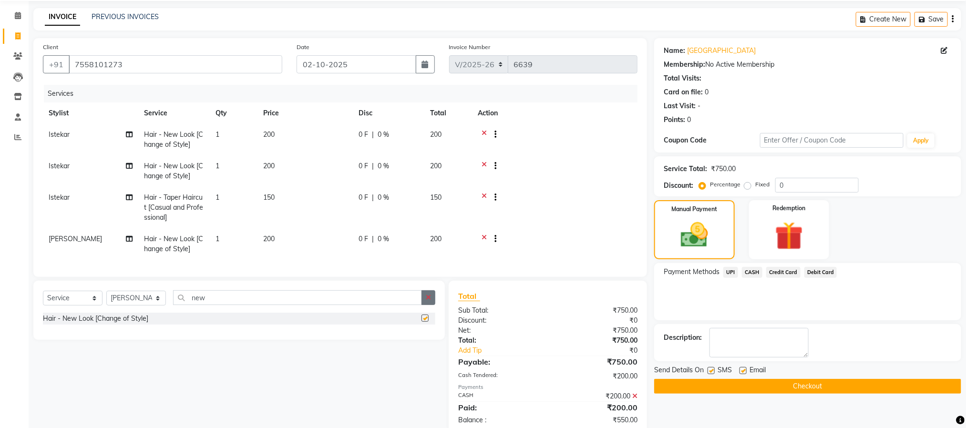
checkbox input "false"
click at [429, 301] on icon "button" at bounding box center [428, 297] width 5 height 7
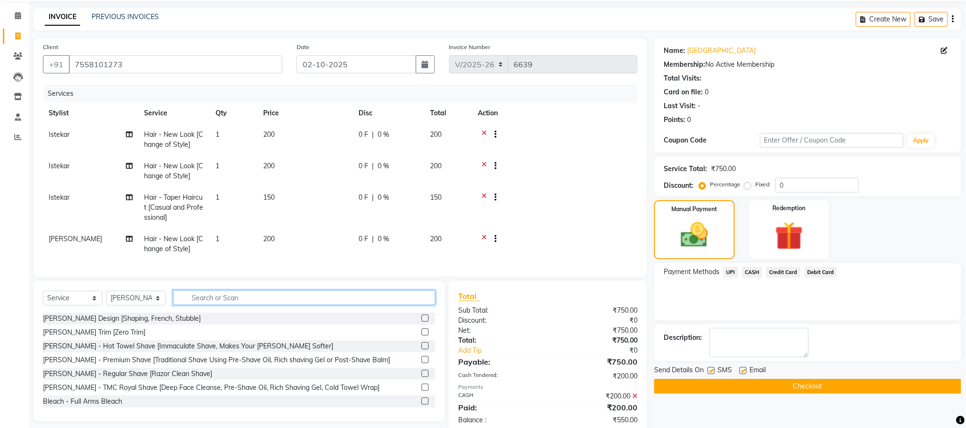
scroll to position [65, 0]
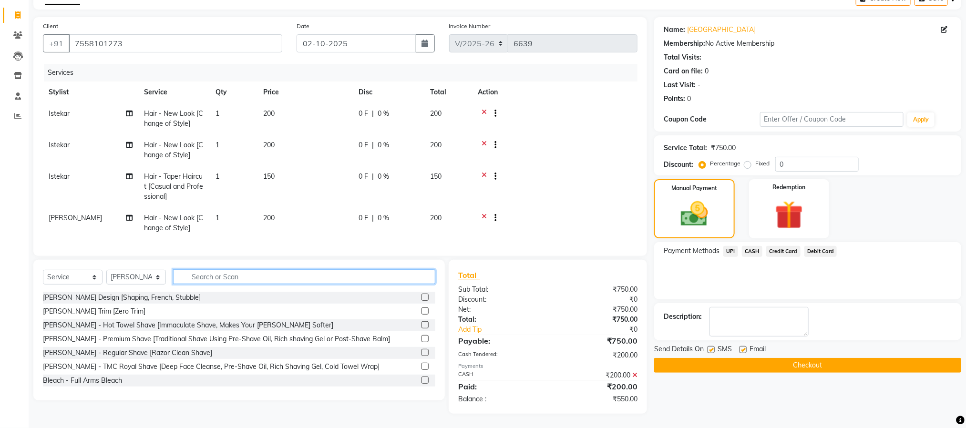
click at [348, 276] on input "text" at bounding box center [304, 276] width 262 height 15
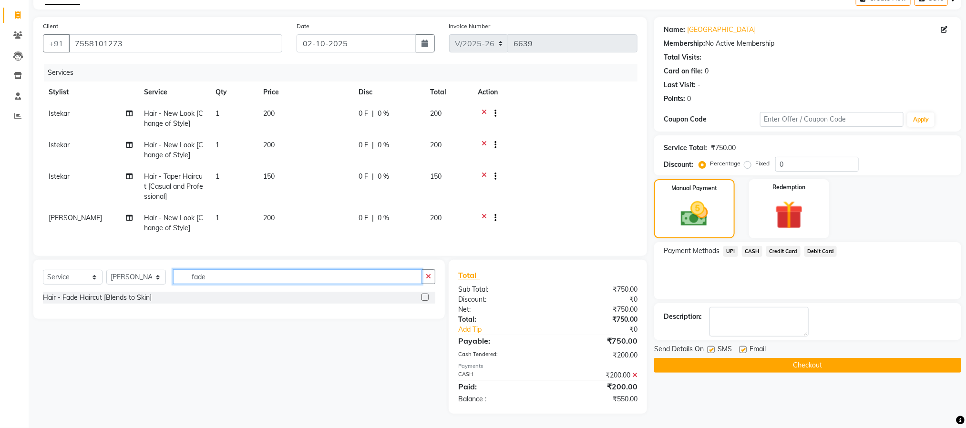
type input "fade"
click at [427, 298] on label at bounding box center [424, 297] width 7 height 7
click at [427, 298] on input "checkbox" at bounding box center [424, 298] width 6 height 6
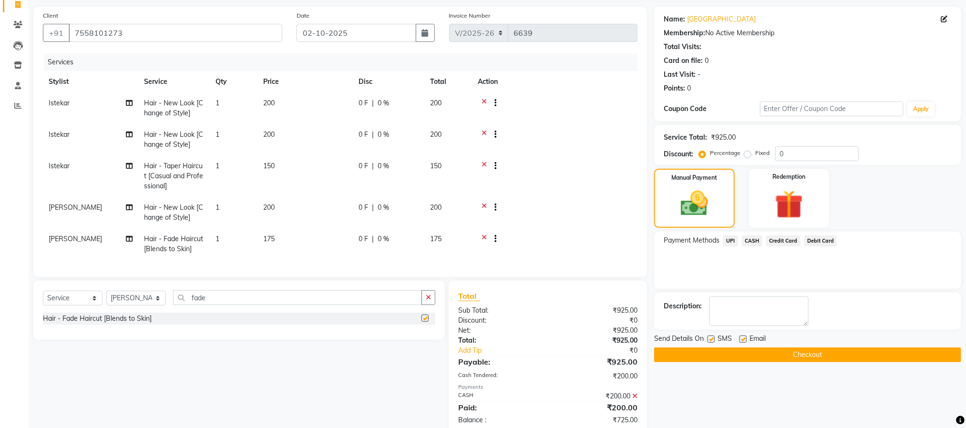
checkbox input "false"
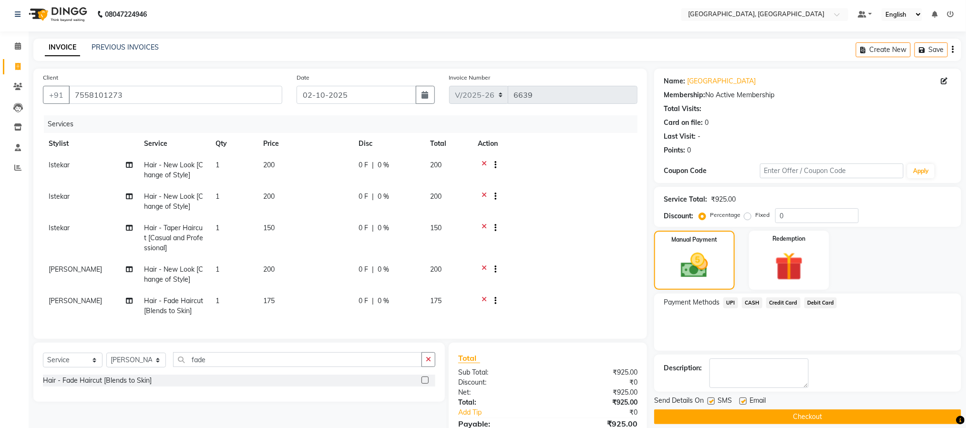
scroll to position [0, 0]
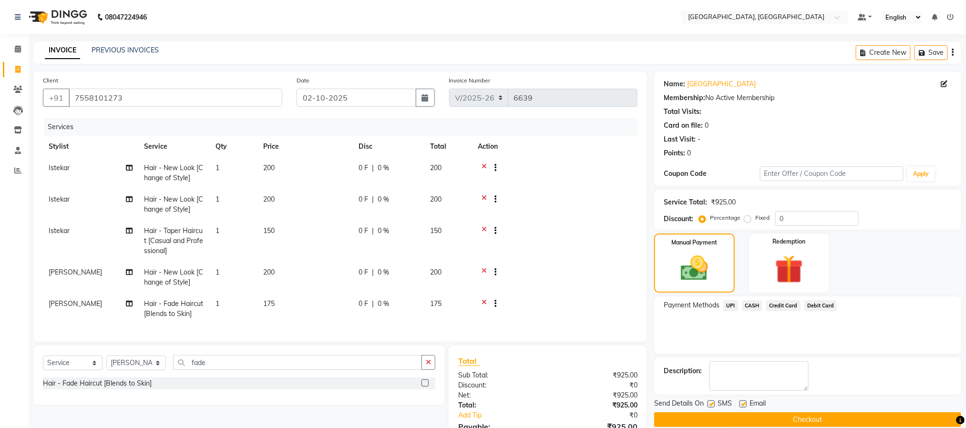
click at [732, 305] on span "UPI" at bounding box center [730, 305] width 15 height 11
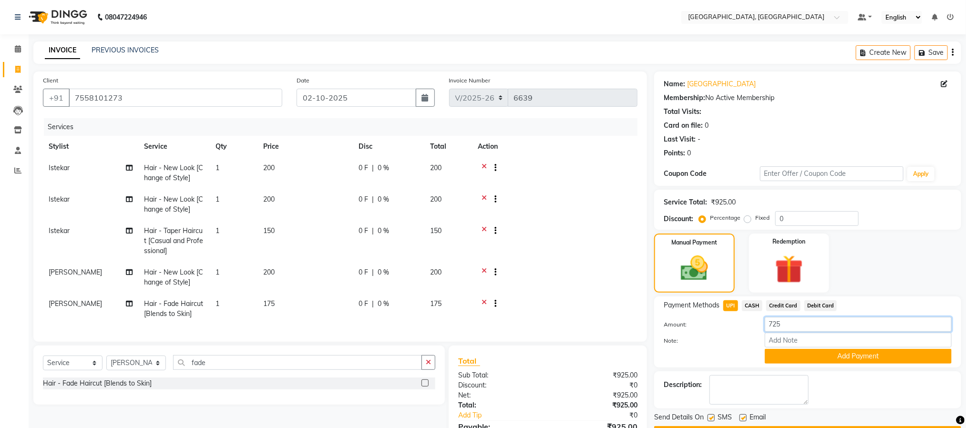
click at [792, 326] on input "725" at bounding box center [858, 324] width 187 height 15
type input "7"
type input "150"
click at [802, 356] on button "Add Payment" at bounding box center [858, 356] width 187 height 15
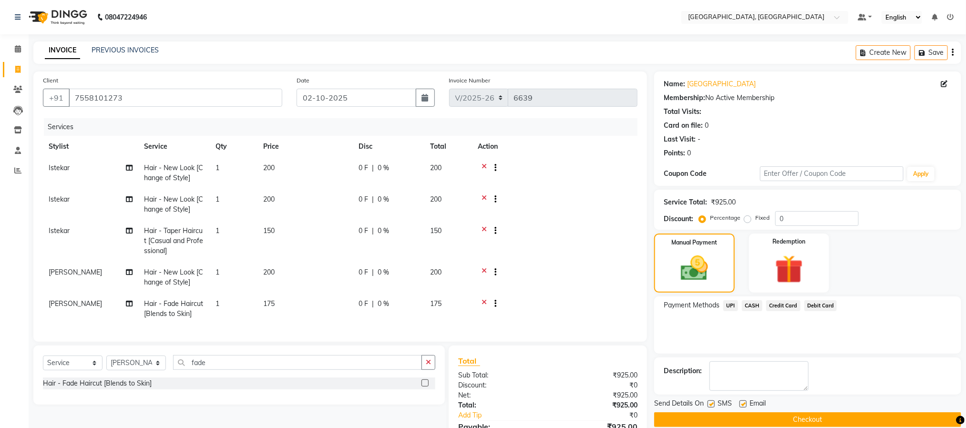
click at [747, 305] on span "CASH" at bounding box center [752, 305] width 21 height 11
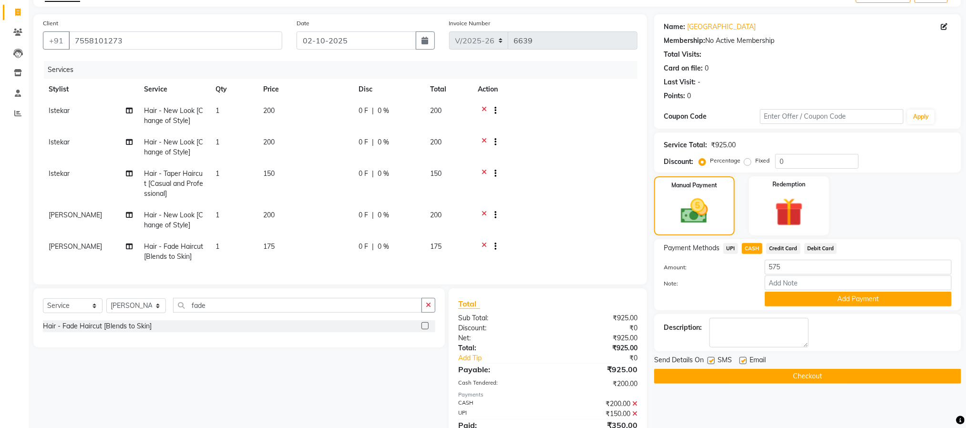
scroll to position [106, 0]
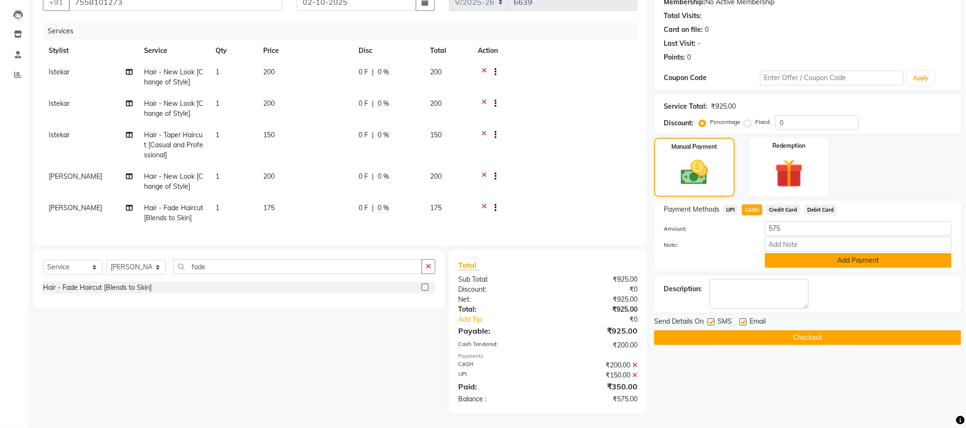
click at [868, 253] on button "Add Payment" at bounding box center [858, 260] width 187 height 15
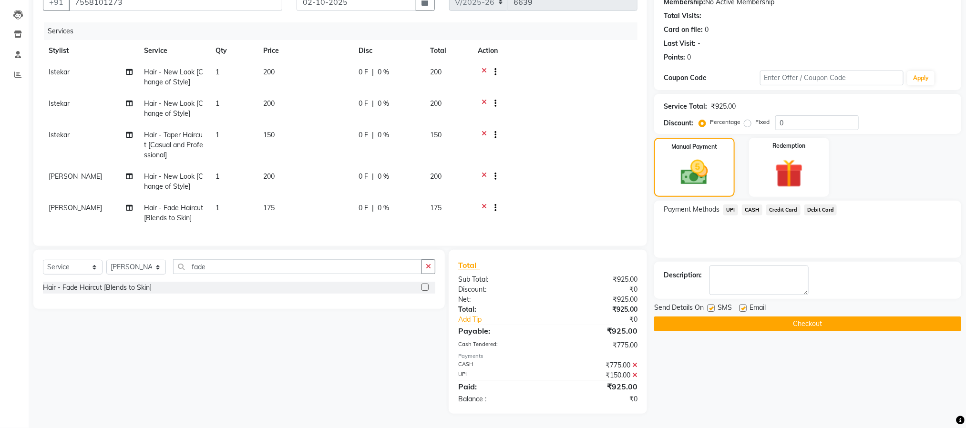
click at [834, 317] on button "Checkout" at bounding box center [807, 324] width 307 height 15
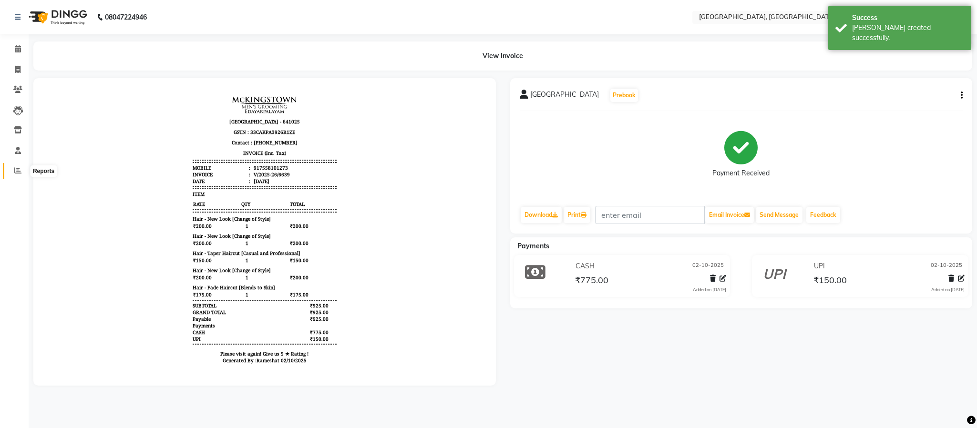
click at [23, 171] on span at bounding box center [18, 170] width 17 height 11
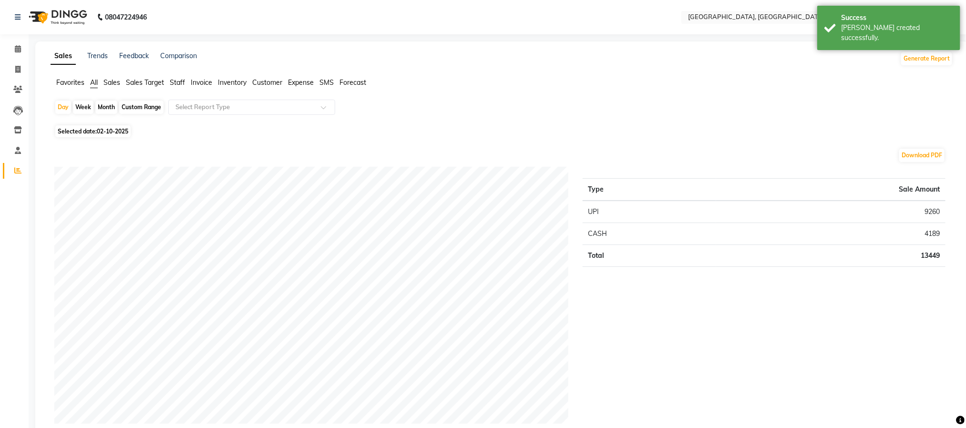
click at [172, 83] on span "Staff" at bounding box center [177, 82] width 15 height 9
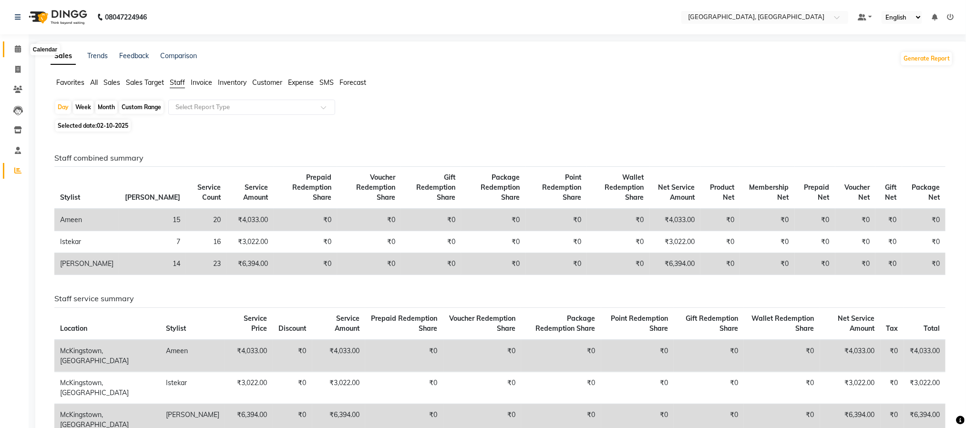
drag, startPoint x: 15, startPoint y: 53, endPoint x: 22, endPoint y: 50, distance: 7.7
click at [16, 52] on span at bounding box center [18, 49] width 17 height 11
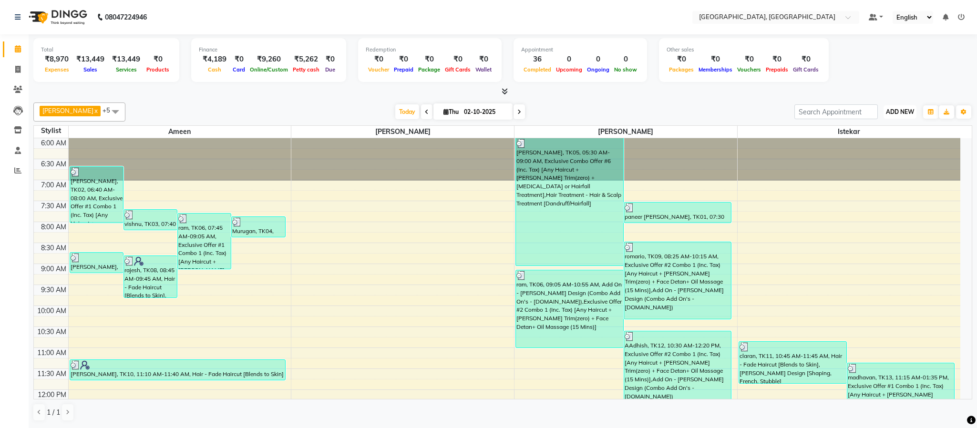
click at [907, 109] on span "ADD NEW" at bounding box center [900, 111] width 28 height 7
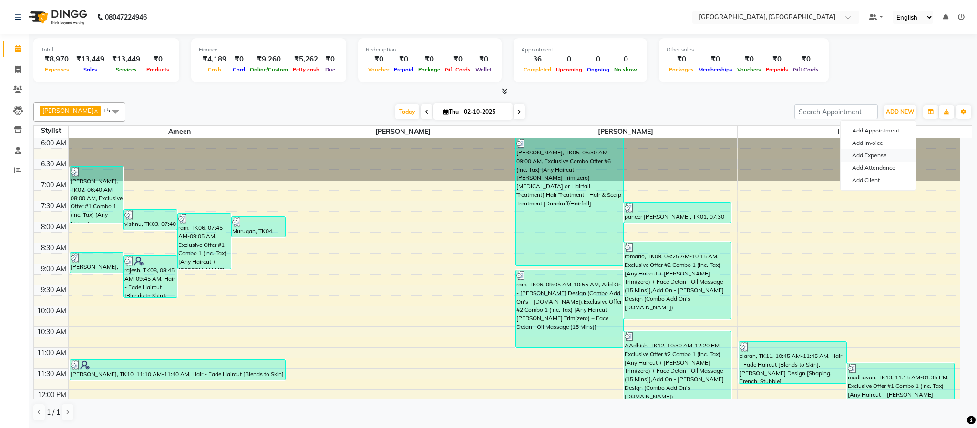
click at [880, 151] on link "Add Expense" at bounding box center [878, 155] width 75 height 12
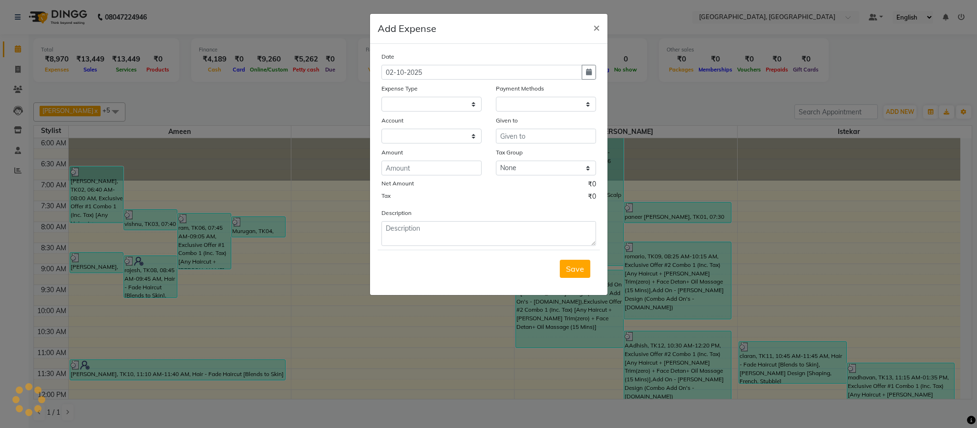
select select
select select "1"
select select "3862"
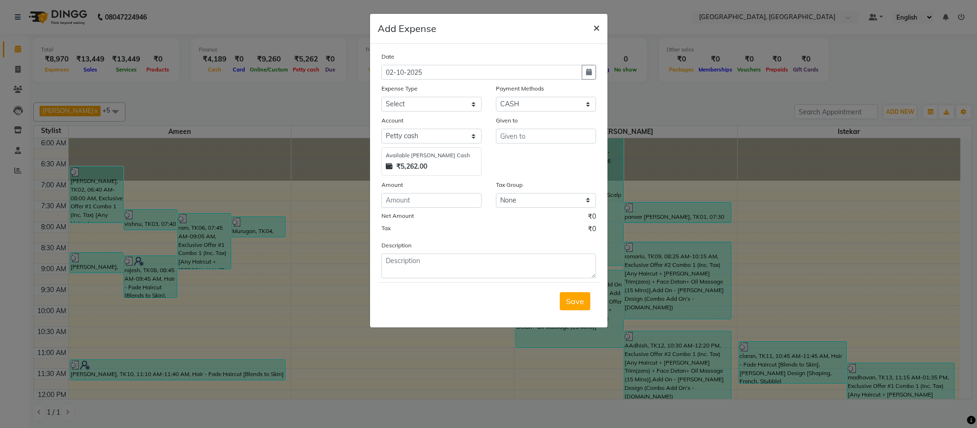
click at [602, 28] on button "×" at bounding box center [597, 27] width 22 height 27
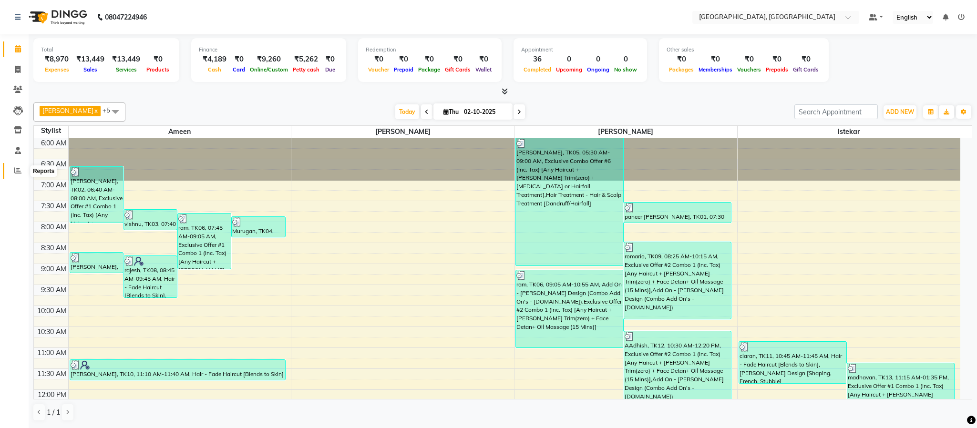
click at [10, 165] on span at bounding box center [18, 170] width 17 height 11
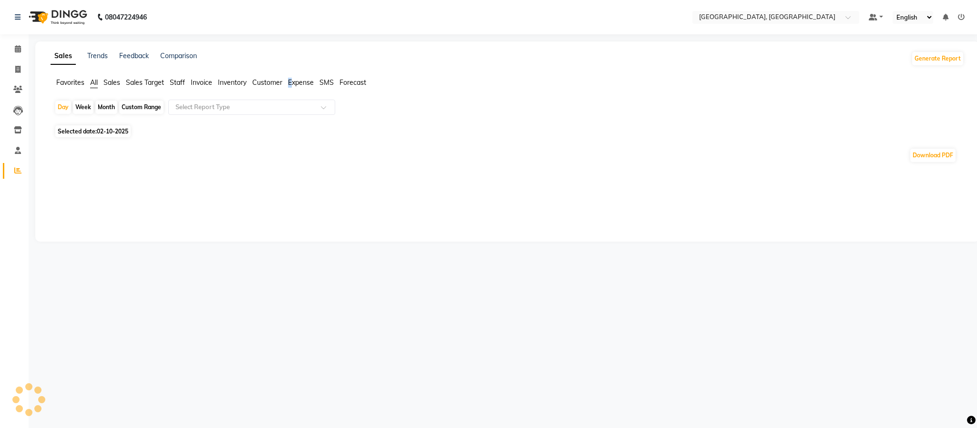
drag, startPoint x: 290, startPoint y: 80, endPoint x: 296, endPoint y: 91, distance: 11.9
click at [292, 80] on span "Expense" at bounding box center [301, 82] width 26 height 9
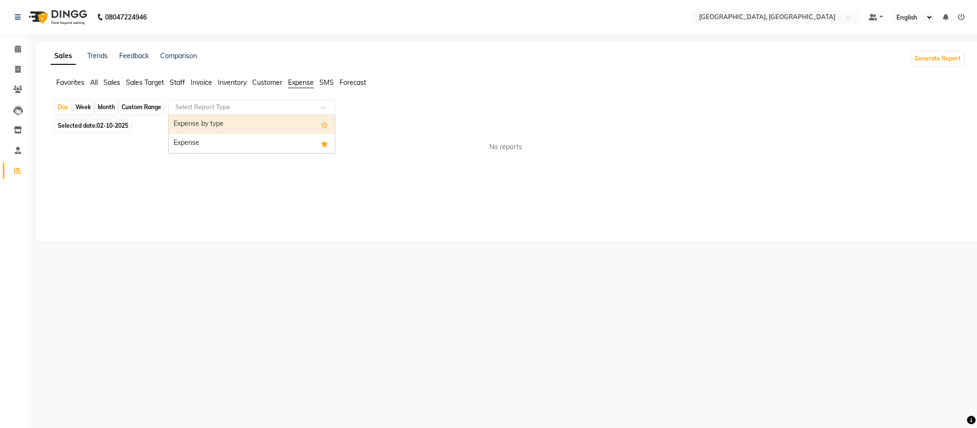
click at [296, 103] on div at bounding box center [252, 108] width 166 height 10
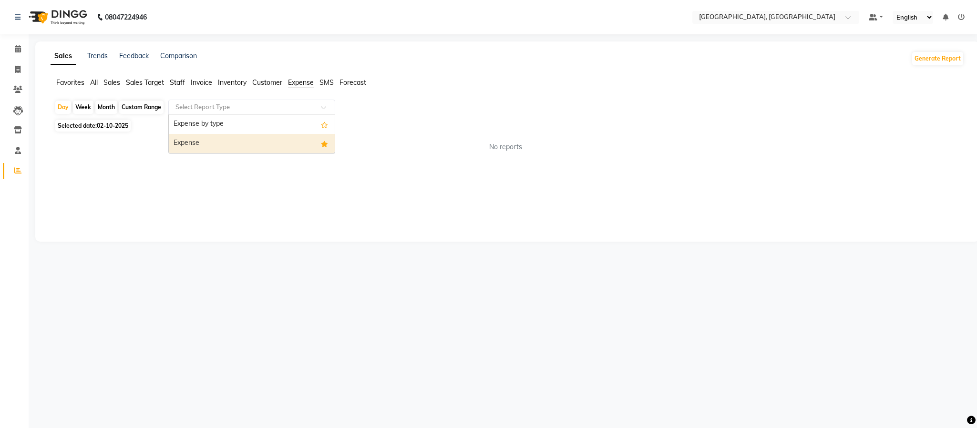
click at [295, 141] on div "Expense" at bounding box center [252, 143] width 166 height 19
select select "full_report"
select select "csv"
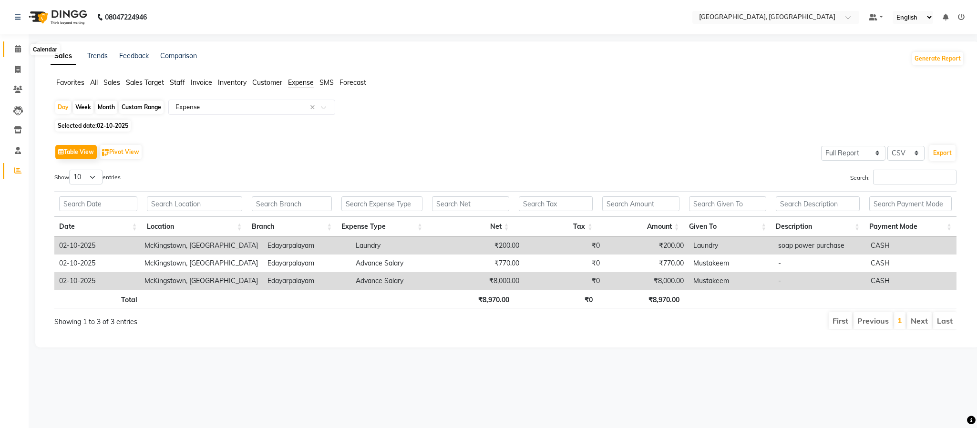
click at [21, 47] on span at bounding box center [18, 49] width 17 height 11
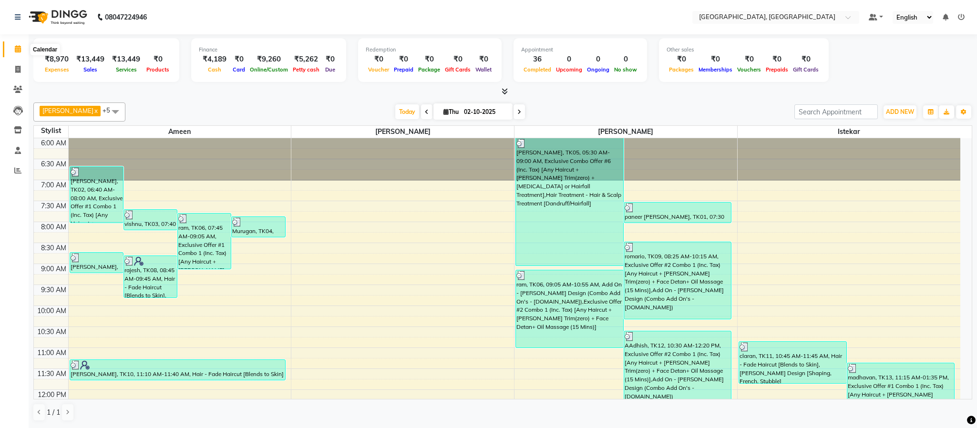
click at [20, 45] on icon at bounding box center [18, 48] width 6 height 7
click at [22, 72] on span at bounding box center [18, 69] width 17 height 11
select select "4977"
select select "service"
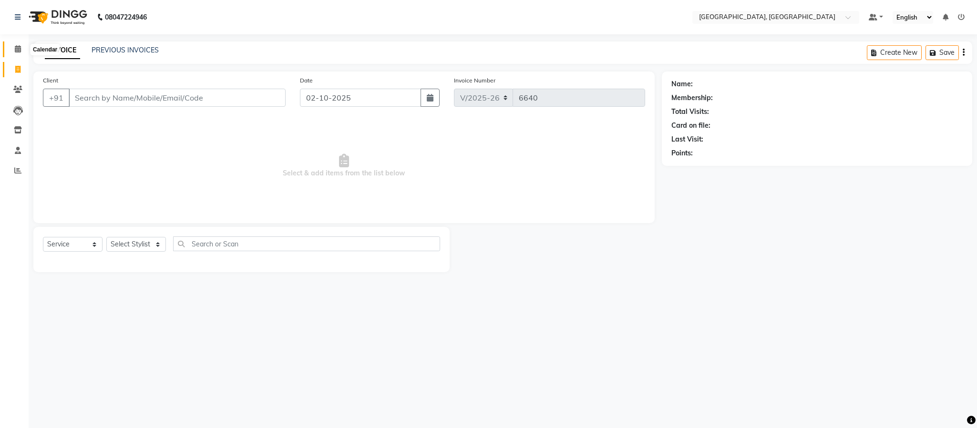
click at [10, 44] on span at bounding box center [18, 49] width 17 height 11
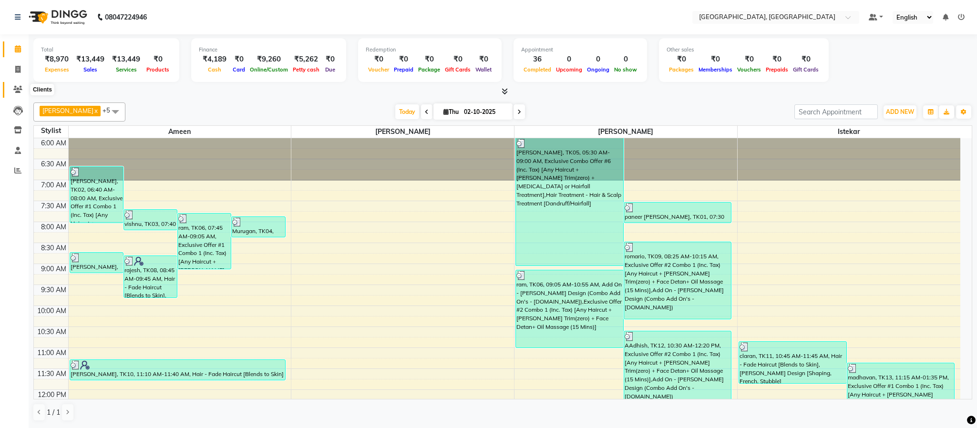
click at [19, 87] on icon at bounding box center [17, 89] width 9 height 7
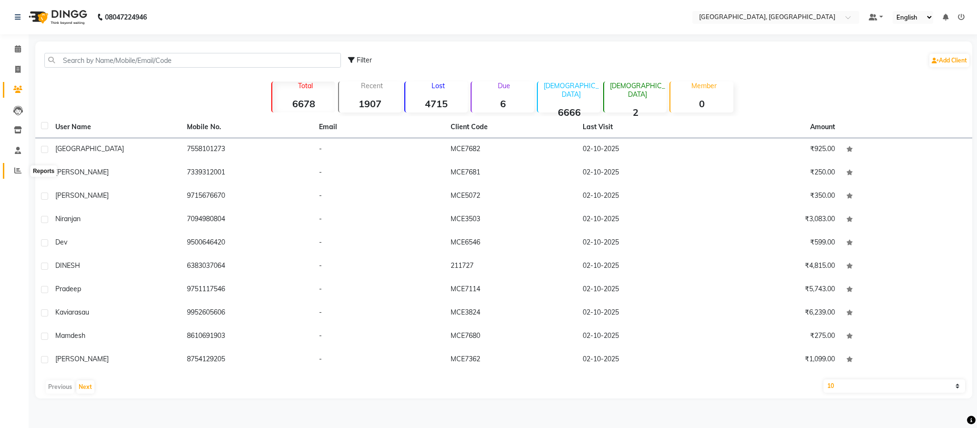
click at [12, 167] on span at bounding box center [18, 170] width 17 height 11
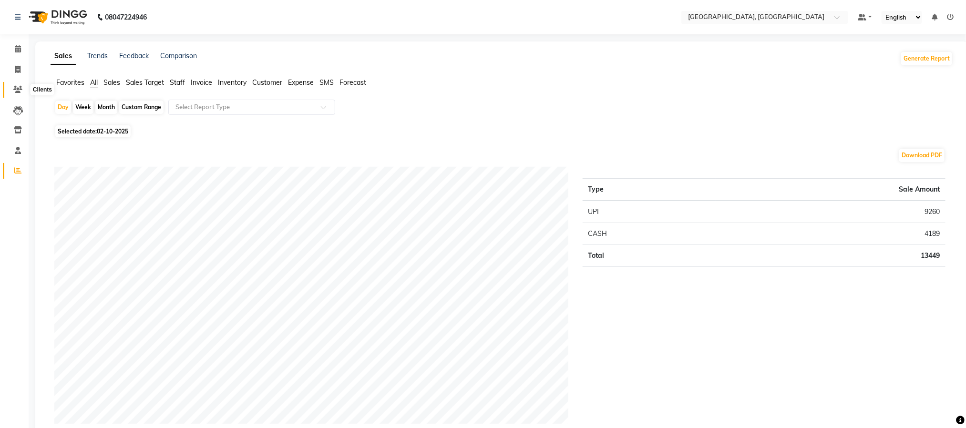
click at [19, 86] on icon at bounding box center [17, 89] width 9 height 7
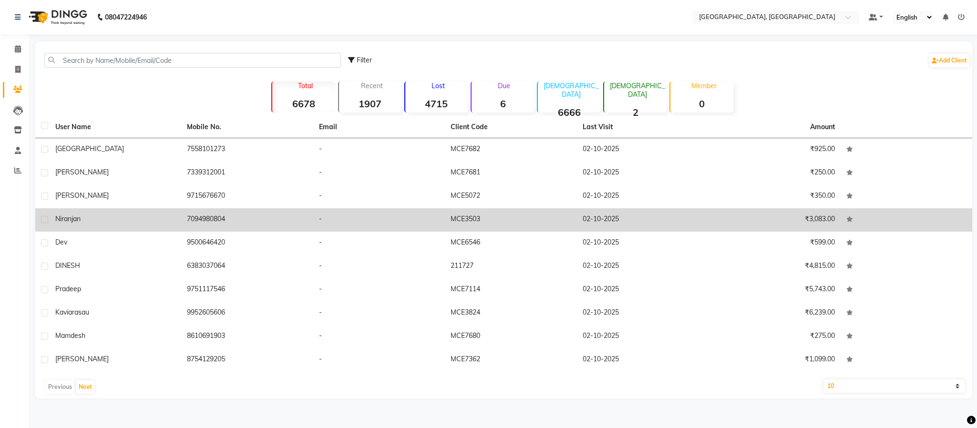
click at [209, 213] on td "7094980804" at bounding box center [247, 219] width 132 height 23
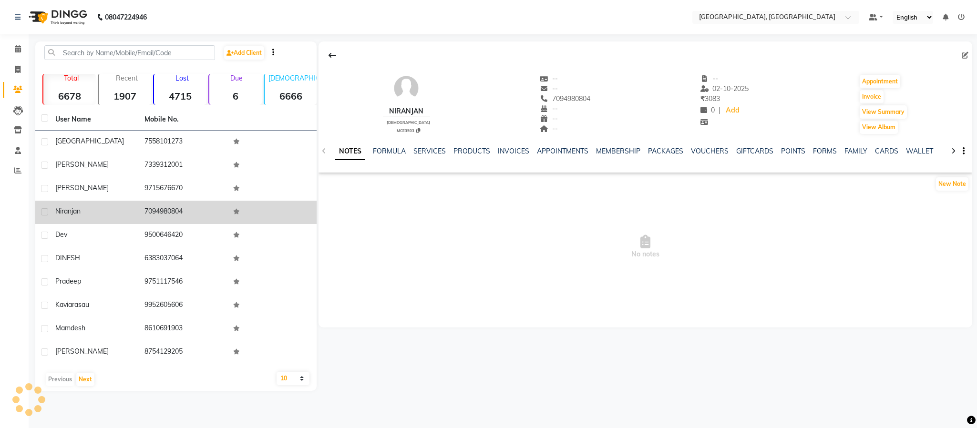
click at [207, 209] on td "7094980804" at bounding box center [183, 212] width 89 height 23
click at [154, 205] on td "7094980804" at bounding box center [183, 212] width 89 height 23
copy td "7094980804"
click at [72, 210] on span "Niranjan" at bounding box center [67, 211] width 25 height 9
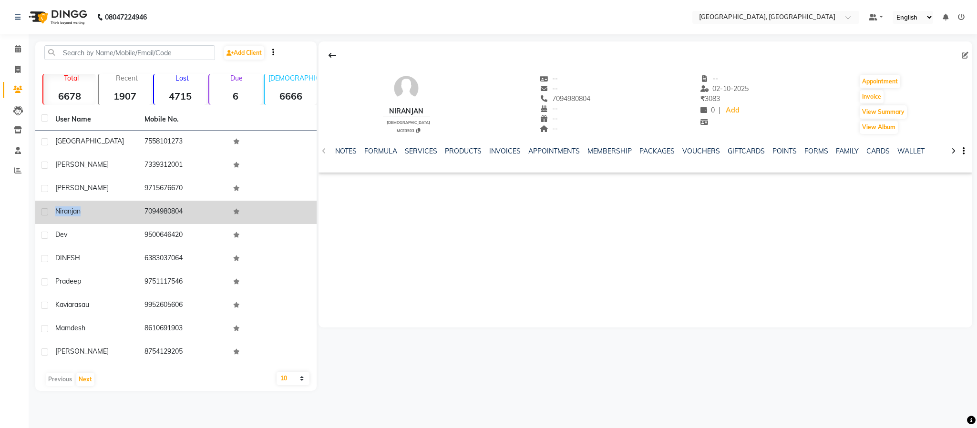
click at [72, 210] on span "Niranjan" at bounding box center [67, 211] width 25 height 9
copy span "Niranjan"
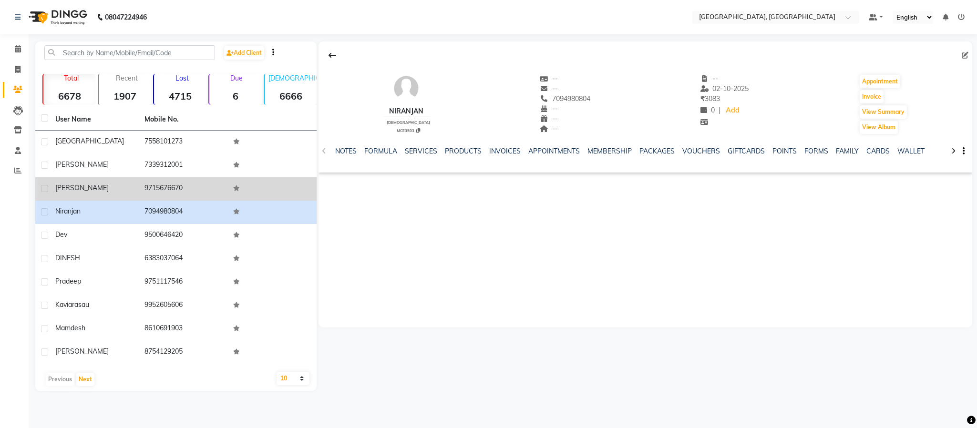
click at [171, 191] on td "9715676670" at bounding box center [183, 188] width 89 height 23
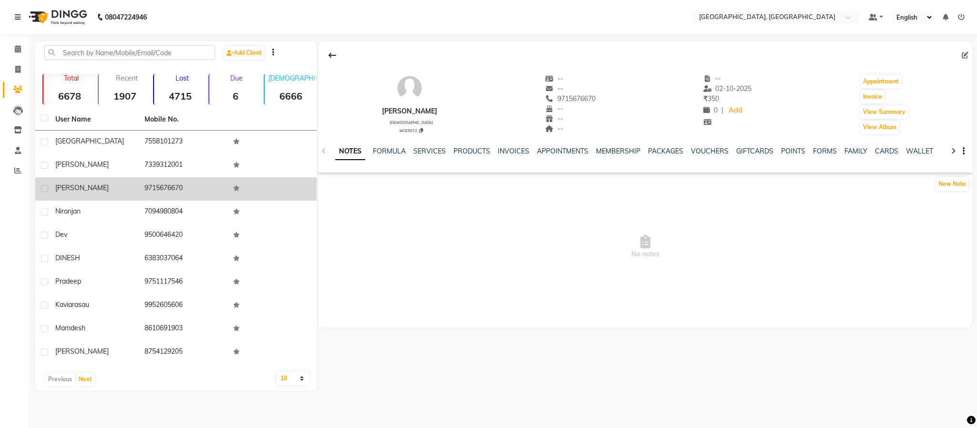
click at [171, 191] on td "9715676670" at bounding box center [183, 188] width 89 height 23
click at [66, 186] on span "[PERSON_NAME]" at bounding box center [81, 188] width 53 height 9
copy span "[PERSON_NAME]"
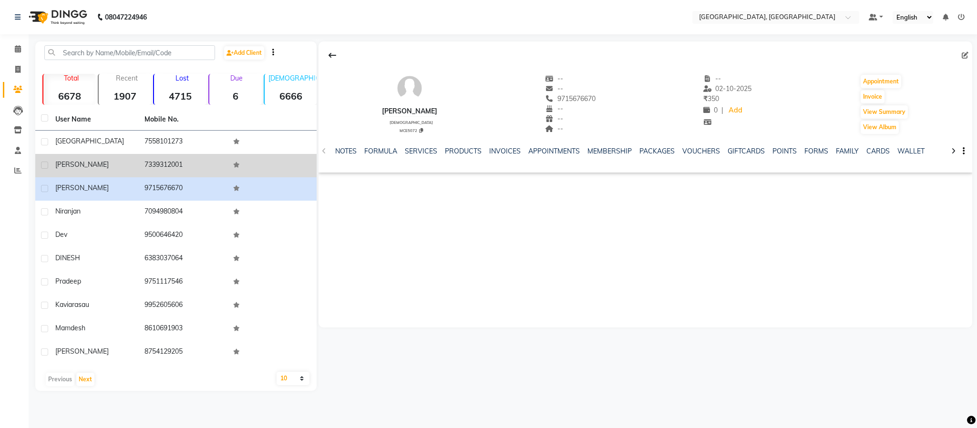
click at [178, 158] on td "7339312001" at bounding box center [183, 165] width 89 height 23
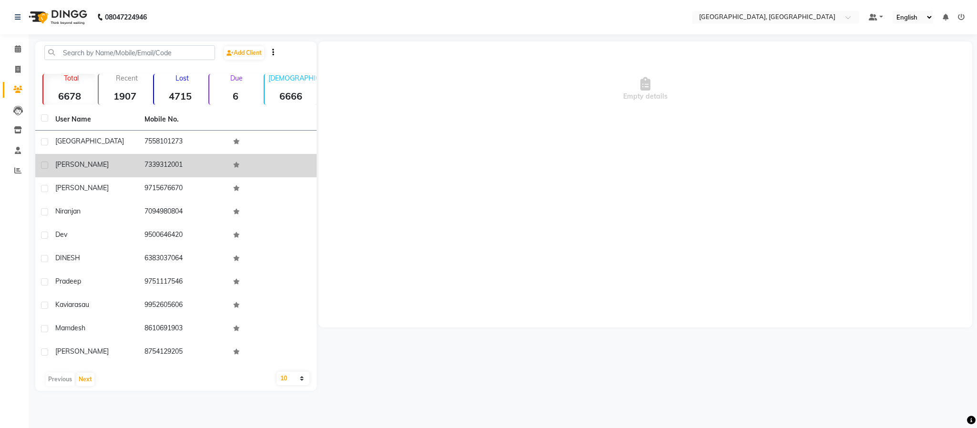
click at [178, 158] on td "7339312001" at bounding box center [183, 165] width 89 height 23
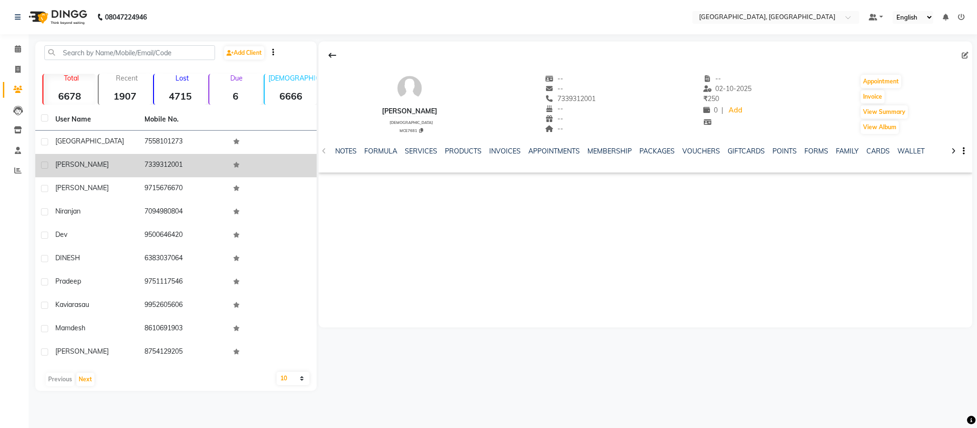
click at [76, 159] on td "[PERSON_NAME]" at bounding box center [94, 165] width 89 height 23
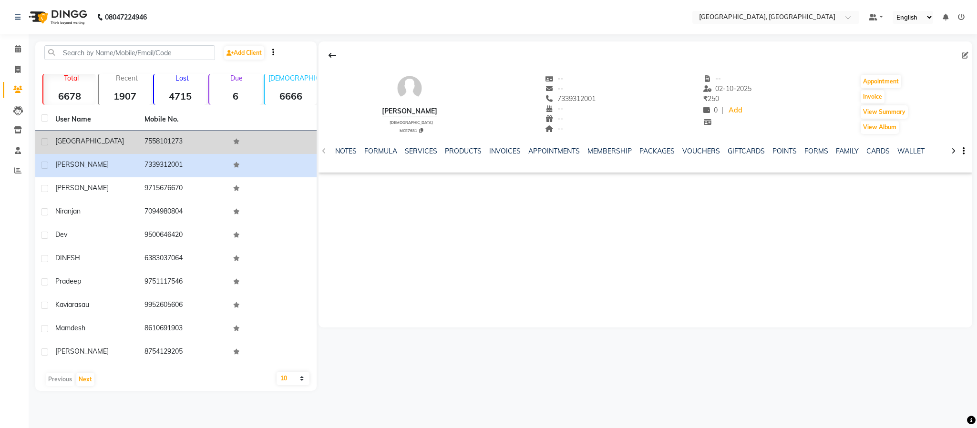
click at [158, 142] on td "7558101273" at bounding box center [183, 142] width 89 height 23
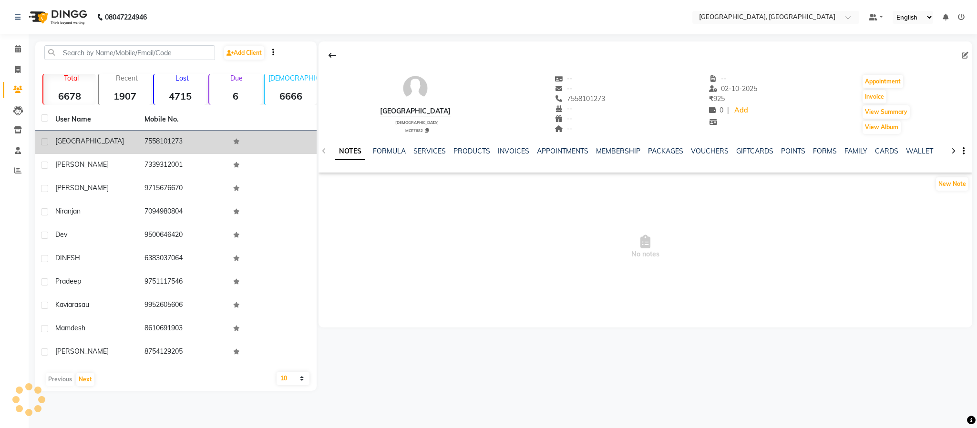
click at [158, 142] on td "7558101273" at bounding box center [183, 142] width 89 height 23
click at [66, 137] on span "[GEOGRAPHIC_DATA]" at bounding box center [89, 141] width 69 height 9
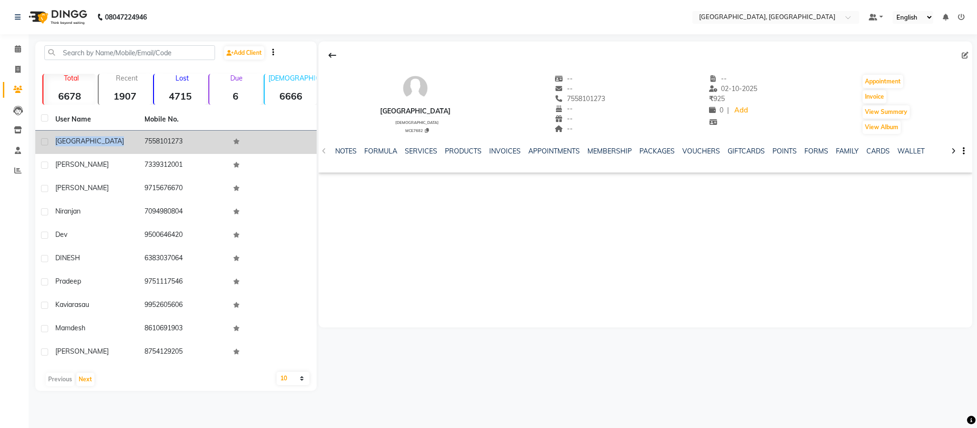
click at [66, 137] on span "[GEOGRAPHIC_DATA]" at bounding box center [89, 141] width 69 height 9
click at [65, 137] on span "[GEOGRAPHIC_DATA]" at bounding box center [89, 141] width 69 height 9
click at [162, 131] on td "7558101273" at bounding box center [183, 142] width 89 height 23
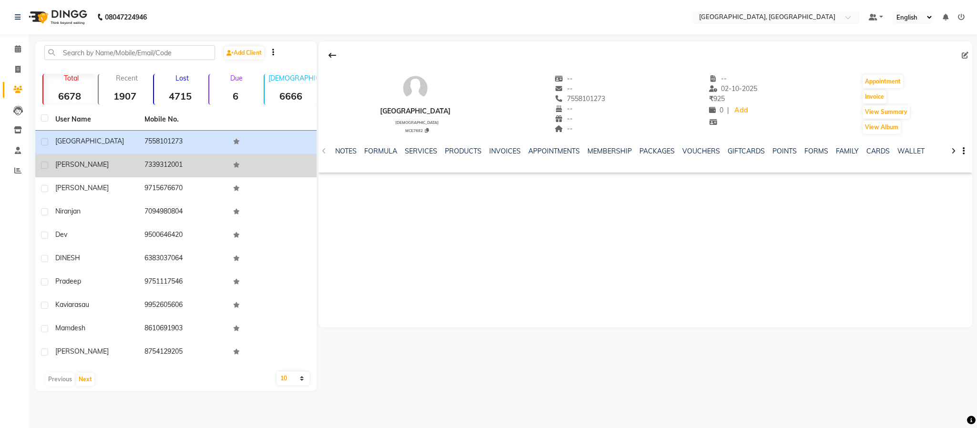
click at [161, 164] on td "7339312001" at bounding box center [183, 165] width 89 height 23
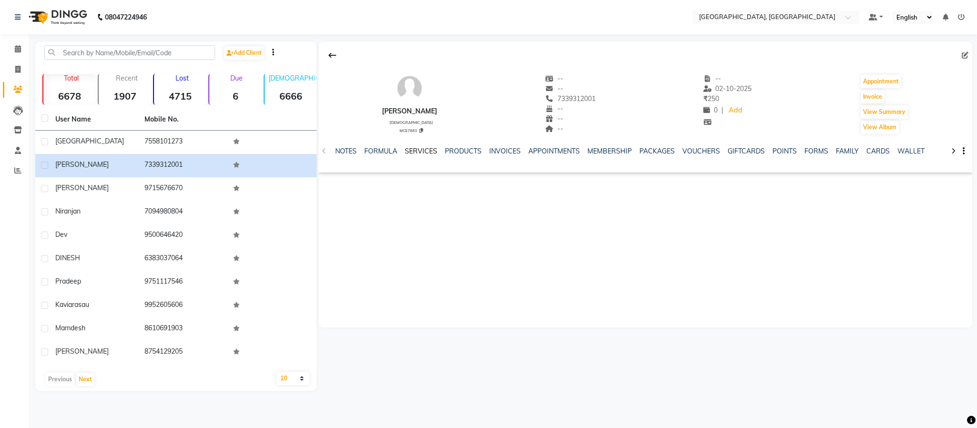
click at [417, 154] on link "SERVICES" at bounding box center [421, 151] width 32 height 9
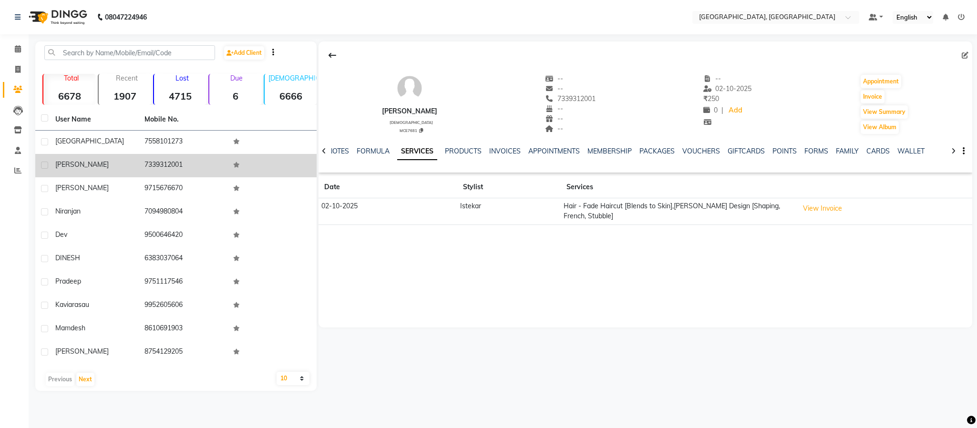
click at [70, 164] on span "[PERSON_NAME]" at bounding box center [81, 164] width 53 height 9
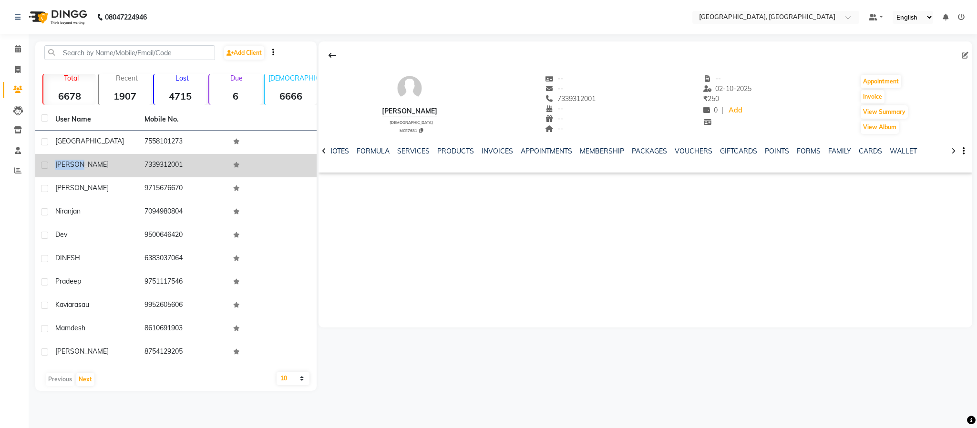
click at [70, 164] on span "[PERSON_NAME]" at bounding box center [81, 164] width 53 height 9
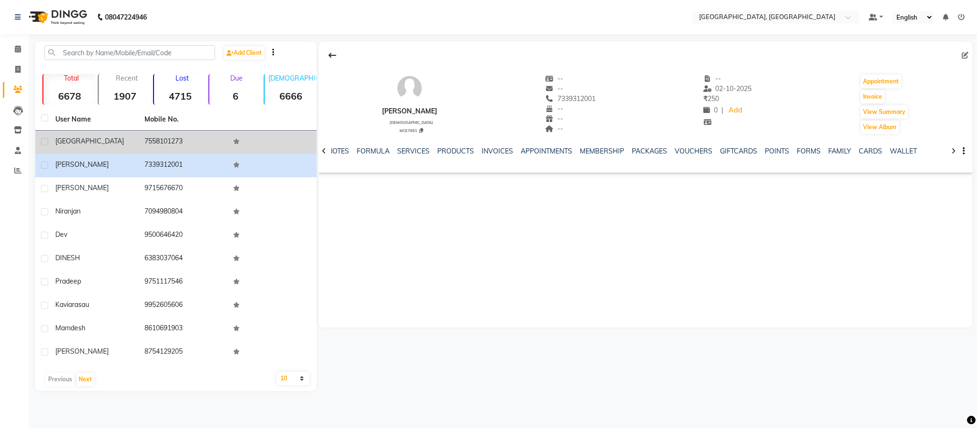
click at [157, 140] on td "7558101273" at bounding box center [183, 142] width 89 height 23
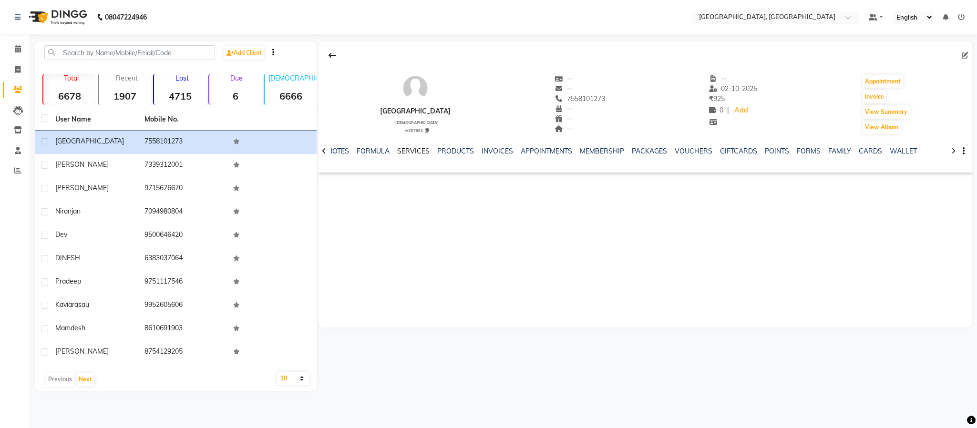
click at [425, 151] on link "SERVICES" at bounding box center [413, 151] width 32 height 9
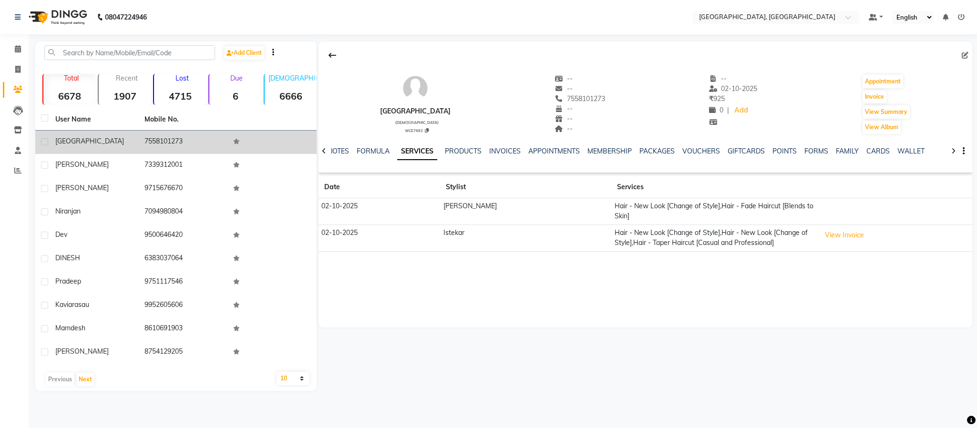
click at [58, 142] on span "[GEOGRAPHIC_DATA]" at bounding box center [89, 141] width 69 height 9
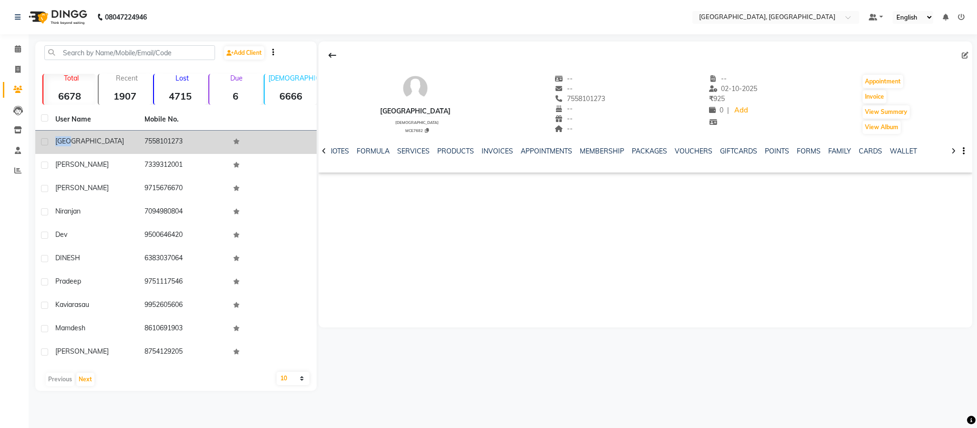
click at [58, 142] on span "[GEOGRAPHIC_DATA]" at bounding box center [89, 141] width 69 height 9
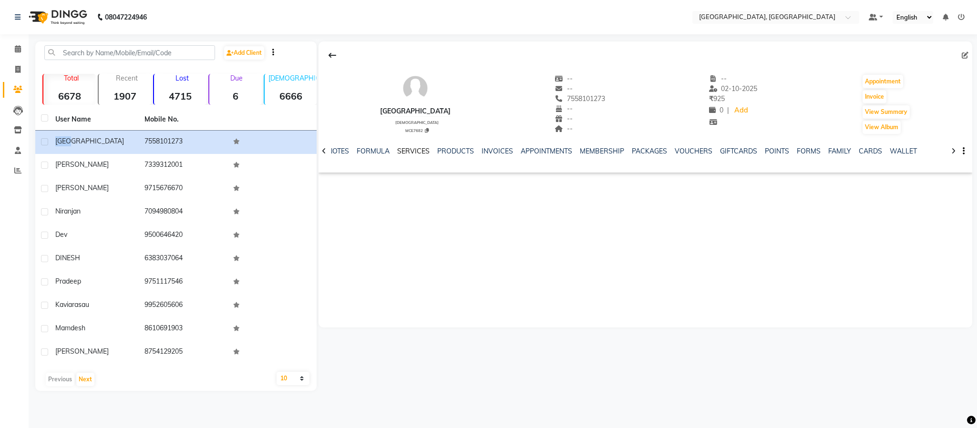
click at [415, 152] on link "SERVICES" at bounding box center [413, 151] width 32 height 9
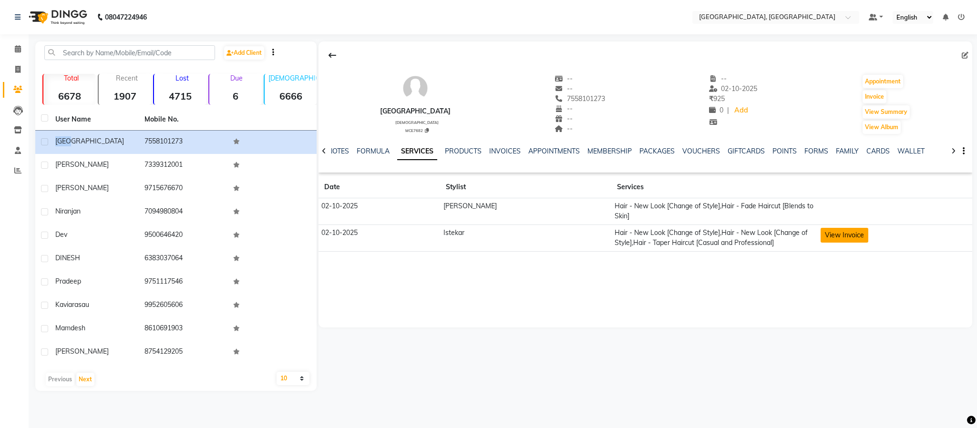
click at [821, 228] on button "View Invoice" at bounding box center [845, 235] width 48 height 15
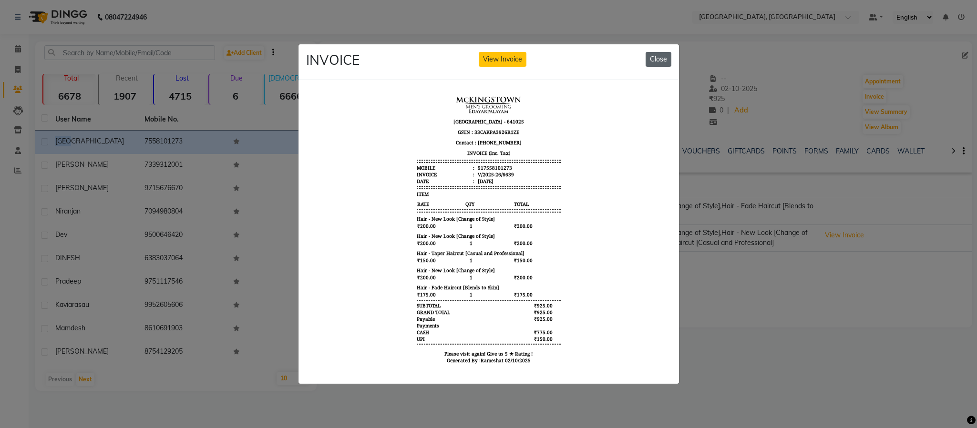
click at [668, 54] on button "Close" at bounding box center [659, 59] width 26 height 15
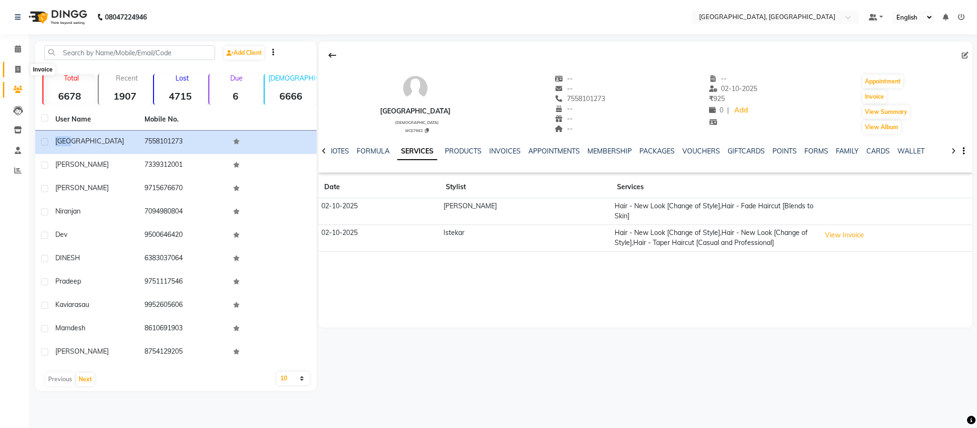
click at [13, 65] on span at bounding box center [18, 69] width 17 height 11
select select "service"
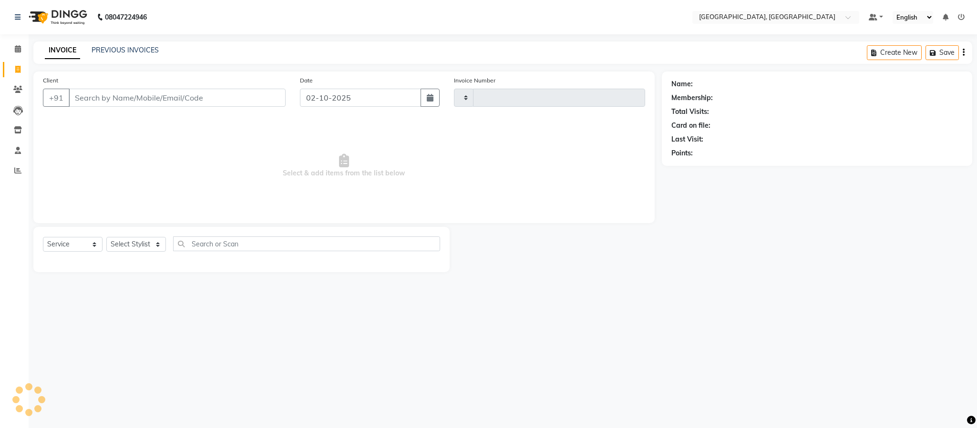
type input "6640"
select select "4977"
click at [13, 49] on span at bounding box center [18, 49] width 17 height 11
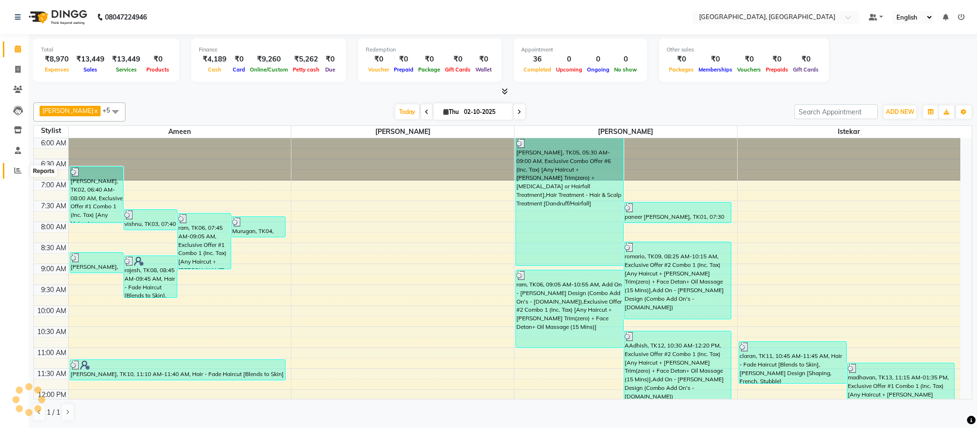
click at [16, 169] on icon at bounding box center [17, 170] width 7 height 7
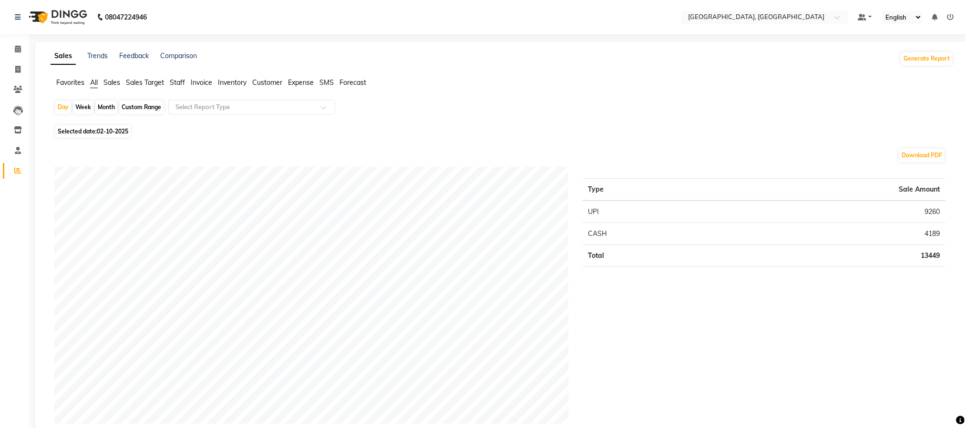
click at [172, 82] on span "Staff" at bounding box center [177, 82] width 15 height 9
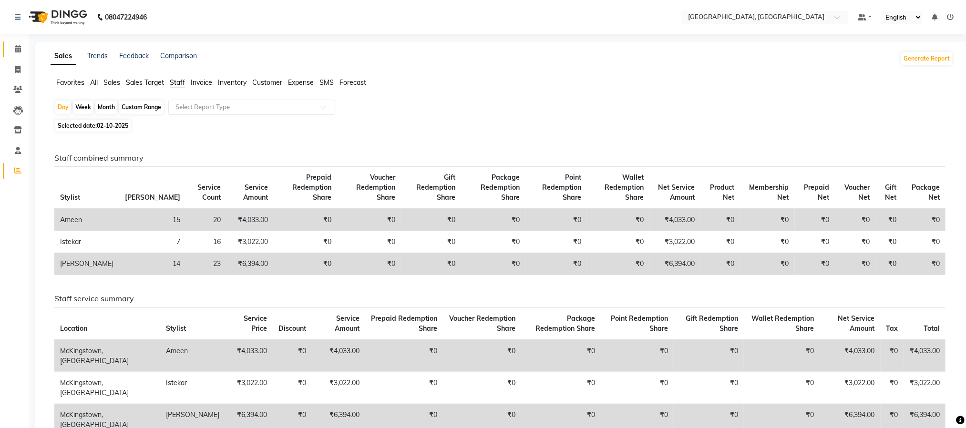
click at [15, 48] on icon at bounding box center [18, 48] width 6 height 7
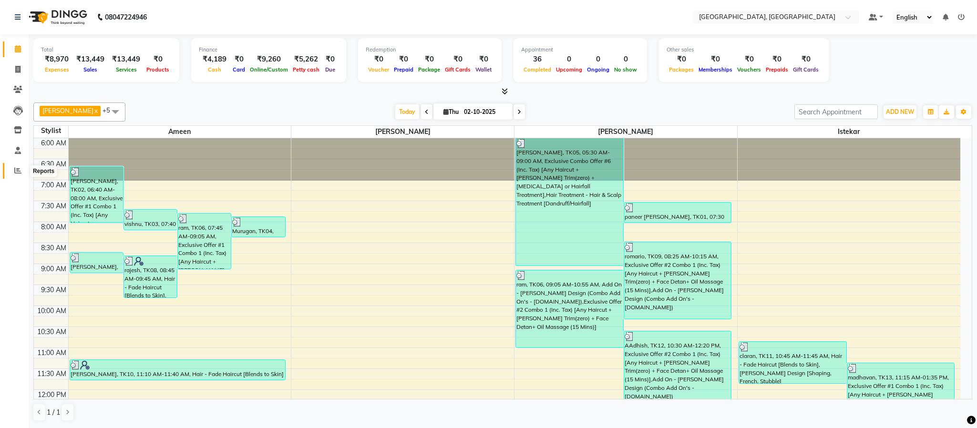
click at [16, 170] on icon at bounding box center [17, 170] width 7 height 7
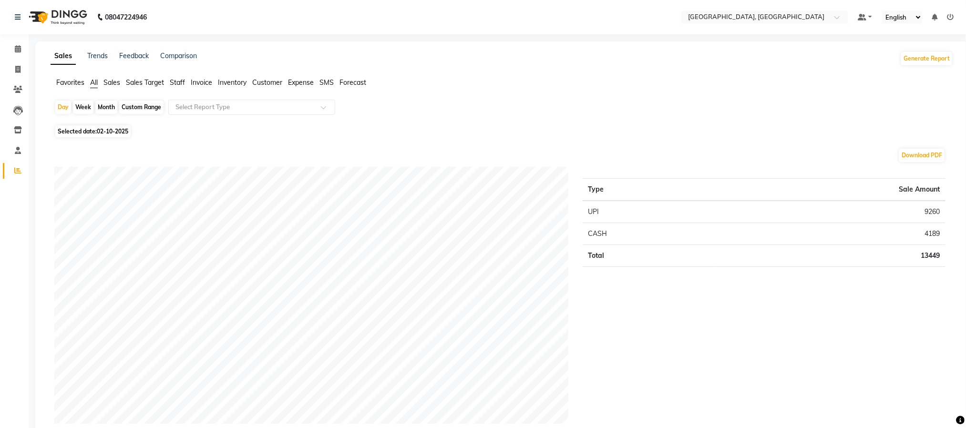
click at [183, 85] on span "Staff" at bounding box center [177, 82] width 15 height 9
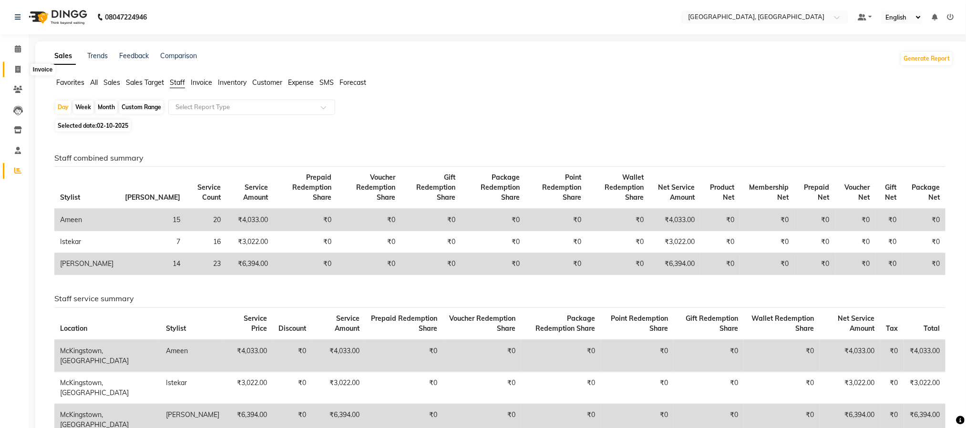
click at [19, 72] on icon at bounding box center [17, 69] width 5 height 7
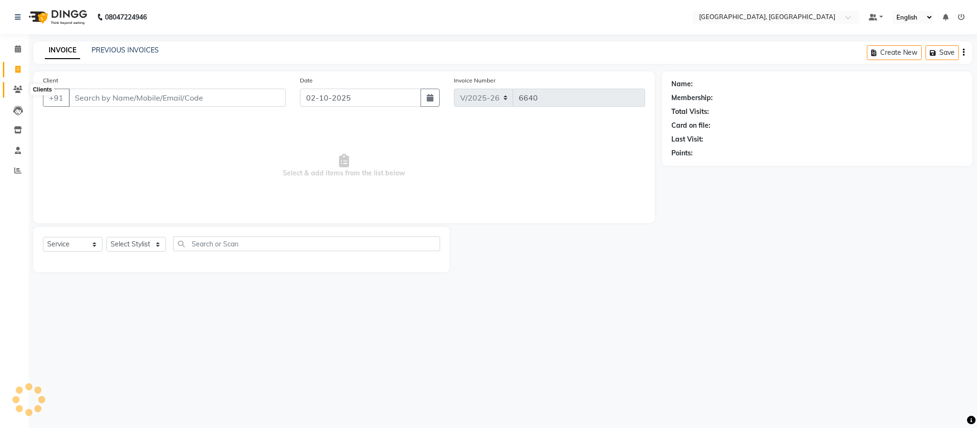
click at [10, 88] on span at bounding box center [18, 89] width 17 height 11
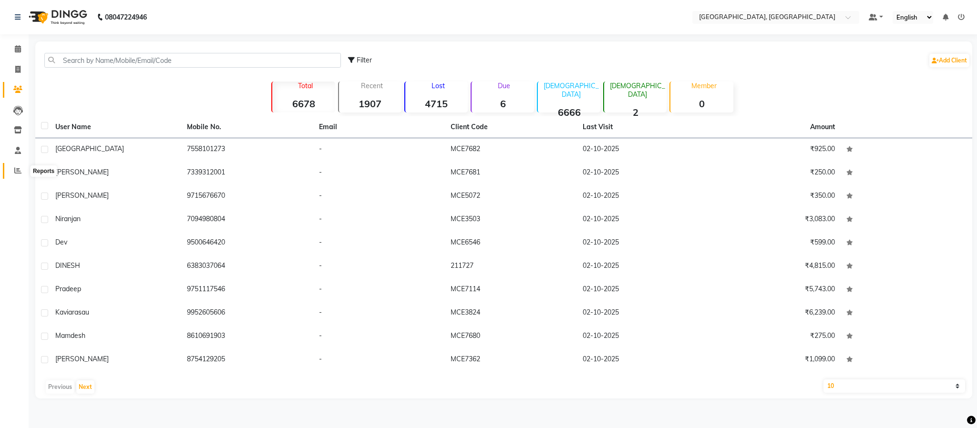
drag, startPoint x: 10, startPoint y: 166, endPoint x: 25, endPoint y: 162, distance: 14.9
click at [10, 166] on span at bounding box center [18, 170] width 17 height 11
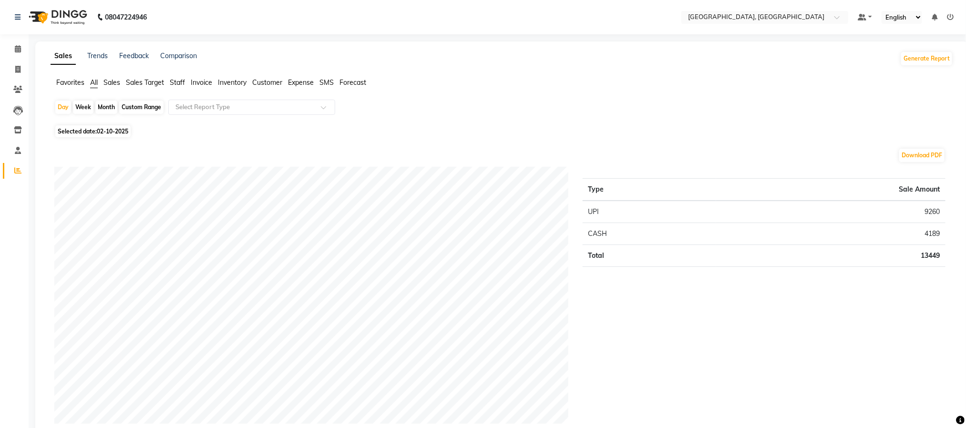
click at [175, 80] on span "Staff" at bounding box center [177, 82] width 15 height 9
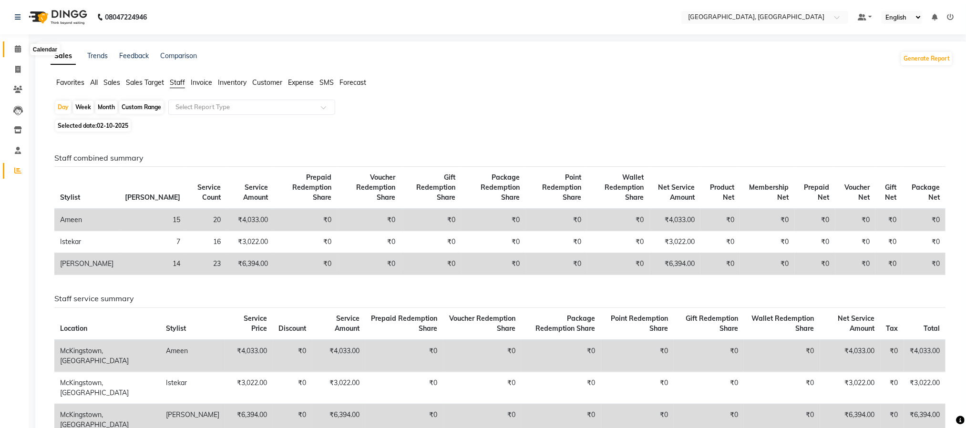
click at [20, 51] on icon at bounding box center [18, 48] width 6 height 7
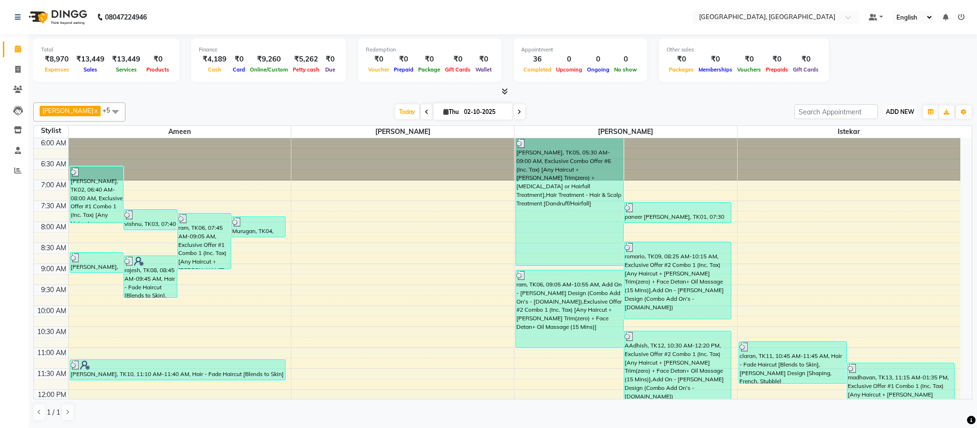
click at [907, 110] on span "ADD NEW" at bounding box center [900, 111] width 28 height 7
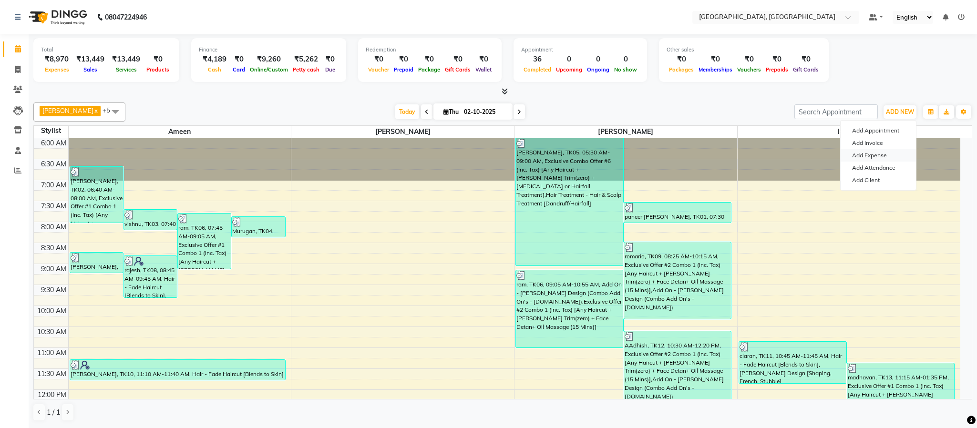
click at [880, 152] on link "Add Expense" at bounding box center [878, 155] width 75 height 12
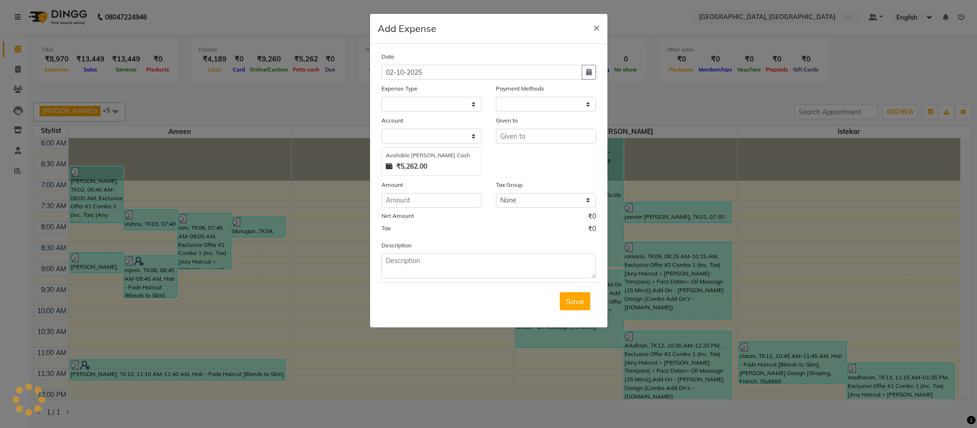
select select "1"
select select "3862"
click at [446, 98] on select "Select Advance Salary Bank charges Cash Exchange Cash transfer to bank Customer…" at bounding box center [431, 104] width 100 height 15
select select "8385"
click at [381, 97] on select "Select Advance Salary Bank charges Cash Exchange Cash transfer to bank Customer…" at bounding box center [431, 104] width 100 height 15
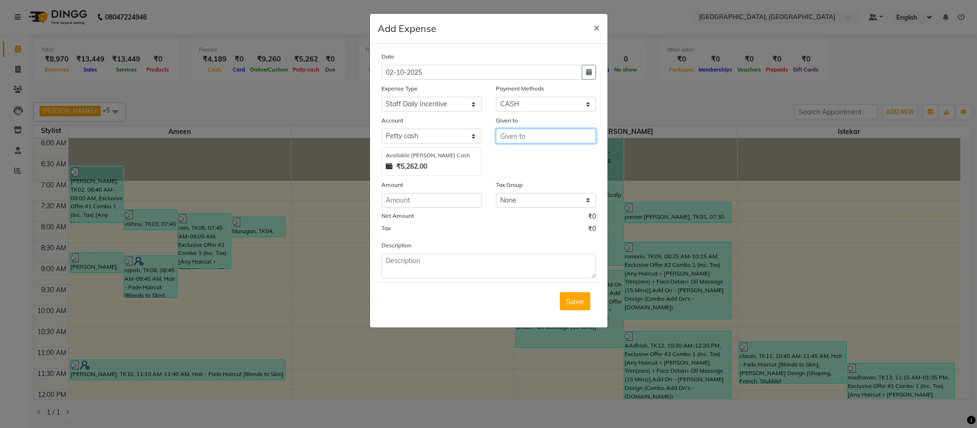
click at [538, 134] on input "text" at bounding box center [546, 136] width 100 height 15
drag, startPoint x: 561, startPoint y: 157, endPoint x: 544, endPoint y: 154, distance: 17.6
click at [559, 156] on button "Is tekar" at bounding box center [533, 155] width 75 height 15
type input "Istekar"
drag, startPoint x: 418, startPoint y: 208, endPoint x: 418, endPoint y: 202, distance: 6.2
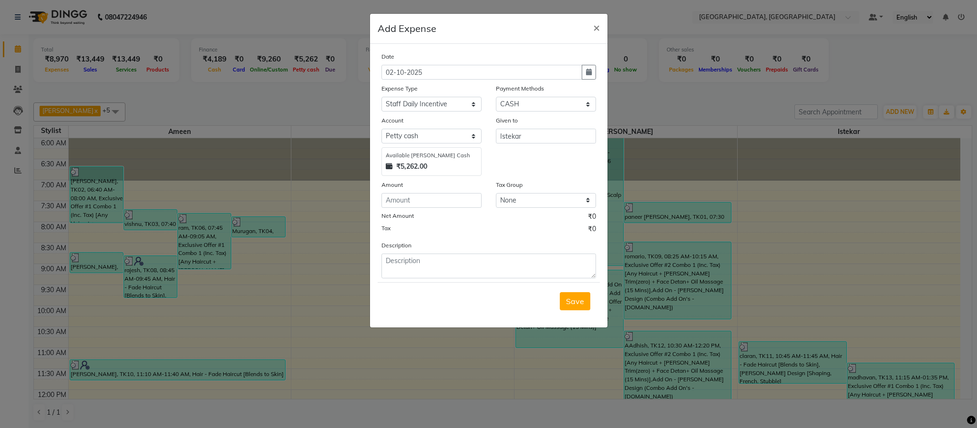
click at [418, 206] on div "Date [DATE] Expense Type Select Advance Salary Bank charges Cash Exchange Cash …" at bounding box center [488, 164] width 215 height 227
click at [418, 201] on input "number" at bounding box center [431, 200] width 100 height 15
type input "300"
click at [579, 305] on span "Save" at bounding box center [575, 302] width 18 height 10
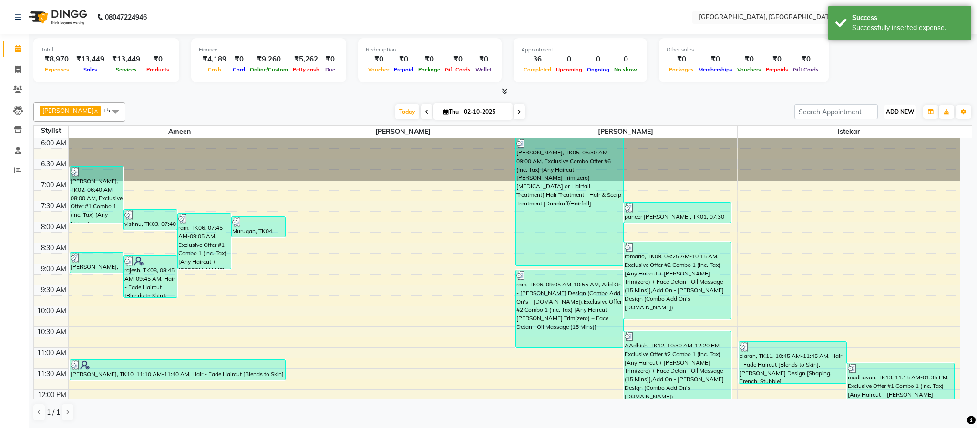
click at [908, 109] on span "ADD NEW" at bounding box center [900, 111] width 28 height 7
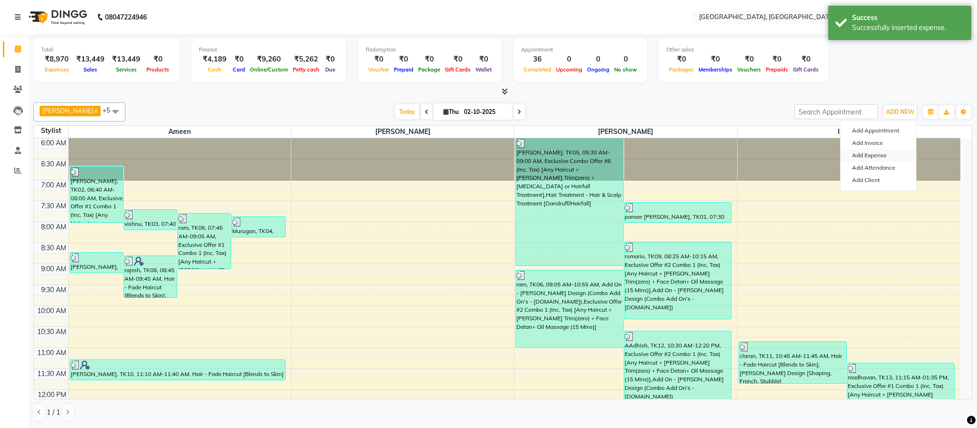
click at [884, 151] on link "Add Expense" at bounding box center [878, 155] width 75 height 12
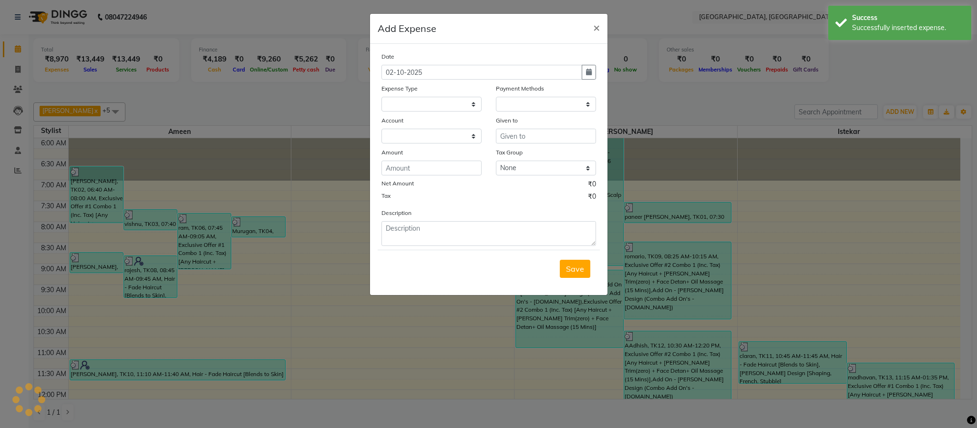
select select
select select "1"
select select "3862"
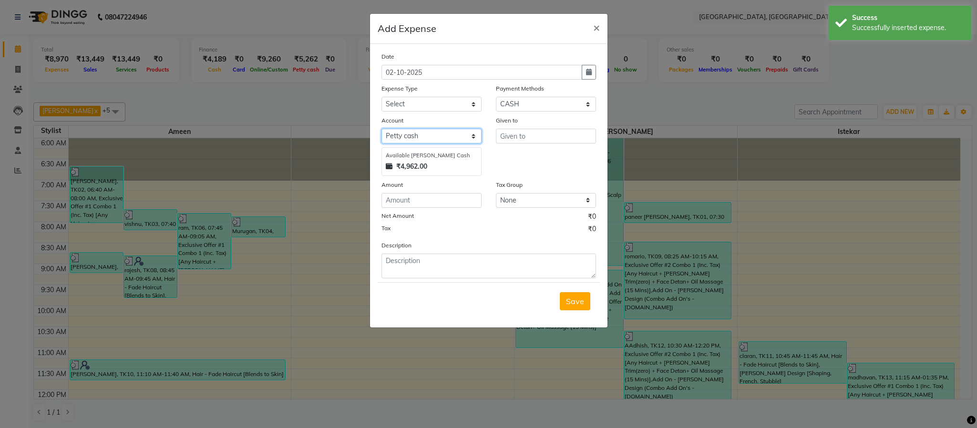
click at [425, 133] on select "Select [PERSON_NAME] [PERSON_NAME] Enterprises" at bounding box center [431, 136] width 100 height 15
click at [440, 102] on select "Select Advance Salary Bank charges Cash Exchange Cash transfer to bank Customer…" at bounding box center [431, 104] width 100 height 15
select select "8385"
click at [381, 97] on select "Select Advance Salary Bank charges Cash Exchange Cash transfer to bank Customer…" at bounding box center [431, 104] width 100 height 15
click at [541, 136] on input "text" at bounding box center [546, 136] width 100 height 15
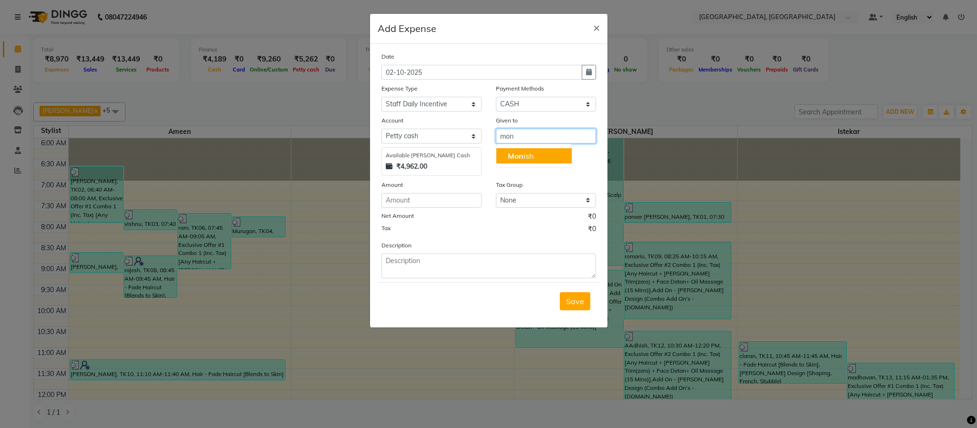
click at [535, 150] on button "Mon ish" at bounding box center [533, 155] width 75 height 15
type input "[PERSON_NAME]"
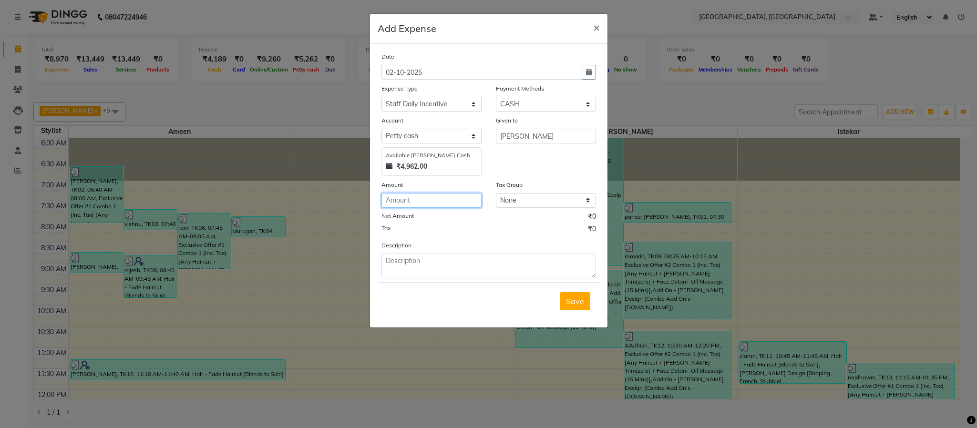
click at [422, 196] on input "number" at bounding box center [431, 200] width 100 height 15
type input "640"
click at [574, 310] on button "Save" at bounding box center [575, 301] width 31 height 18
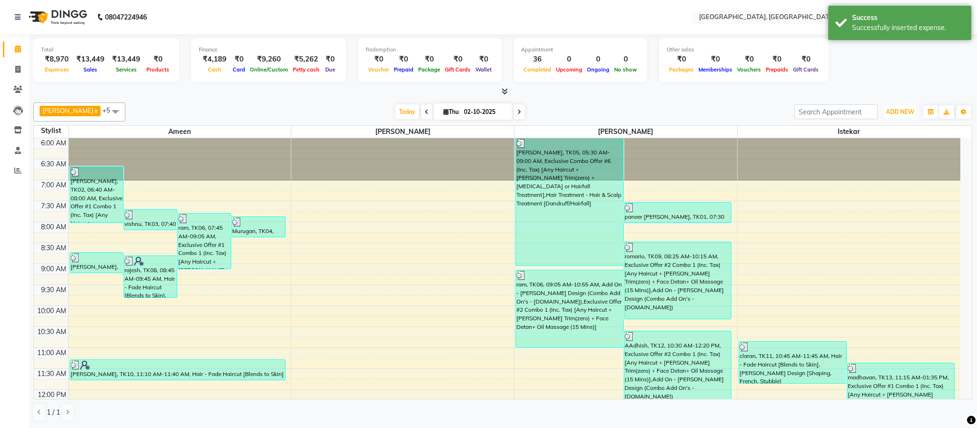
drag, startPoint x: 907, startPoint y: 114, endPoint x: 894, endPoint y: 129, distance: 19.3
click at [906, 114] on span "ADD NEW" at bounding box center [900, 111] width 28 height 7
click at [873, 154] on link "Add Expense" at bounding box center [878, 155] width 75 height 12
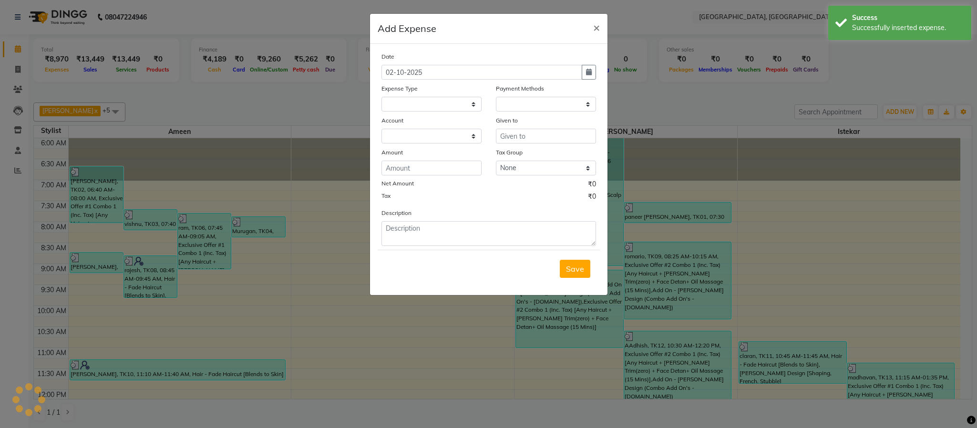
select select
select select "1"
select select "3862"
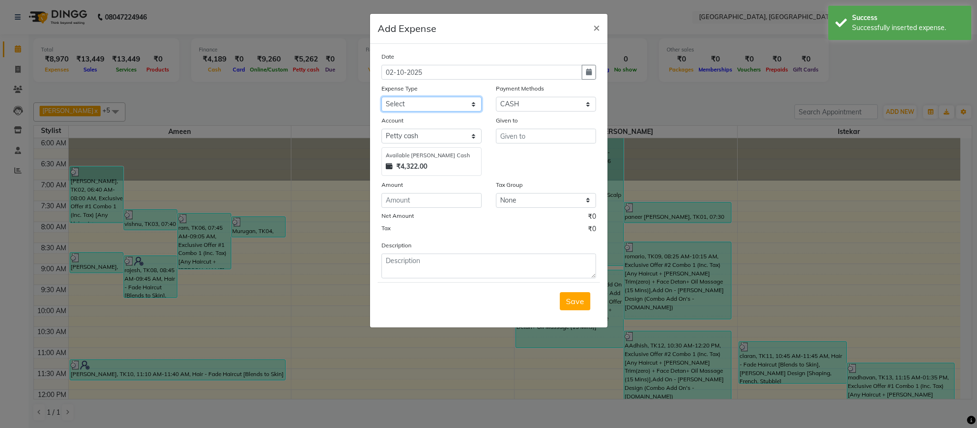
drag, startPoint x: 446, startPoint y: 104, endPoint x: 451, endPoint y: 109, distance: 6.4
click at [446, 104] on select "Select Advance Salary Bank charges Cash Exchange Cash transfer to bank Customer…" at bounding box center [431, 104] width 100 height 15
select select "8385"
click at [381, 97] on select "Select Advance Salary Bank charges Cash Exchange Cash transfer to bank Customer…" at bounding box center [431, 104] width 100 height 15
click at [525, 132] on input "text" at bounding box center [546, 136] width 100 height 15
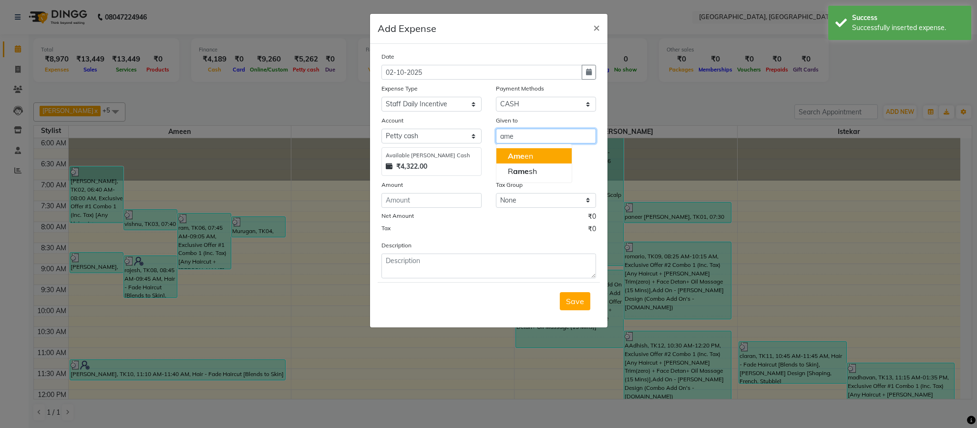
click at [521, 154] on span "Ame" at bounding box center [516, 156] width 17 height 10
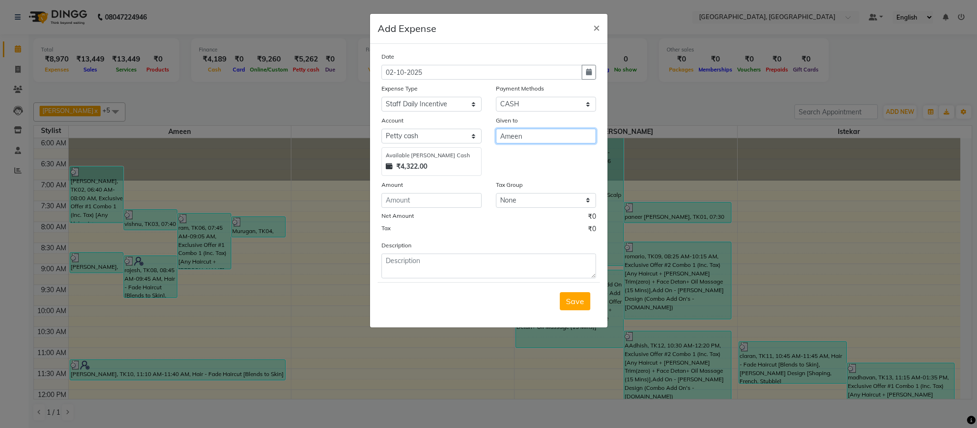
type input "Ameen"
click at [416, 199] on input "number" at bounding box center [431, 200] width 100 height 15
type input "400"
click at [577, 305] on span "Save" at bounding box center [575, 302] width 18 height 10
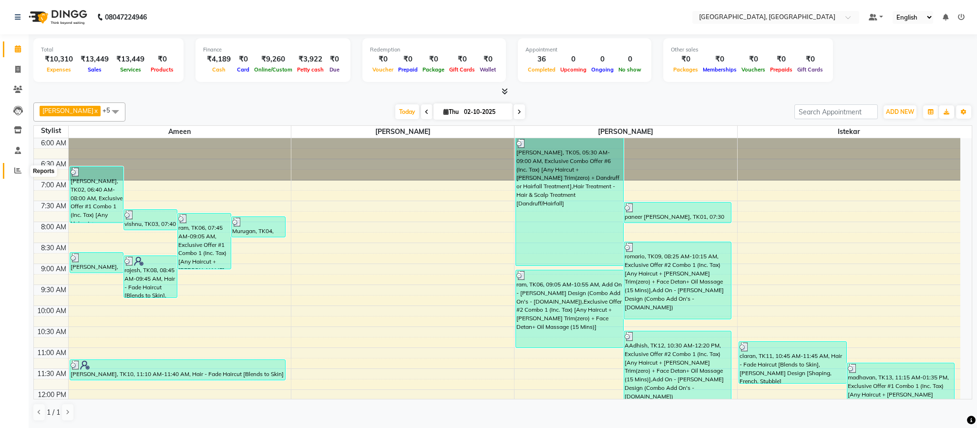
click at [16, 169] on icon at bounding box center [17, 170] width 7 height 7
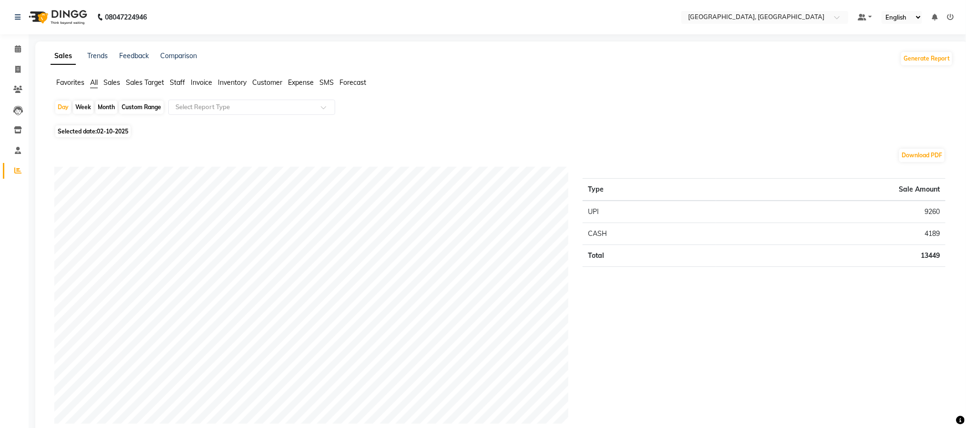
click at [302, 83] on span "Expense" at bounding box center [301, 82] width 26 height 9
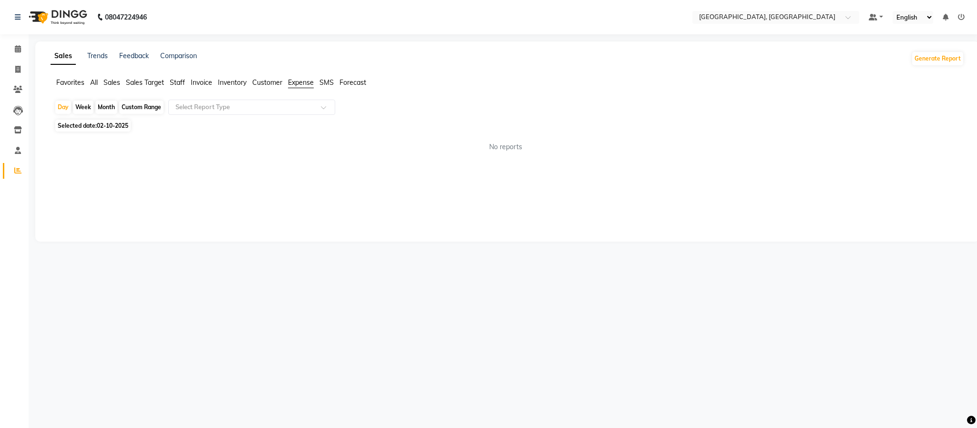
click at [302, 115] on div "Day Week Month Custom Range Select Report Type" at bounding box center [507, 108] width 906 height 17
click at [300, 106] on input "text" at bounding box center [242, 108] width 137 height 10
click at [292, 142] on div "Expense" at bounding box center [252, 143] width 166 height 19
select select "full_report"
select select "csv"
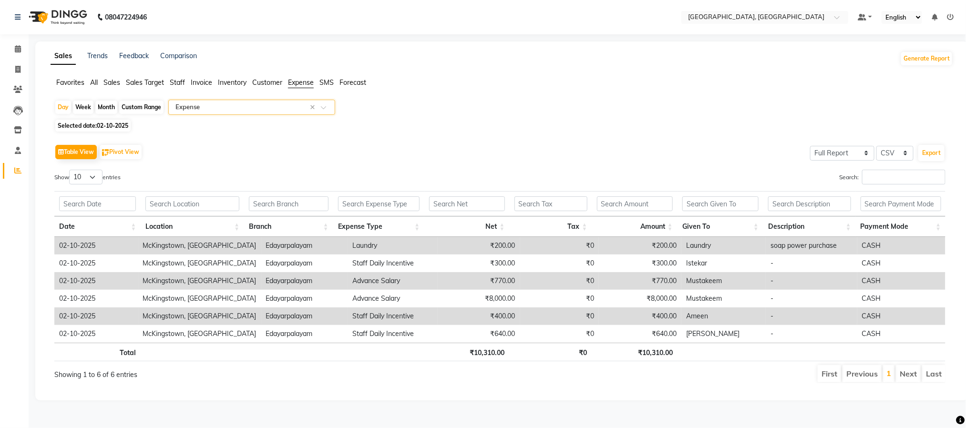
scroll to position [0, 0]
click at [10, 42] on link "Calendar" at bounding box center [14, 49] width 23 height 16
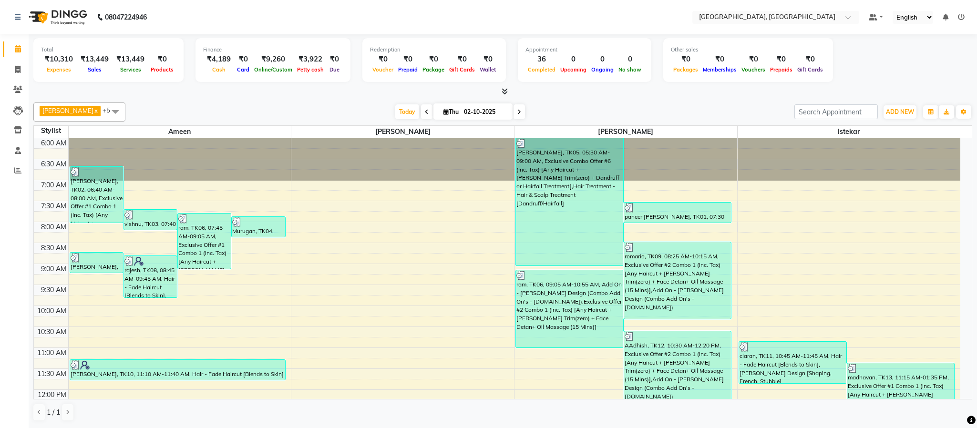
click at [505, 92] on icon at bounding box center [505, 91] width 6 height 7
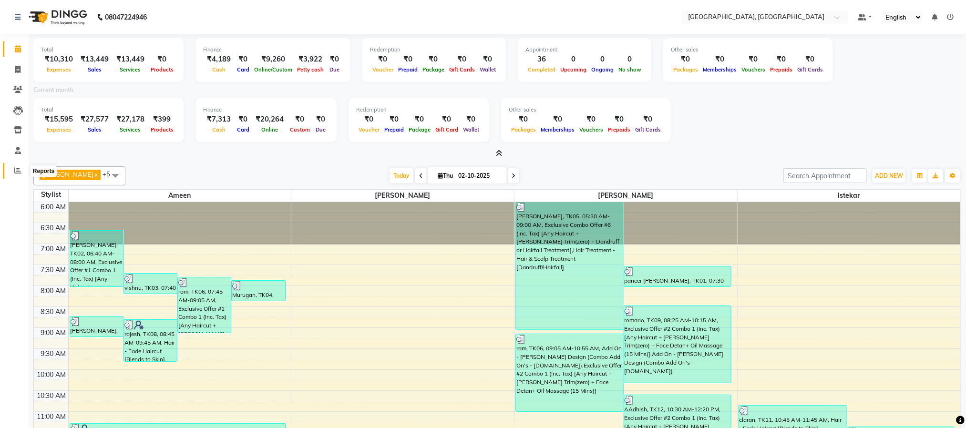
click at [14, 174] on icon at bounding box center [17, 170] width 7 height 7
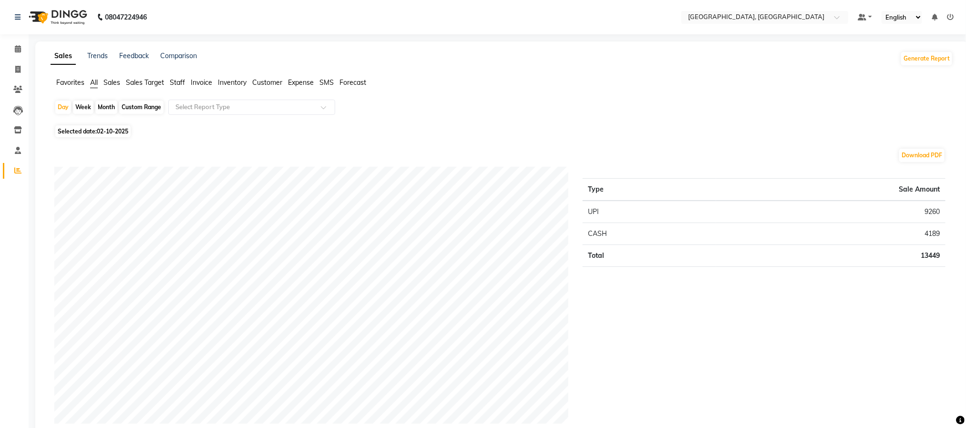
click at [302, 84] on span "Expense" at bounding box center [301, 82] width 26 height 9
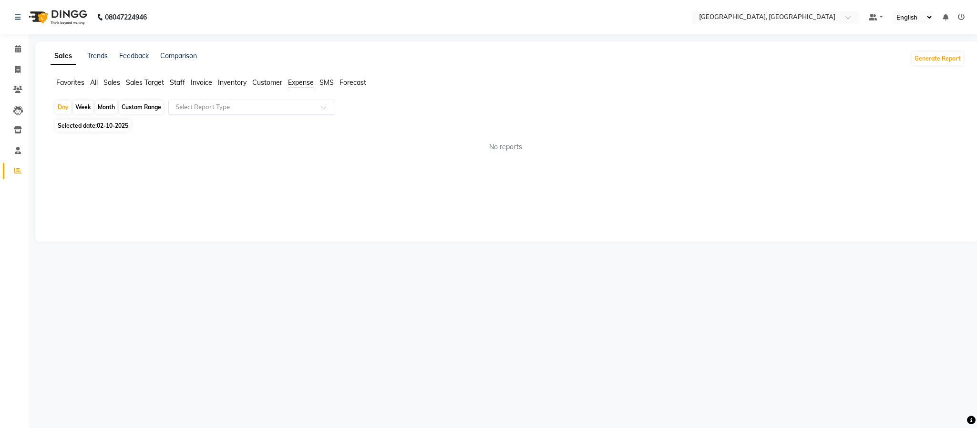
click at [302, 107] on input "text" at bounding box center [242, 108] width 137 height 10
click at [292, 145] on div "Expense" at bounding box center [252, 143] width 166 height 19
select select "full_report"
select select "csv"
